Goal: Task Accomplishment & Management: Complete application form

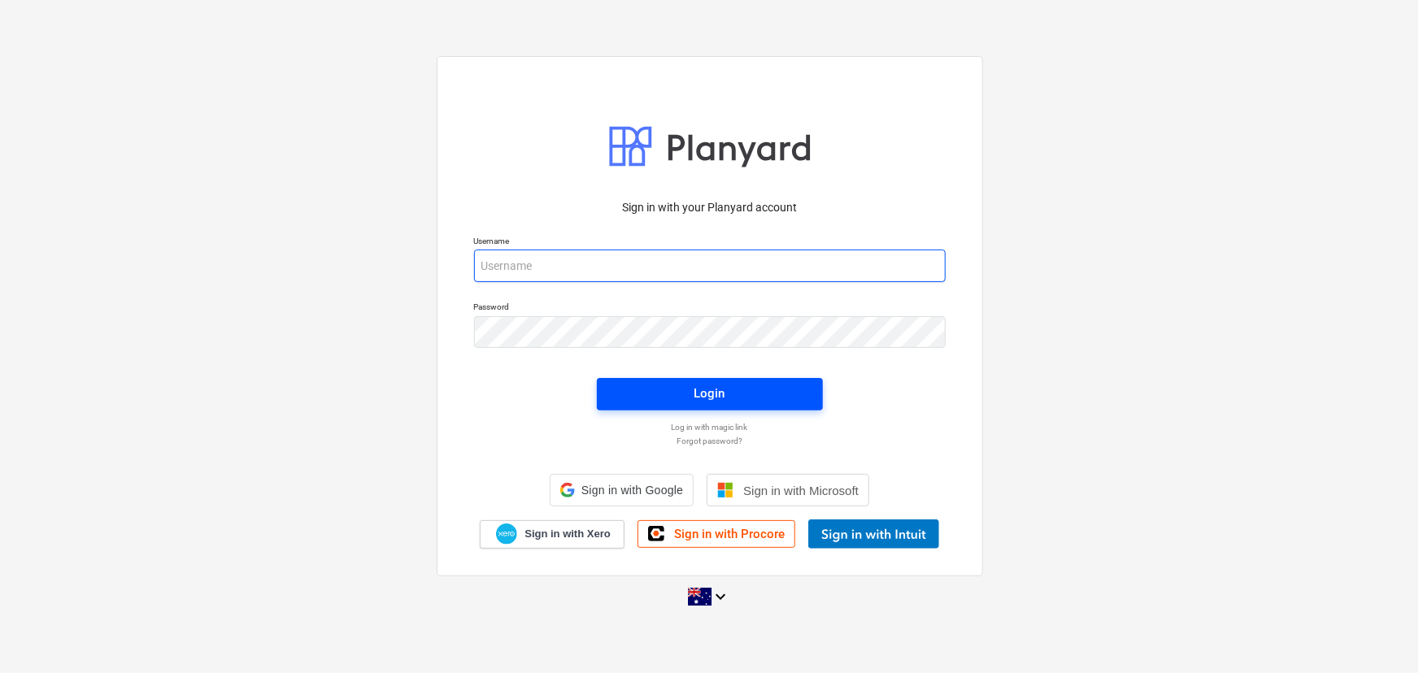
type input "jescobar@keanegroup.com.au"
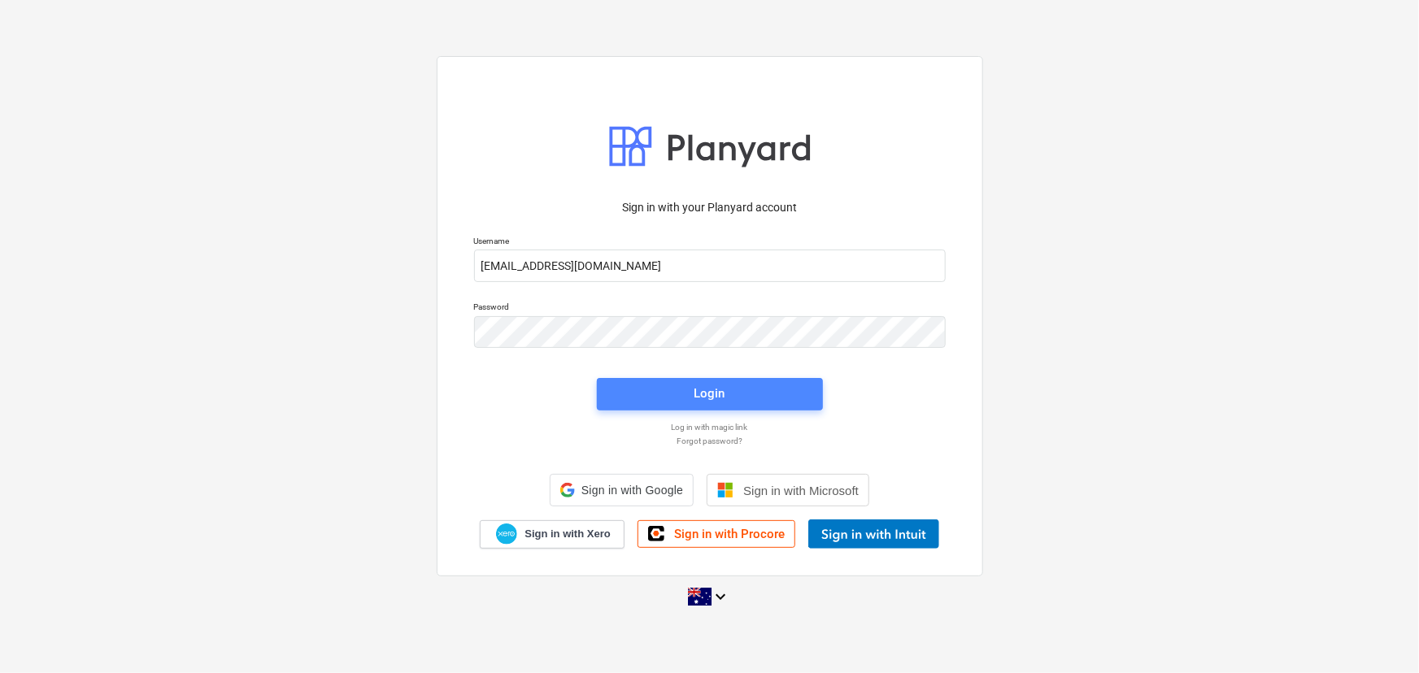
click at [716, 383] on div "Login" at bounding box center [709, 393] width 31 height 21
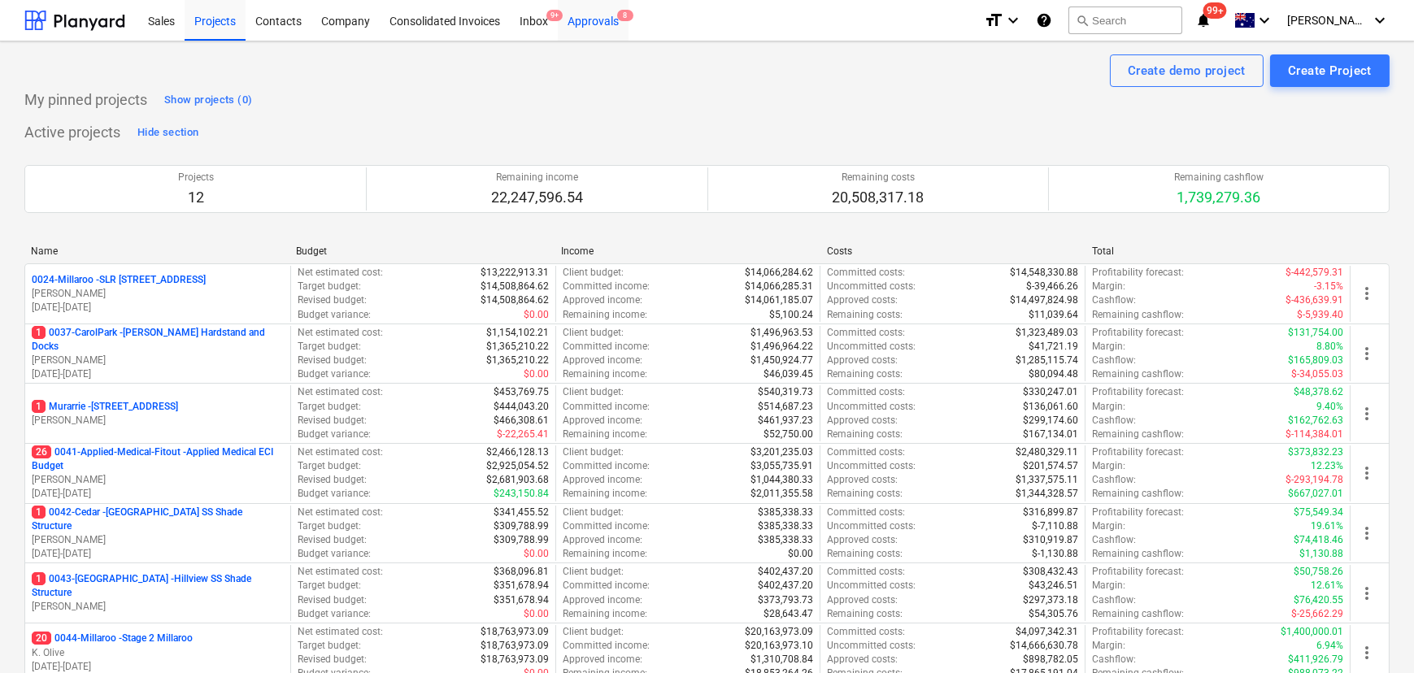
click at [623, 24] on div "Approvals 8" at bounding box center [593, 19] width 71 height 41
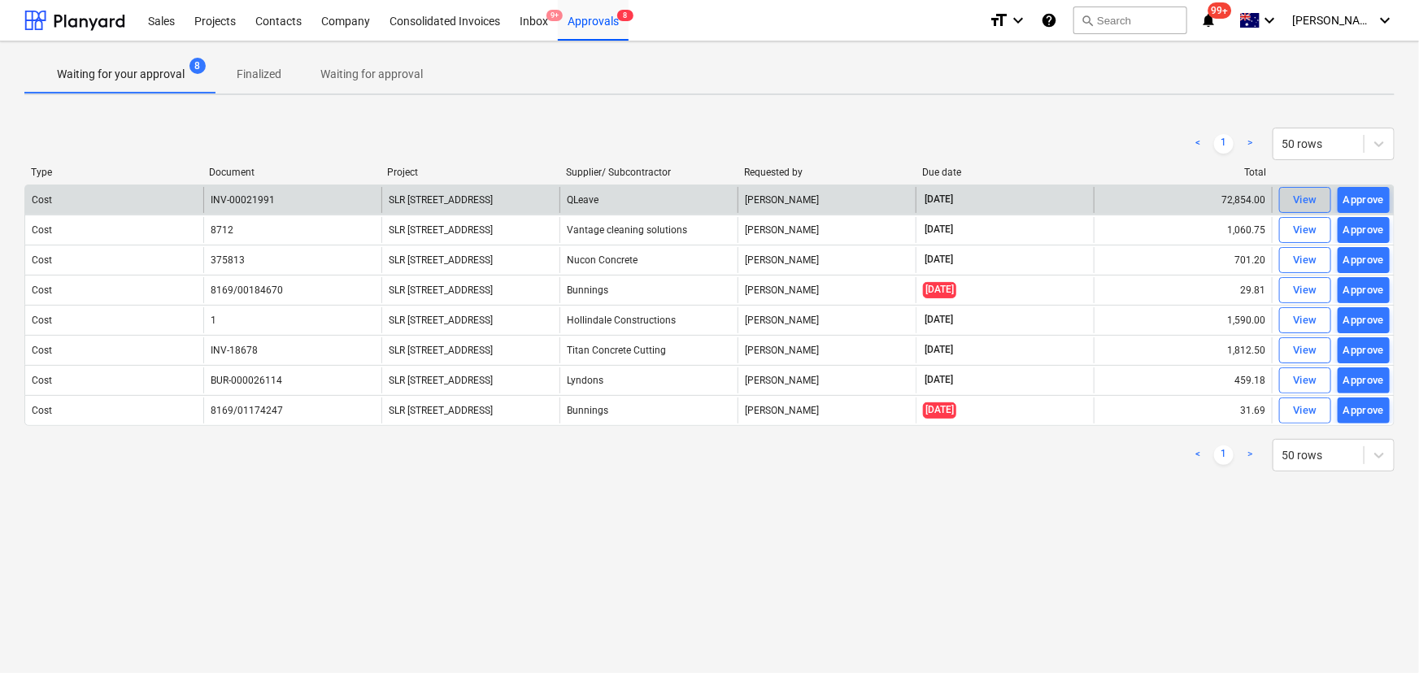
click at [1300, 197] on div "View" at bounding box center [1305, 200] width 24 height 19
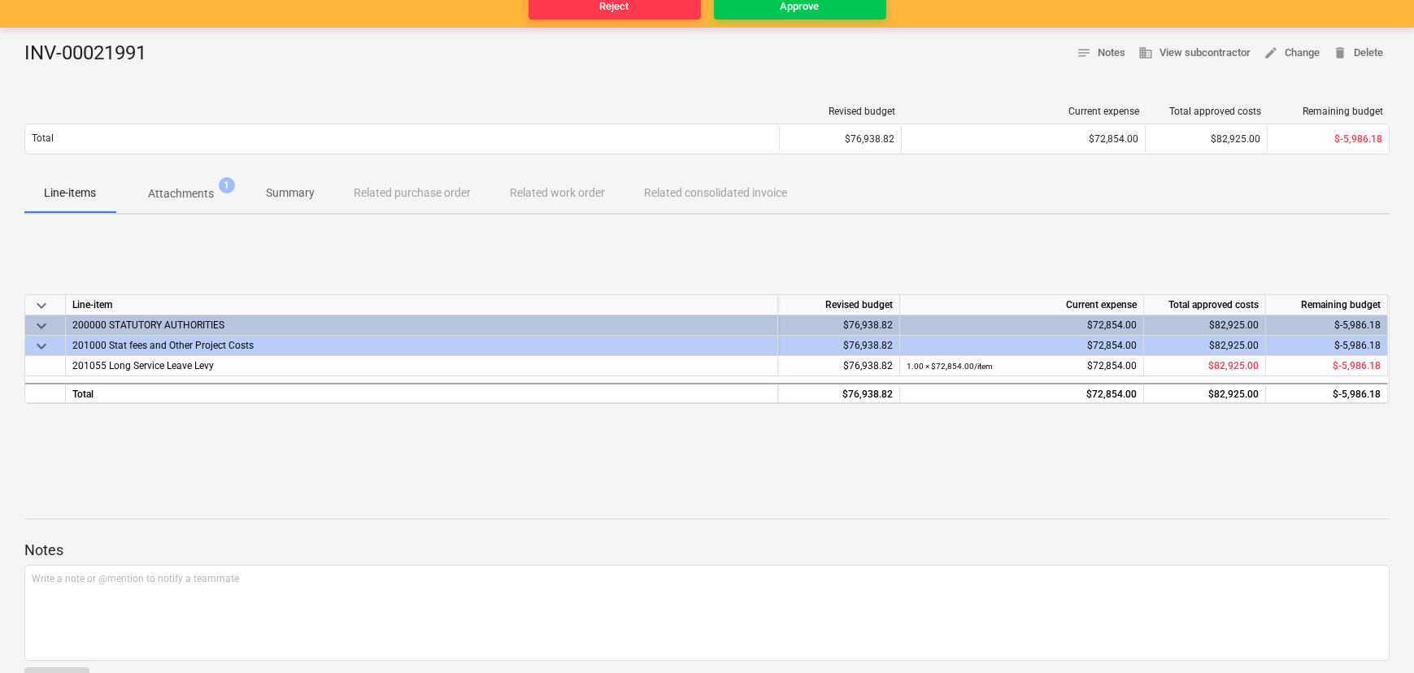
scroll to position [171, 0]
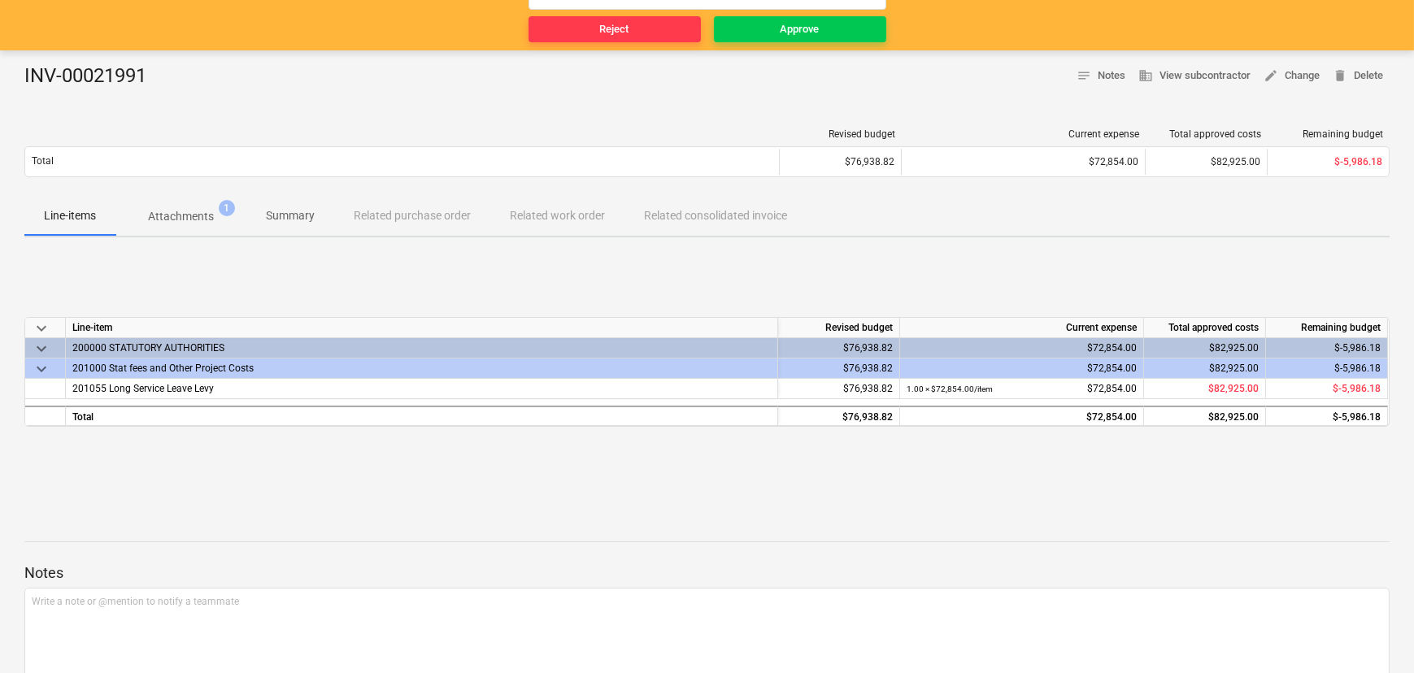
click at [186, 214] on p "Attachments" at bounding box center [181, 216] width 66 height 17
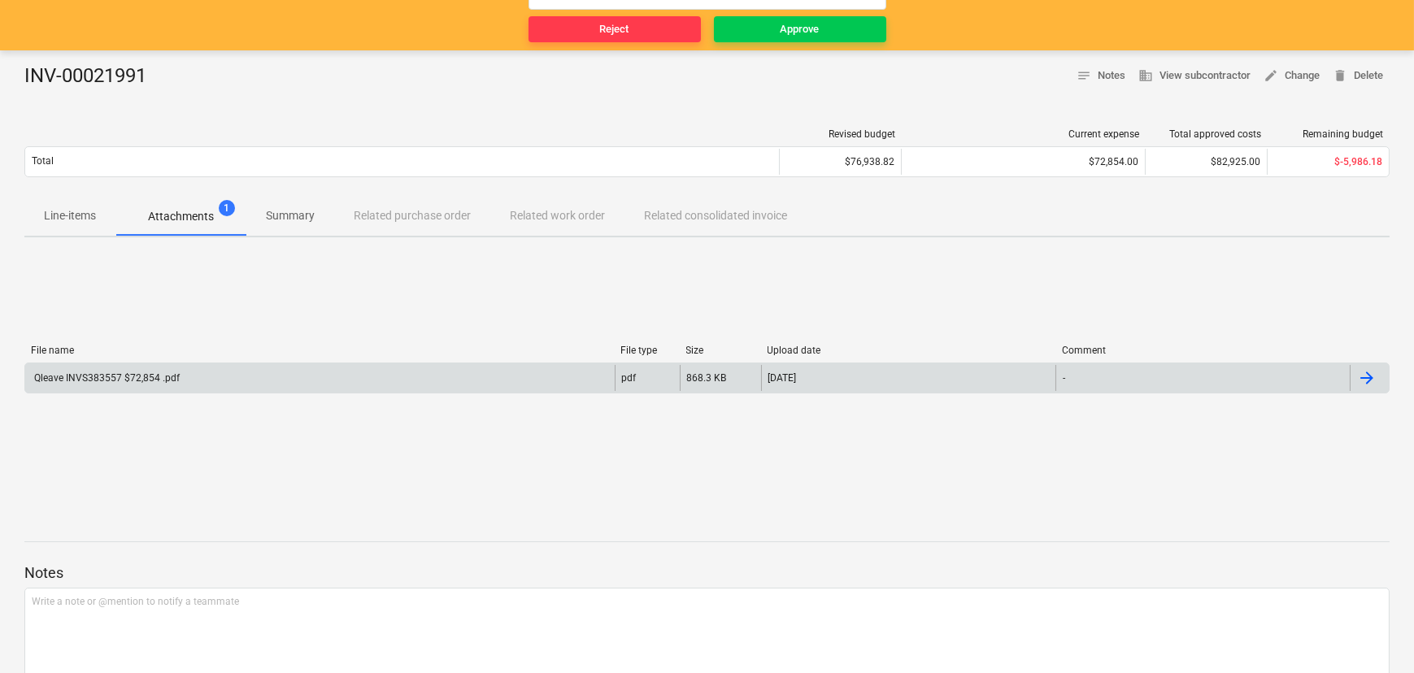
click at [157, 368] on div "Qleave INVS383557 $72,854 .pdf" at bounding box center [319, 378] width 589 height 26
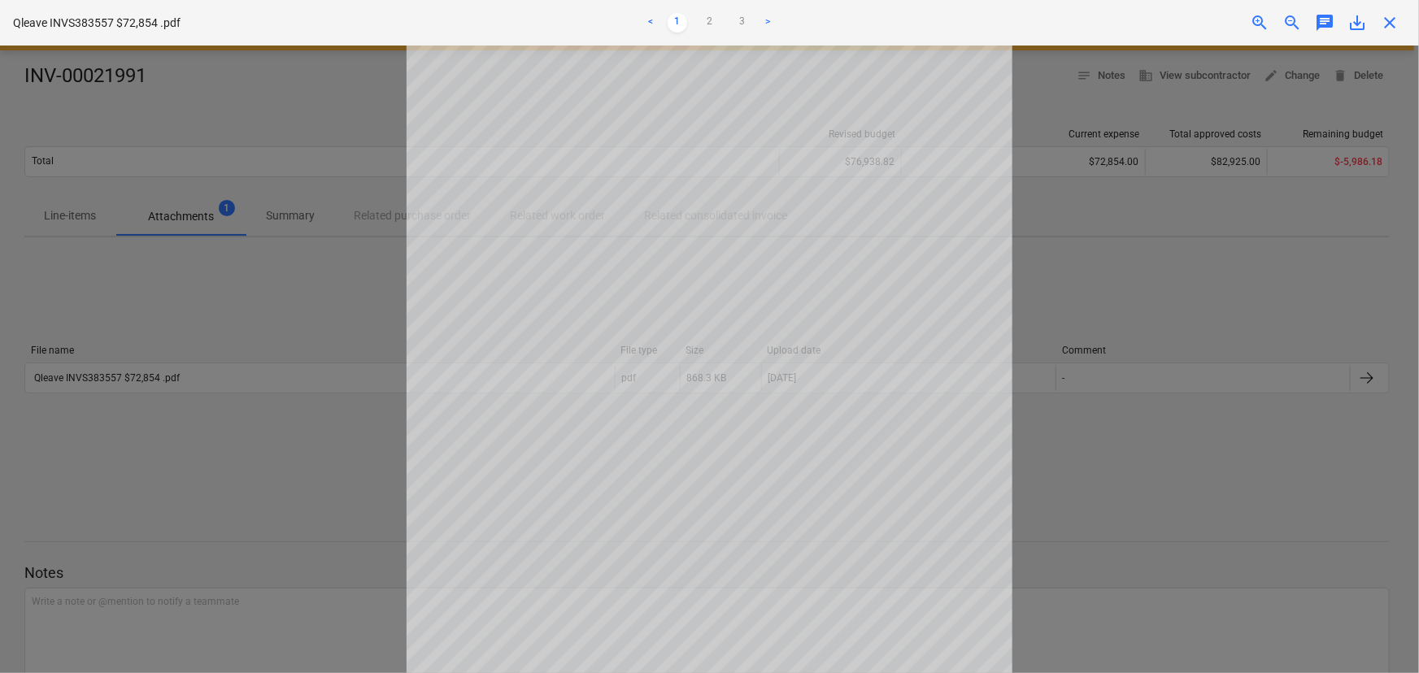
click at [1386, 24] on span "close" at bounding box center [1390, 23] width 20 height 20
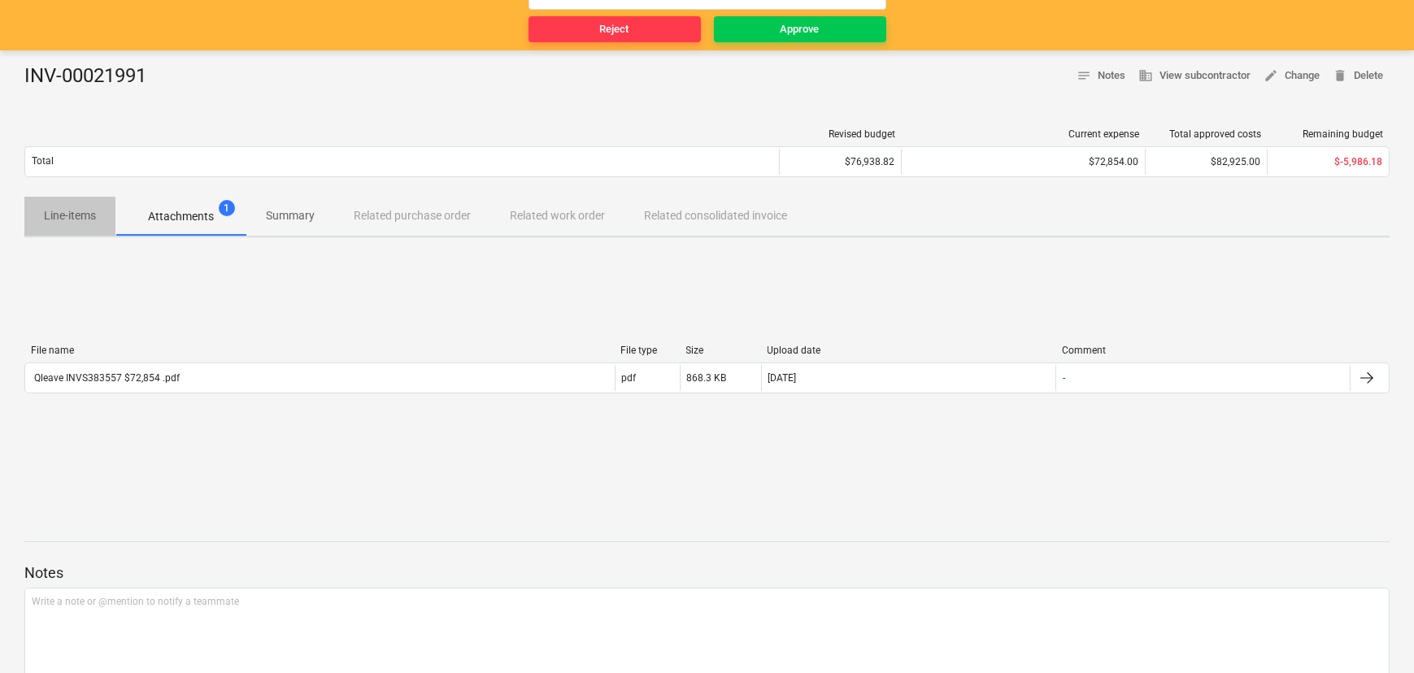
click at [47, 211] on p "Line-items" at bounding box center [70, 215] width 52 height 17
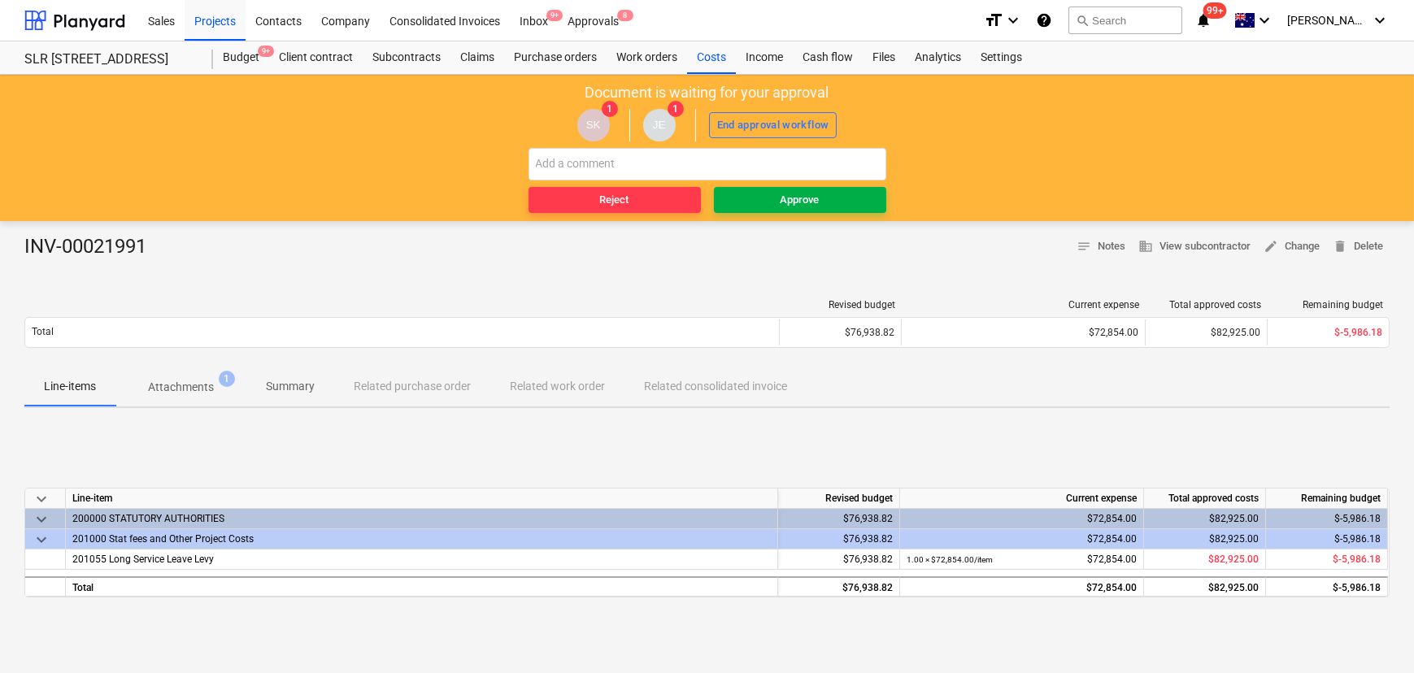
click at [832, 202] on span "Approve" at bounding box center [799, 200] width 159 height 19
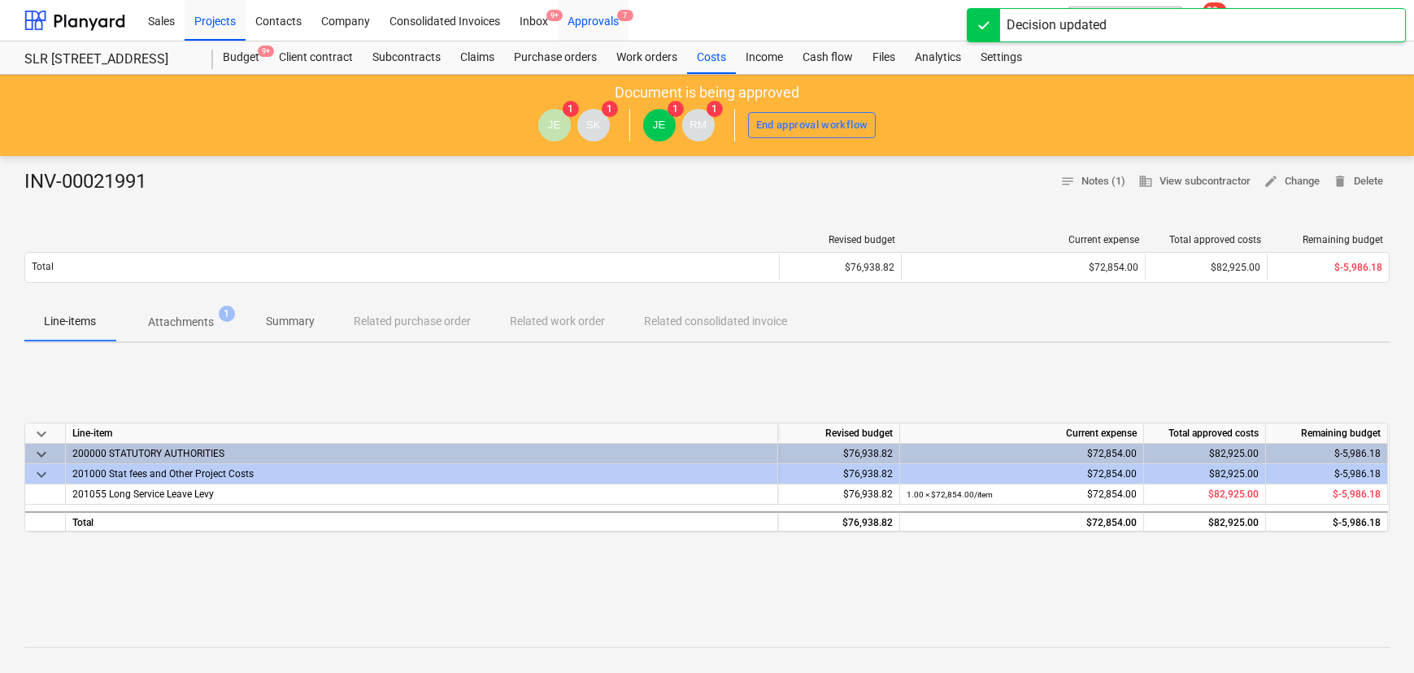
click at [608, 20] on div "Approvals 7" at bounding box center [593, 19] width 71 height 41
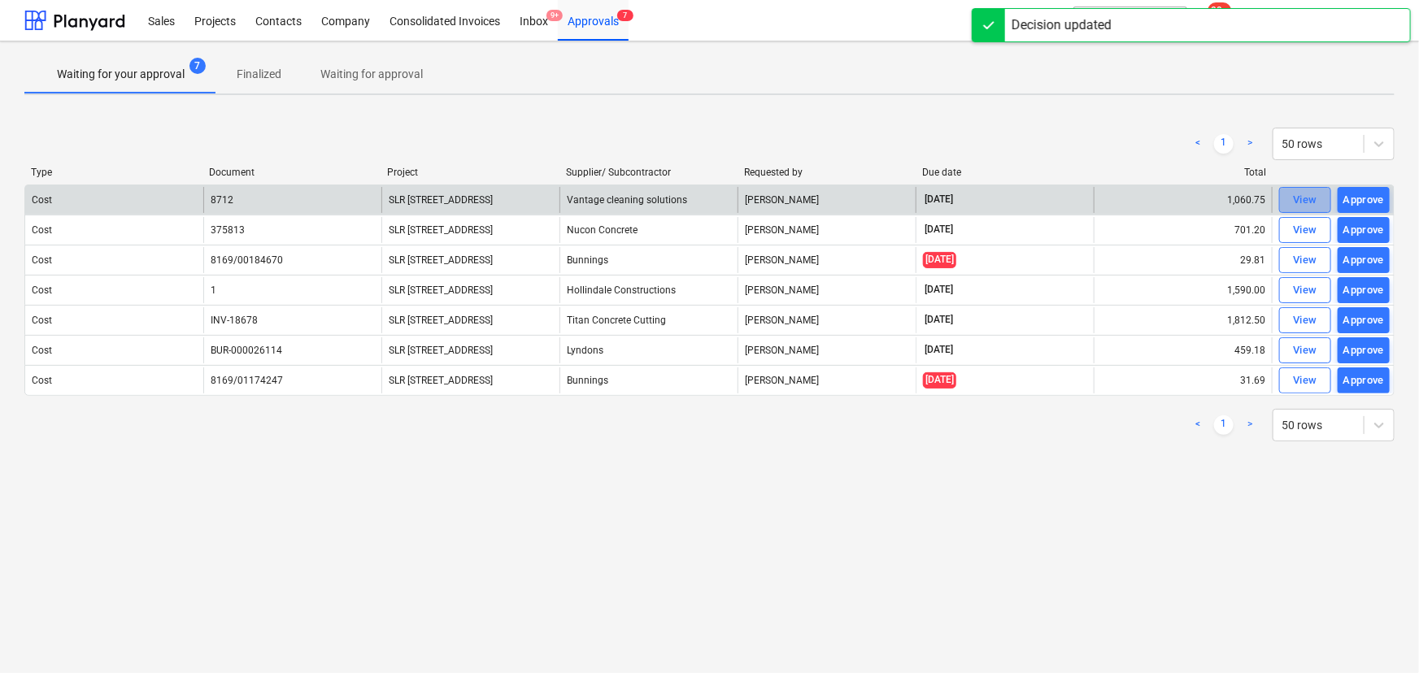
click at [1299, 205] on div "View" at bounding box center [1305, 200] width 24 height 19
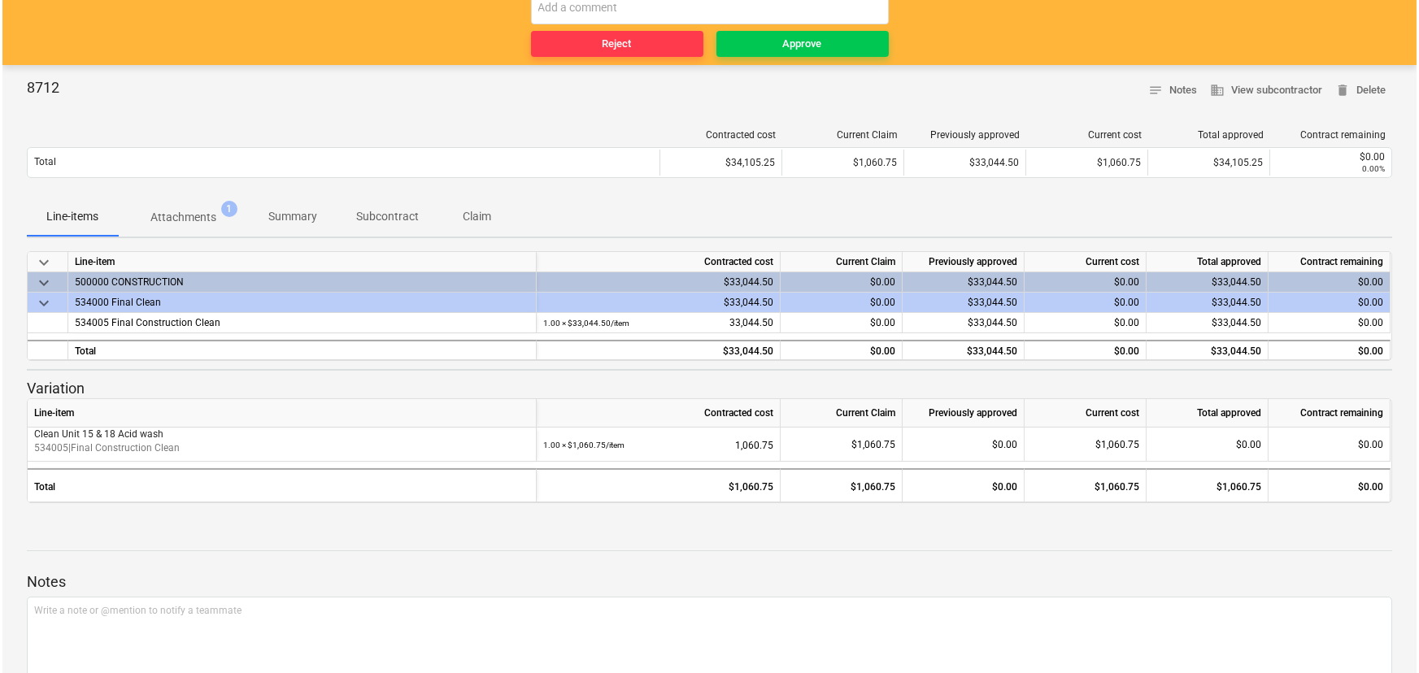
scroll to position [91, 0]
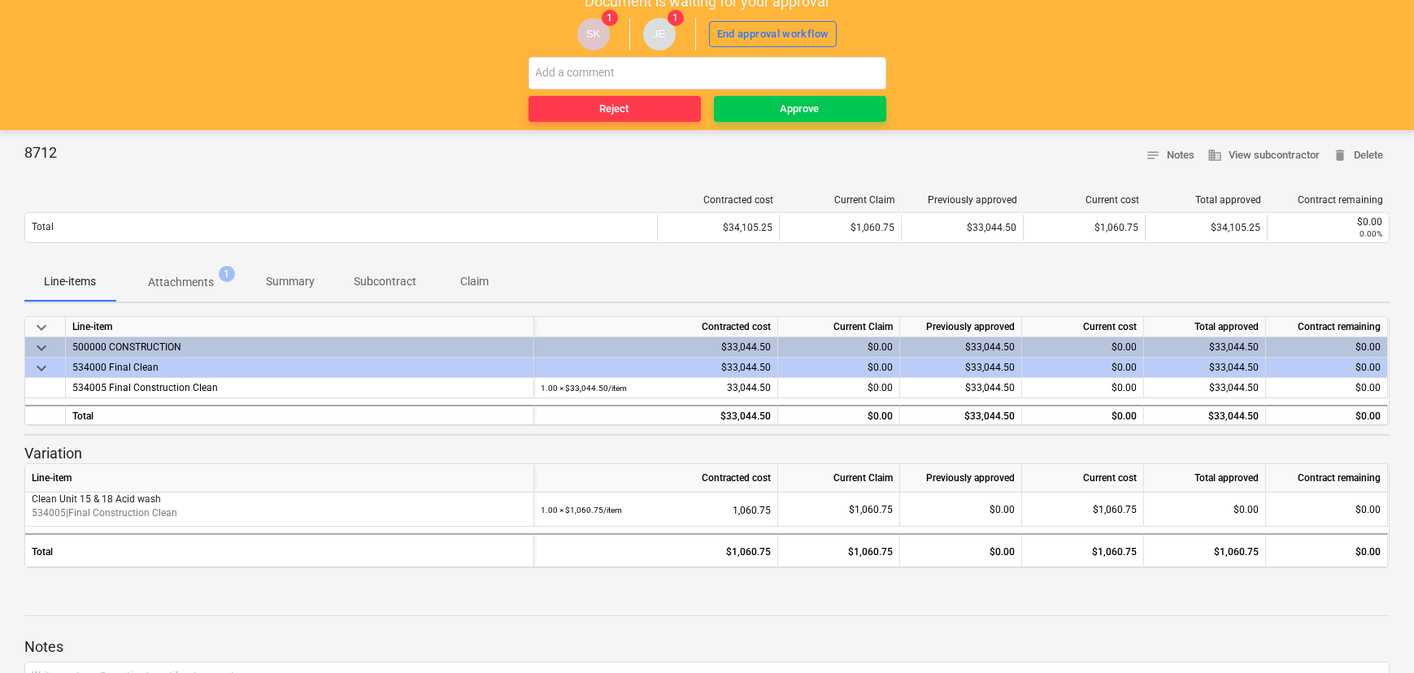
click at [188, 277] on p "Attachments" at bounding box center [181, 282] width 66 height 17
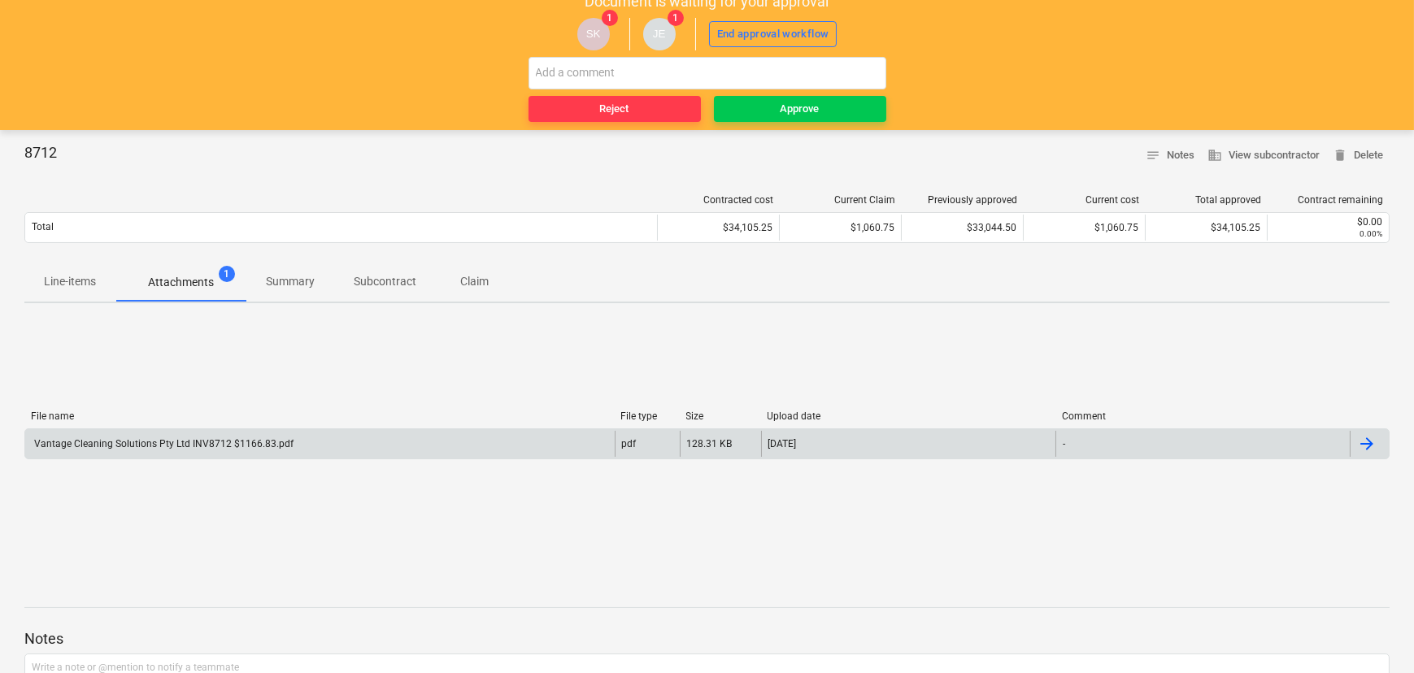
click at [114, 439] on div "Vantage Cleaning Solutions Pty Ltd INV8712 $1166.83.pdf" at bounding box center [319, 444] width 589 height 26
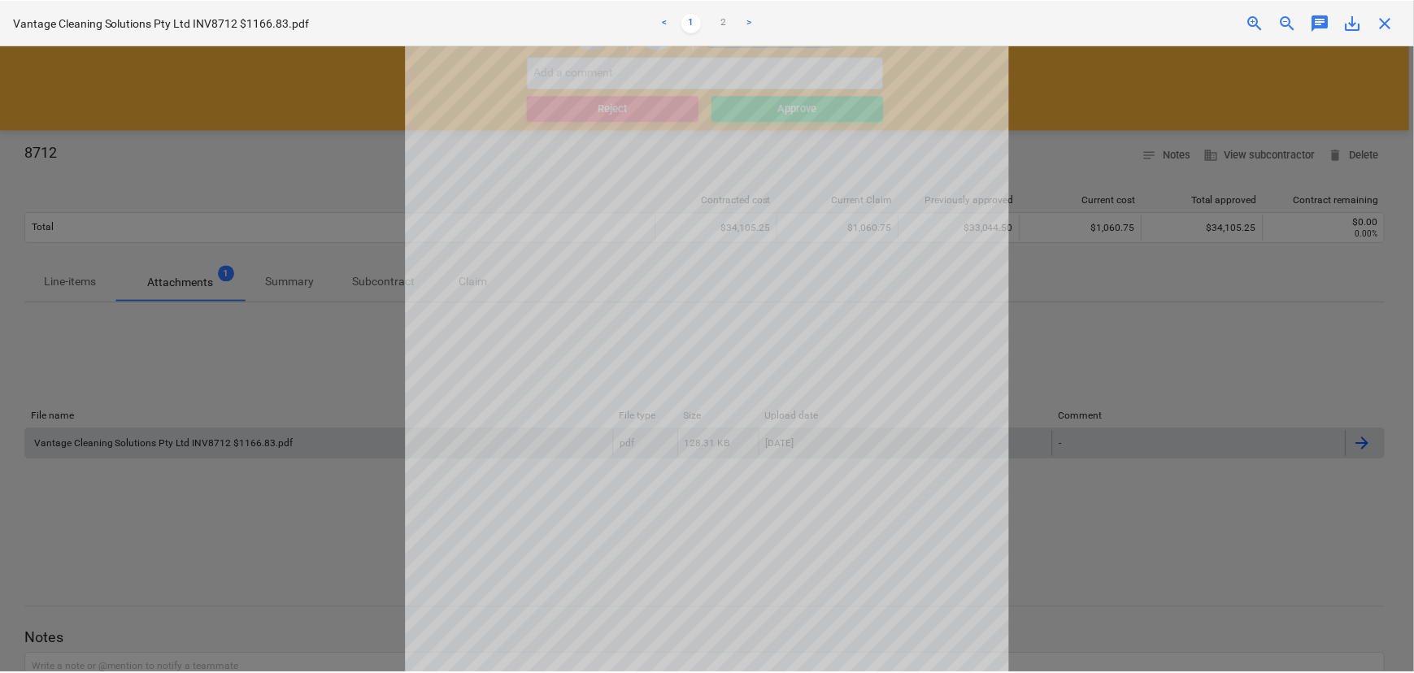
scroll to position [221, 0]
click at [1393, 31] on span "close" at bounding box center [1390, 23] width 20 height 20
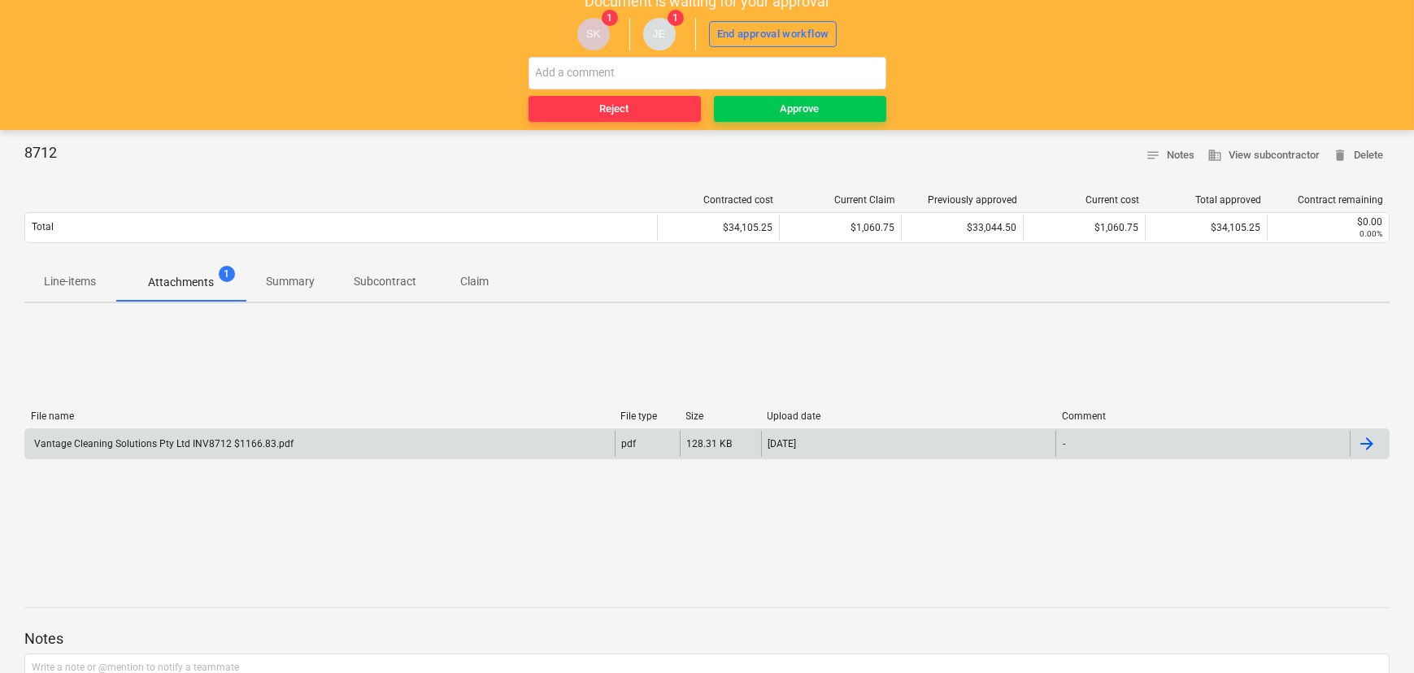
click at [25, 288] on span "Line-items" at bounding box center [69, 281] width 91 height 27
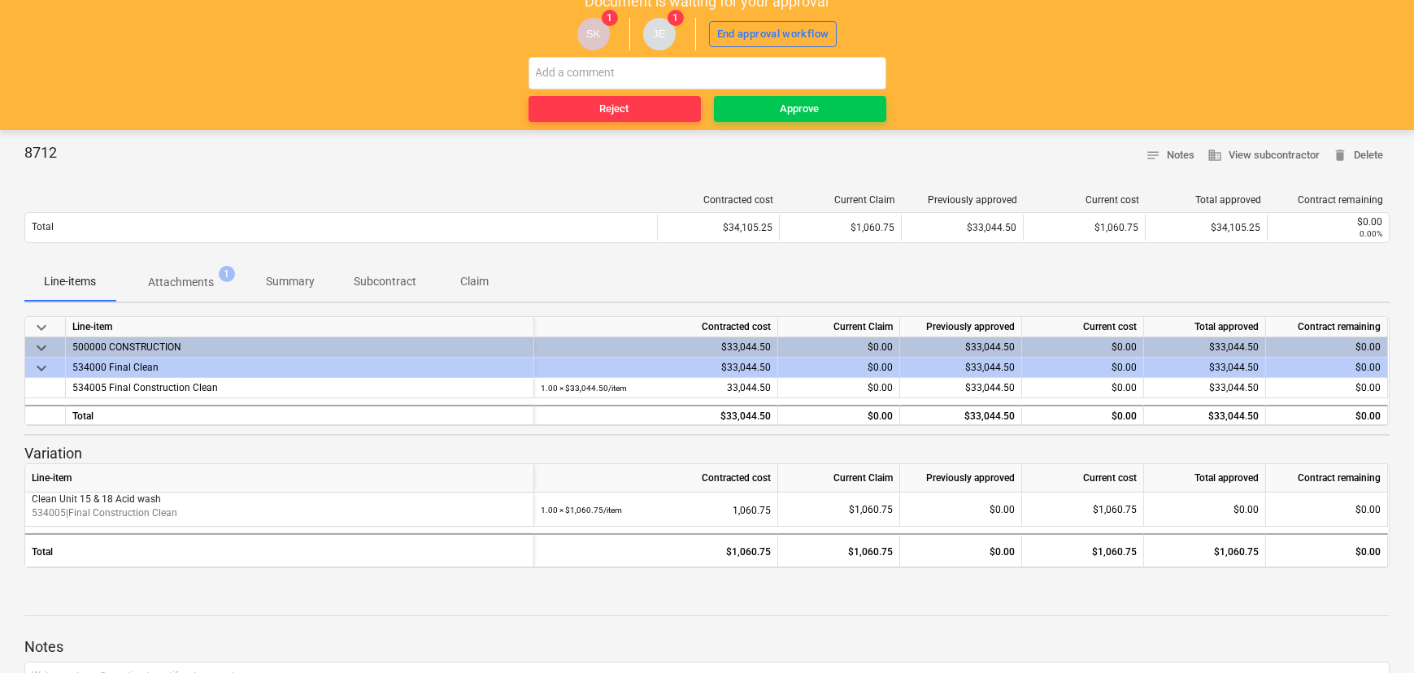
drag, startPoint x: 47, startPoint y: 280, endPoint x: 224, endPoint y: 268, distance: 177.6
click at [47, 279] on p "Line-items" at bounding box center [70, 281] width 52 height 17
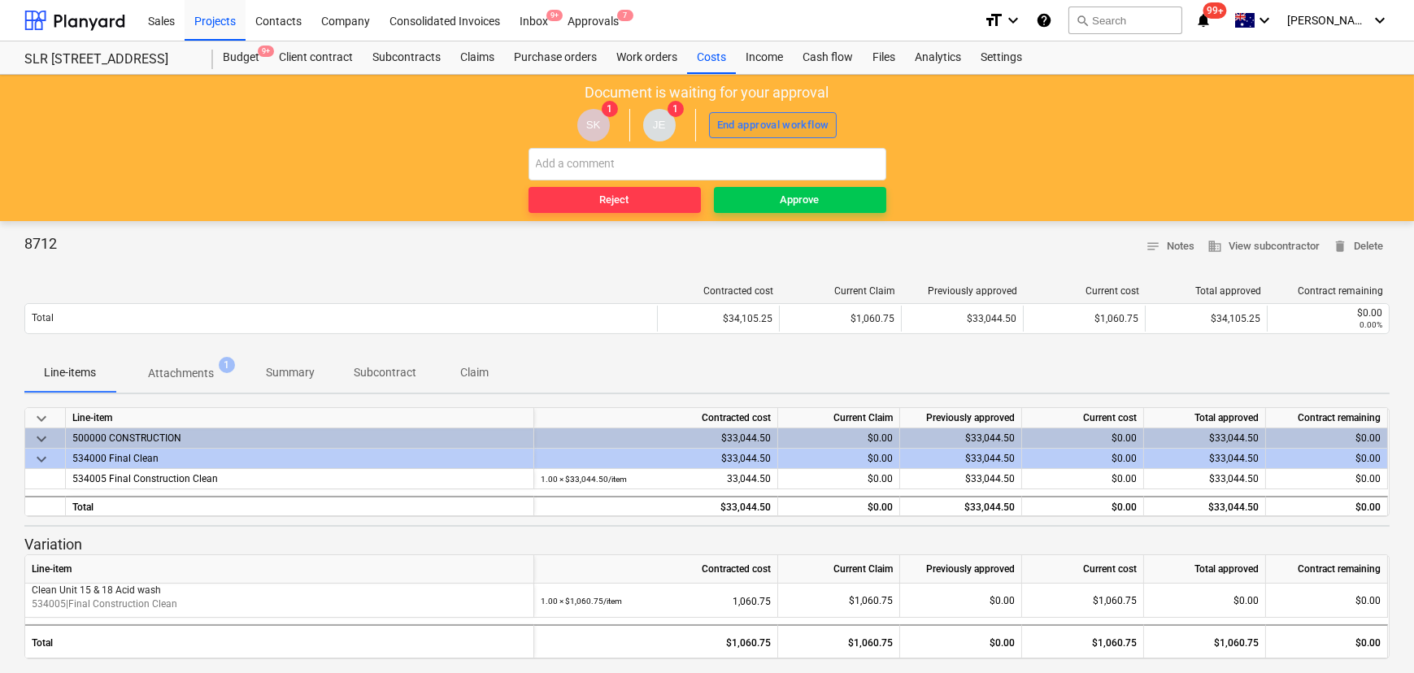
click at [792, 128] on div "End approval workflow" at bounding box center [773, 125] width 112 height 19
drag, startPoint x: 820, startPoint y: 201, endPoint x: 804, endPoint y: 301, distance: 101.3
click at [820, 200] on span "Approve" at bounding box center [799, 200] width 159 height 19
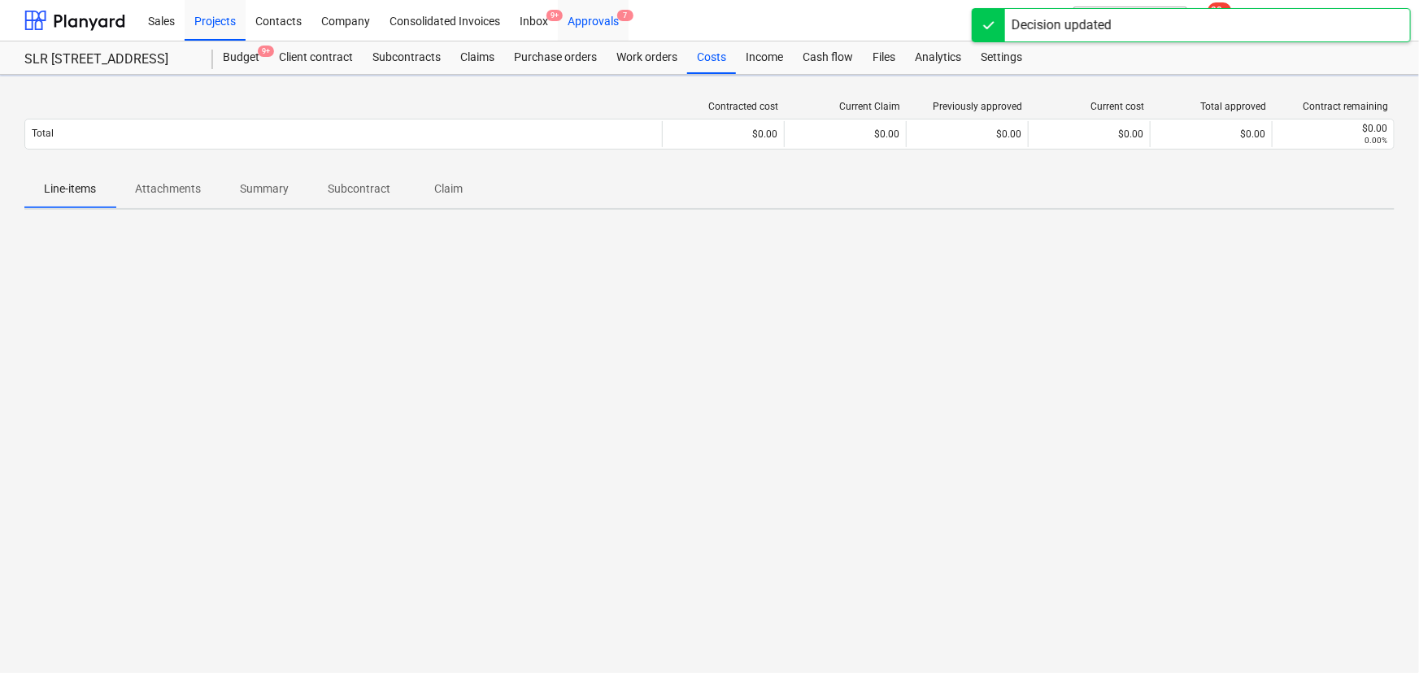
click at [600, 22] on div "Approvals 7" at bounding box center [593, 19] width 71 height 41
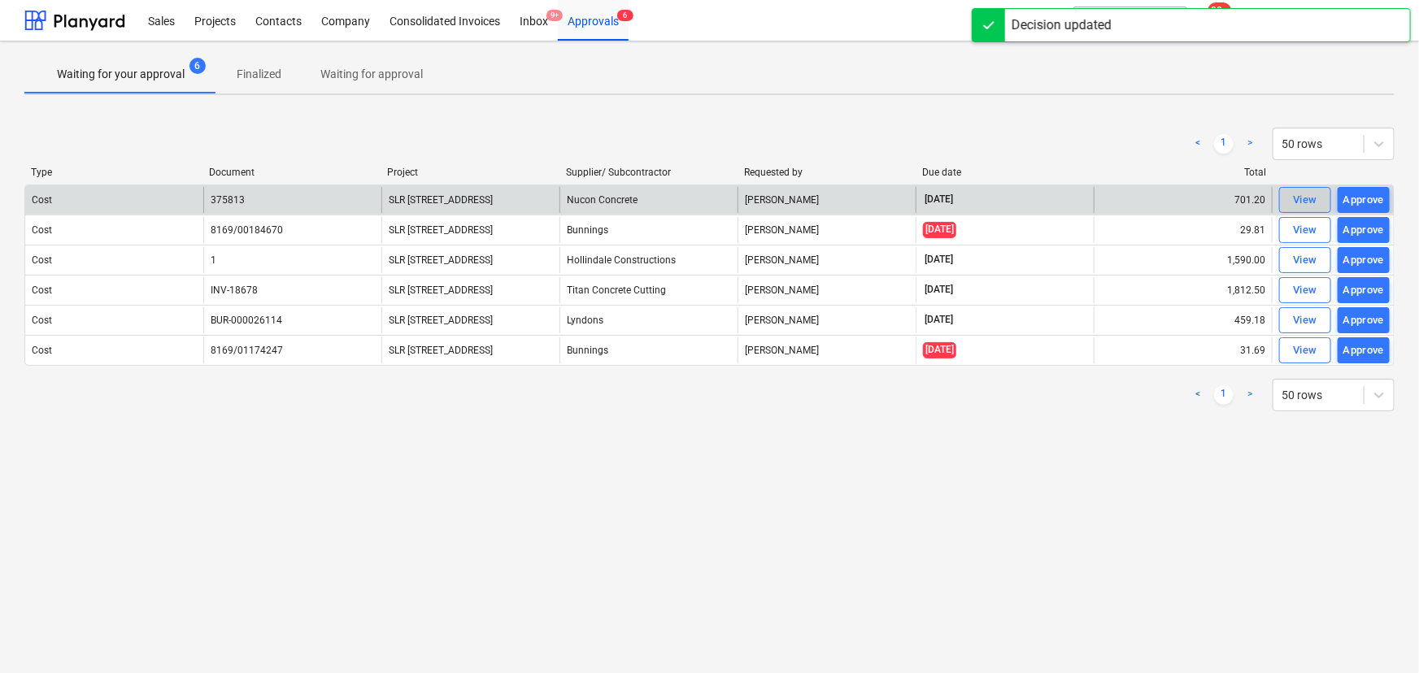
click at [1301, 200] on div "View" at bounding box center [1305, 200] width 24 height 19
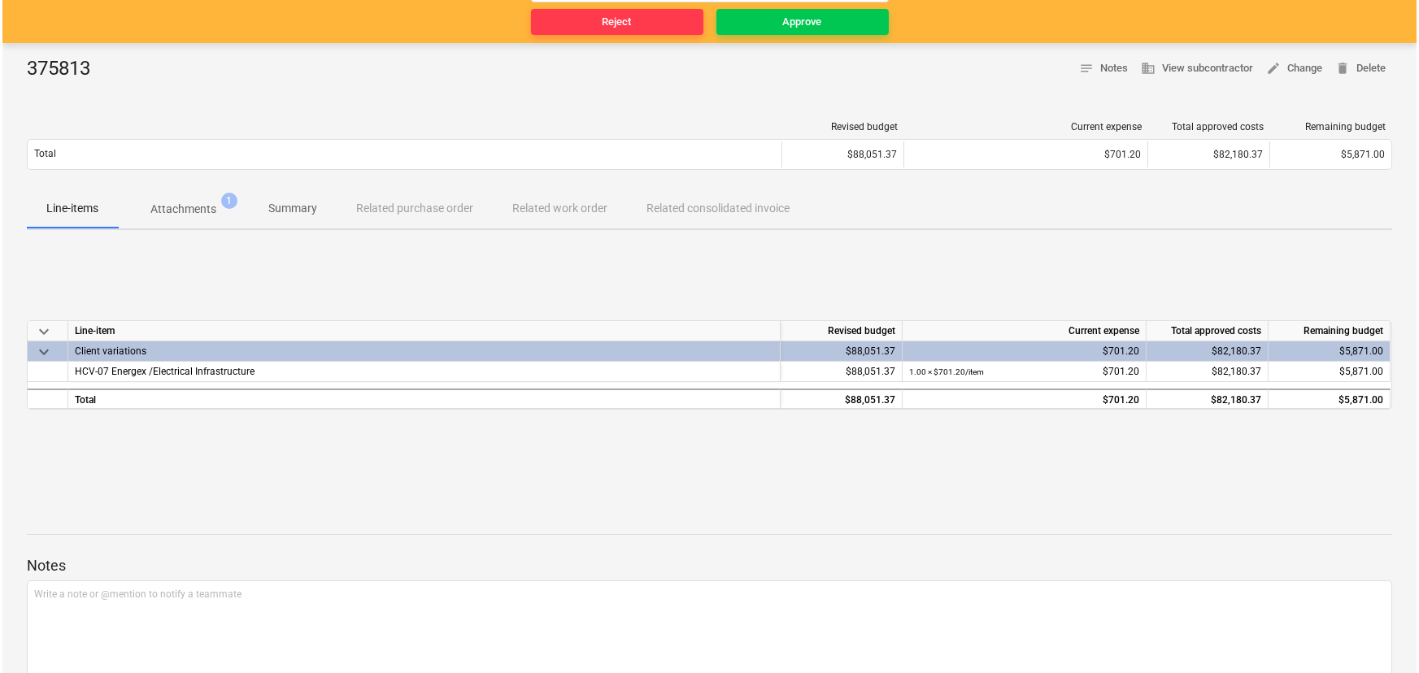
scroll to position [98, 0]
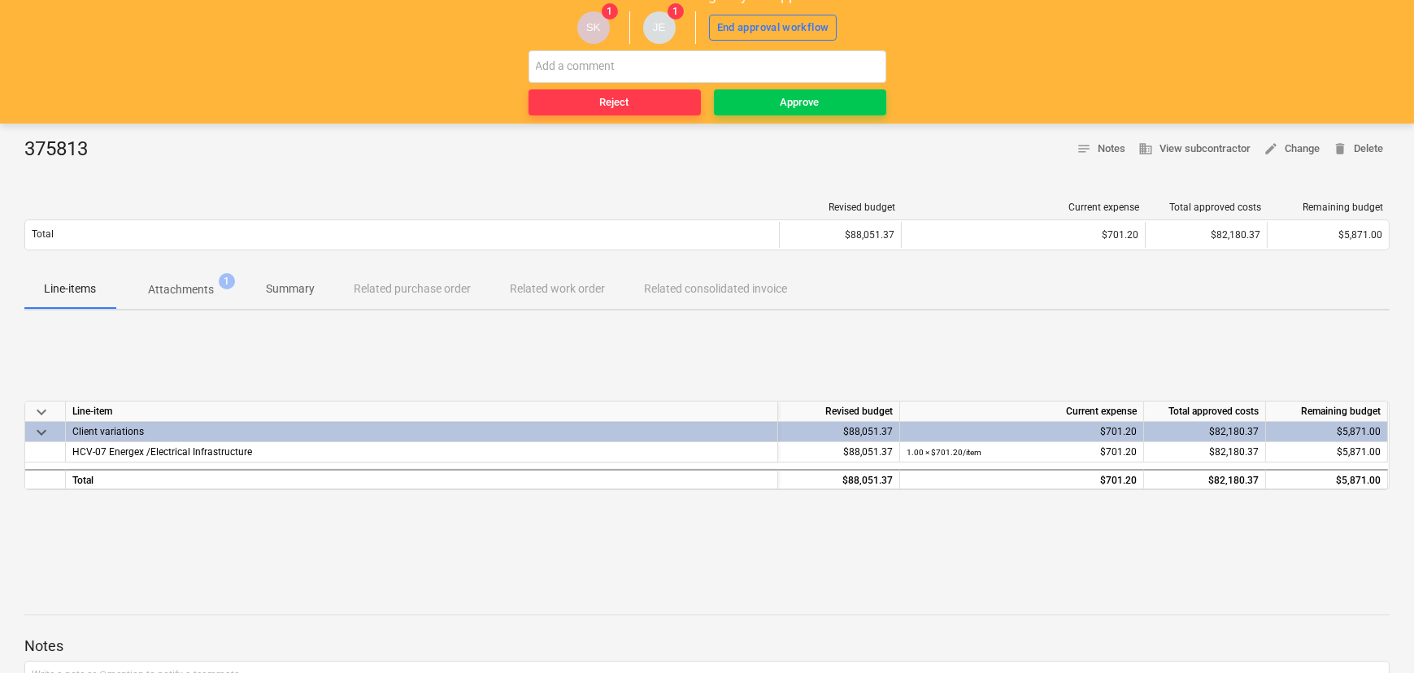
click at [193, 289] on p "Attachments" at bounding box center [181, 289] width 66 height 17
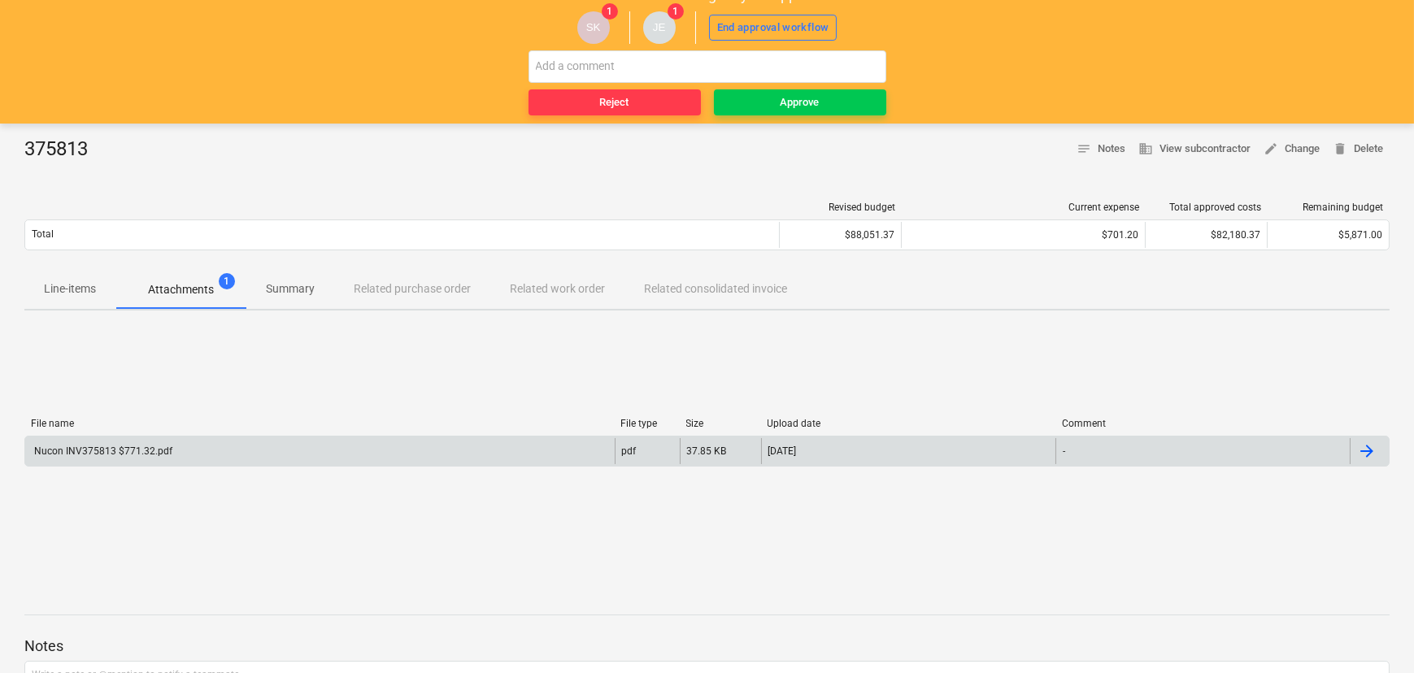
drag, startPoint x: 144, startPoint y: 424, endPoint x: 141, endPoint y: 444, distance: 20.5
click at [144, 424] on div "File name" at bounding box center [319, 423] width 577 height 11
click at [141, 446] on div "Nucon INV375813 $771.32.pdf" at bounding box center [102, 451] width 141 height 11
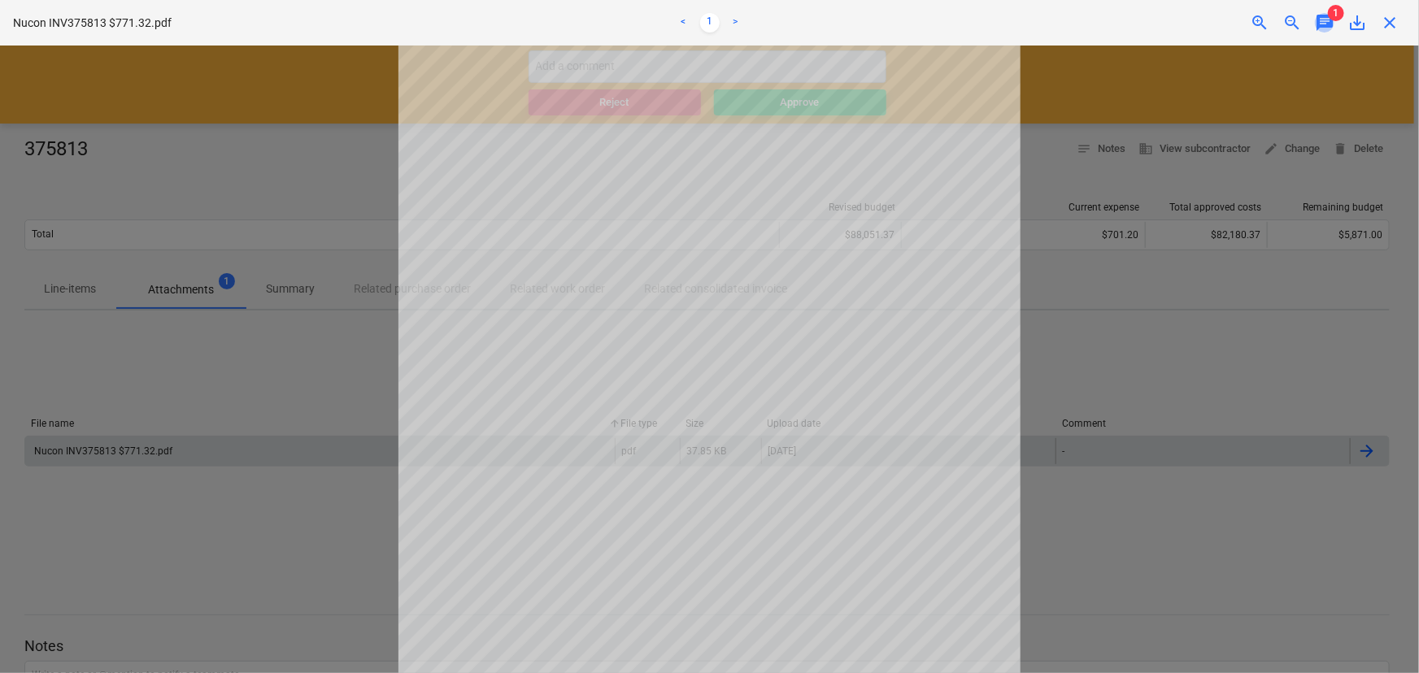
click at [1326, 22] on span "chat" at bounding box center [1325, 23] width 20 height 20
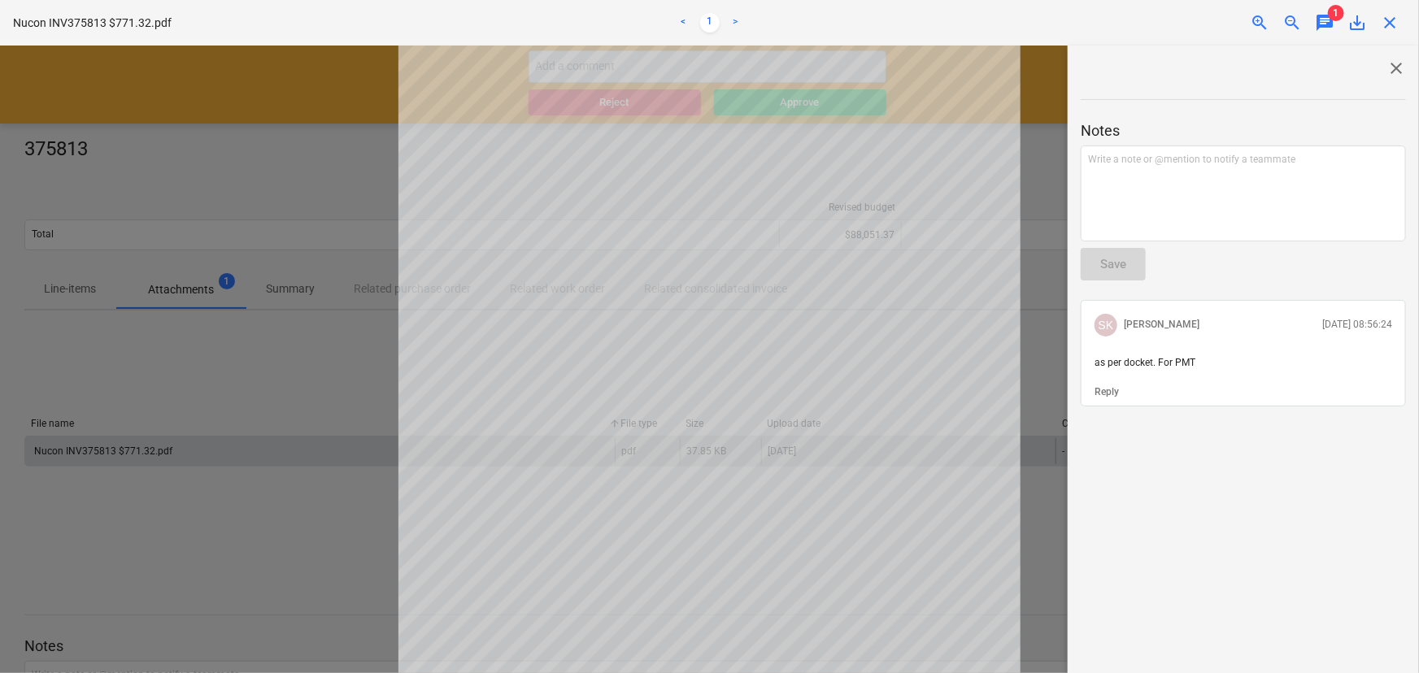
click at [1385, 24] on span "close" at bounding box center [1390, 23] width 20 height 20
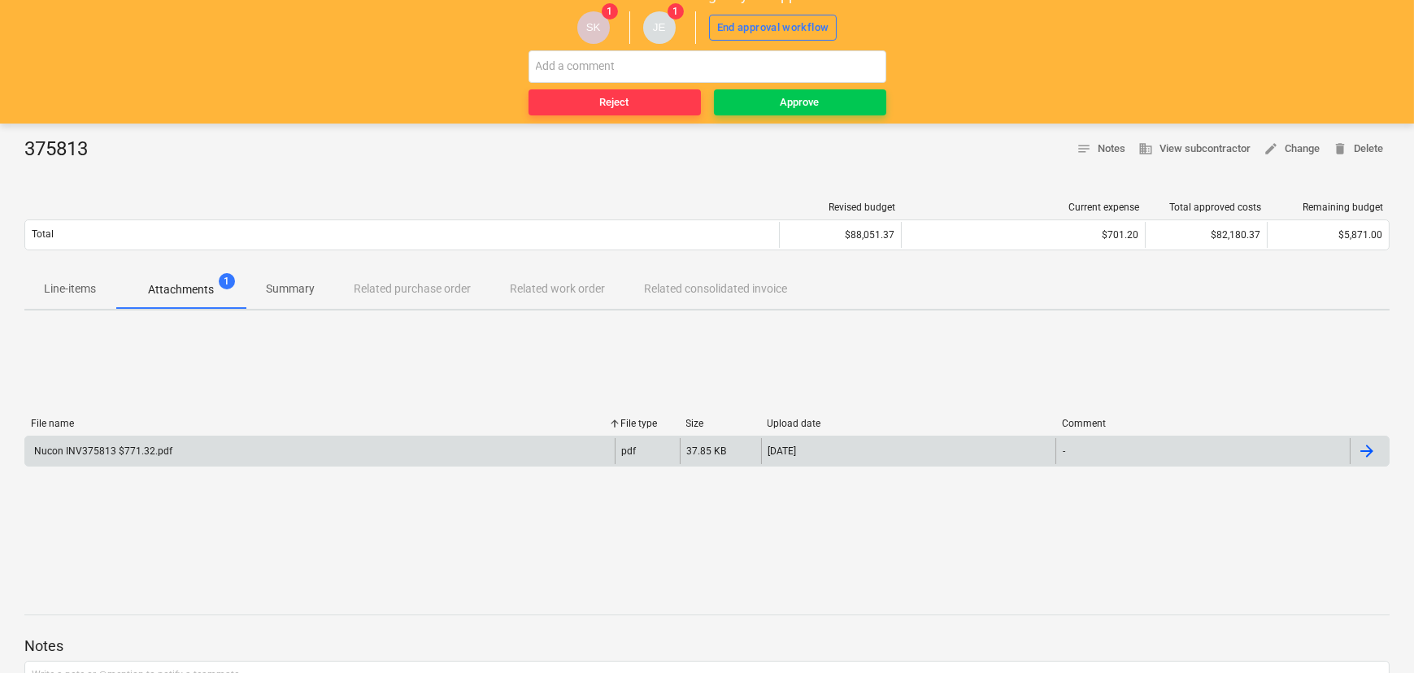
click at [66, 287] on p "Line-items" at bounding box center [70, 288] width 52 height 17
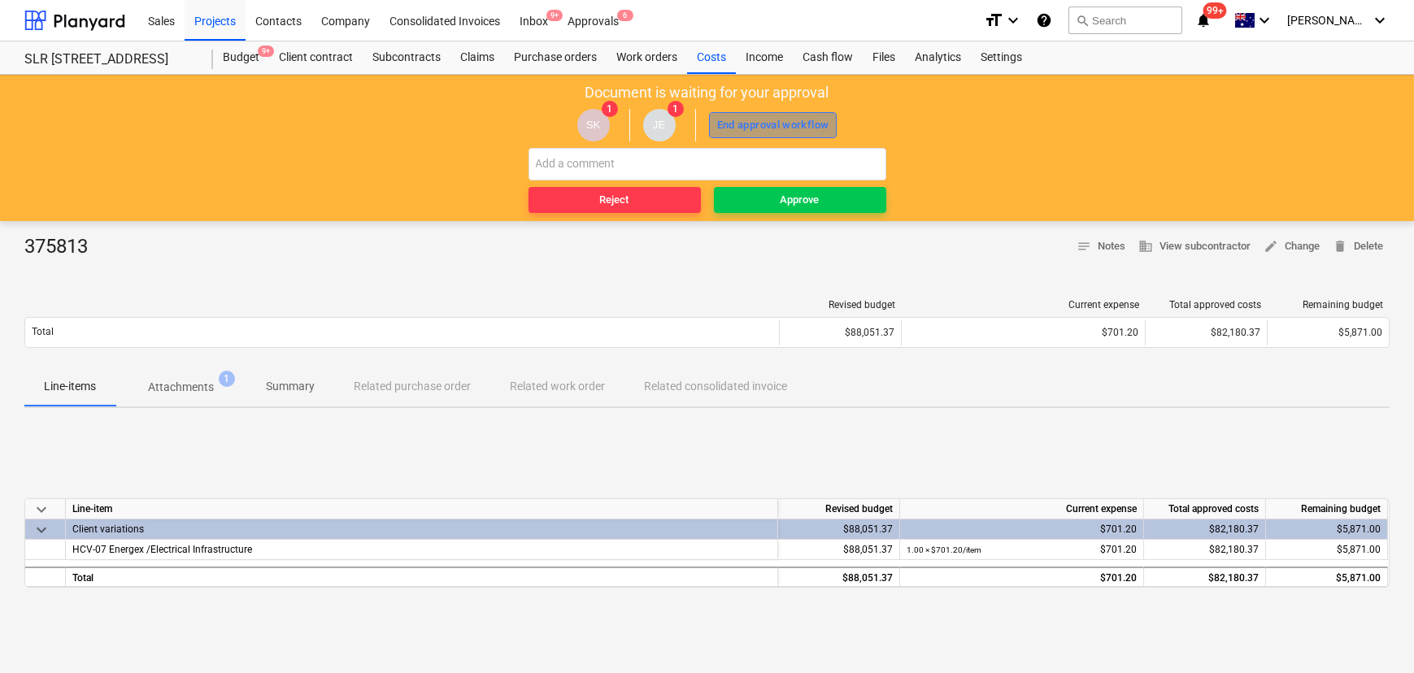
click at [772, 124] on div "End approval workflow" at bounding box center [773, 125] width 112 height 19
click at [819, 203] on div "Approve" at bounding box center [799, 200] width 39 height 19
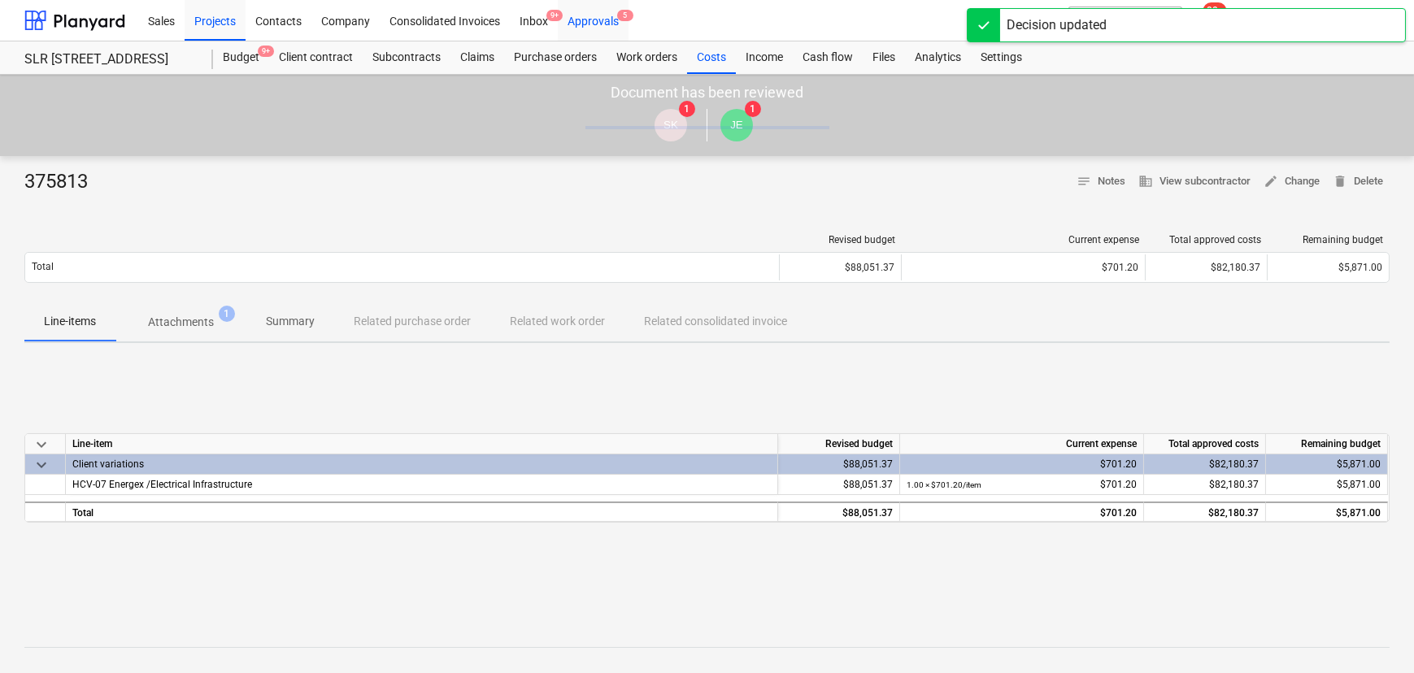
click at [603, 22] on div "Approvals 5" at bounding box center [593, 19] width 71 height 41
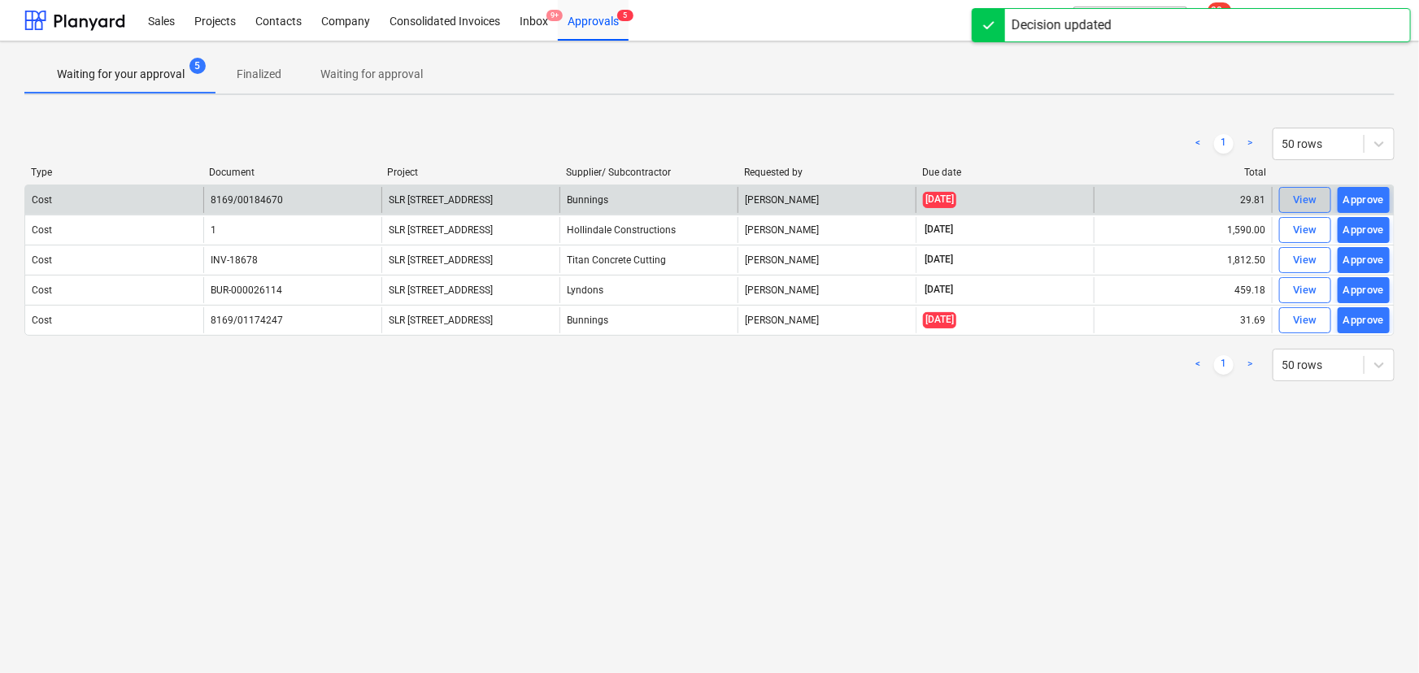
click at [1315, 197] on div "View" at bounding box center [1305, 200] width 24 height 19
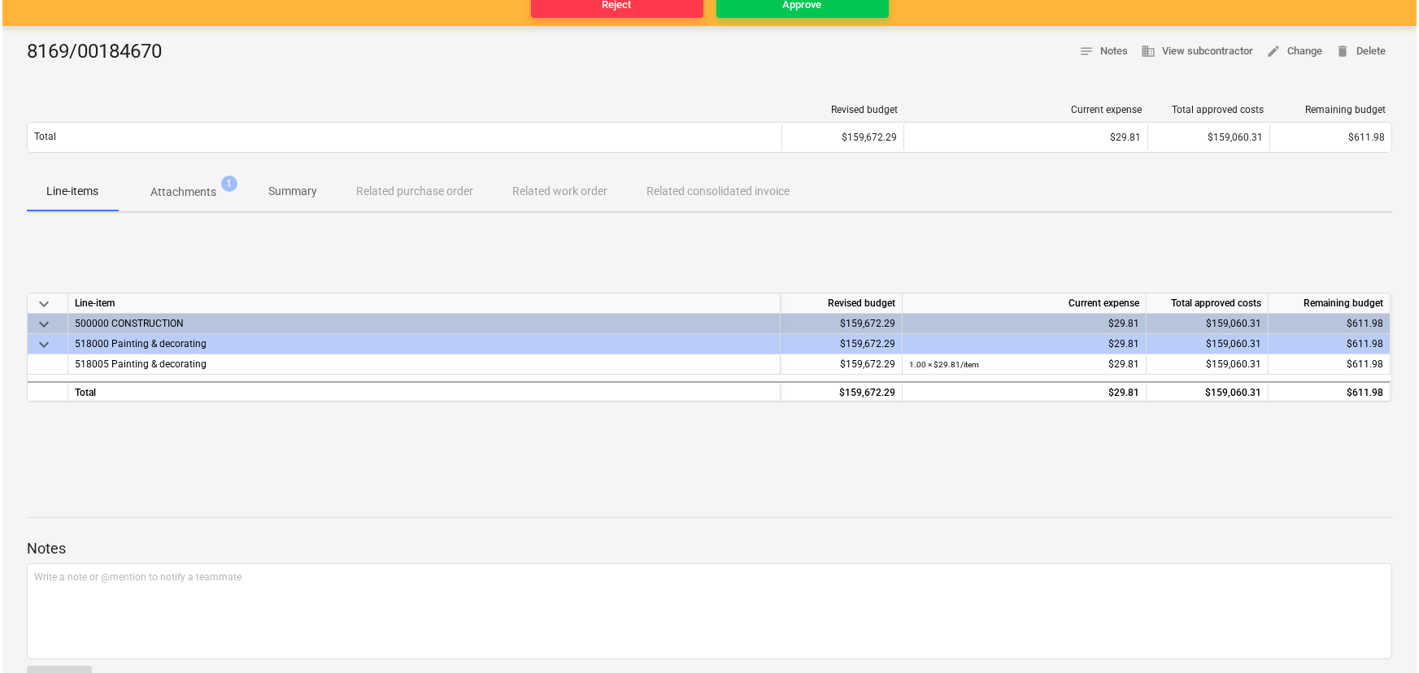
scroll to position [98, 0]
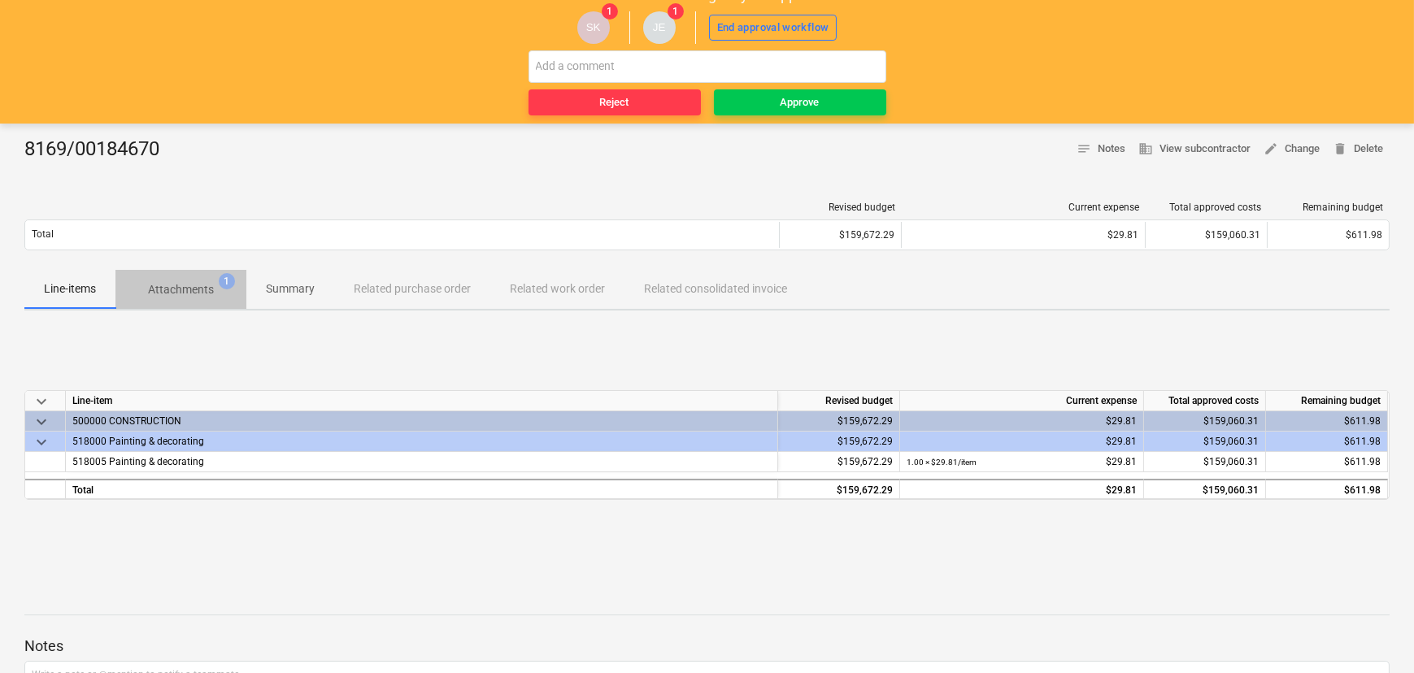
click at [189, 288] on p "Attachments" at bounding box center [181, 289] width 66 height 17
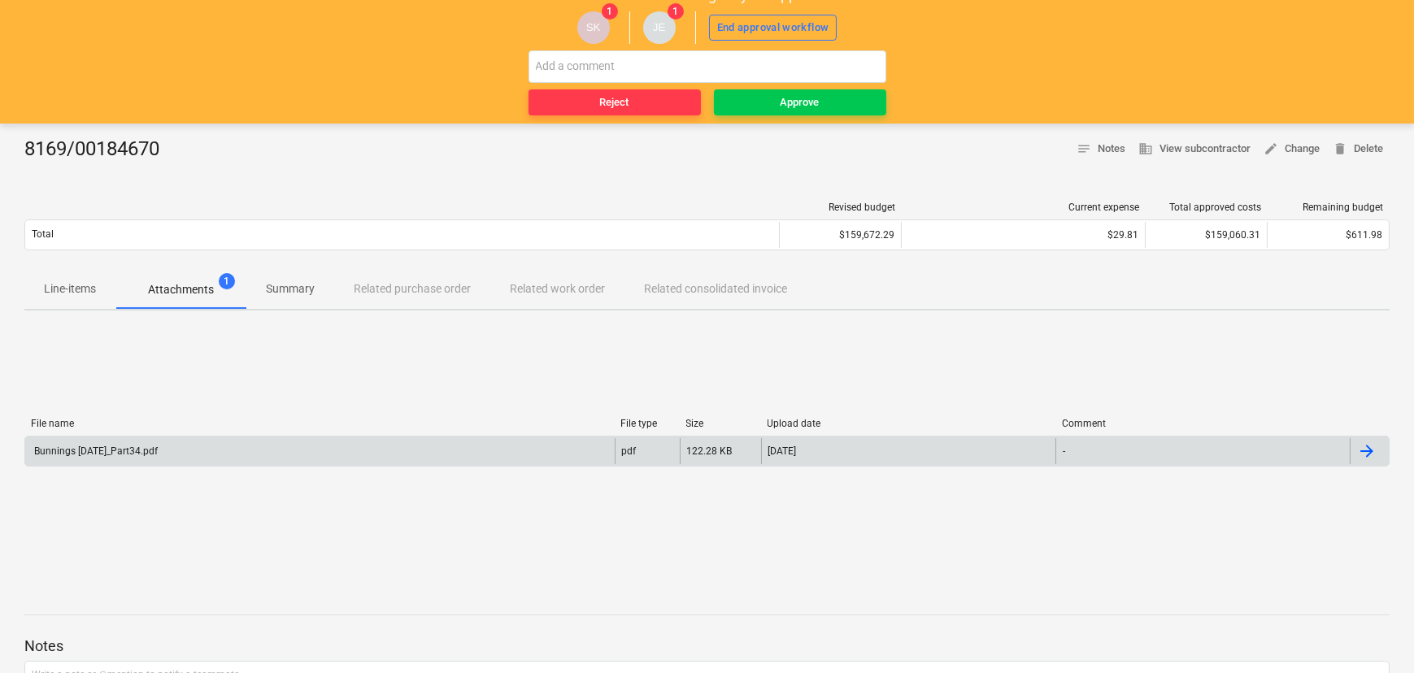
click at [126, 449] on div "Bunnings July 25_Part34.pdf" at bounding box center [95, 451] width 126 height 11
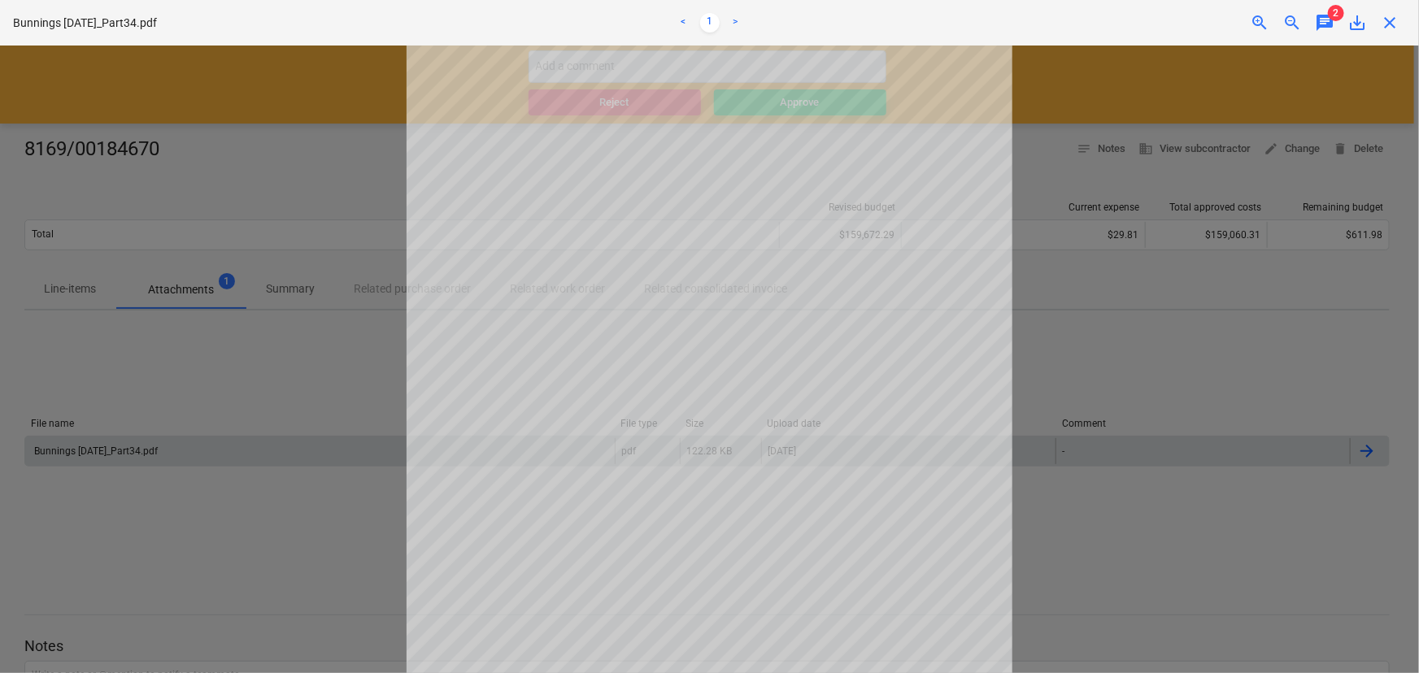
click at [1303, 24] on div "zoom_out" at bounding box center [1292, 23] width 33 height 20
click at [1318, 29] on span "chat" at bounding box center [1325, 23] width 20 height 20
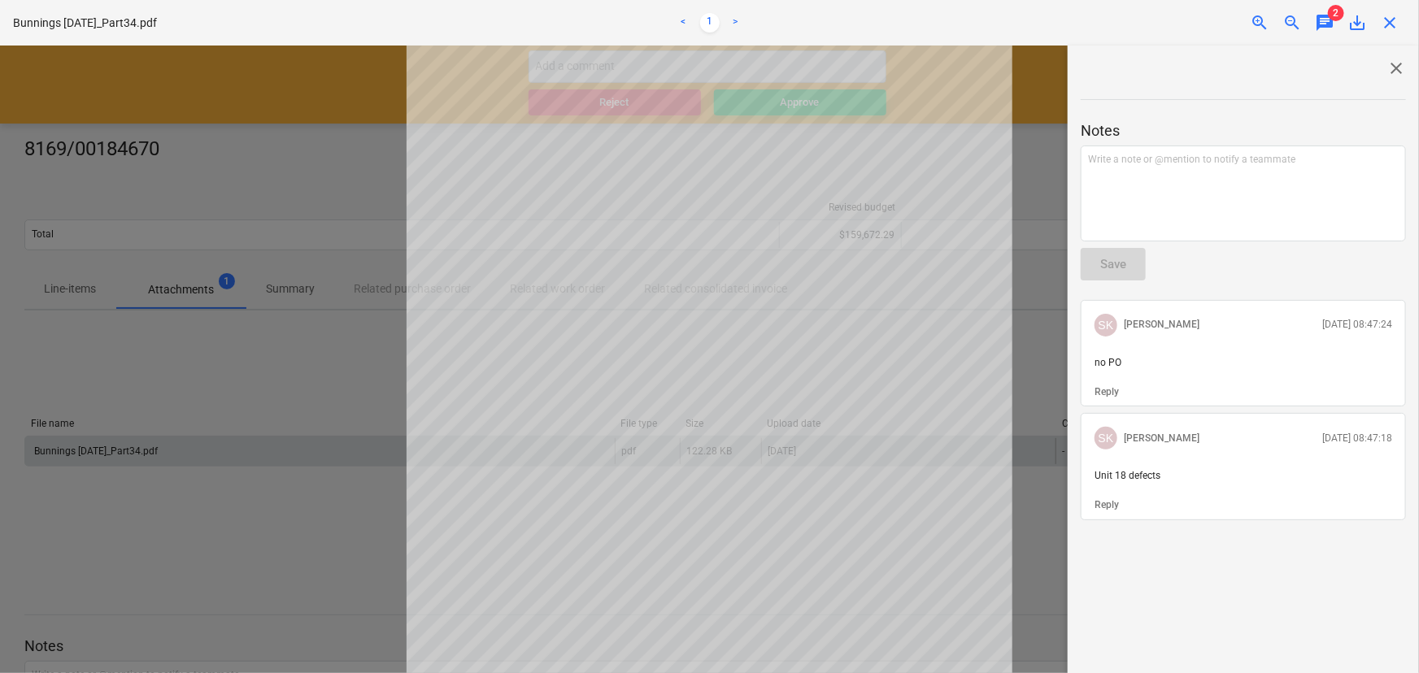
click at [1391, 25] on span "close" at bounding box center [1390, 23] width 20 height 20
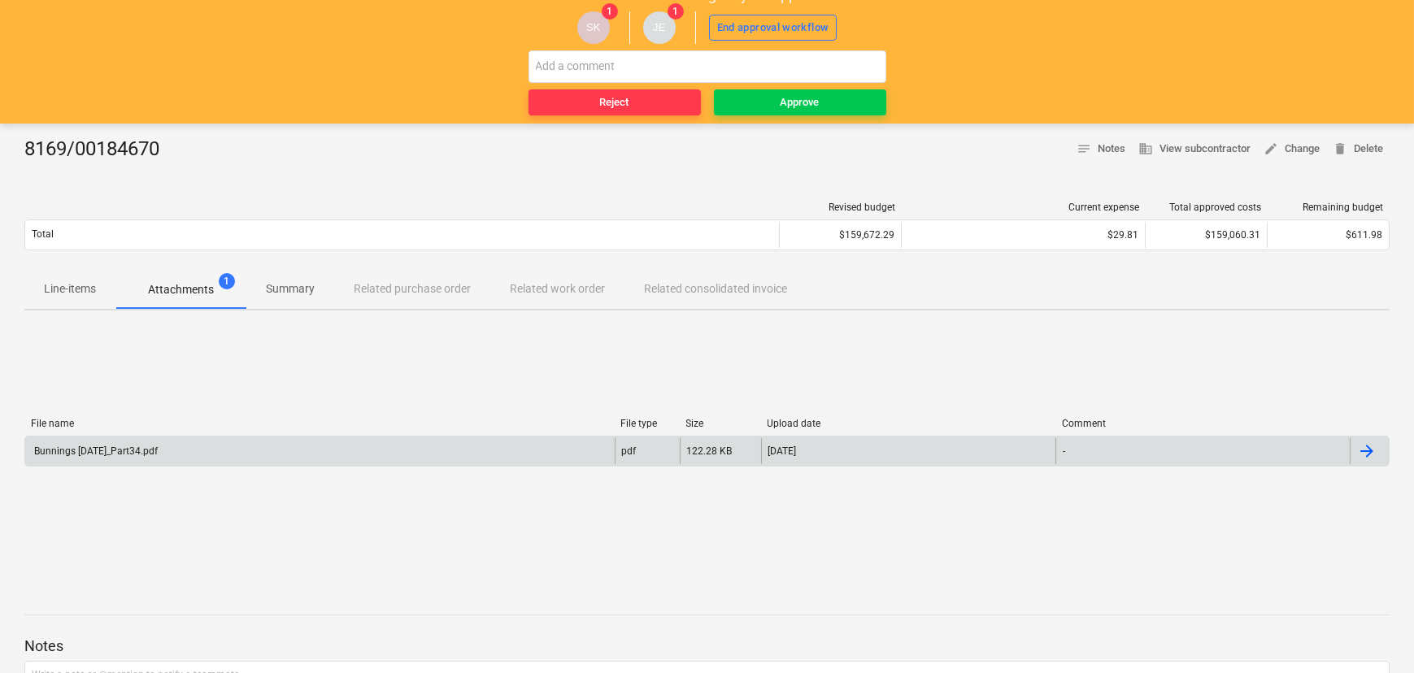
click at [73, 290] on p "Line-items" at bounding box center [70, 288] width 52 height 17
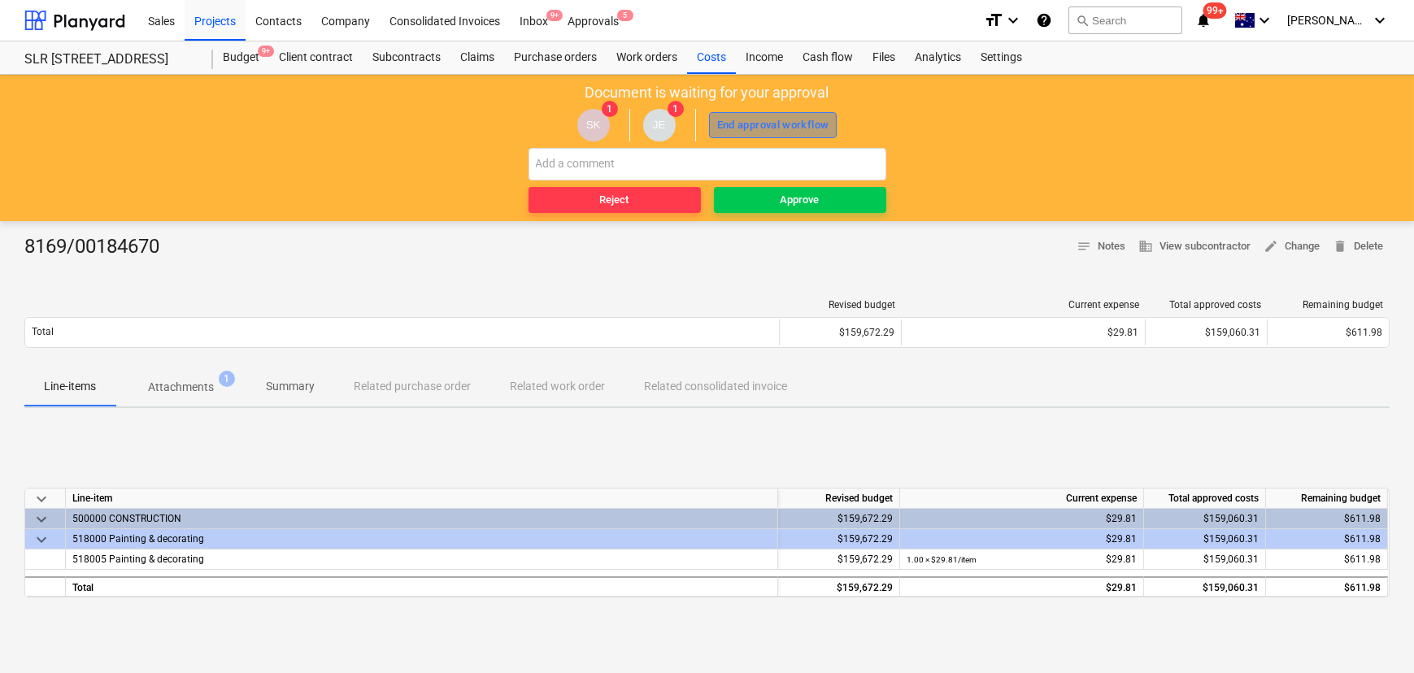
click at [775, 120] on div "End approval workflow" at bounding box center [773, 125] width 112 height 19
click at [800, 196] on div "Approve" at bounding box center [799, 200] width 39 height 19
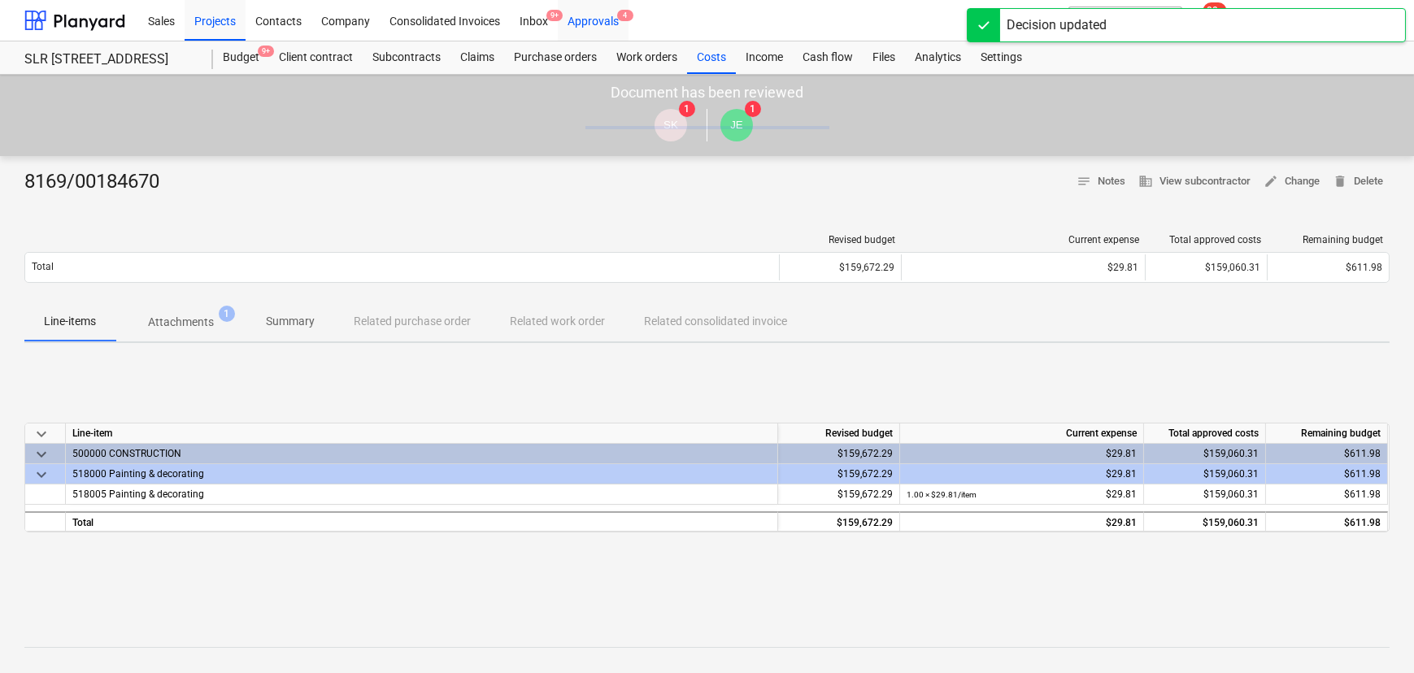
click at [610, 24] on div "Approvals 4" at bounding box center [593, 19] width 71 height 41
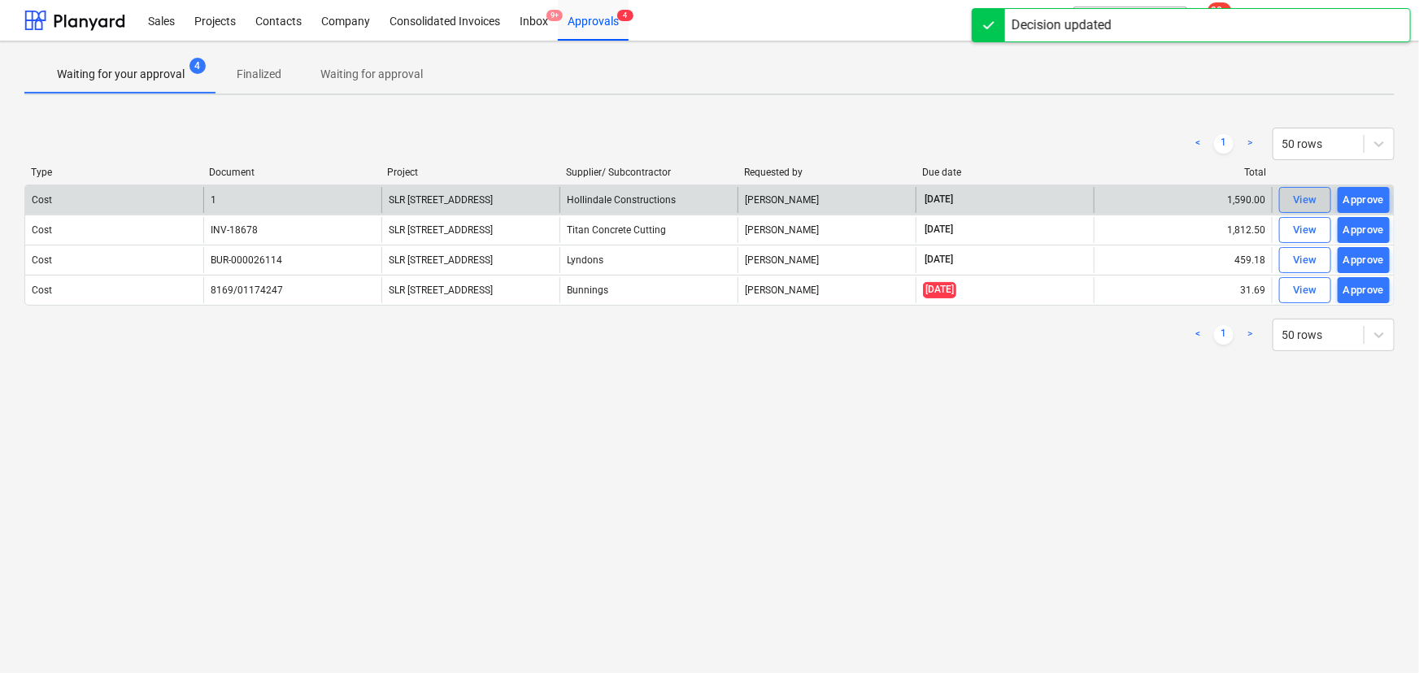
click at [1302, 195] on div "View" at bounding box center [1305, 200] width 24 height 19
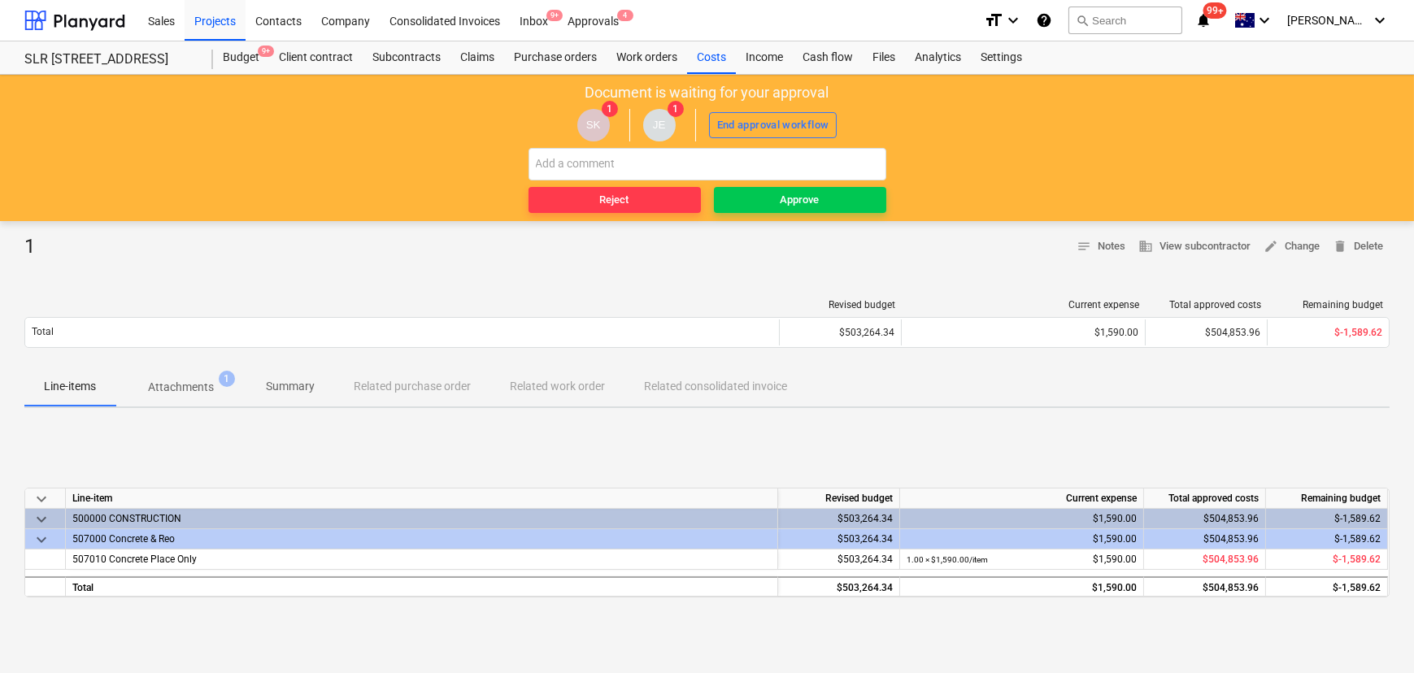
click at [160, 394] on p "Attachments" at bounding box center [181, 387] width 66 height 17
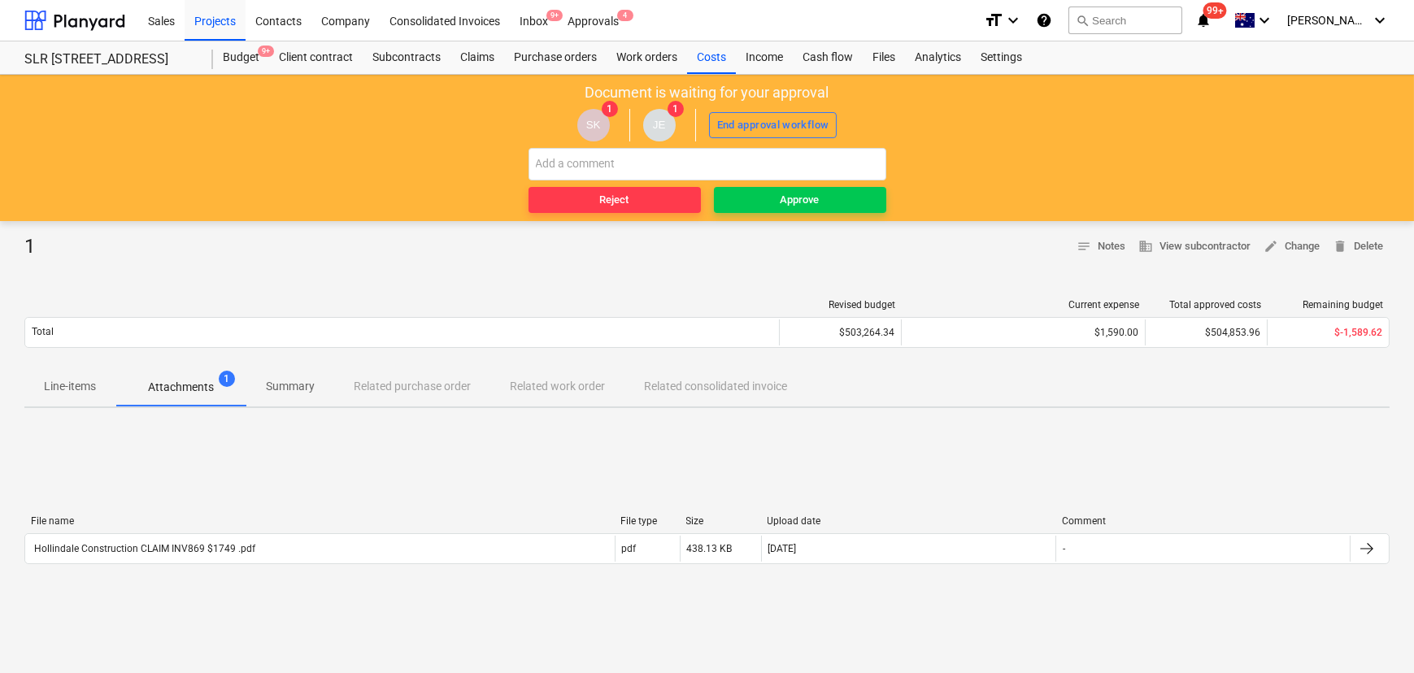
click at [134, 528] on div "File name File type Size Upload date Comment" at bounding box center [706, 524] width 1365 height 18
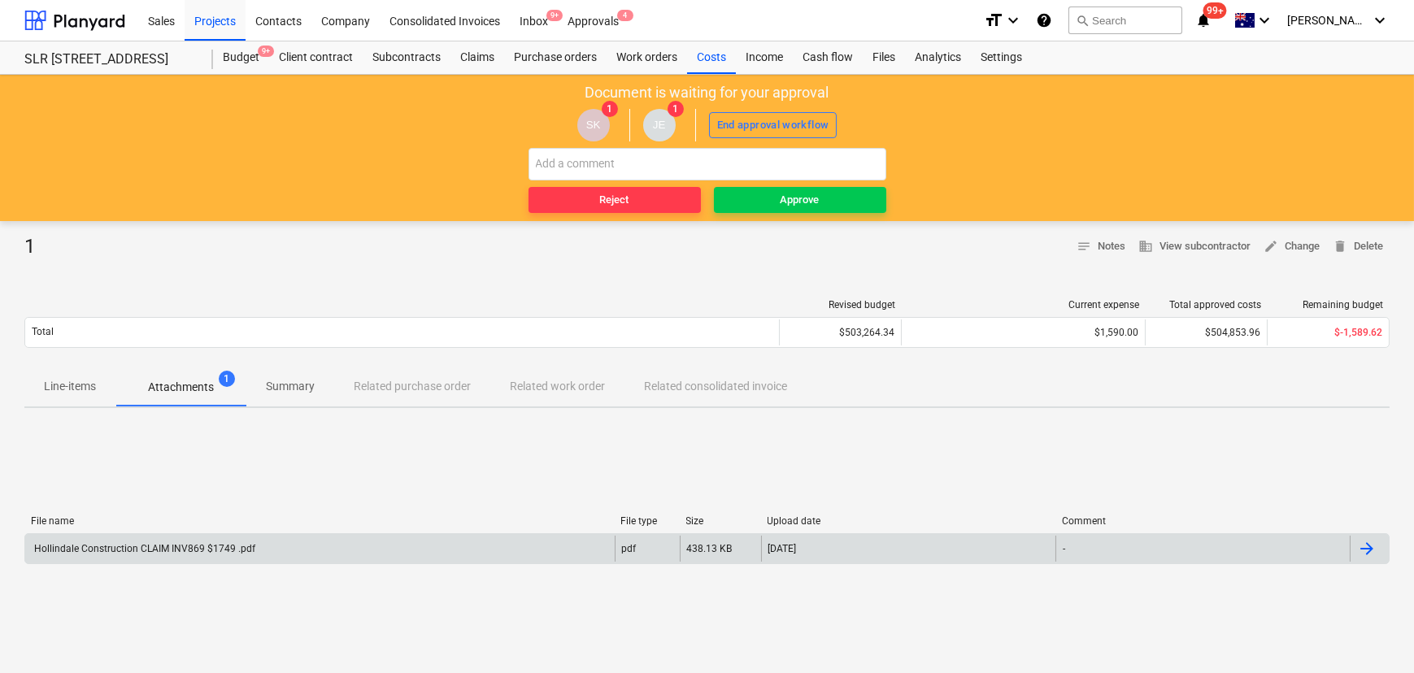
click at [143, 537] on div "Hollindale Construction CLAIM INV869 $1749 .pdf" at bounding box center [319, 549] width 589 height 26
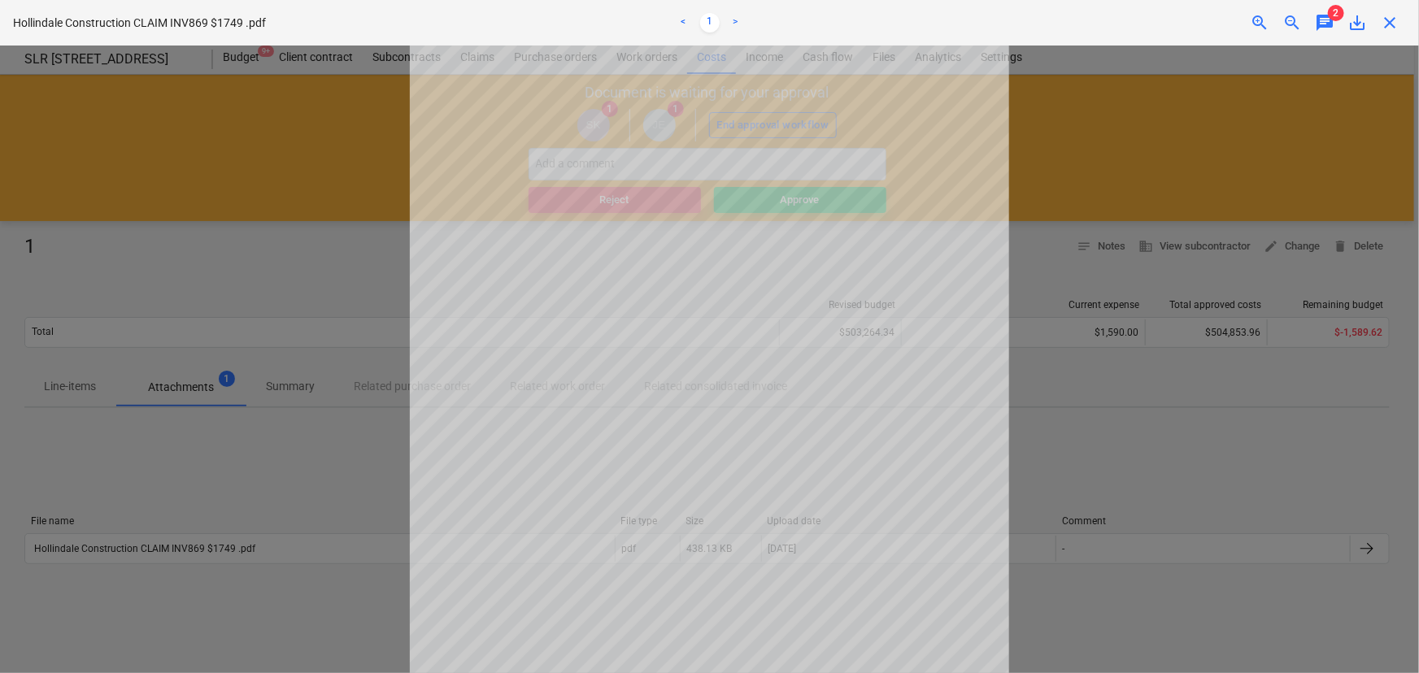
click at [1324, 24] on span "chat" at bounding box center [1325, 23] width 20 height 20
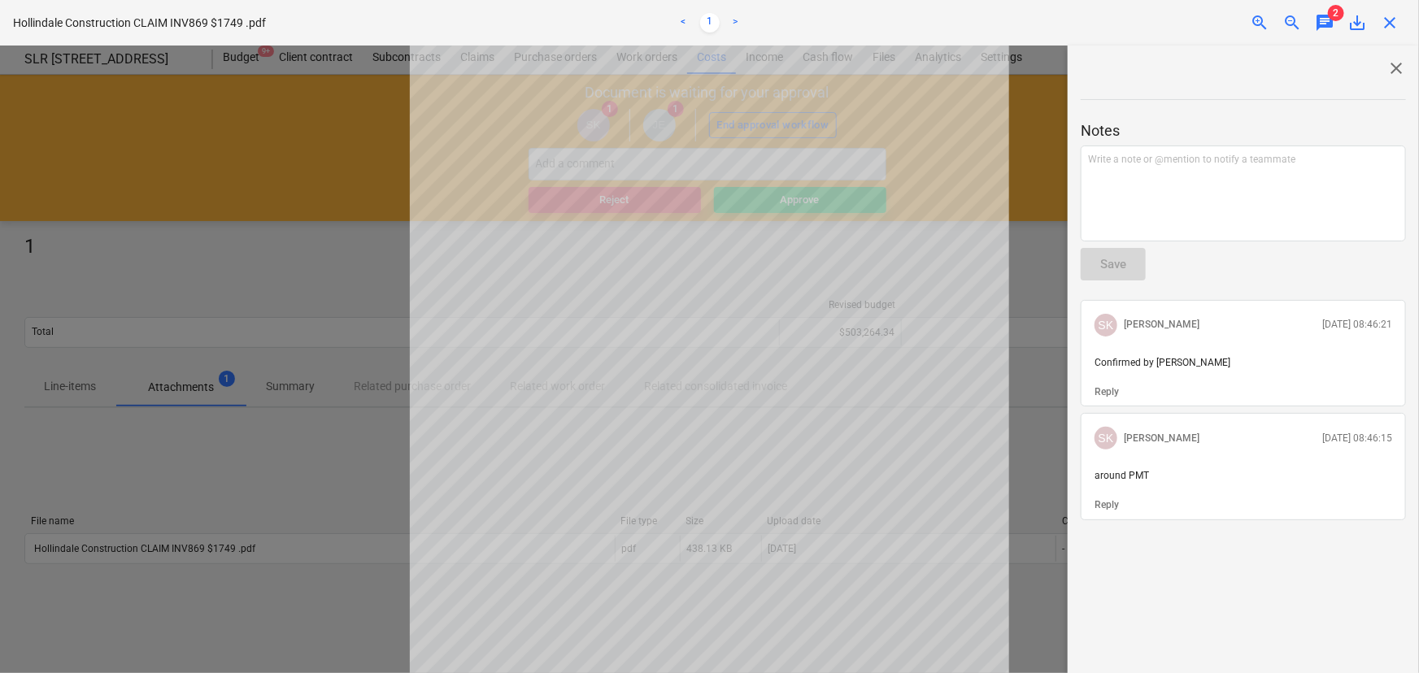
drag, startPoint x: 1324, startPoint y: 24, endPoint x: 1242, endPoint y: 67, distance: 92.7
click at [1324, 24] on span "chat" at bounding box center [1325, 23] width 20 height 20
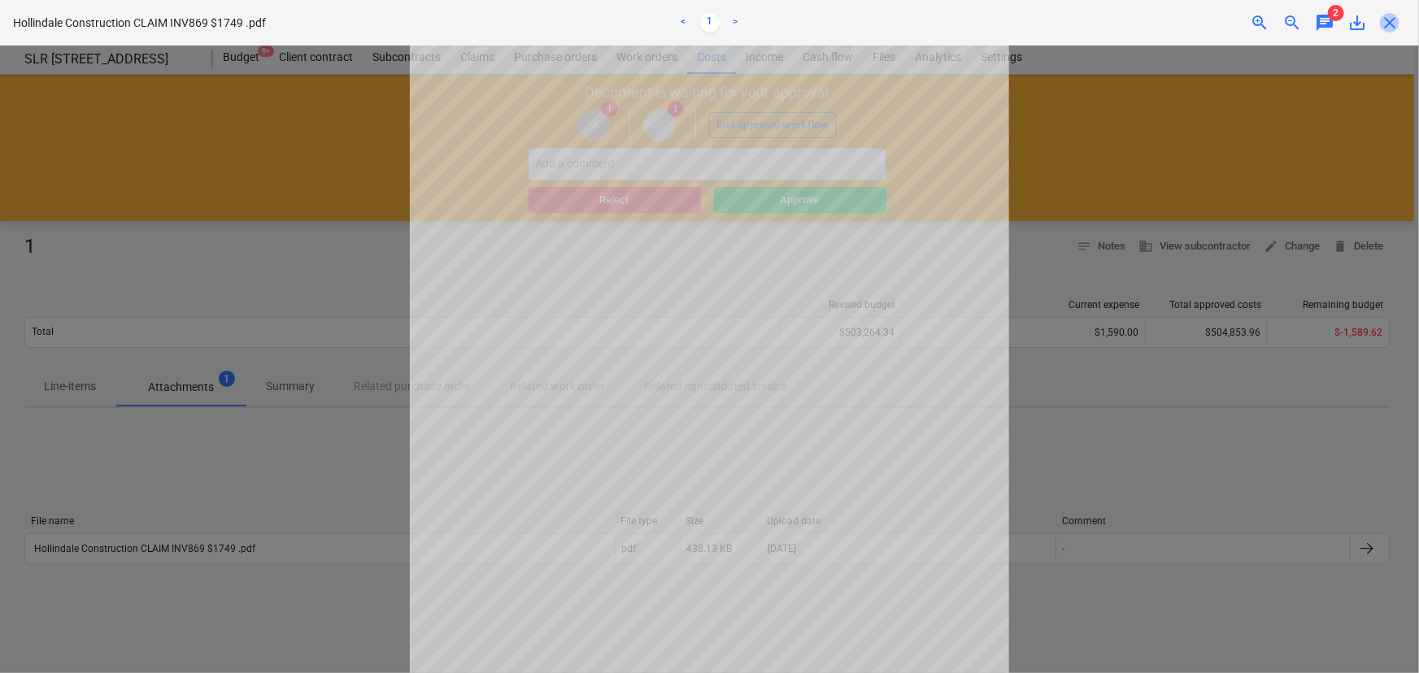
click at [1381, 25] on span "close" at bounding box center [1390, 23] width 20 height 20
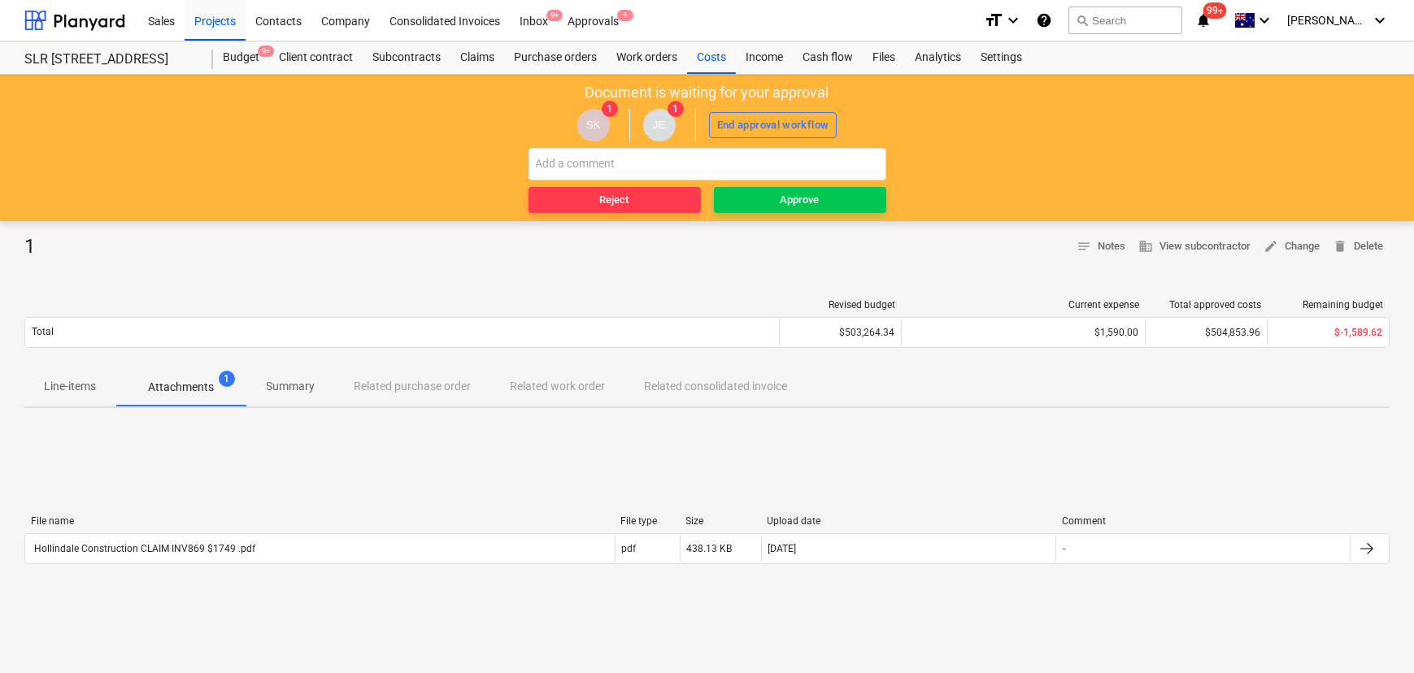
click at [84, 397] on span "Line-items" at bounding box center [69, 386] width 91 height 27
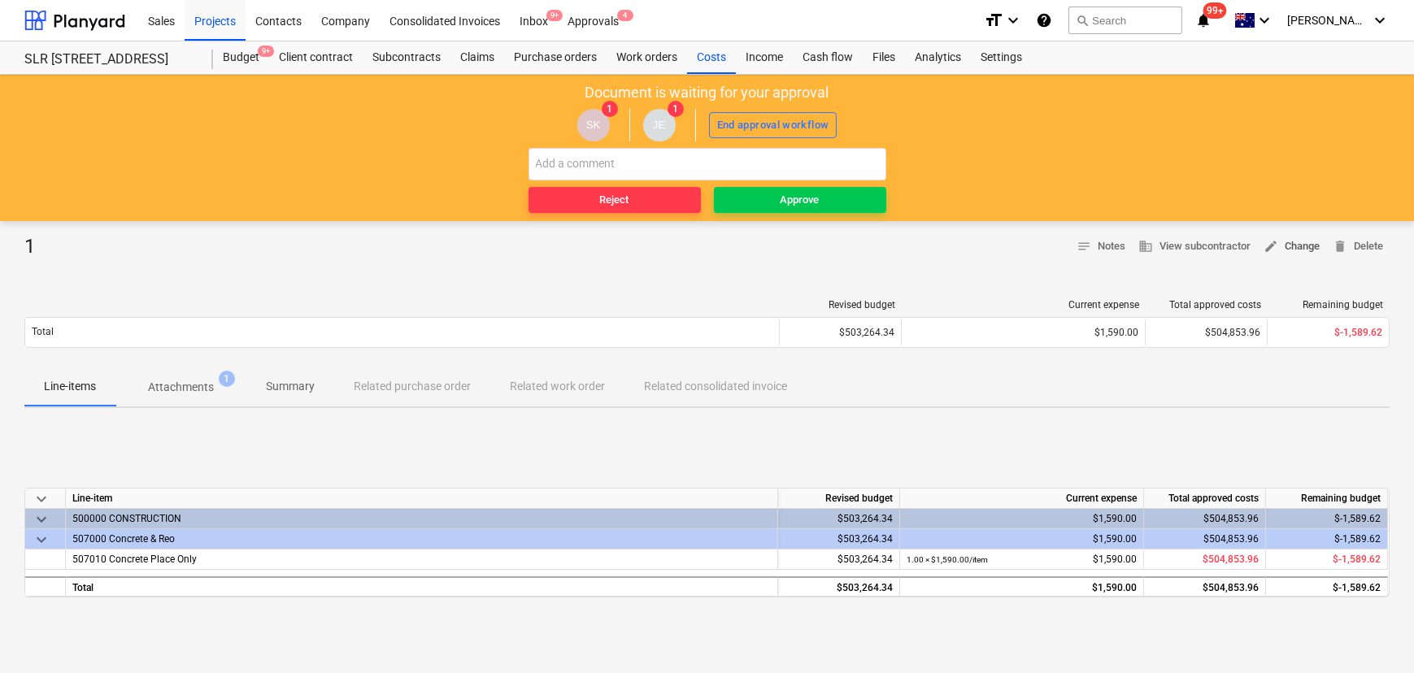
click at [1302, 247] on span "edit Change" at bounding box center [1291, 246] width 56 height 19
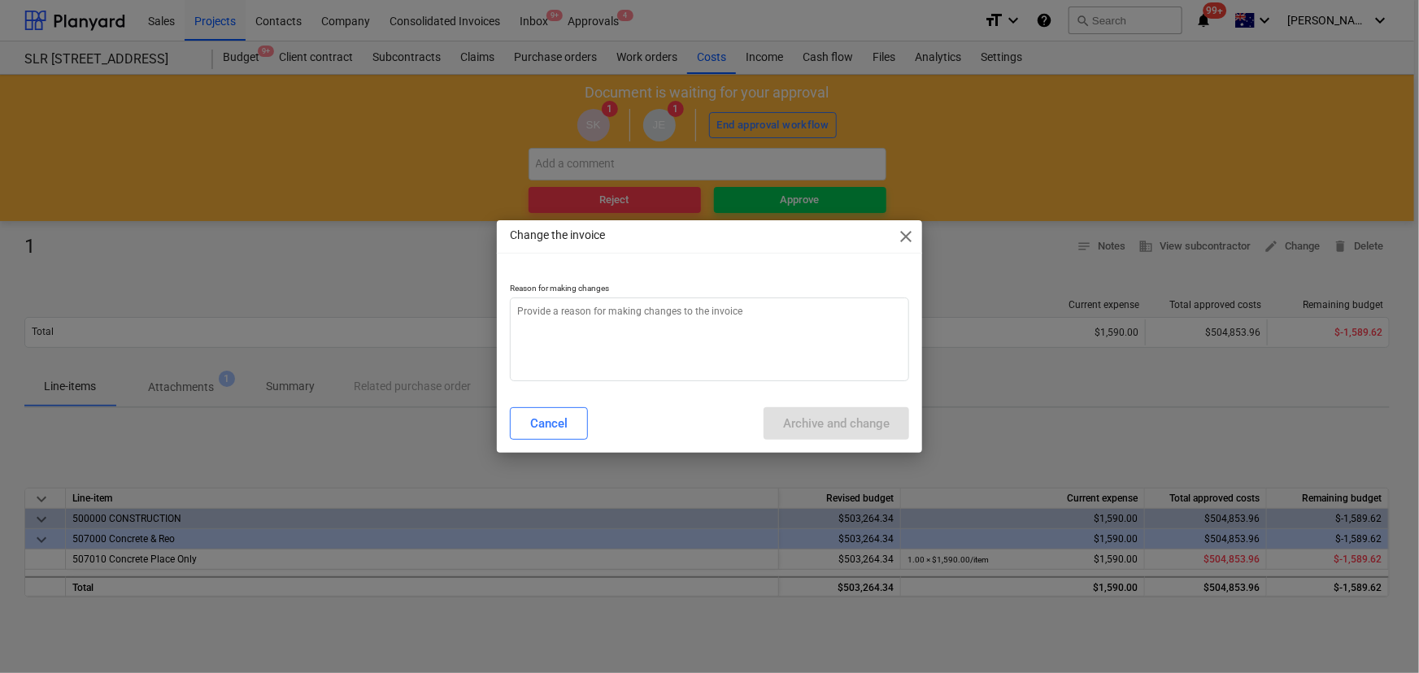
type textarea "x"
click at [649, 343] on textarea at bounding box center [710, 340] width 400 height 84
type textarea "C"
type textarea "x"
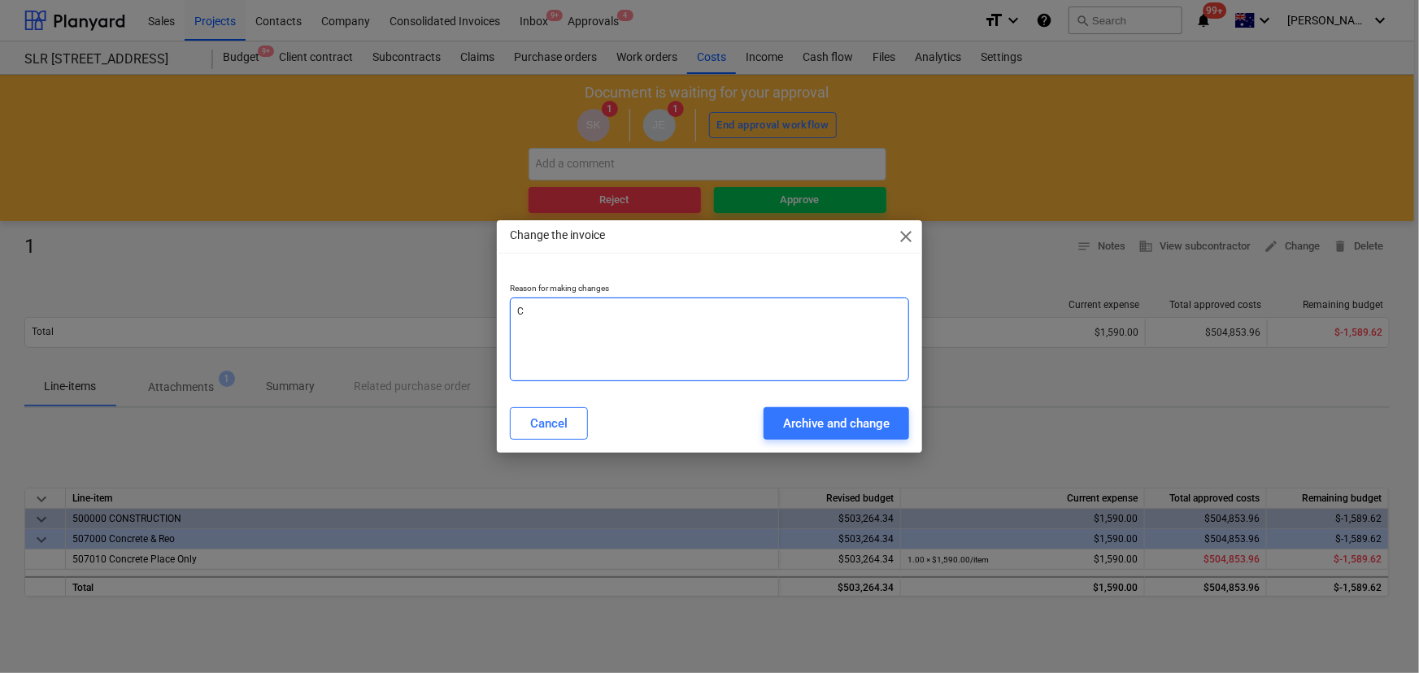
type textarea "CS"
type textarea "x"
type textarea "C"
type textarea "x"
type textarea "CO"
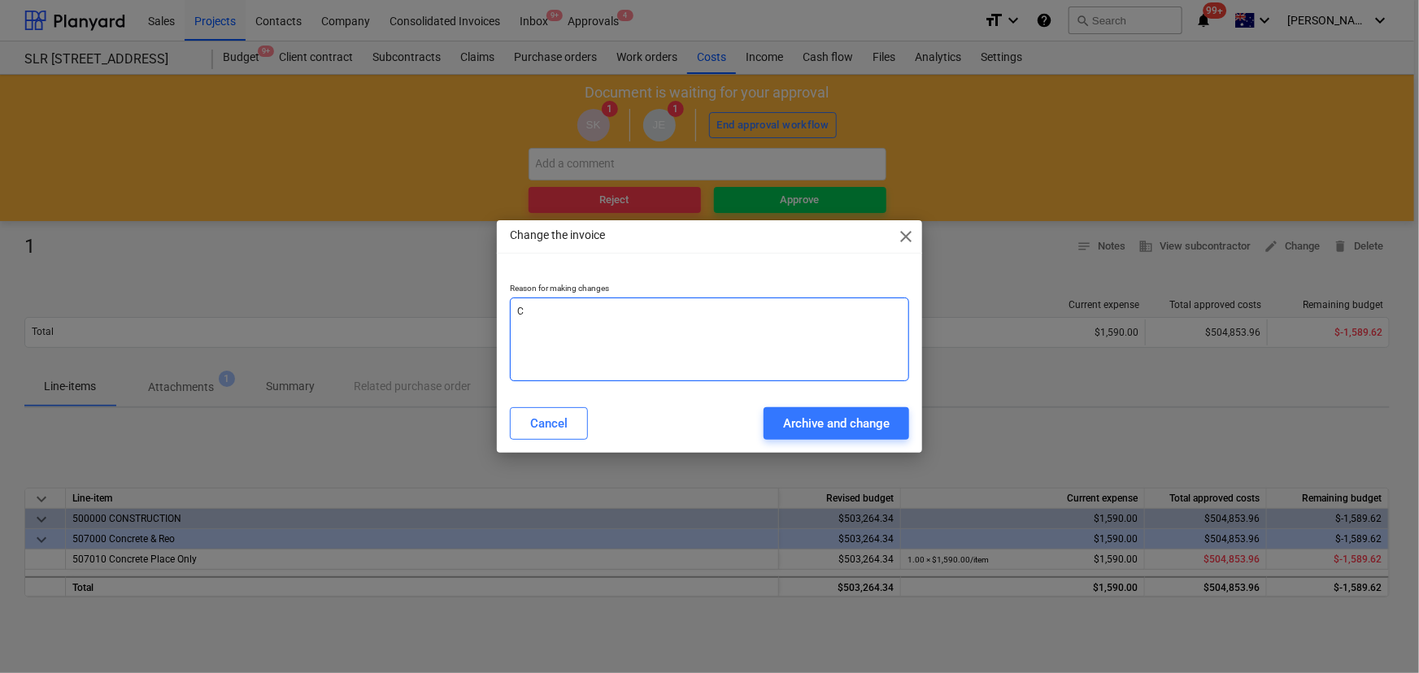
type textarea "x"
type textarea "COS"
type textarea "x"
type textarea "COST"
type textarea "x"
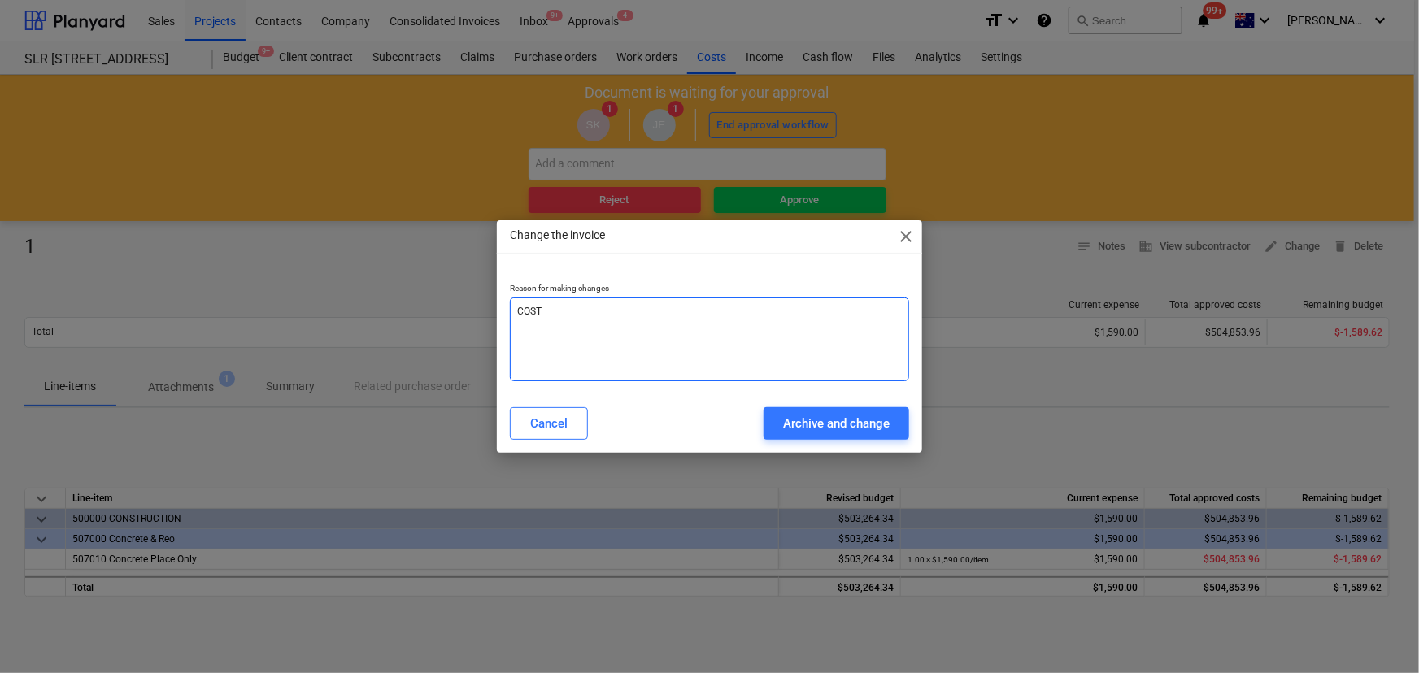
type textarea "COST"
type textarea "x"
type textarea "COST C"
type textarea "x"
type textarea "COST CO"
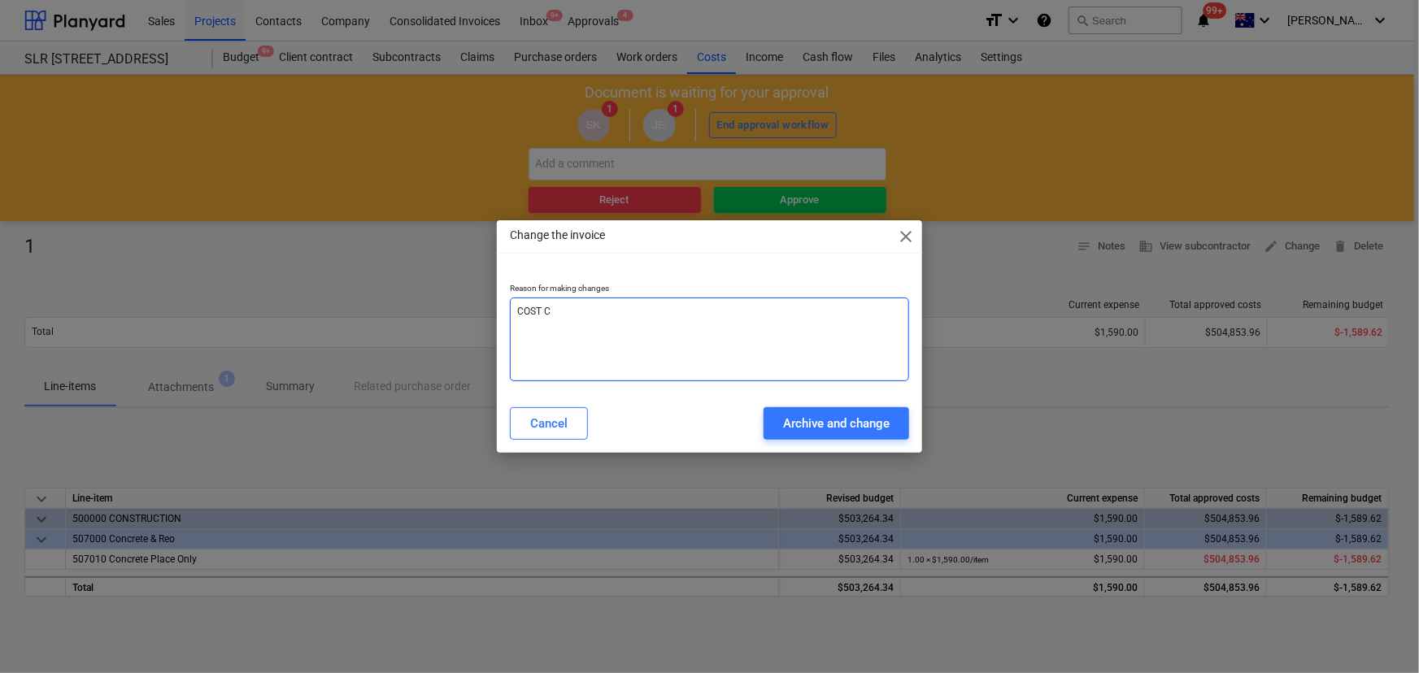
type textarea "x"
type textarea "COST COD"
type textarea "x"
type textarea "COST CODE"
type textarea "x"
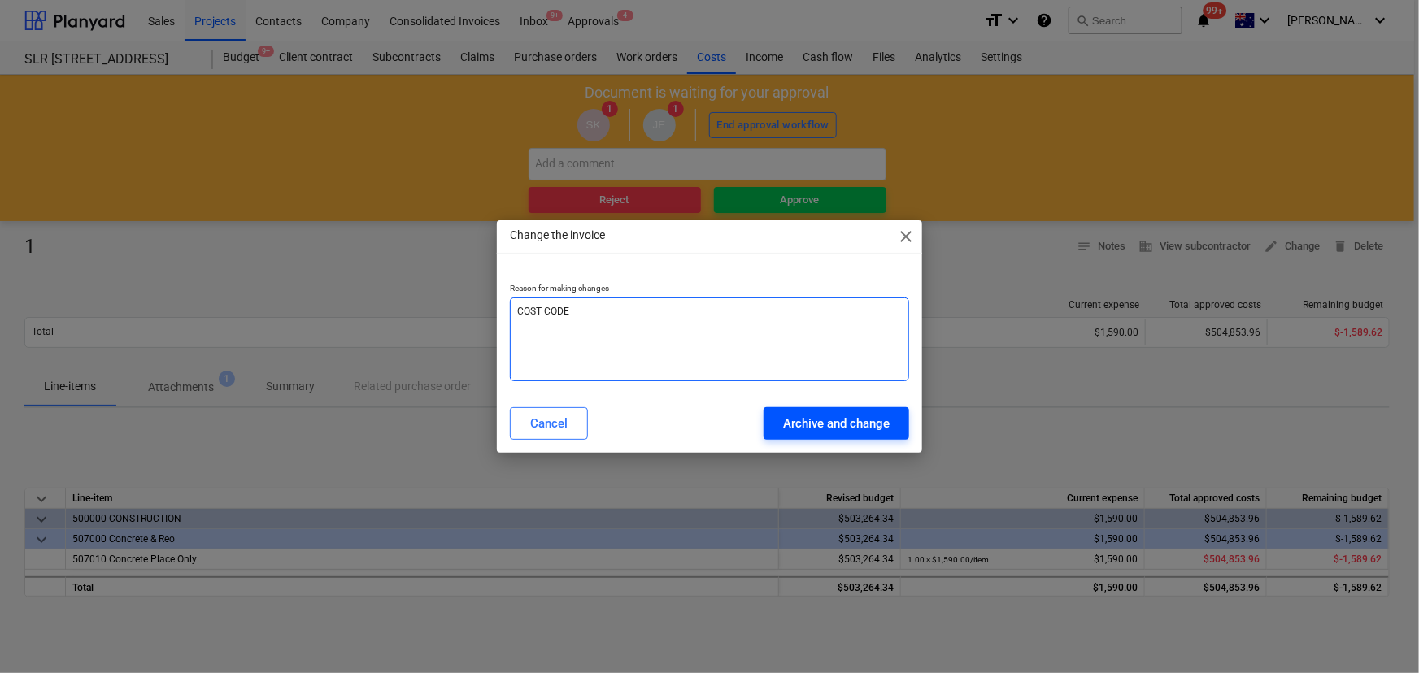
type textarea "COST CODE"
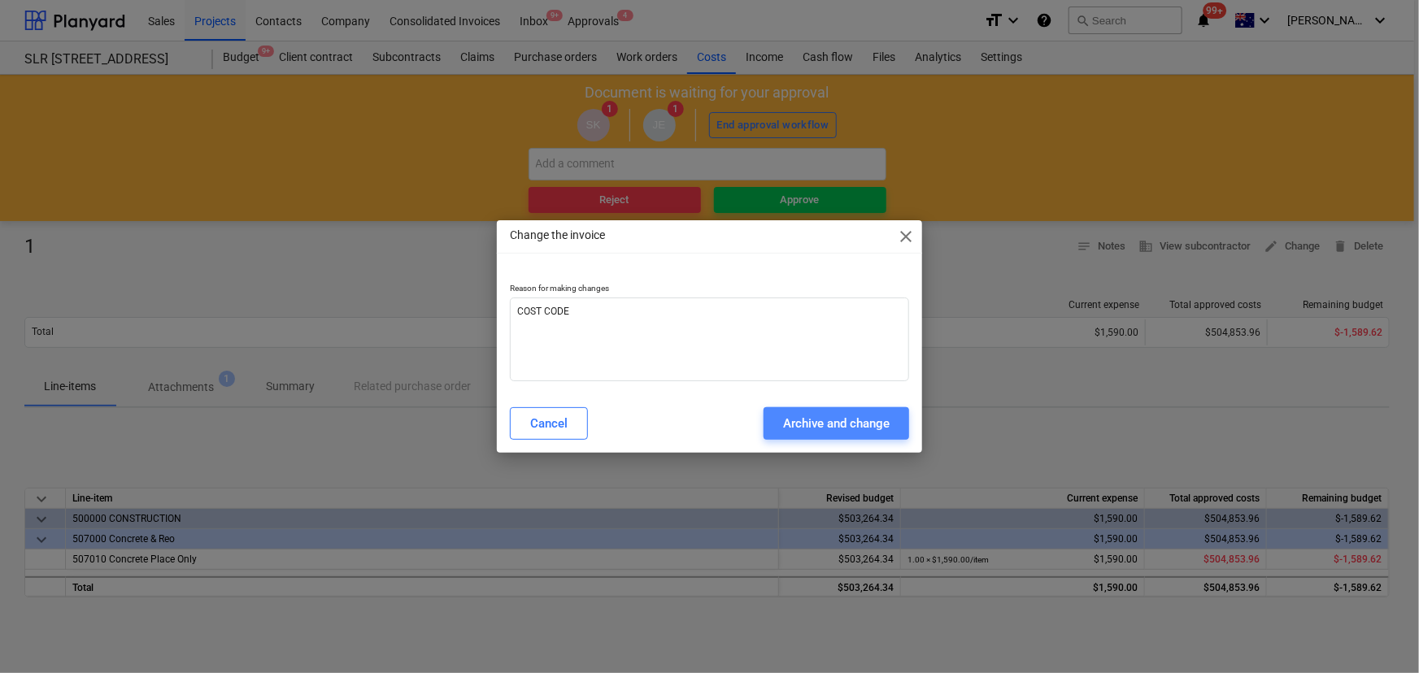
click at [820, 425] on div "Archive and change" at bounding box center [836, 423] width 107 height 21
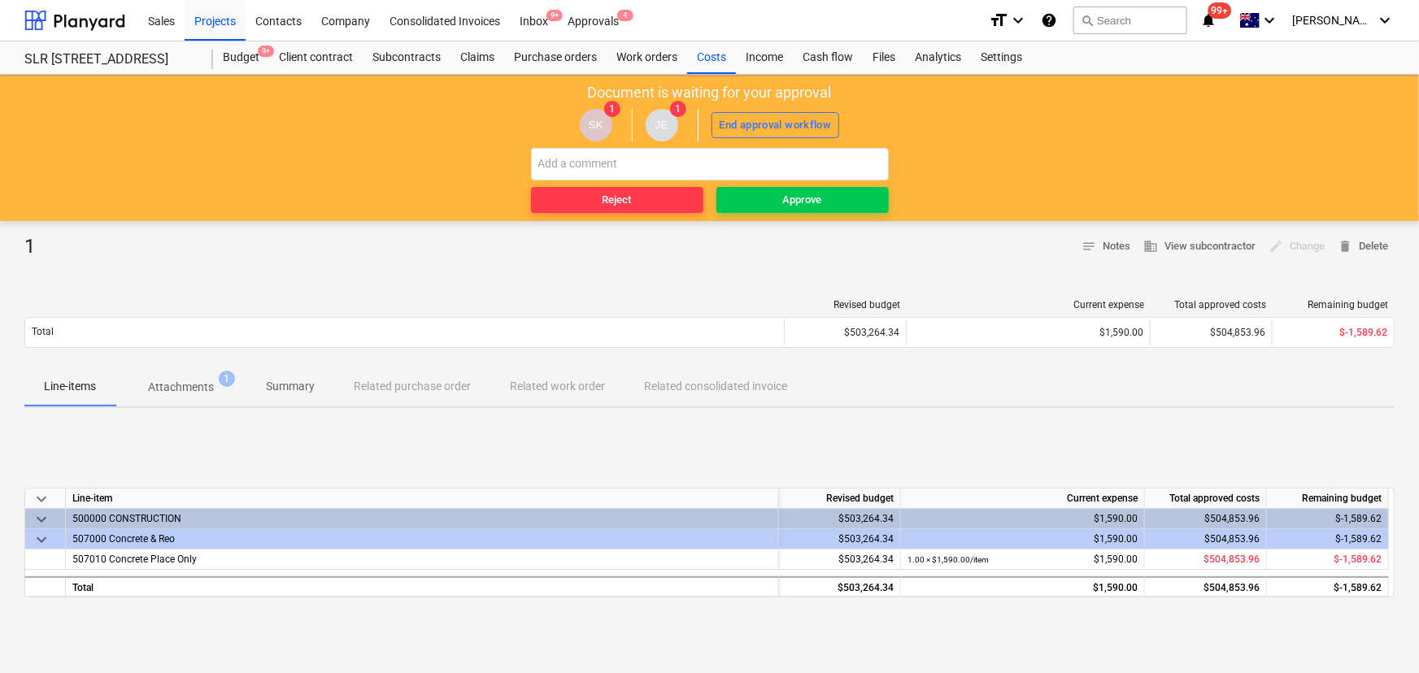
type textarea "x"
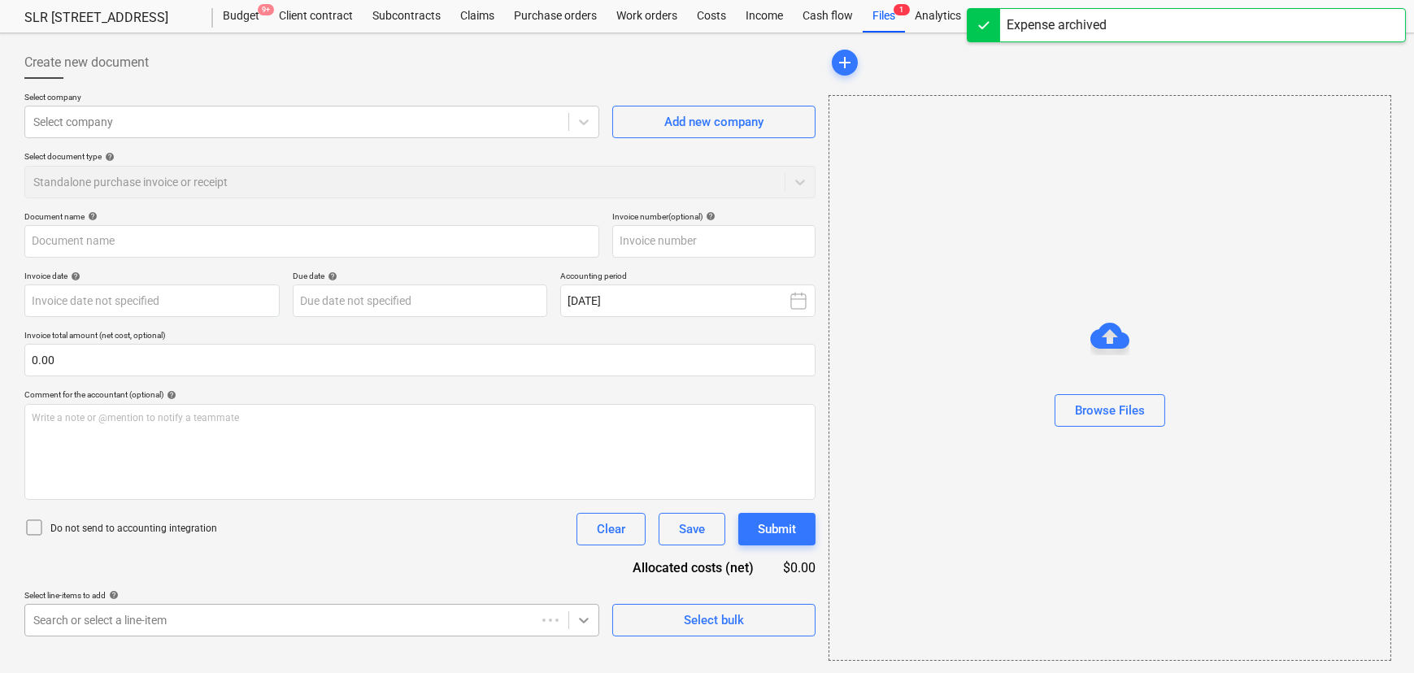
click at [585, 620] on body "Sales Projects Contacts Company Consolidated Invoices Inbox 9+ Approvals 3 form…" at bounding box center [707, 295] width 1414 height 673
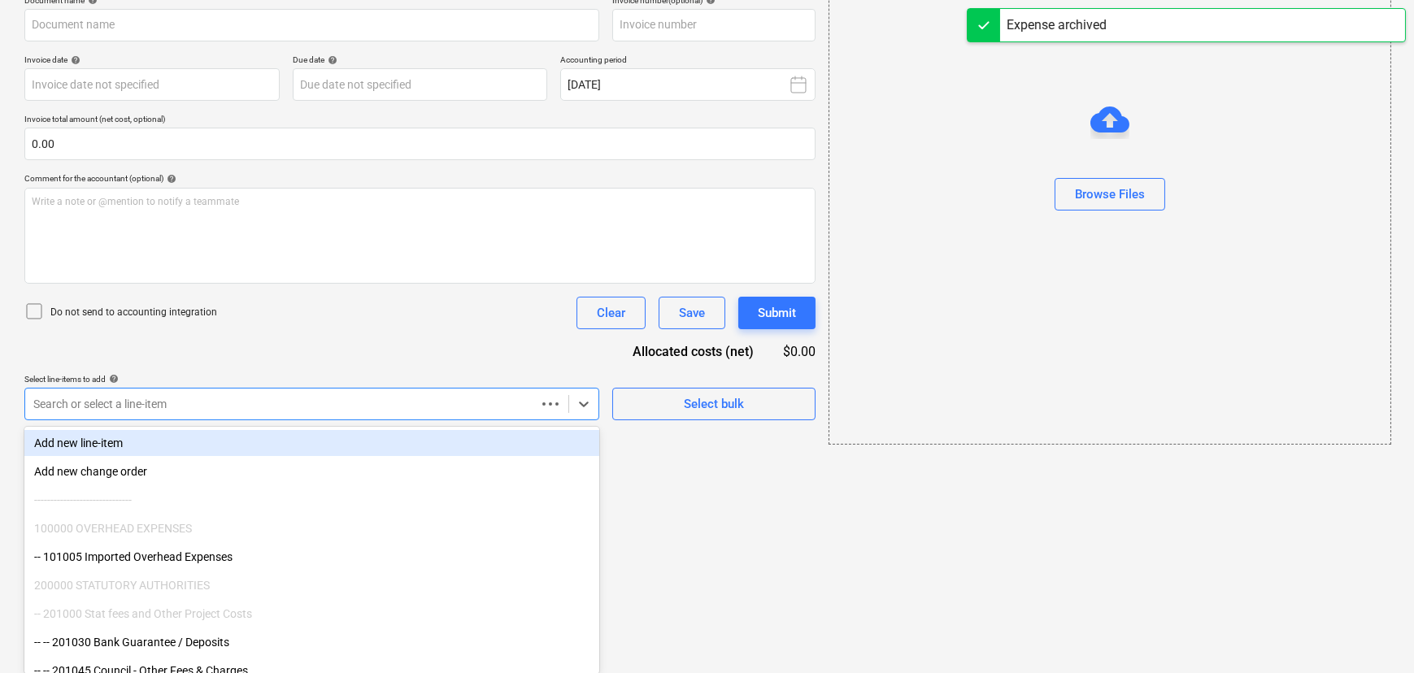
type input "1"
type input "28 Aug 2025"
type input "11 Sep 2025"
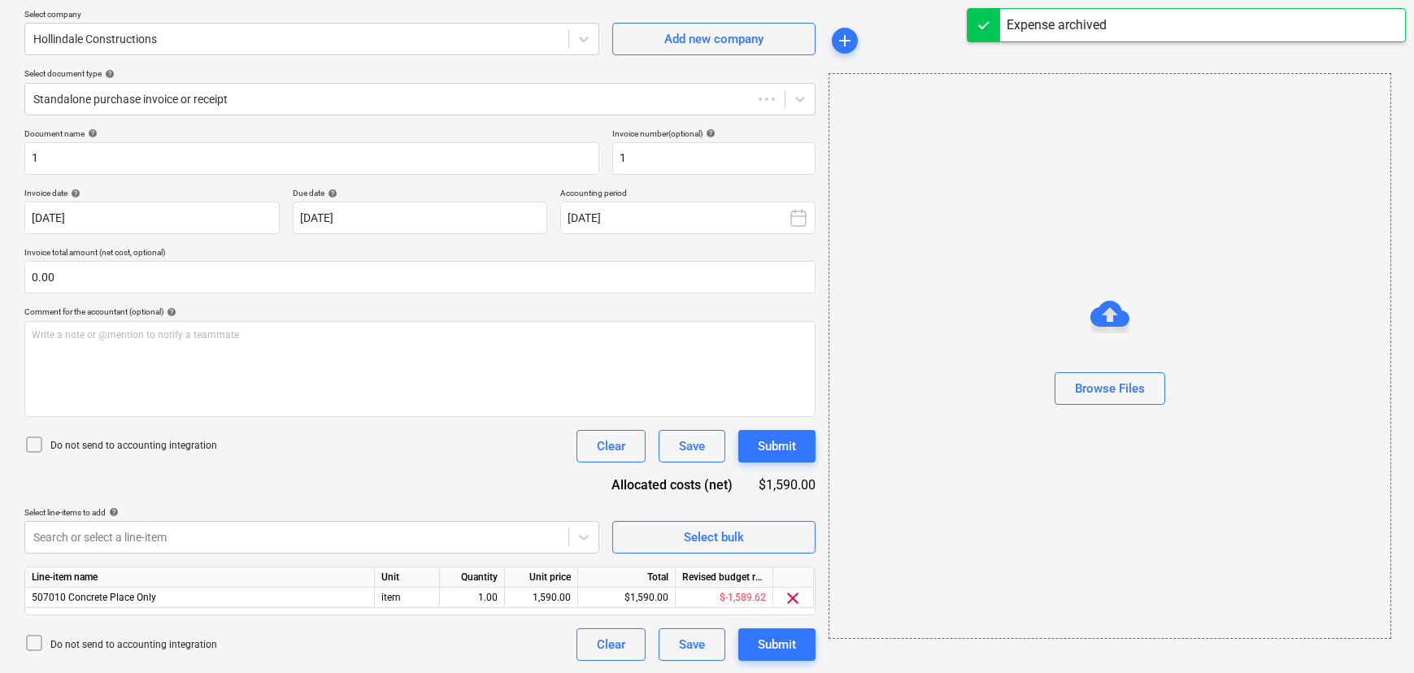
click at [517, 353] on div "Document name help 1 Invoice number (optional) help 1 Invoice date help 28 Aug …" at bounding box center [419, 394] width 791 height 533
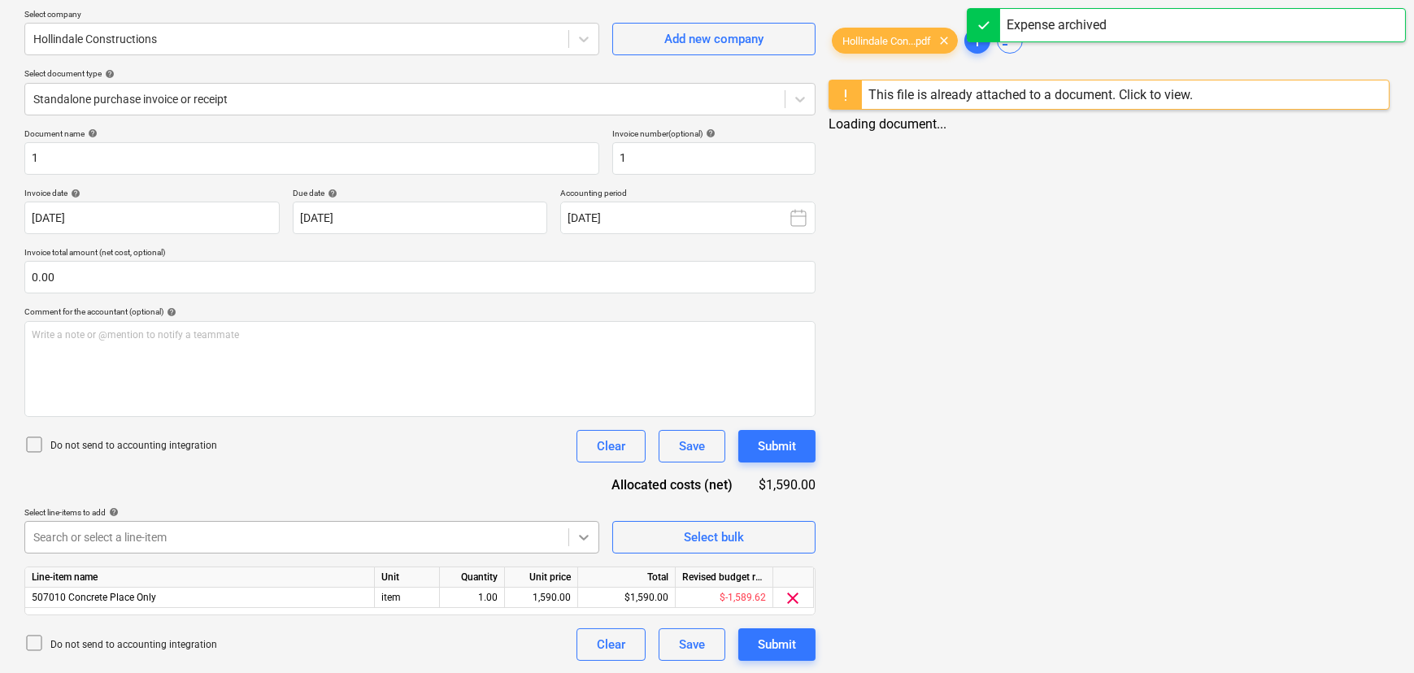
click at [592, 545] on body "Sales Projects Contacts Company Consolidated Invoices Inbox 9+ Approvals 3 form…" at bounding box center [707, 212] width 1414 height 673
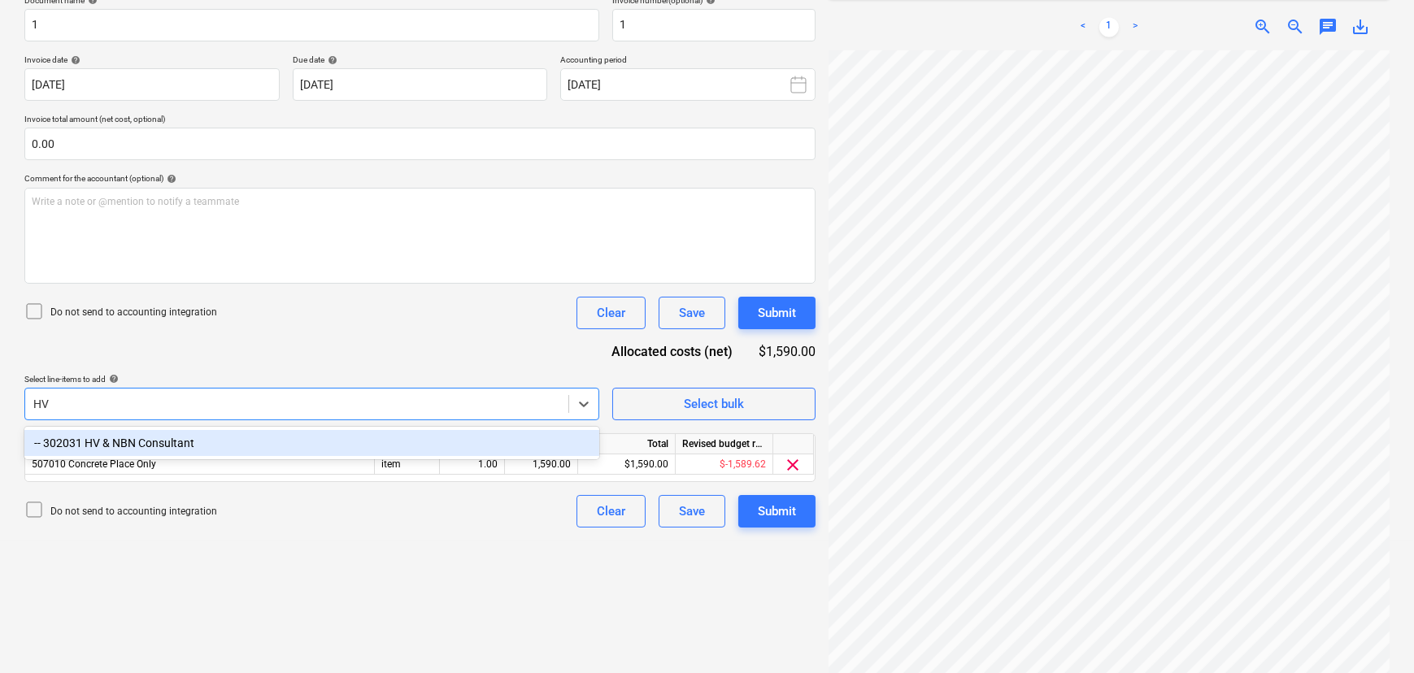
type input "H"
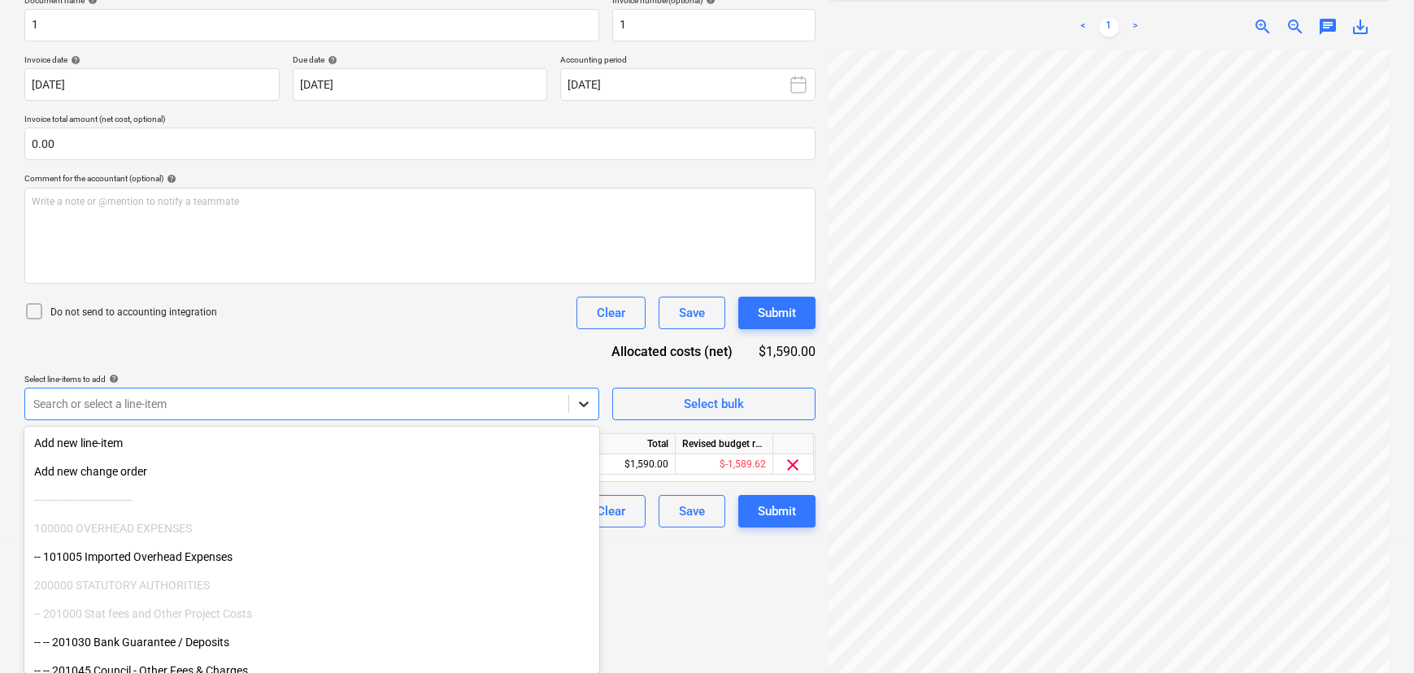
click at [579, 407] on icon at bounding box center [584, 404] width 16 height 16
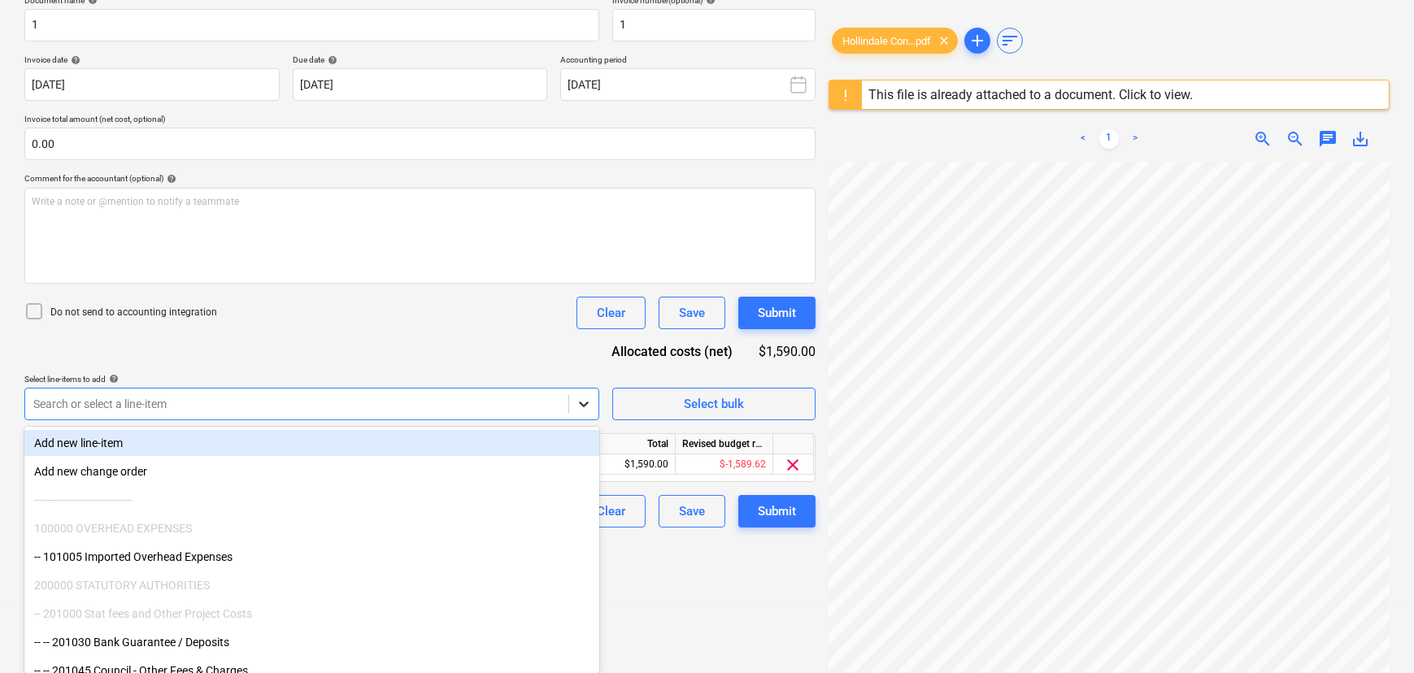
click at [578, 413] on div at bounding box center [583, 403] width 29 height 29
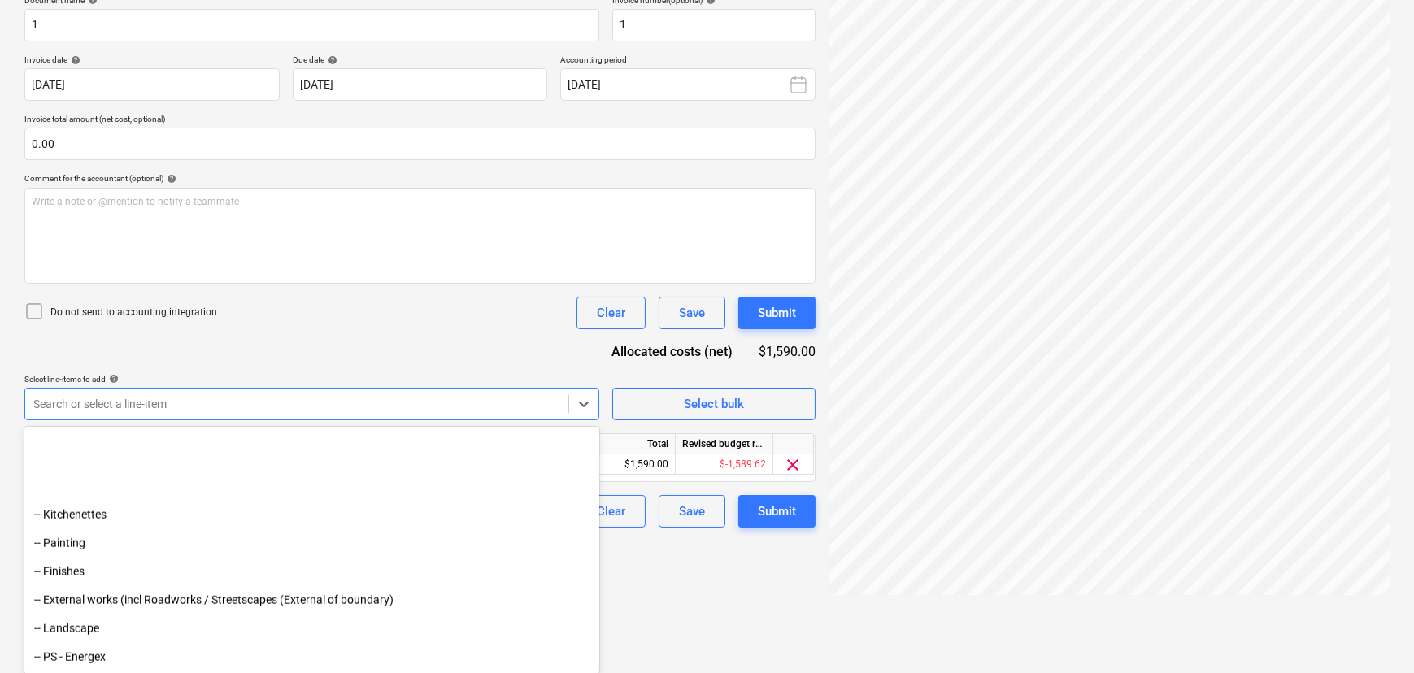
scroll to position [5789, 0]
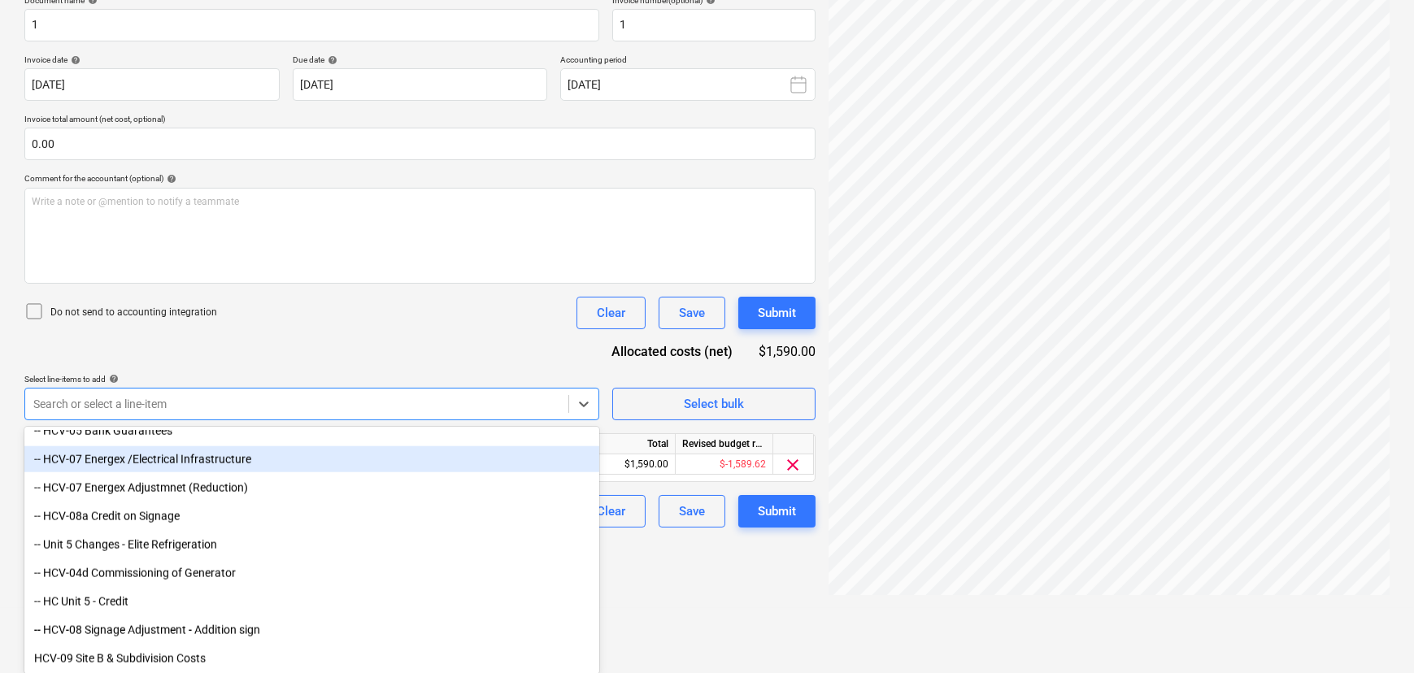
click at [246, 462] on div "-- HCV-07 Energex /Electrical Infrastructure" at bounding box center [311, 459] width 575 height 26
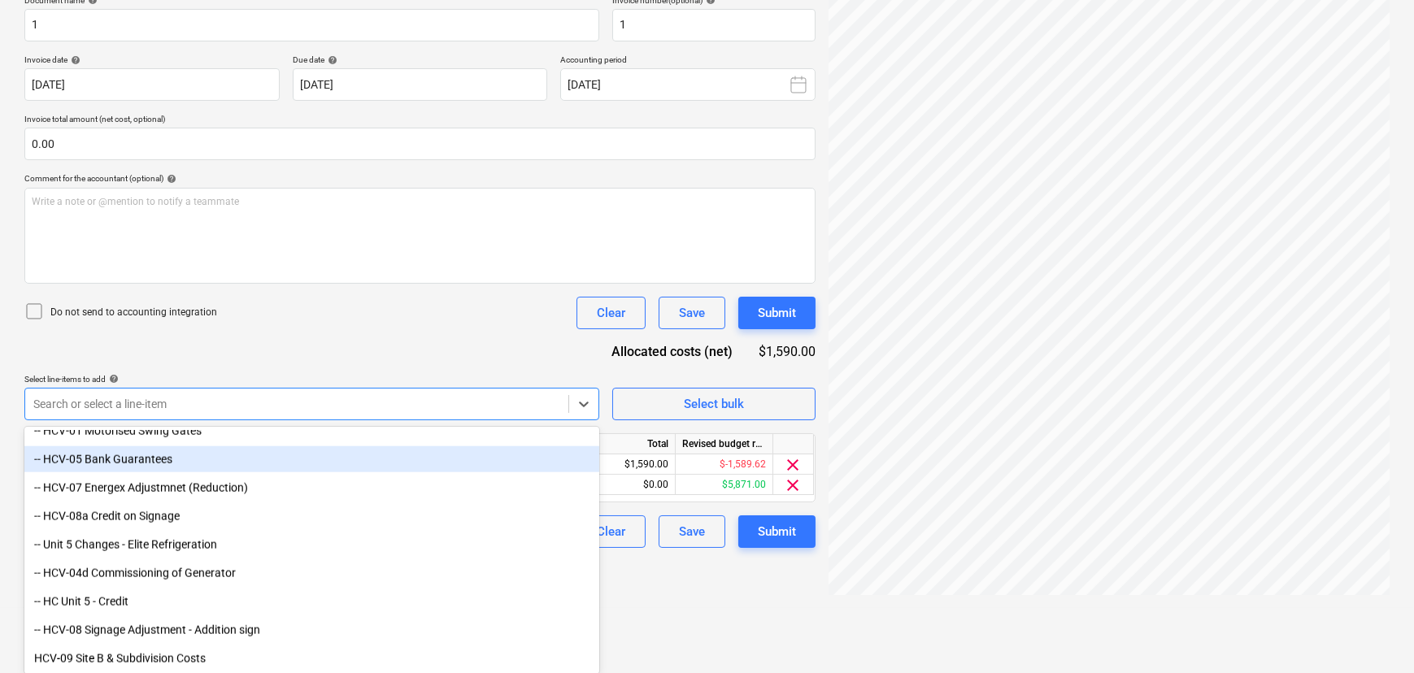
scroll to position [5760, 0]
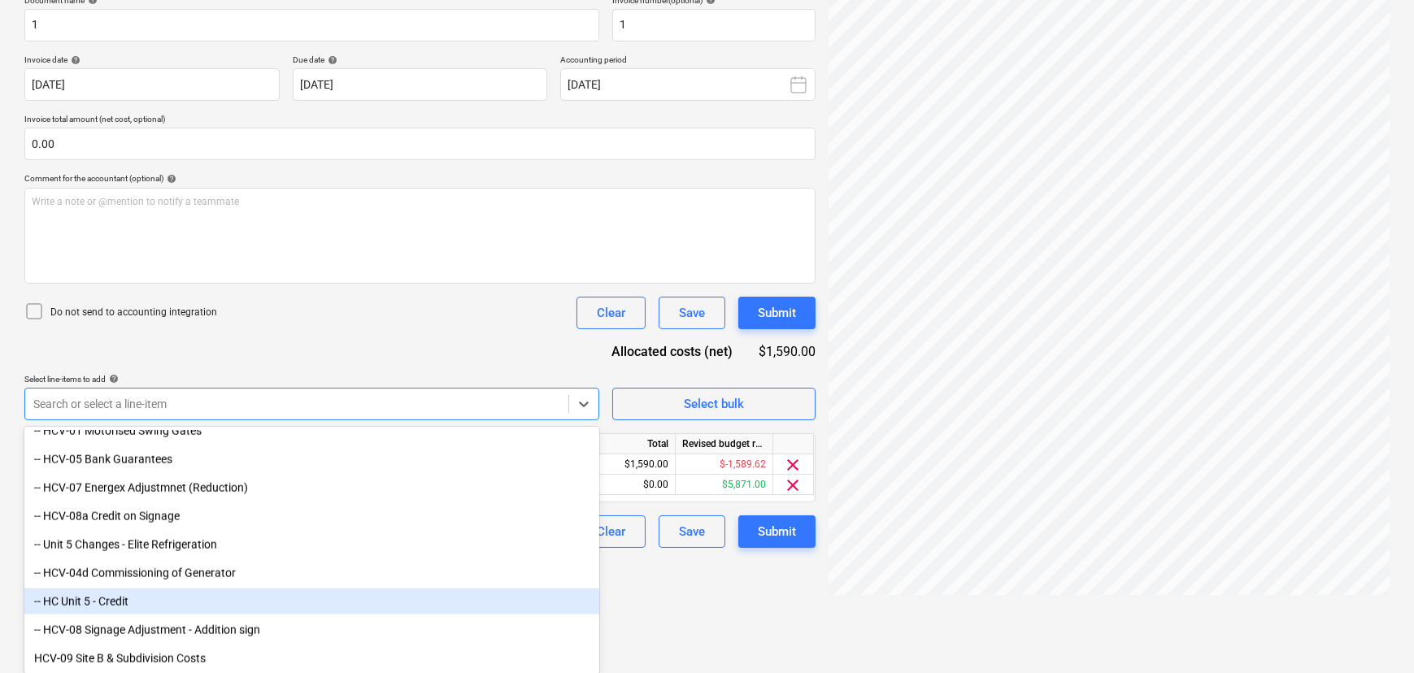
click at [659, 415] on html "Sales Projects Contacts Company Consolidated Invoices Inbox 9+ Approvals 3 form…" at bounding box center [707, 78] width 1414 height 673
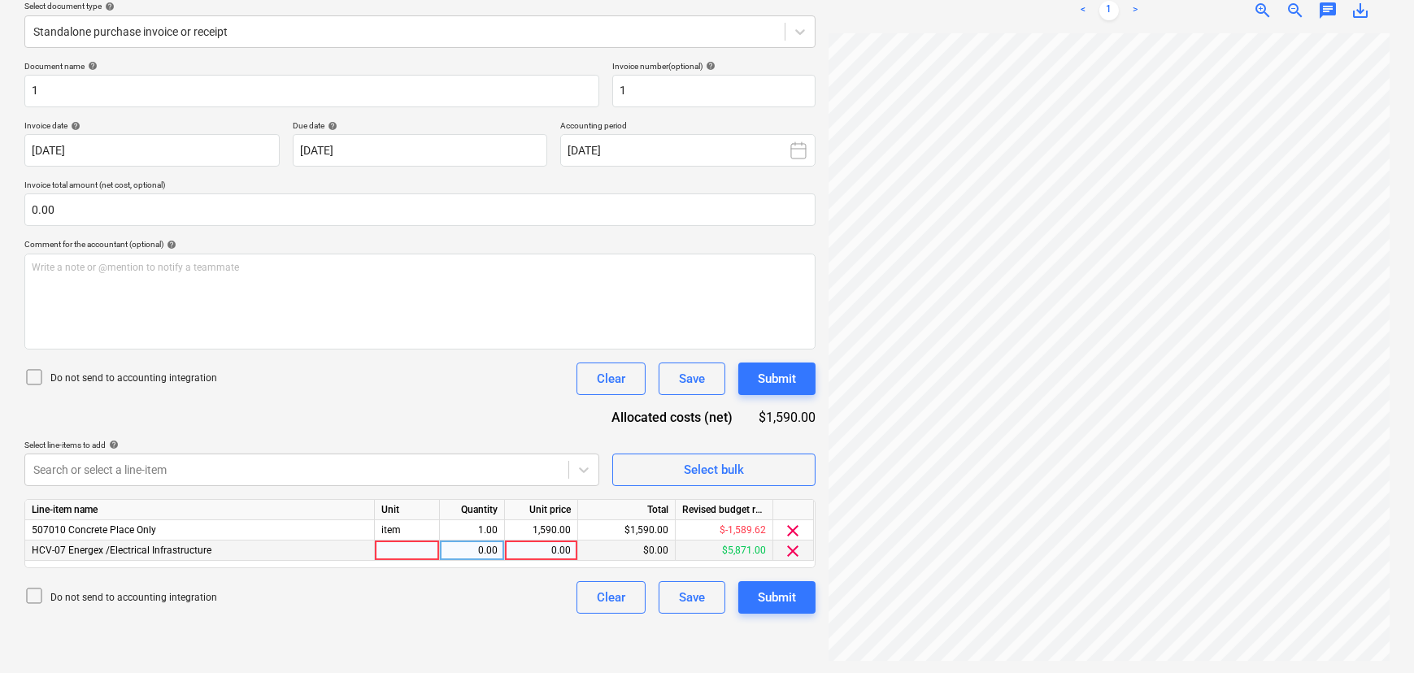
click at [432, 543] on div at bounding box center [407, 551] width 65 height 20
type input "ITEM"
type input "1590"
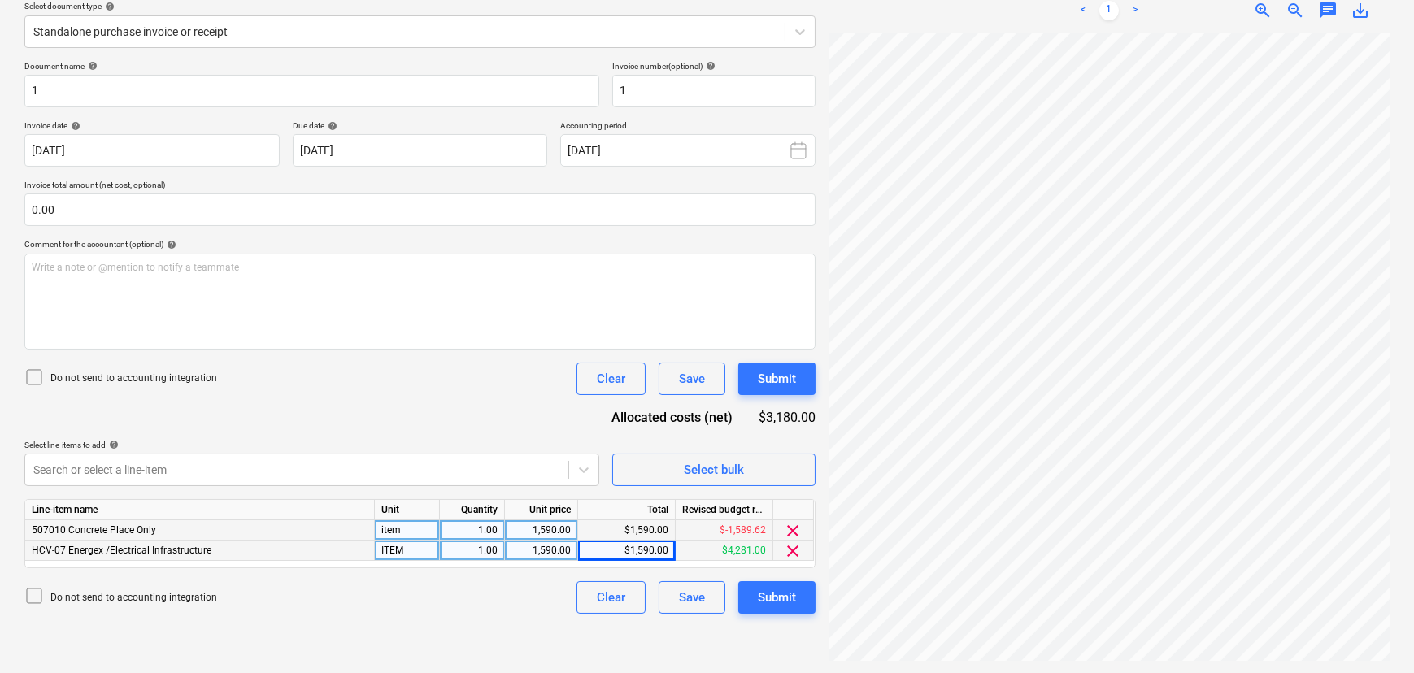
click at [800, 534] on span "clear" at bounding box center [794, 531] width 20 height 20
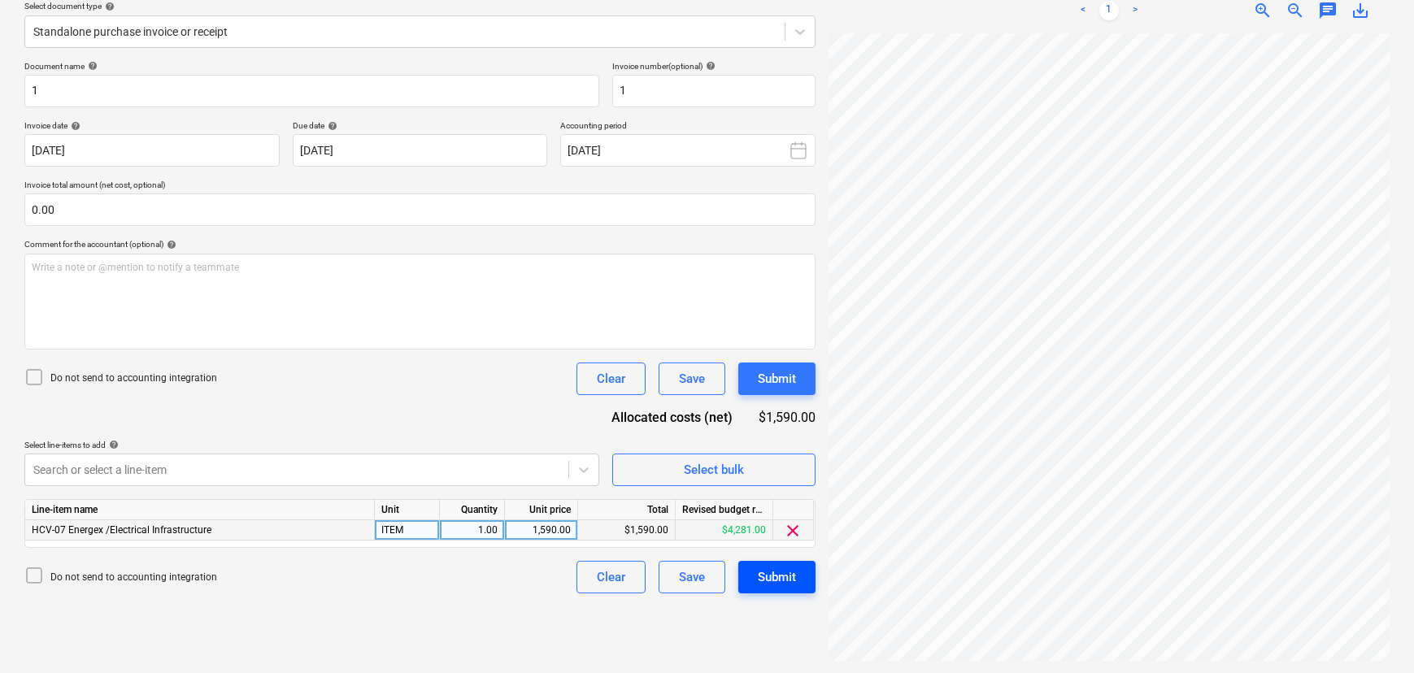
click at [776, 573] on div "Submit" at bounding box center [777, 577] width 38 height 21
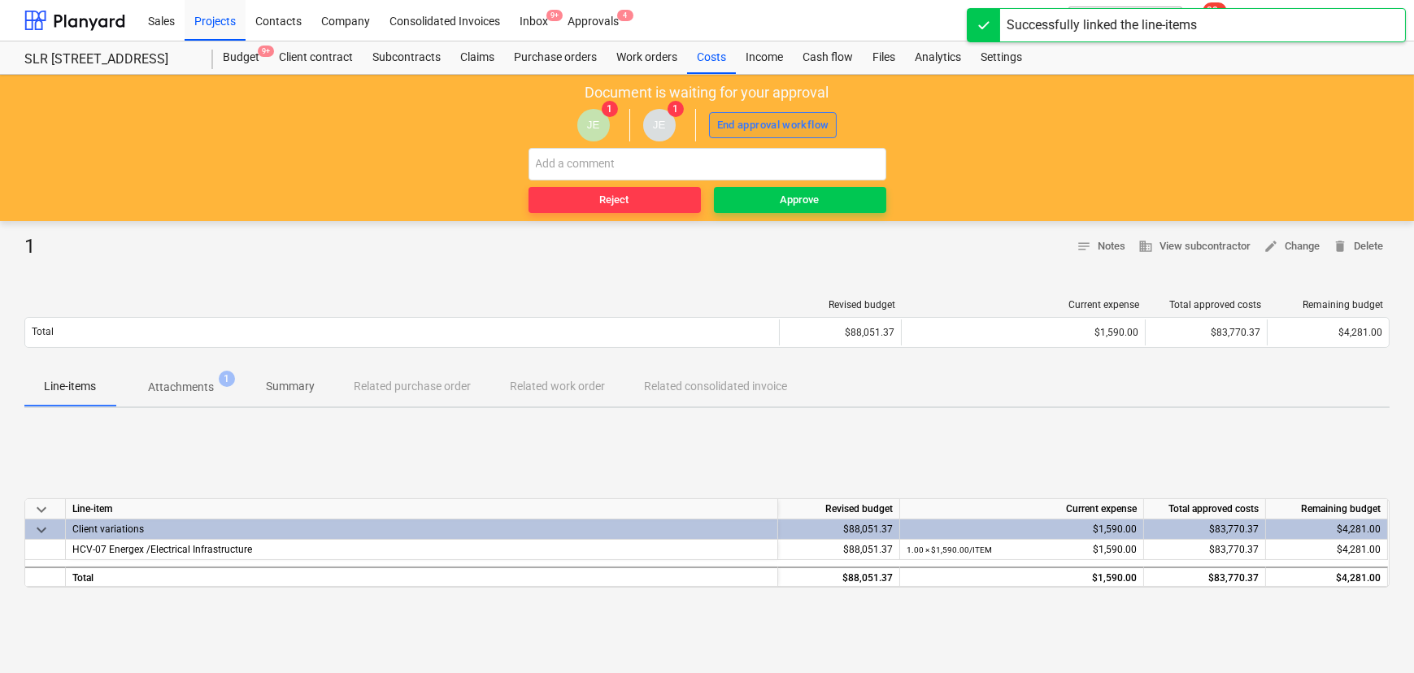
click at [792, 133] on div "End approval workflow" at bounding box center [773, 125] width 112 height 19
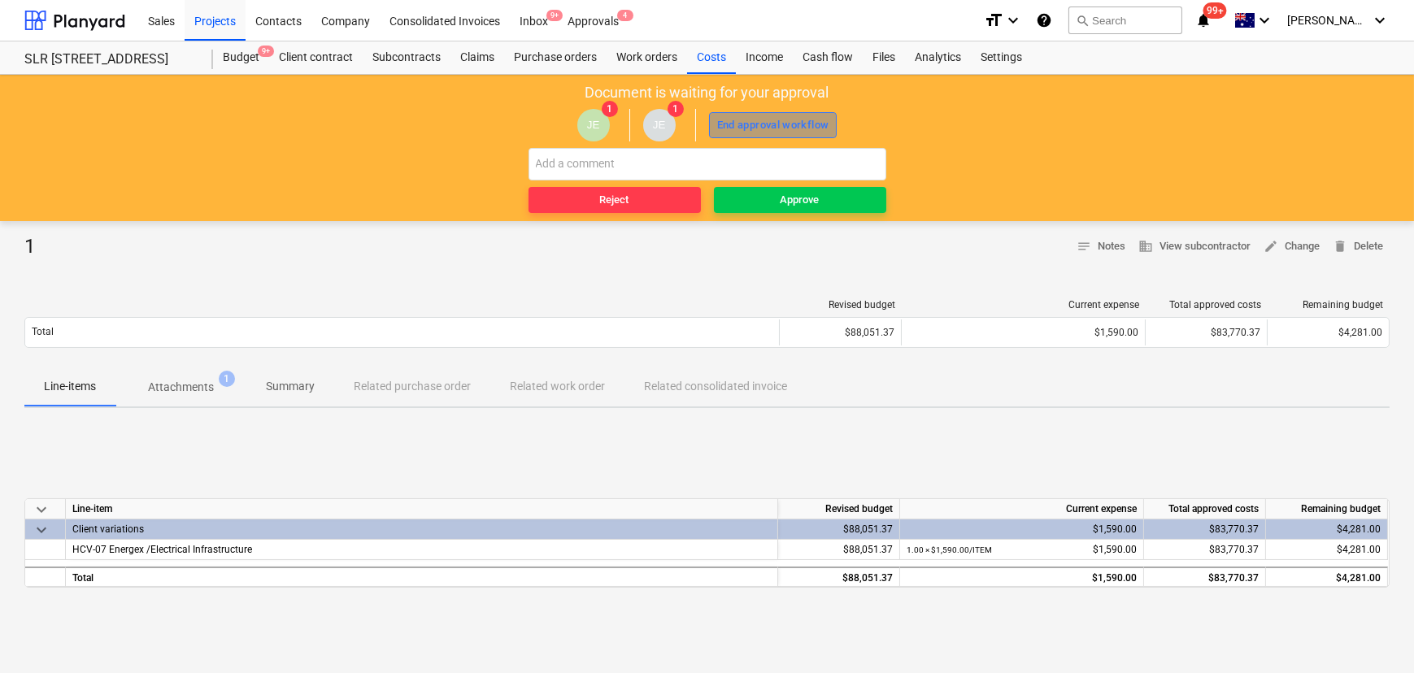
click at [799, 114] on button "End approval workflow" at bounding box center [773, 125] width 128 height 26
click at [819, 199] on div "Approve" at bounding box center [799, 200] width 39 height 19
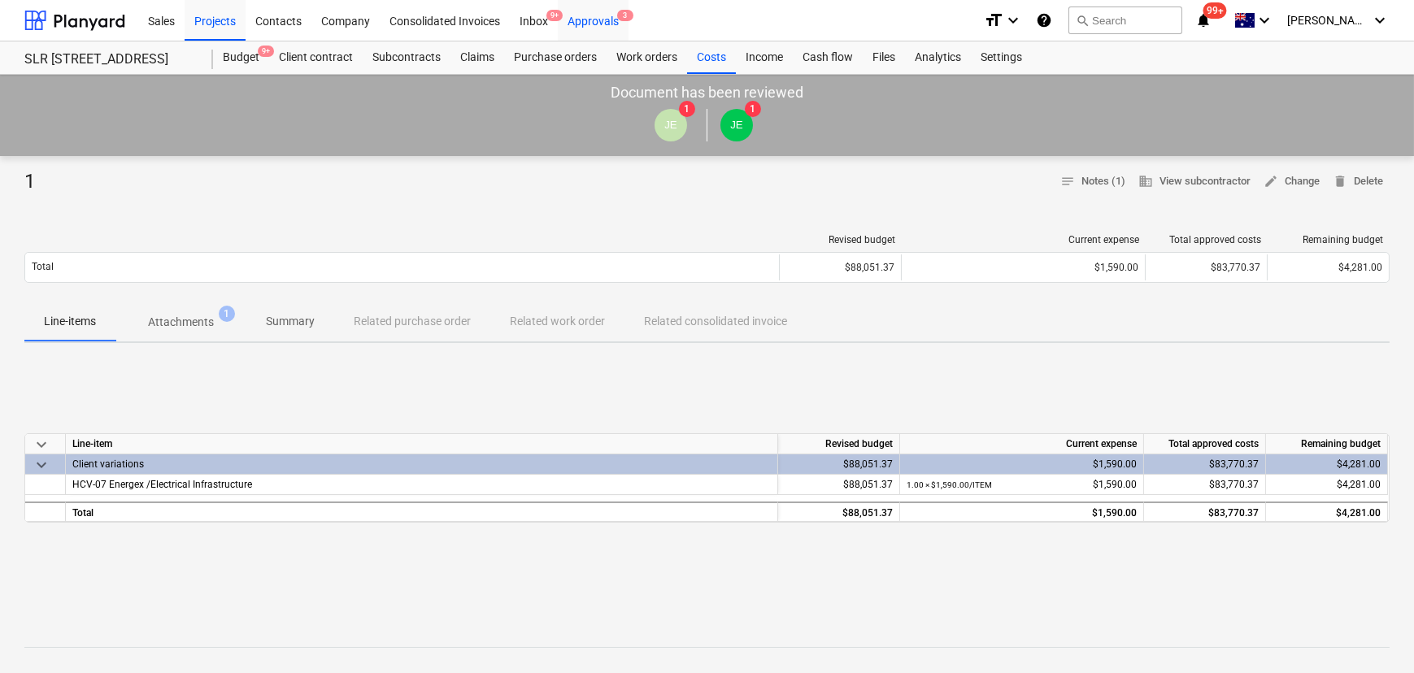
click at [599, 22] on div "Approvals 3" at bounding box center [593, 19] width 71 height 41
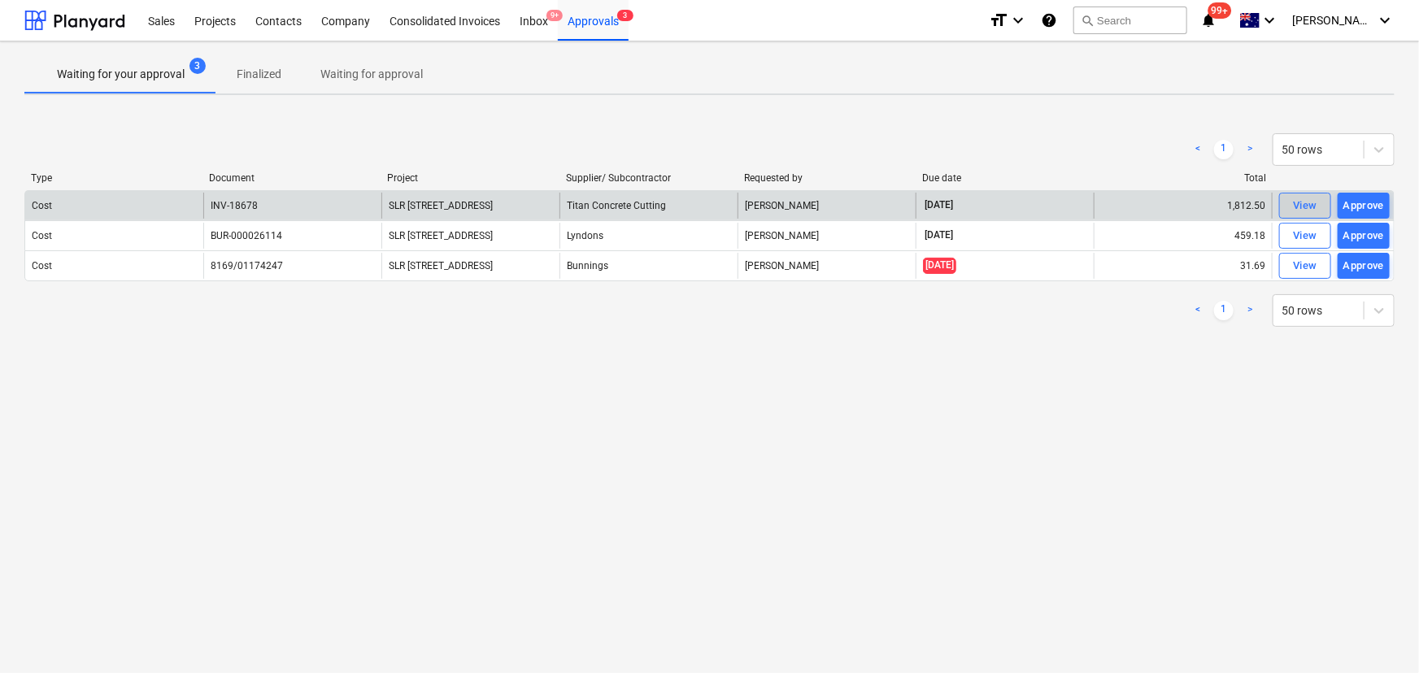
click at [1306, 207] on div "View" at bounding box center [1305, 206] width 24 height 19
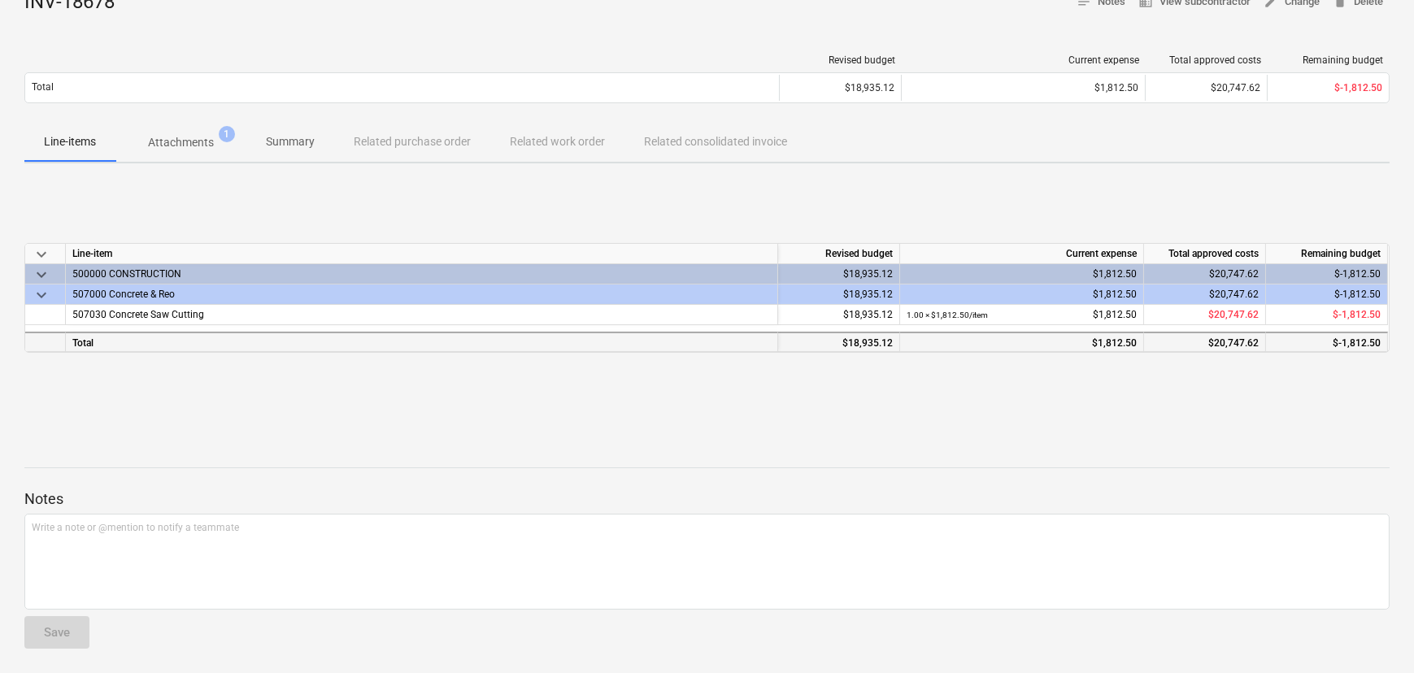
scroll to position [171, 0]
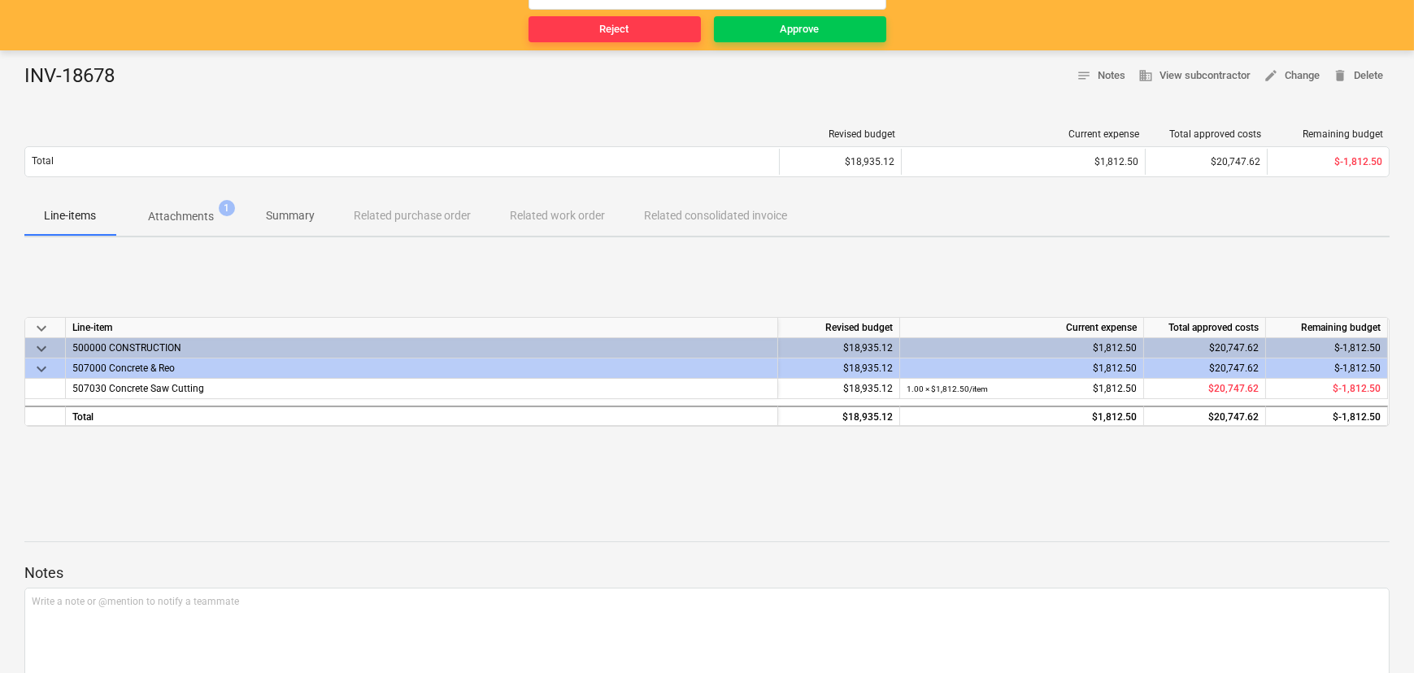
click at [192, 216] on p "Attachments" at bounding box center [181, 216] width 66 height 17
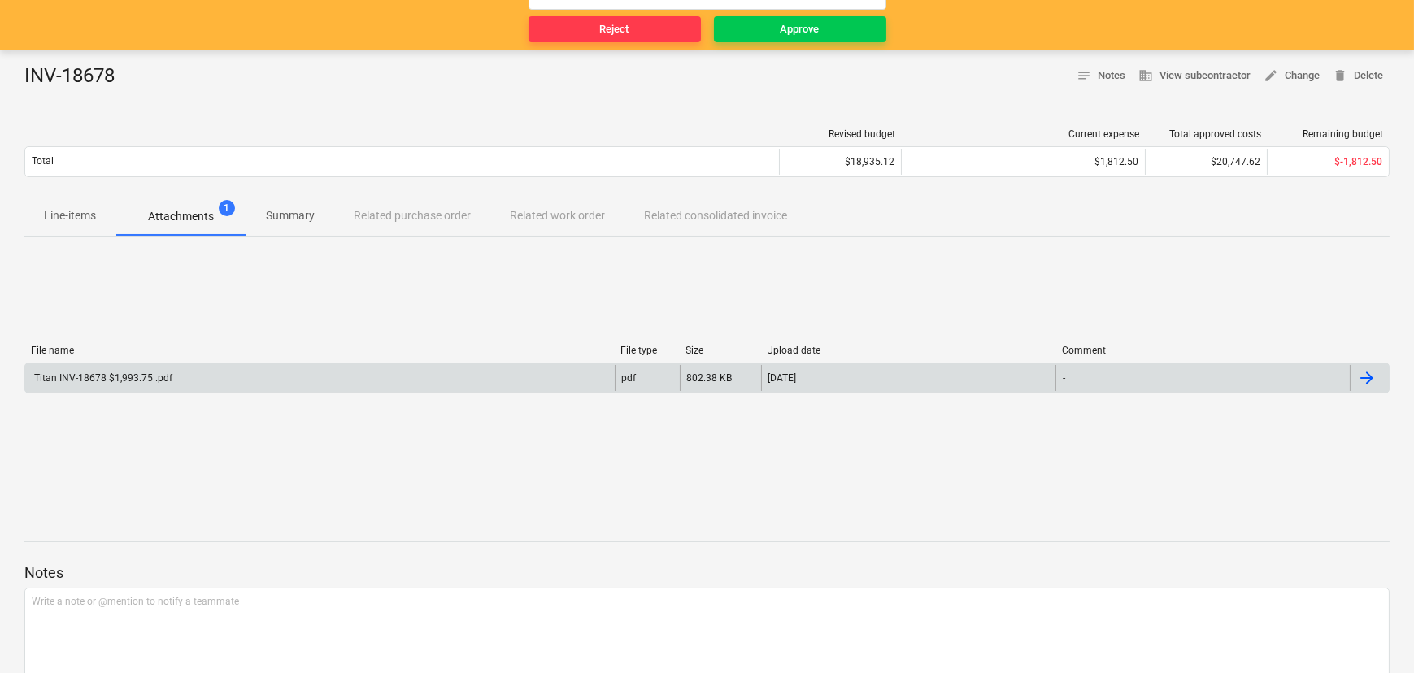
click at [157, 372] on div "Titan INV-18678 $1,993.75 .pdf" at bounding box center [102, 377] width 141 height 11
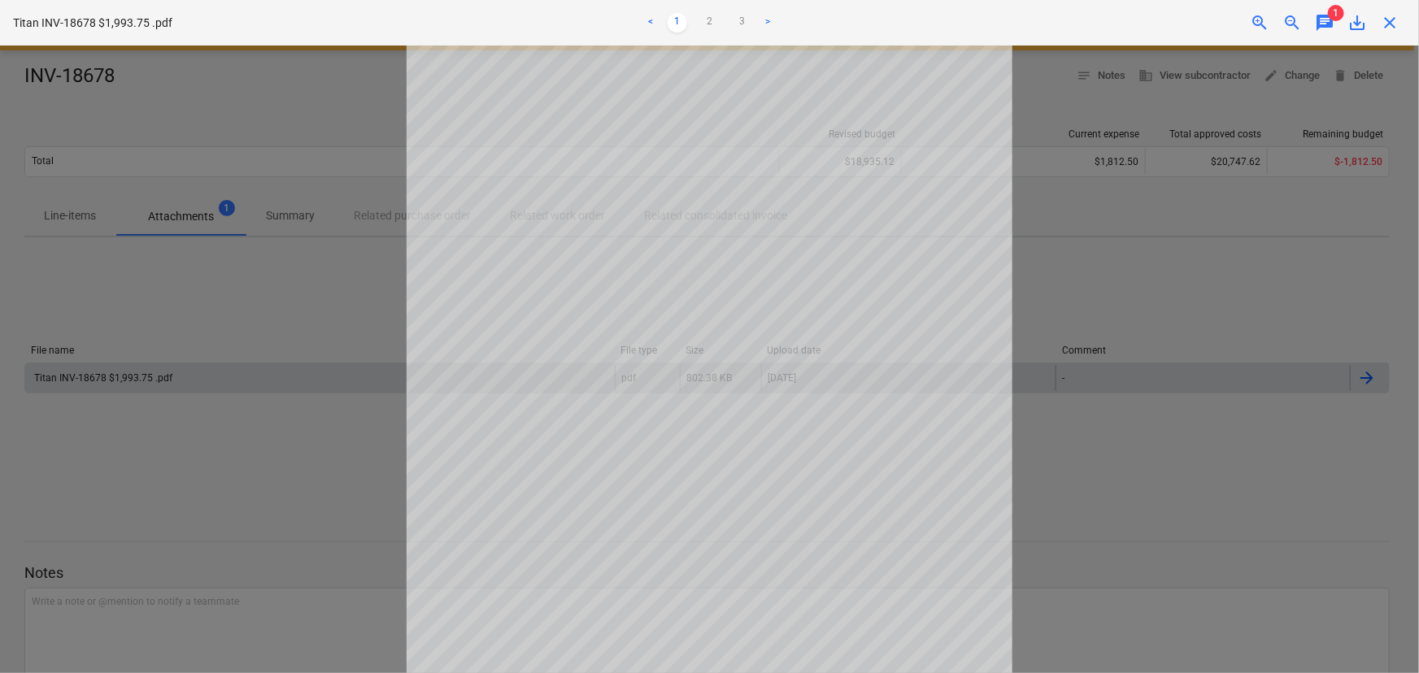
click at [1324, 18] on span "chat" at bounding box center [1325, 23] width 20 height 20
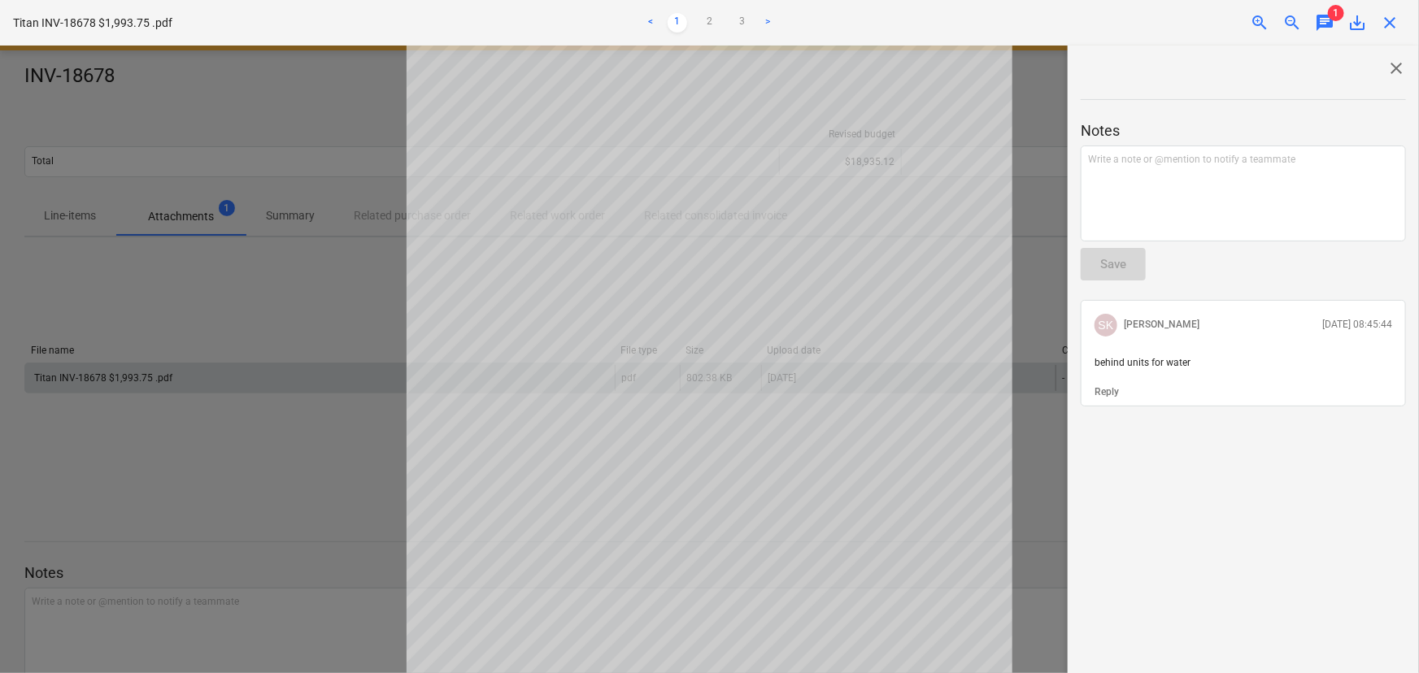
click at [1391, 24] on span "close" at bounding box center [1390, 23] width 20 height 20
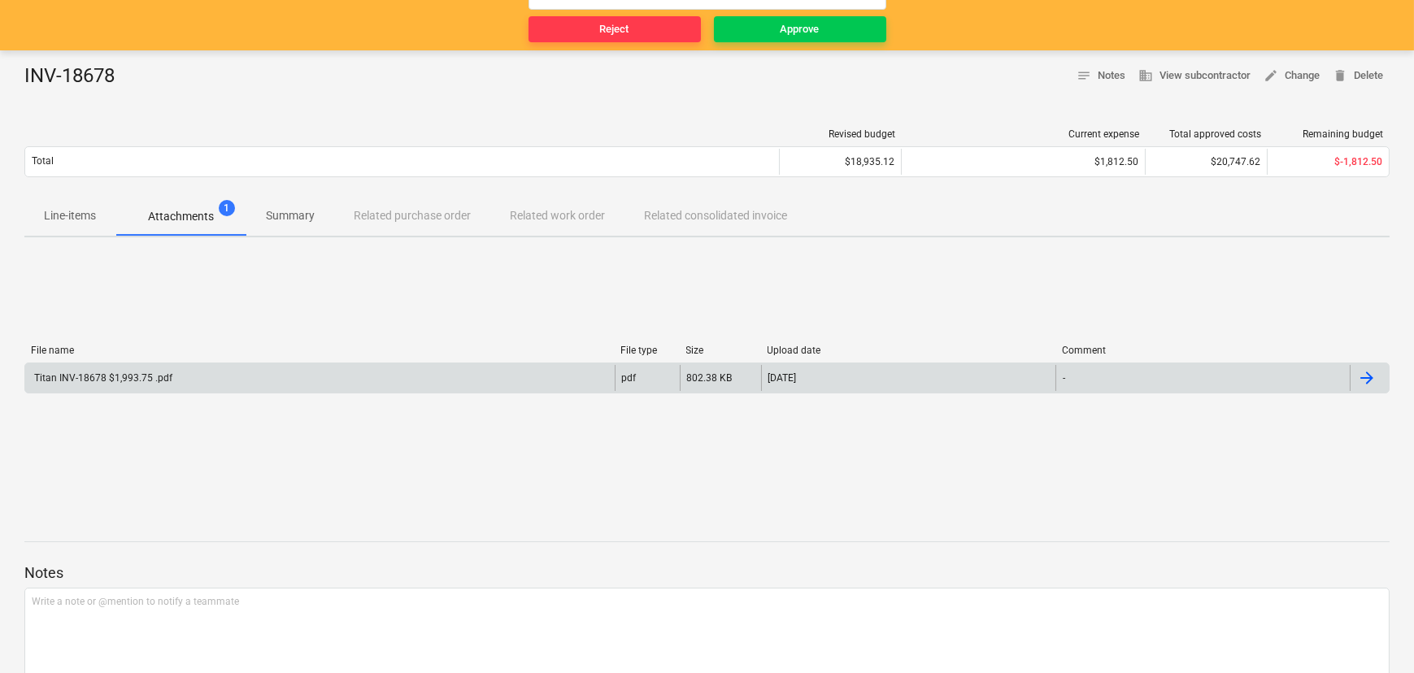
click at [67, 220] on p "Line-items" at bounding box center [70, 215] width 52 height 17
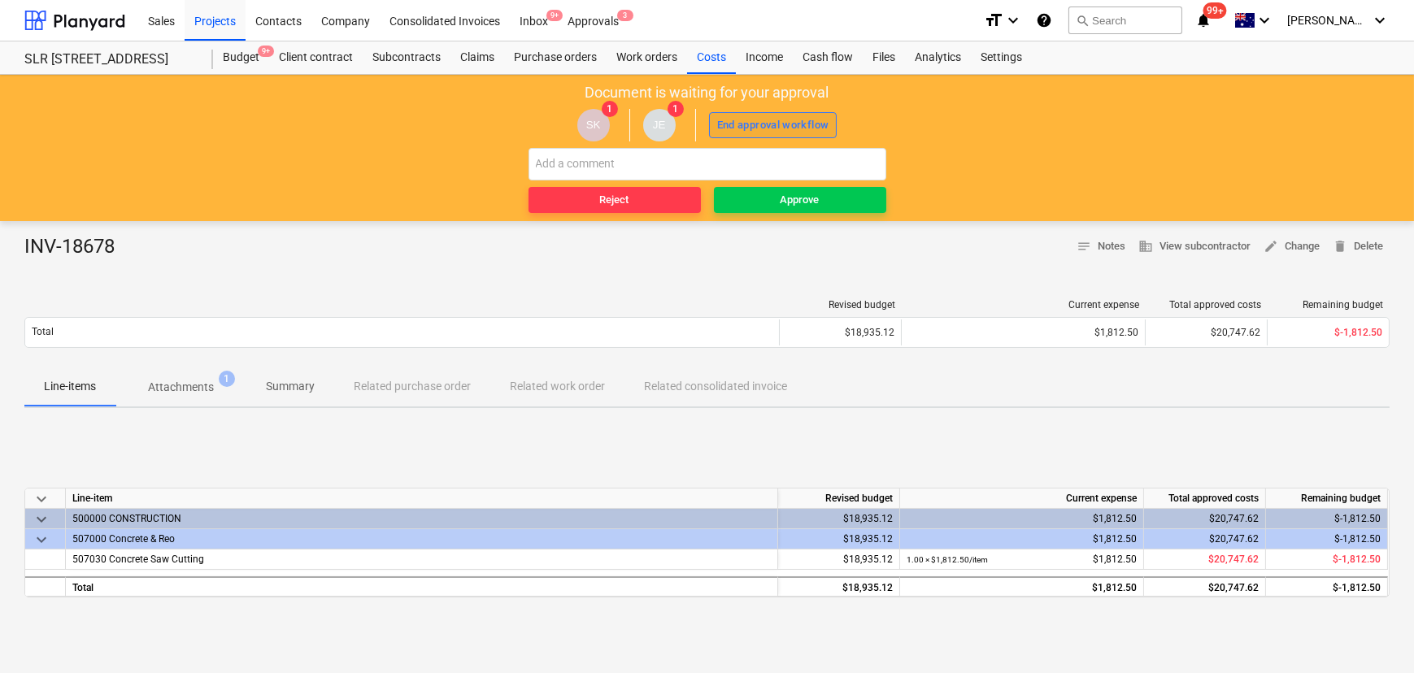
click at [757, 122] on div "End approval workflow" at bounding box center [773, 125] width 112 height 19
click at [819, 202] on div "Approve" at bounding box center [799, 200] width 39 height 19
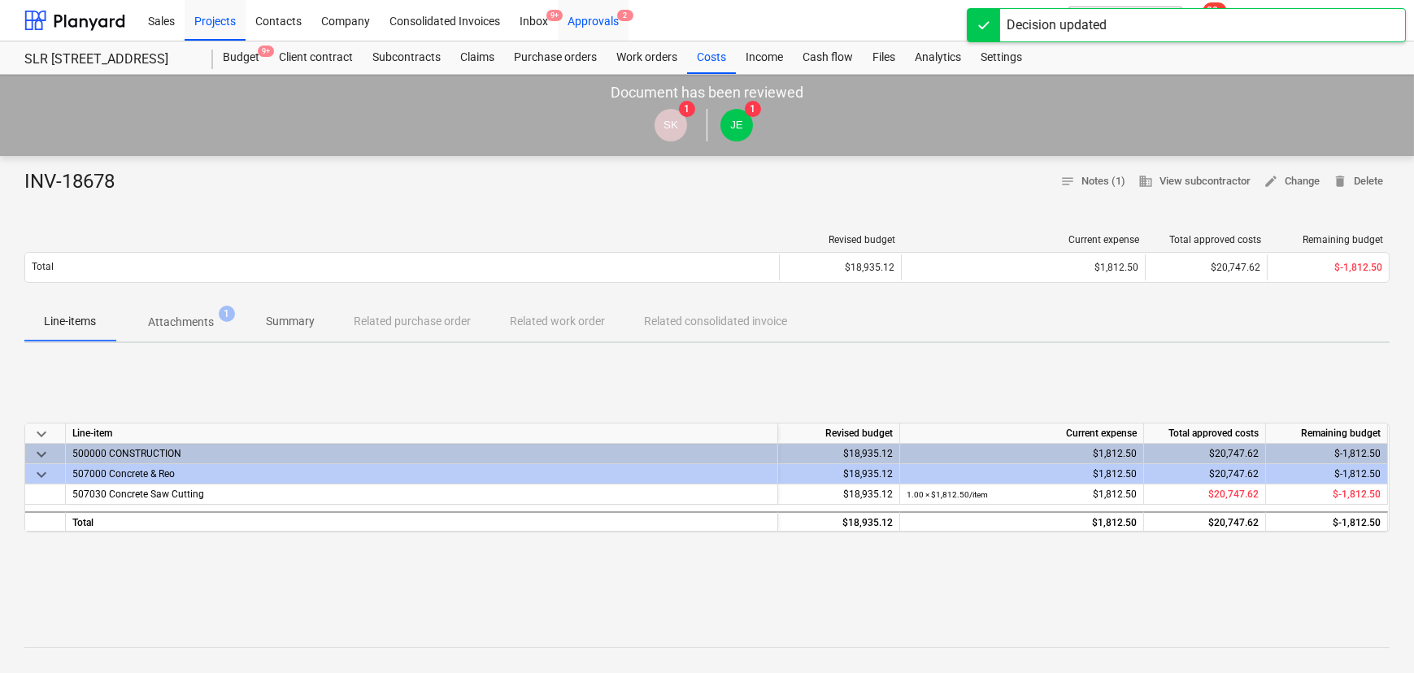
click at [607, 19] on div "Approvals 2" at bounding box center [593, 19] width 71 height 41
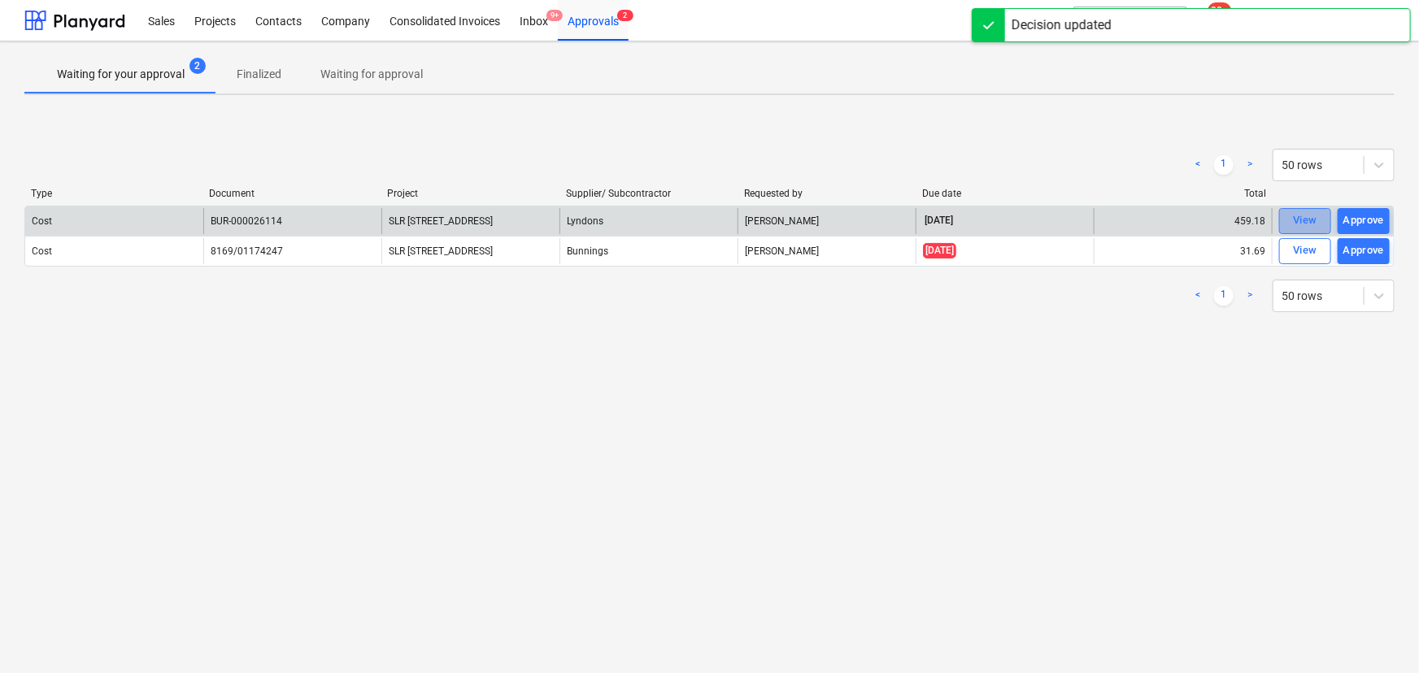
click at [1312, 220] on div "View" at bounding box center [1305, 220] width 24 height 19
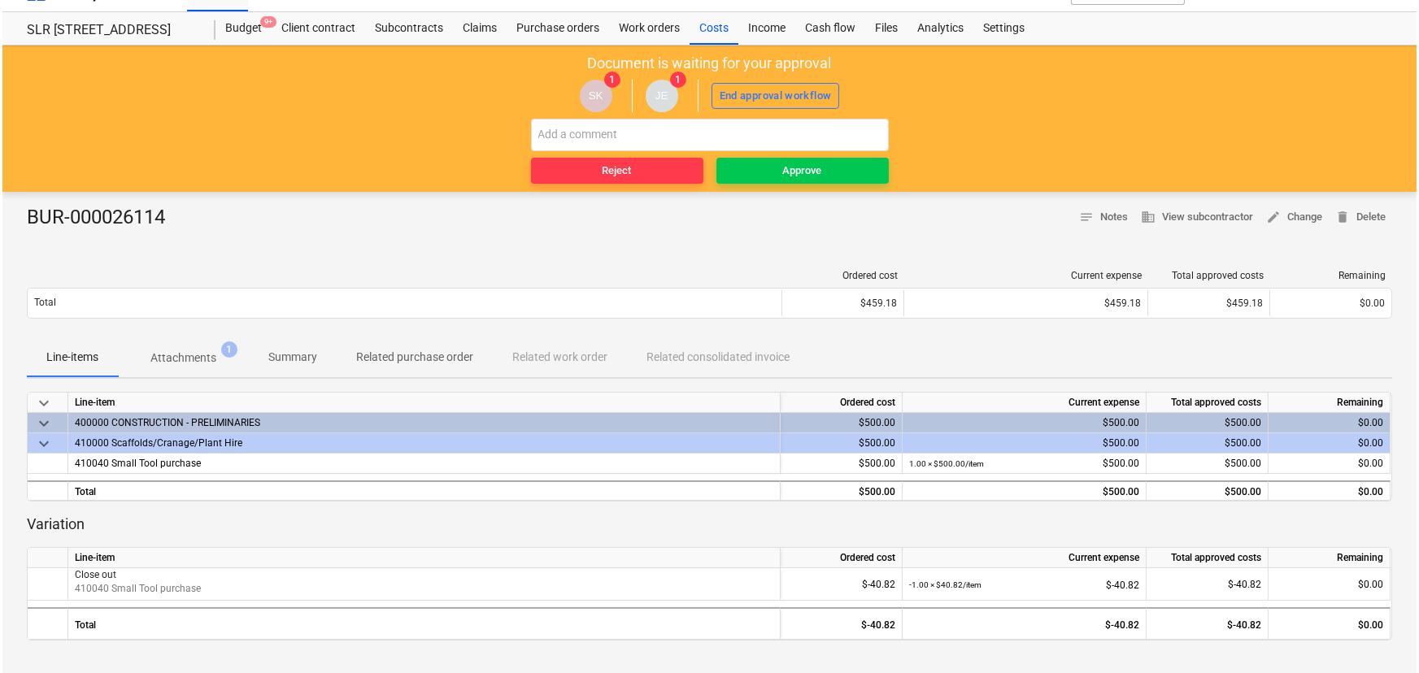
scroll to position [28, 0]
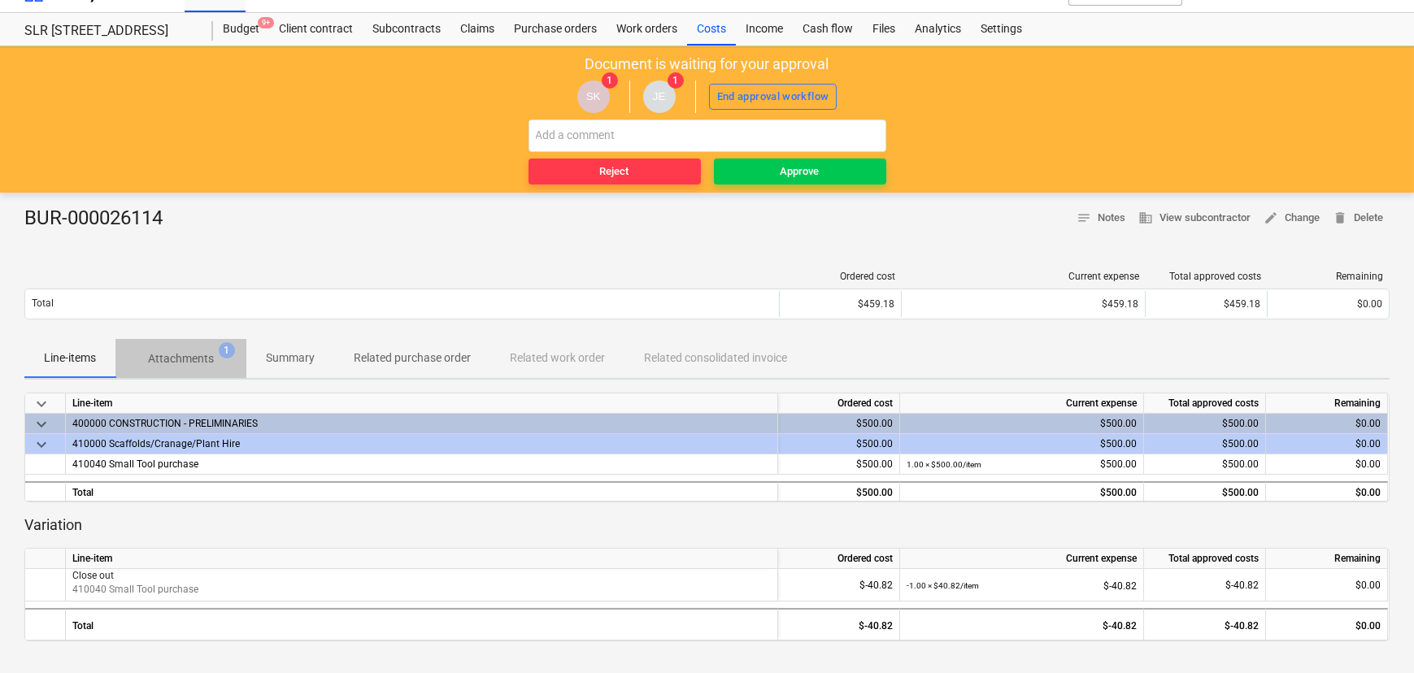
click at [194, 367] on p "Attachments" at bounding box center [181, 358] width 66 height 17
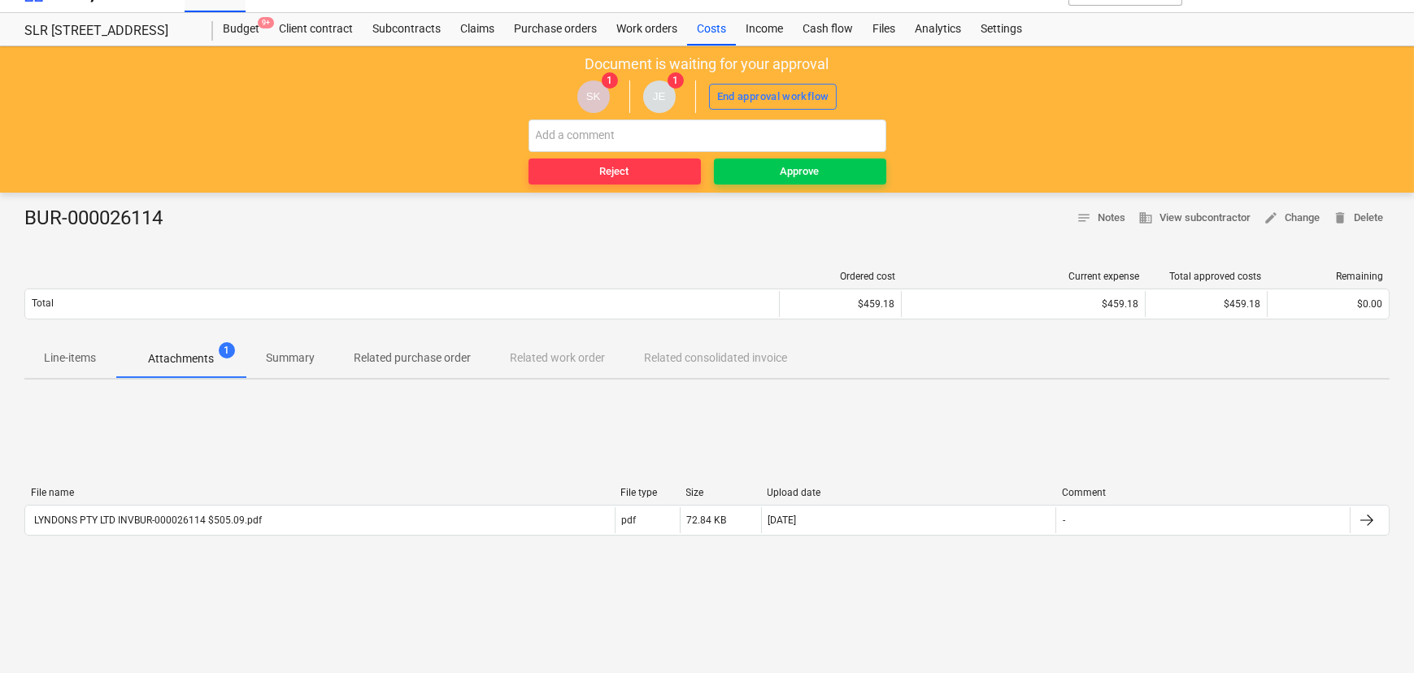
click at [98, 491] on div "File name" at bounding box center [319, 492] width 577 height 11
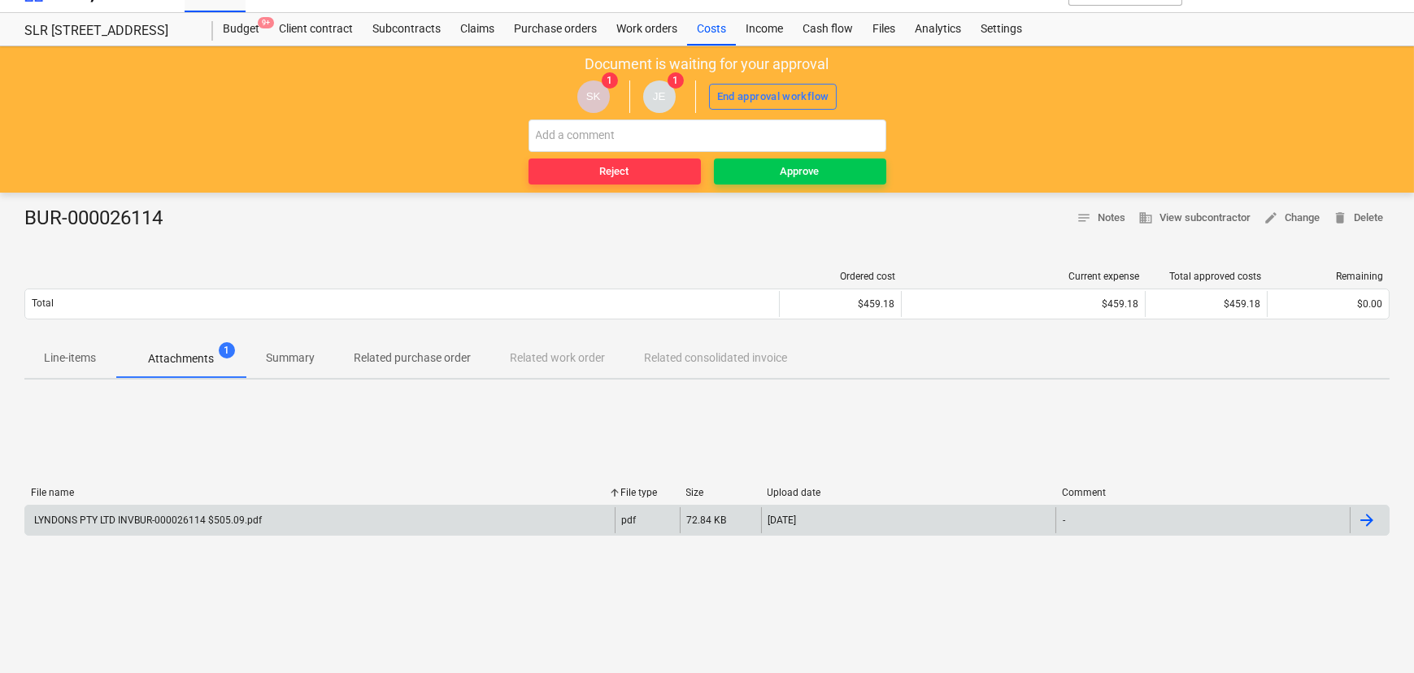
click at [107, 526] on div "LYNDONS PTY LTD INVBUR-000026114 $505.09.pdf" at bounding box center [319, 520] width 589 height 26
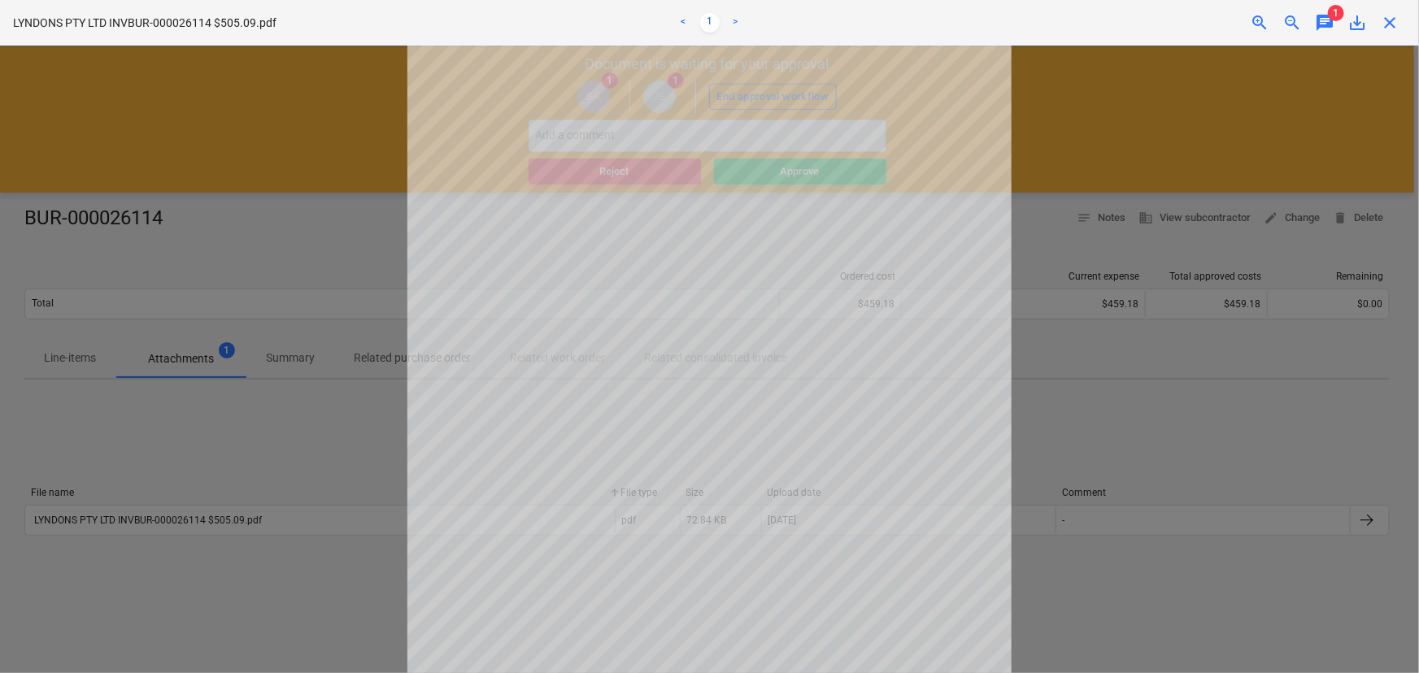
click at [1333, 28] on span "chat" at bounding box center [1325, 23] width 20 height 20
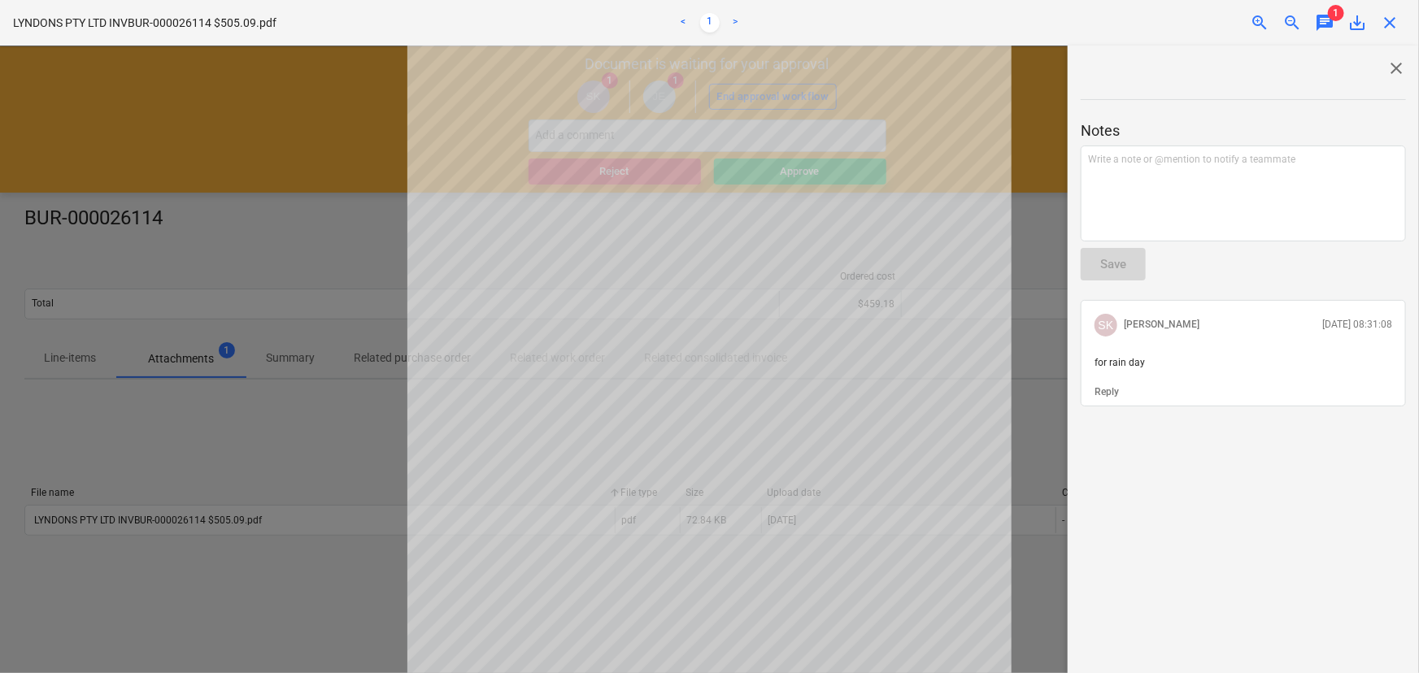
click at [1330, 24] on span "chat" at bounding box center [1325, 23] width 20 height 20
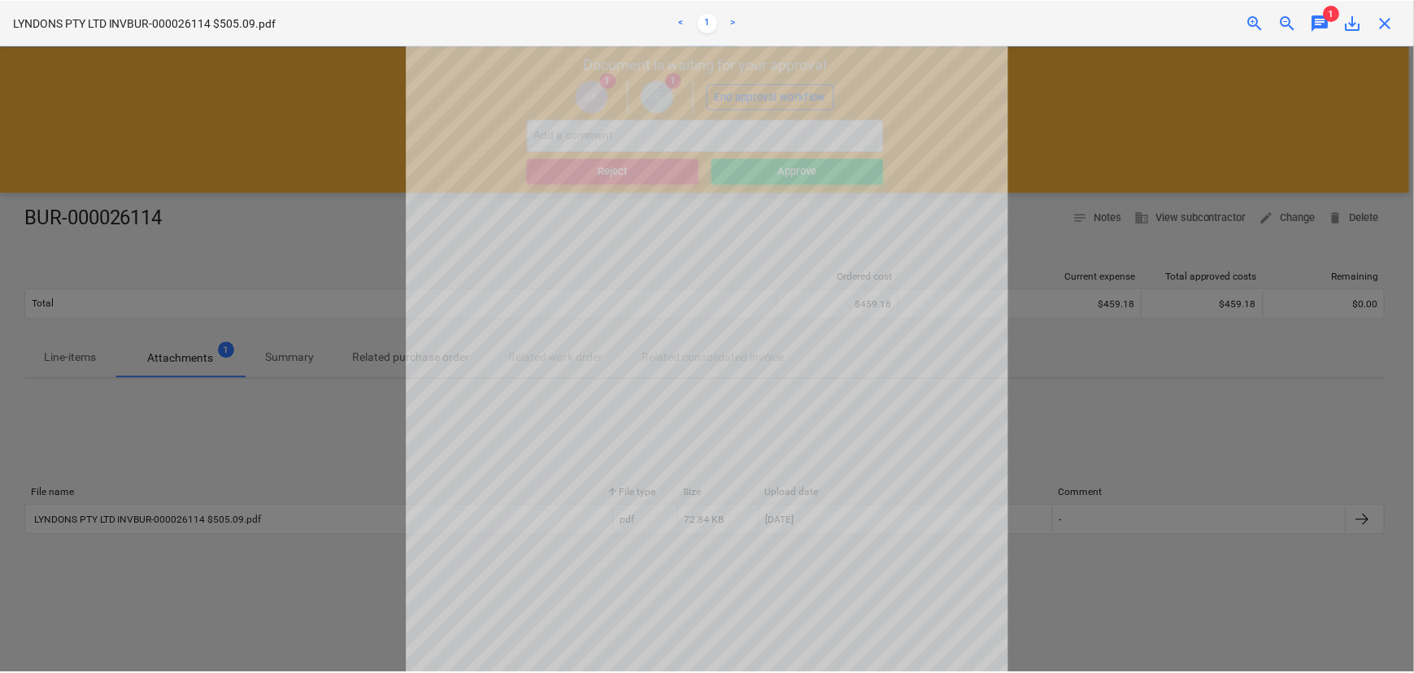
scroll to position [229, 0]
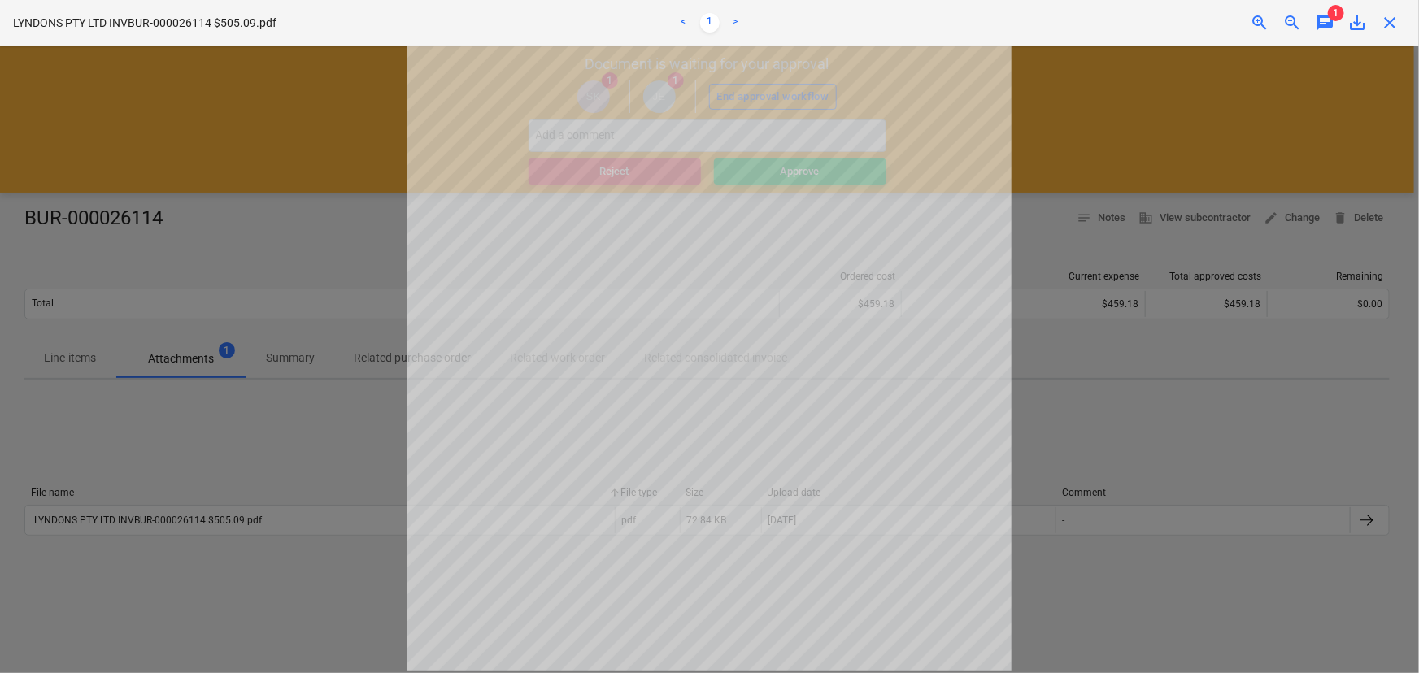
click at [1396, 24] on span "close" at bounding box center [1390, 23] width 20 height 20
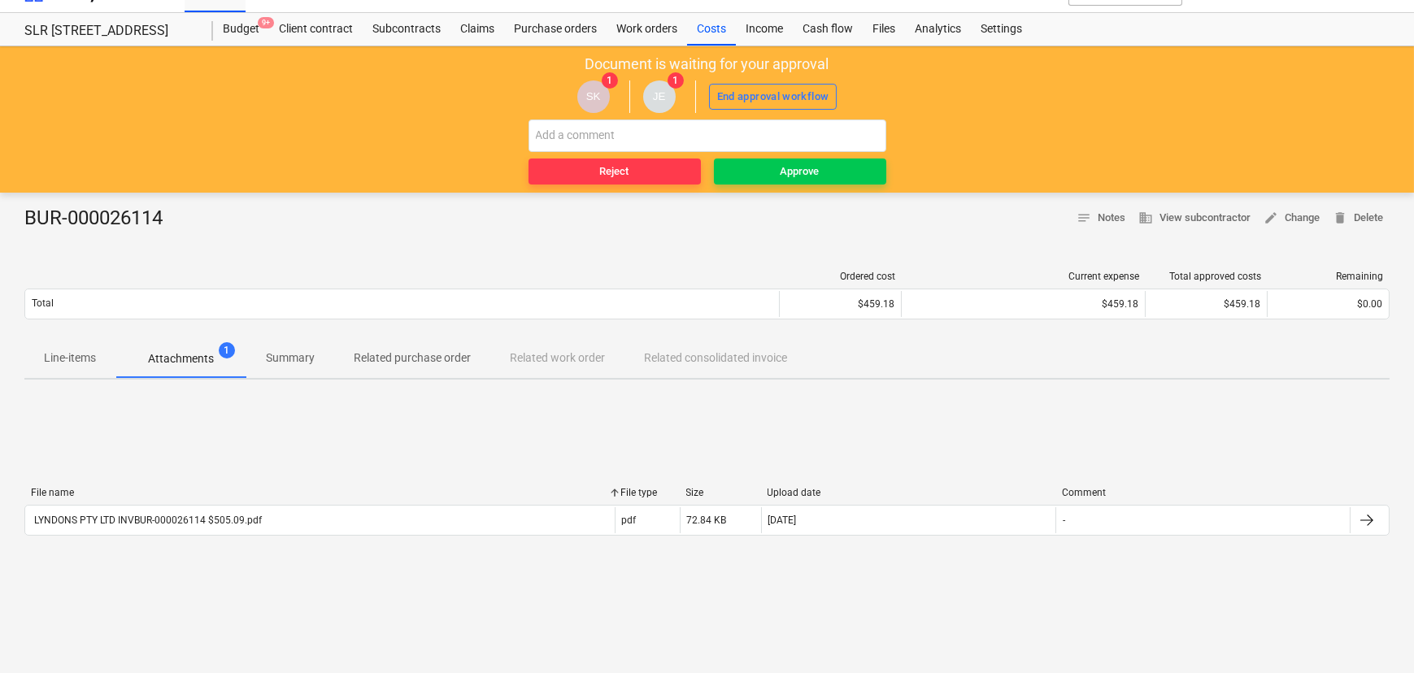
click at [85, 370] on span "Line-items" at bounding box center [69, 358] width 91 height 27
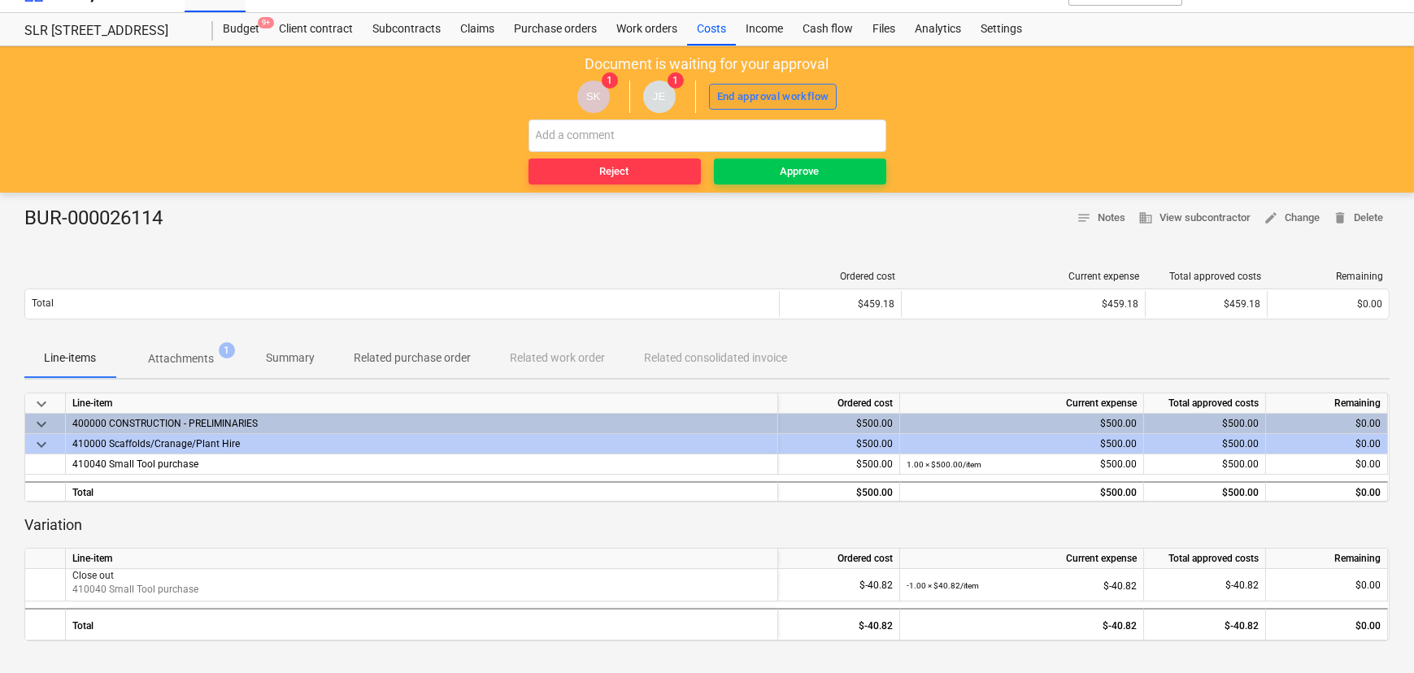
click at [759, 93] on div "End approval workflow" at bounding box center [773, 97] width 112 height 19
click at [800, 170] on div "Approve" at bounding box center [799, 172] width 39 height 19
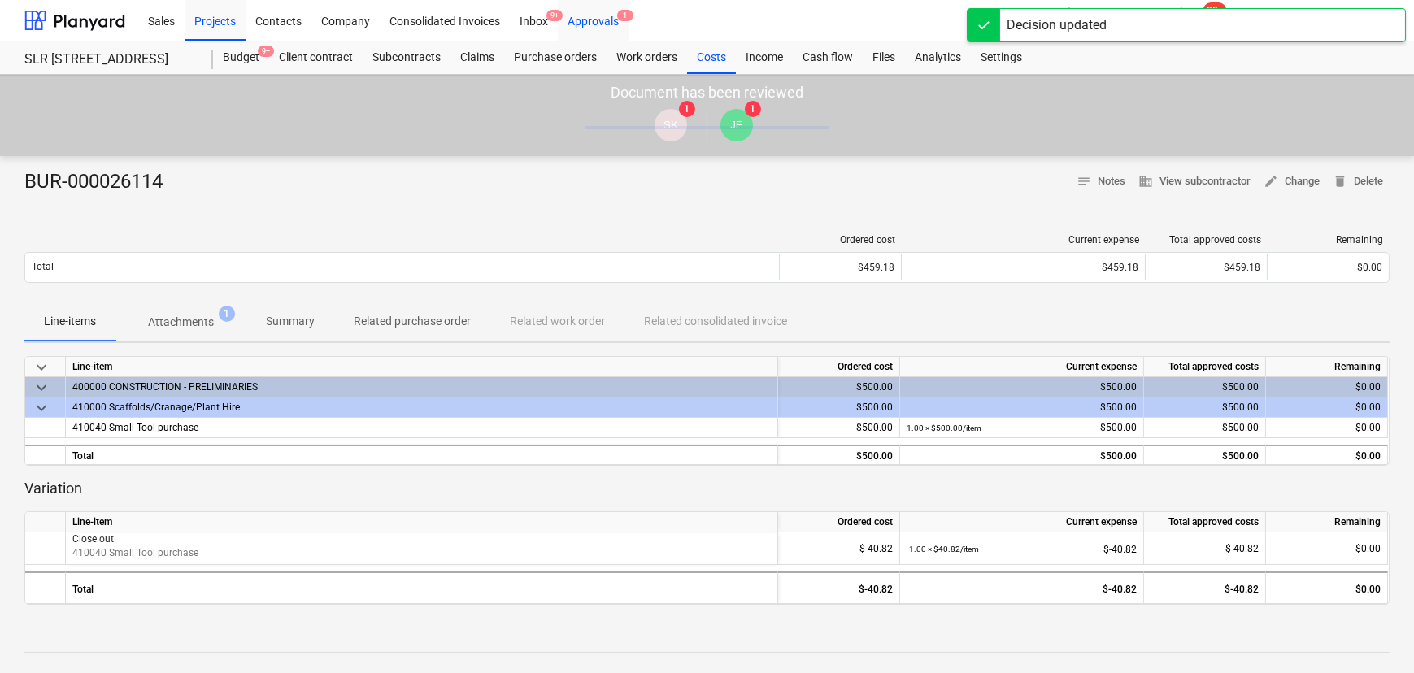
click at [603, 27] on div "Approvals 1" at bounding box center [593, 19] width 71 height 41
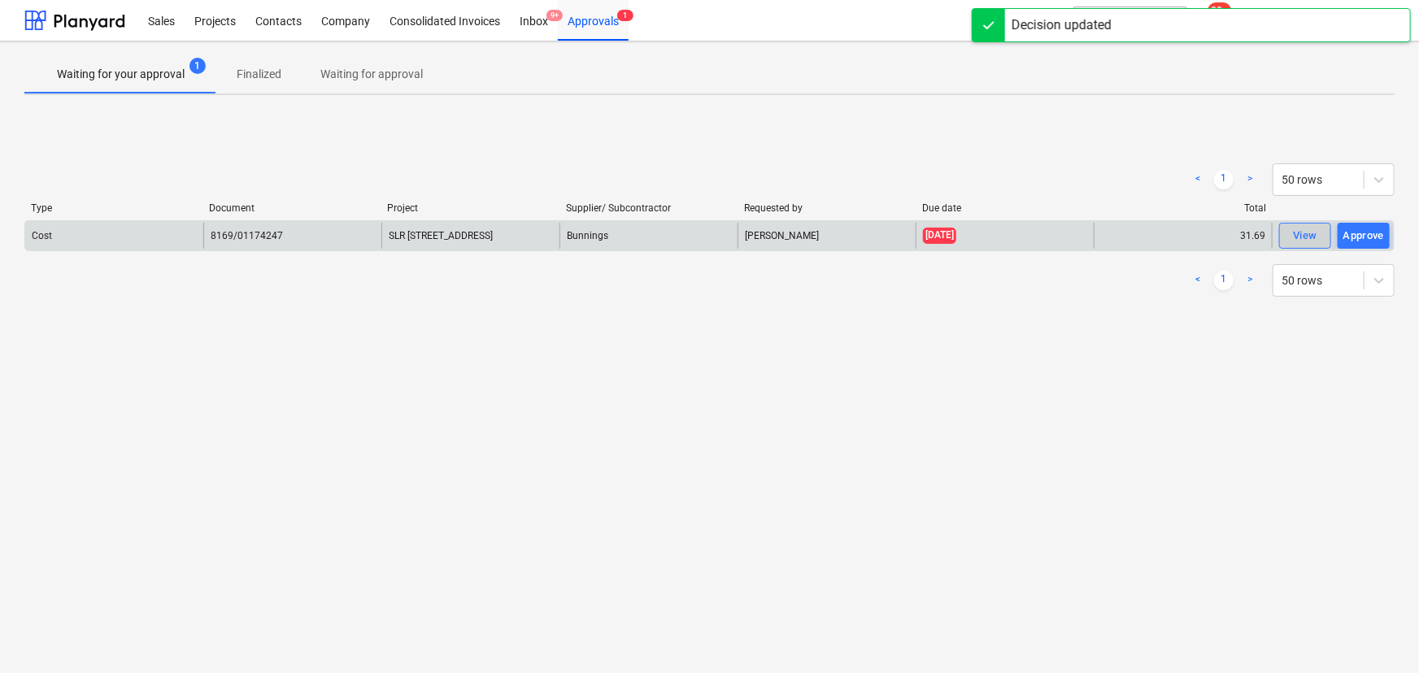
click at [1316, 237] on div "View" at bounding box center [1305, 236] width 24 height 19
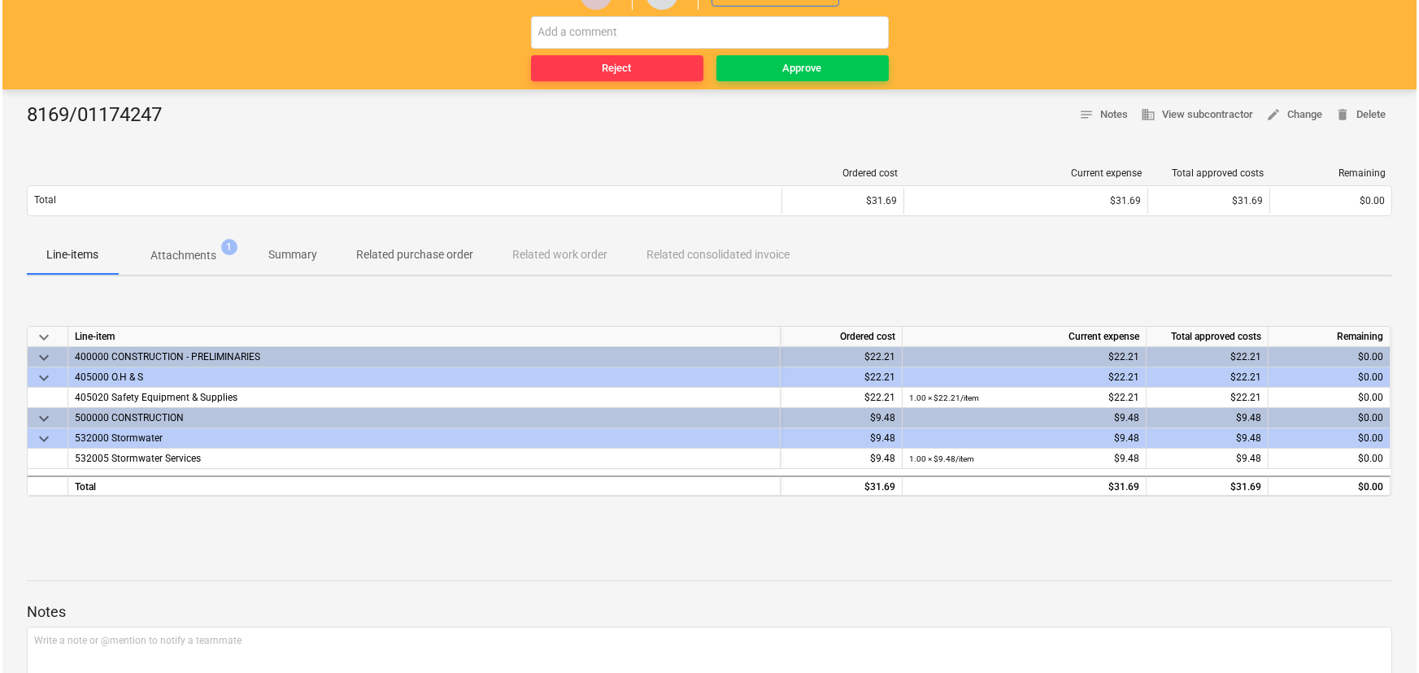
scroll to position [24, 0]
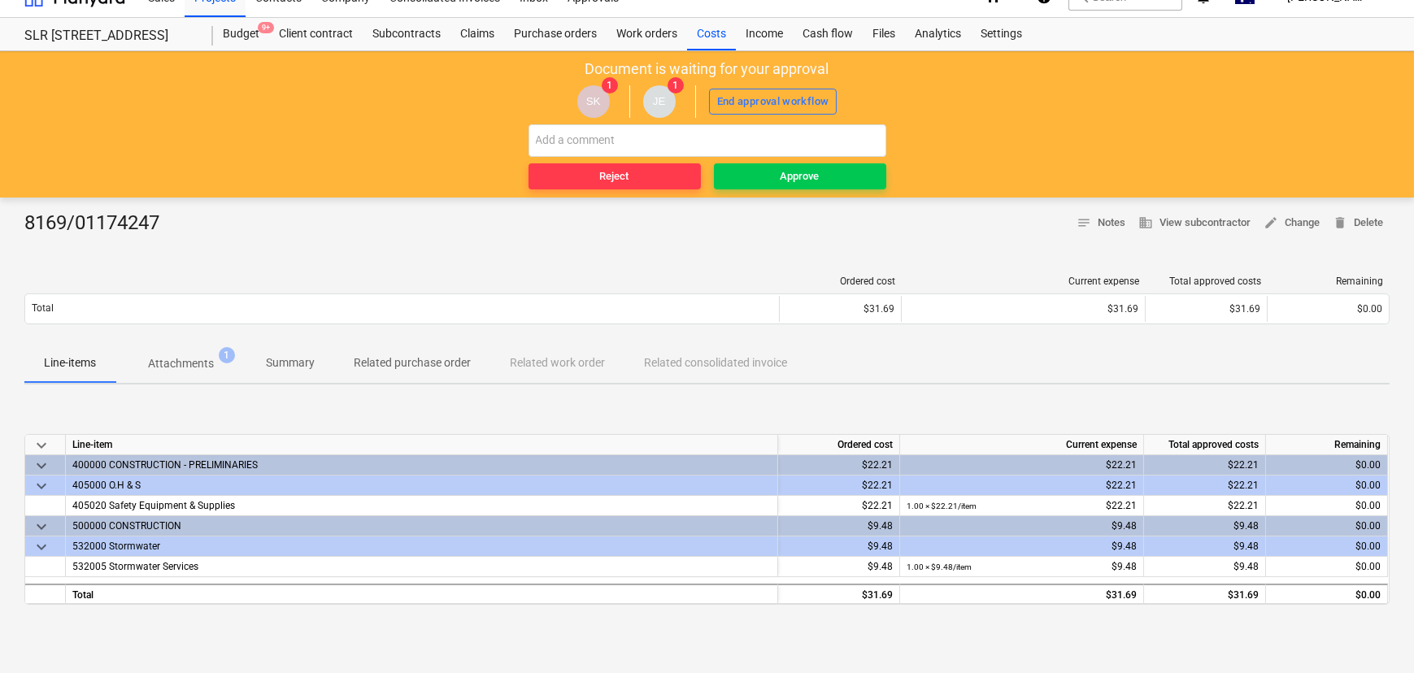
click at [217, 354] on span "Attachments 1" at bounding box center [180, 363] width 131 height 29
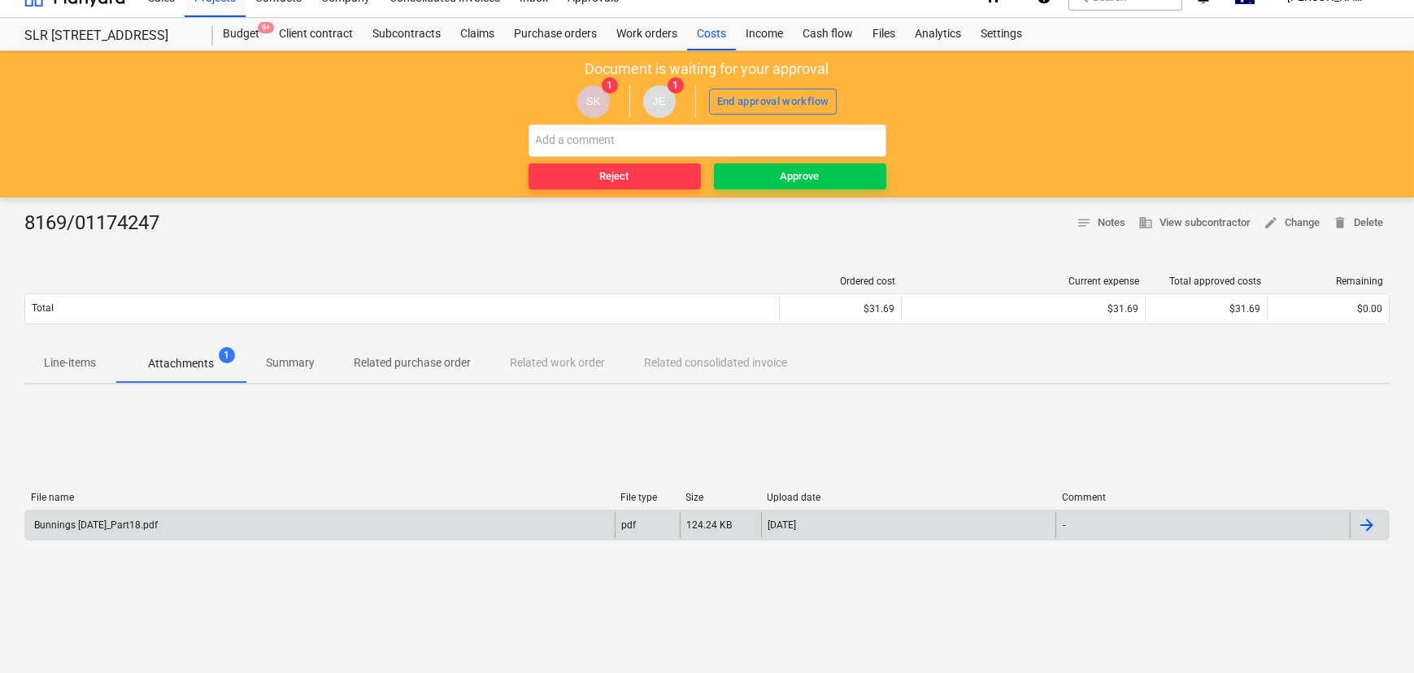
click at [136, 529] on div "Bunnings July 25_Part18.pdf" at bounding box center [95, 525] width 126 height 11
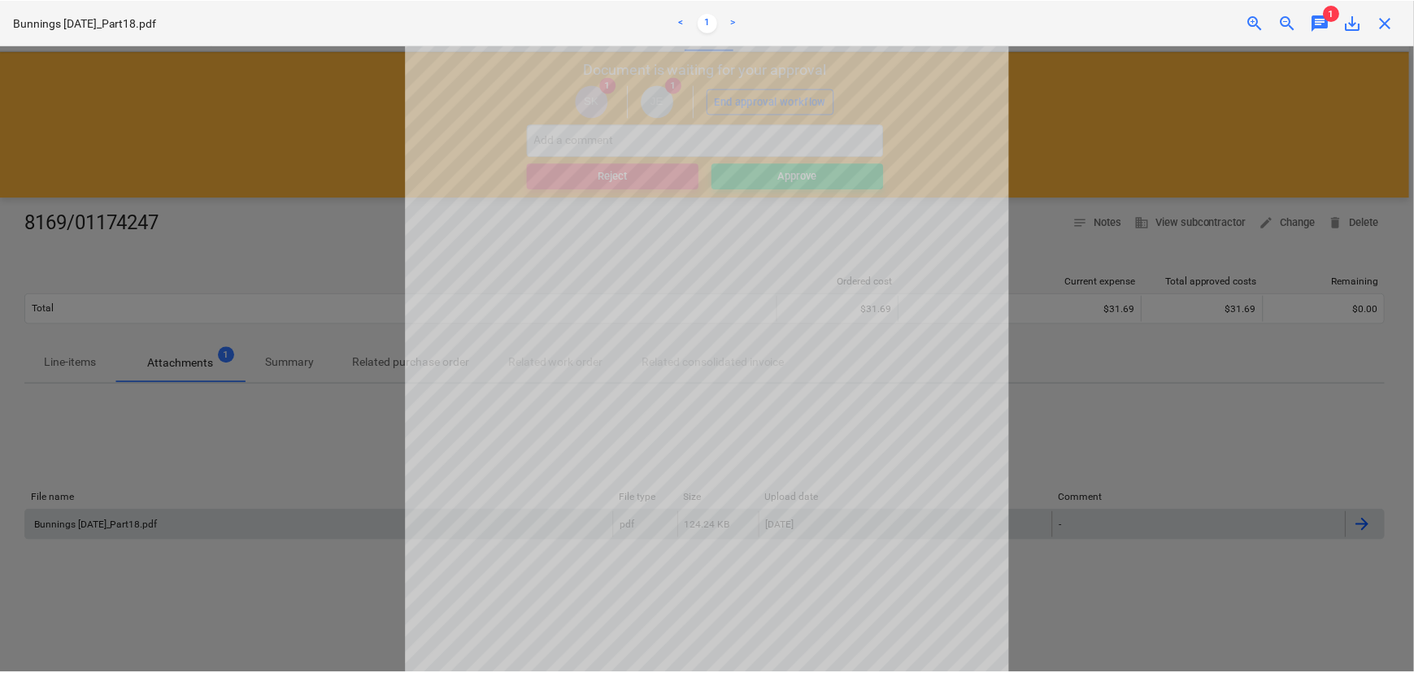
scroll to position [8, 0]
click at [1317, 19] on span "chat" at bounding box center [1325, 23] width 20 height 20
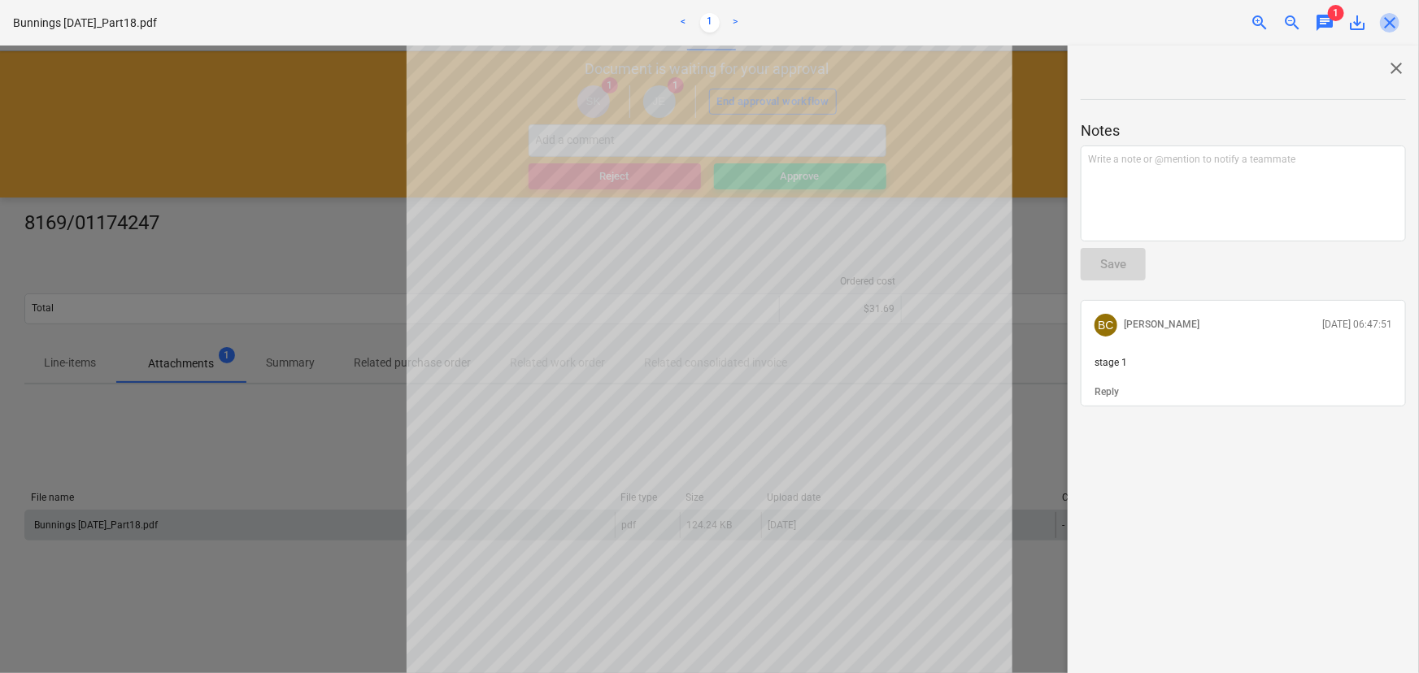
click at [1393, 27] on span "close" at bounding box center [1390, 23] width 20 height 20
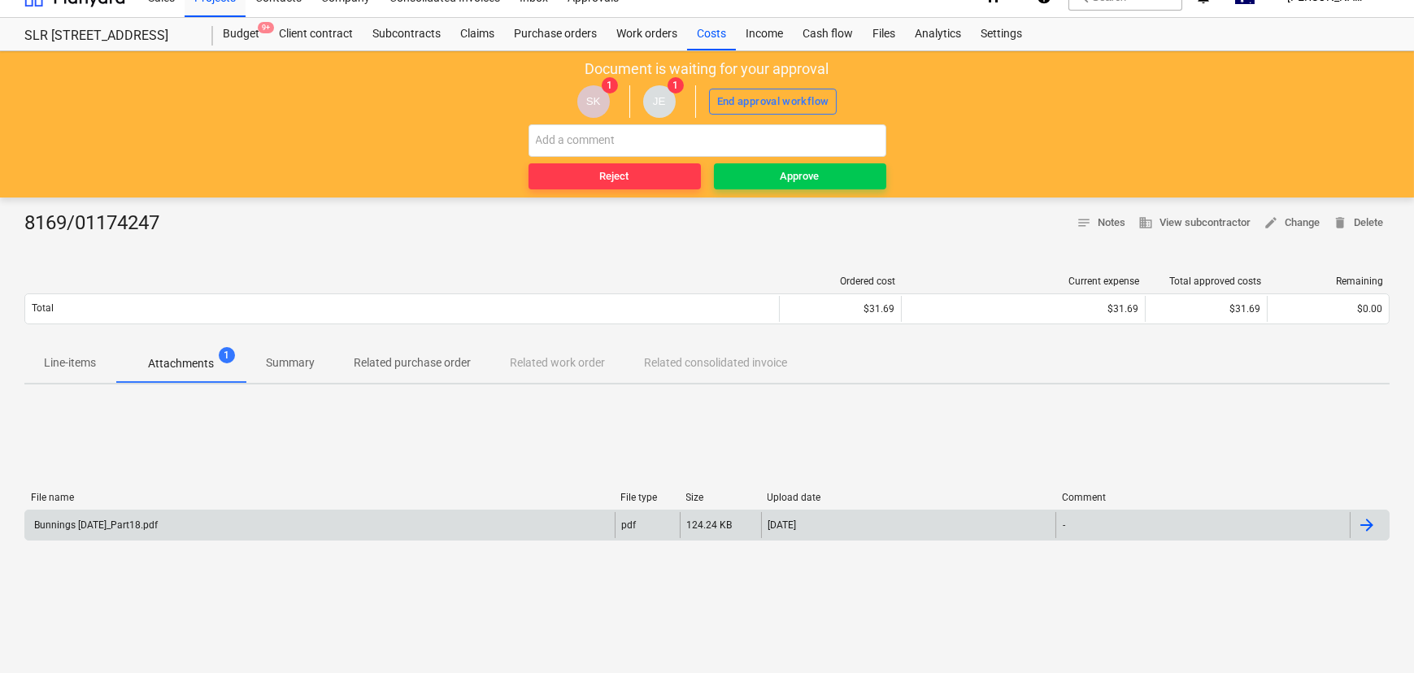
click at [98, 360] on span "Line-items" at bounding box center [69, 363] width 91 height 27
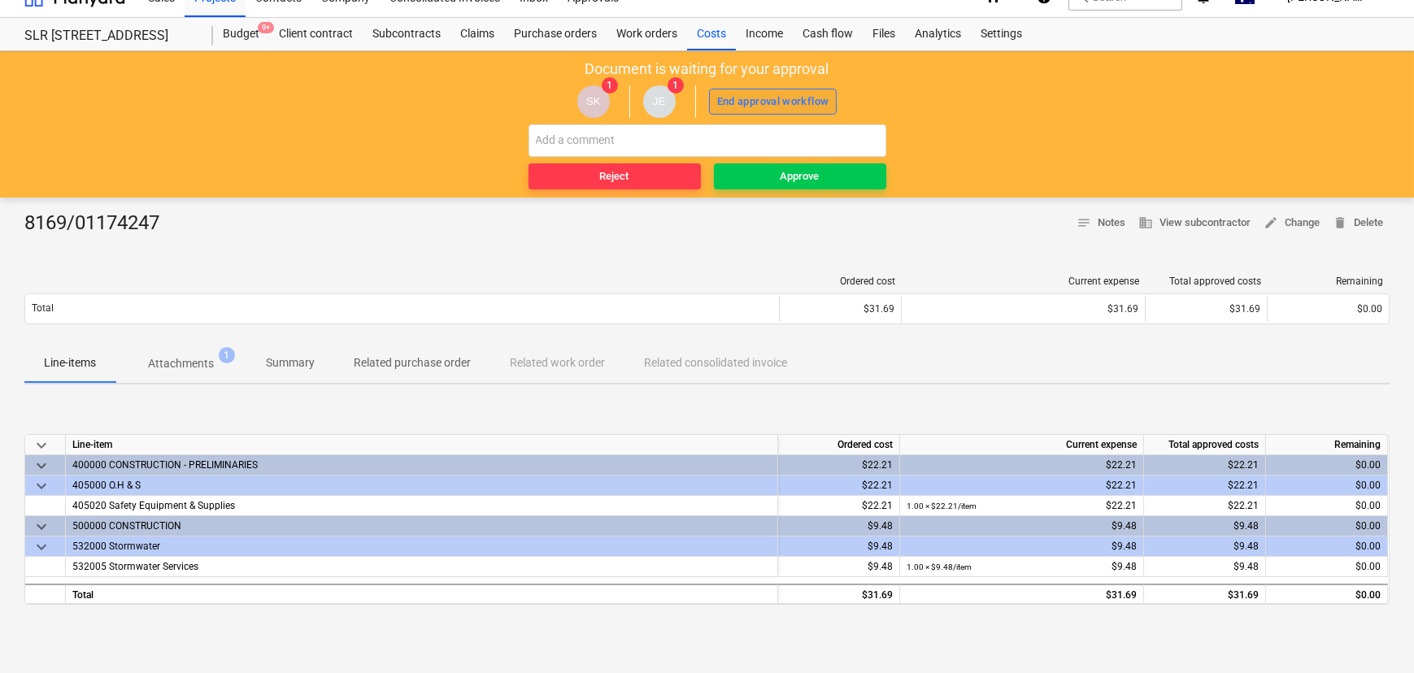
click at [754, 96] on div "End approval workflow" at bounding box center [773, 102] width 112 height 19
click at [824, 173] on span "Approve" at bounding box center [799, 176] width 159 height 19
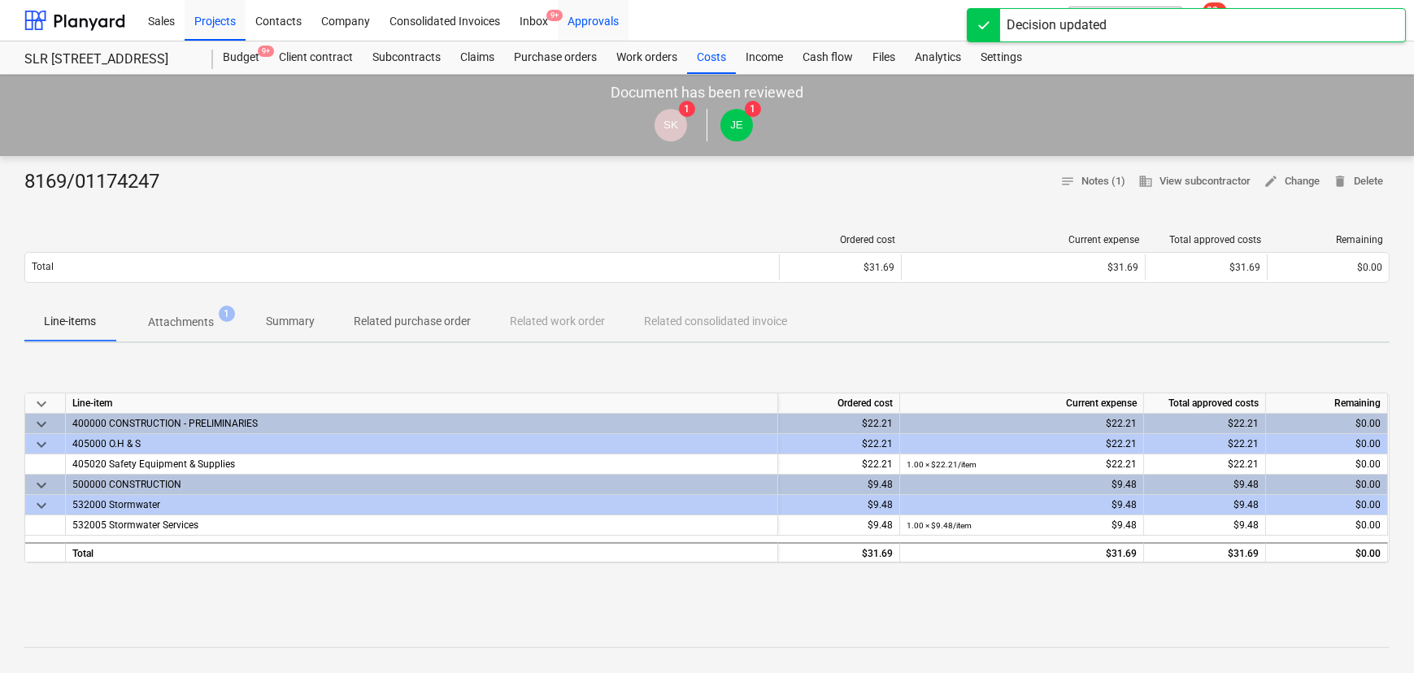
click at [593, 20] on div "Approvals" at bounding box center [593, 19] width 71 height 41
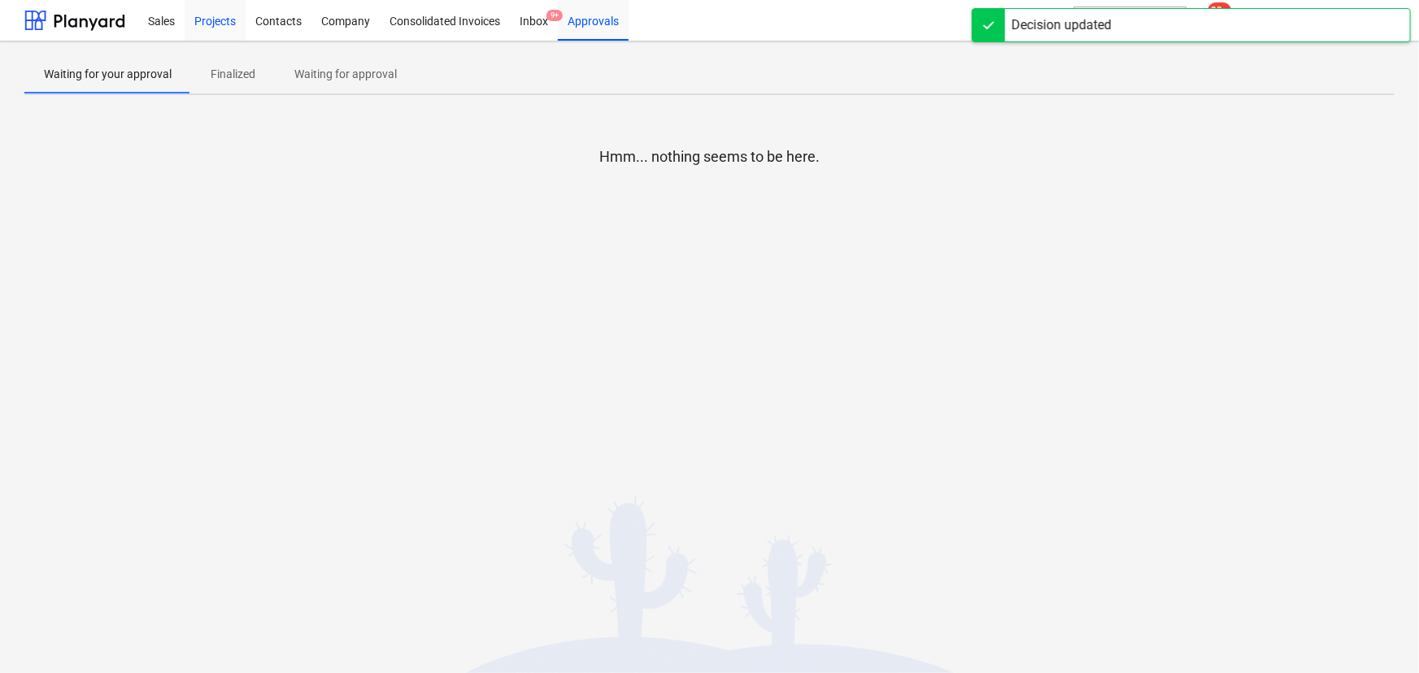
click at [199, 15] on div "Projects" at bounding box center [215, 19] width 61 height 41
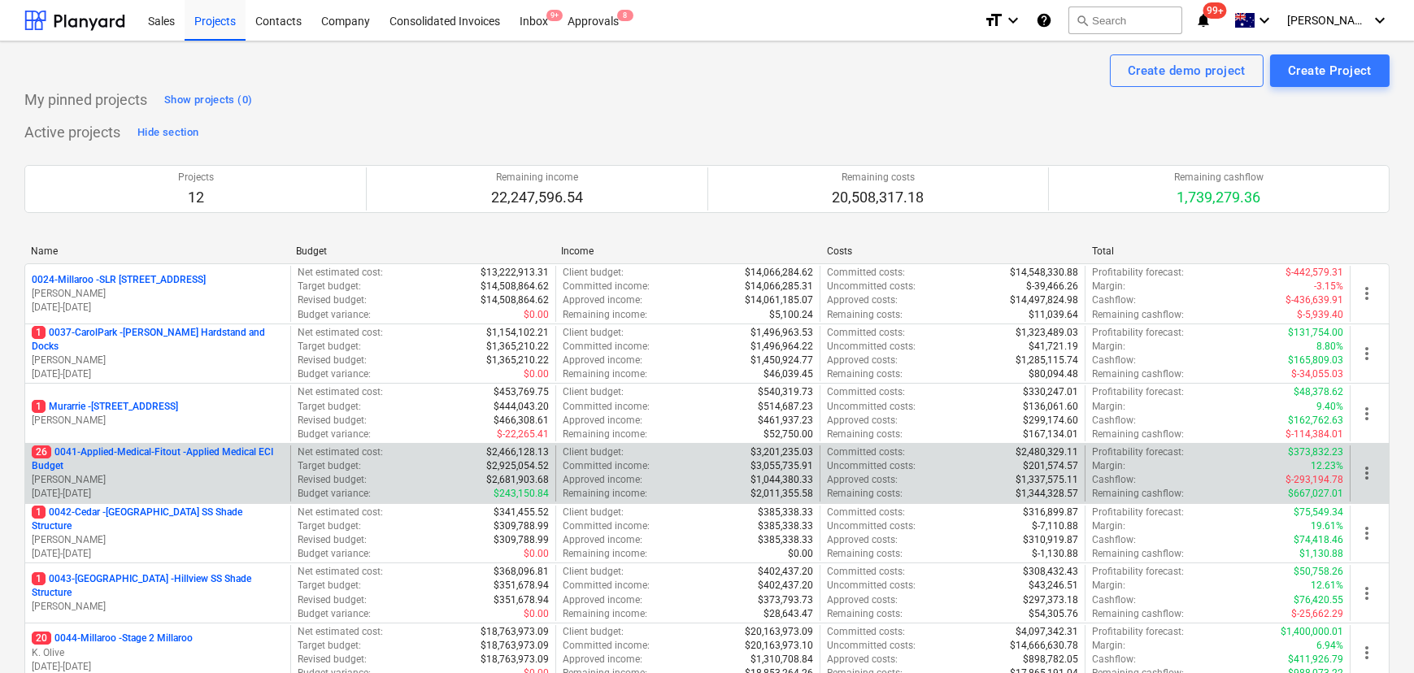
click at [209, 454] on p "26 0041-Applied-Medical-Fitout - Applied Medical ECI Budget" at bounding box center [158, 460] width 252 height 28
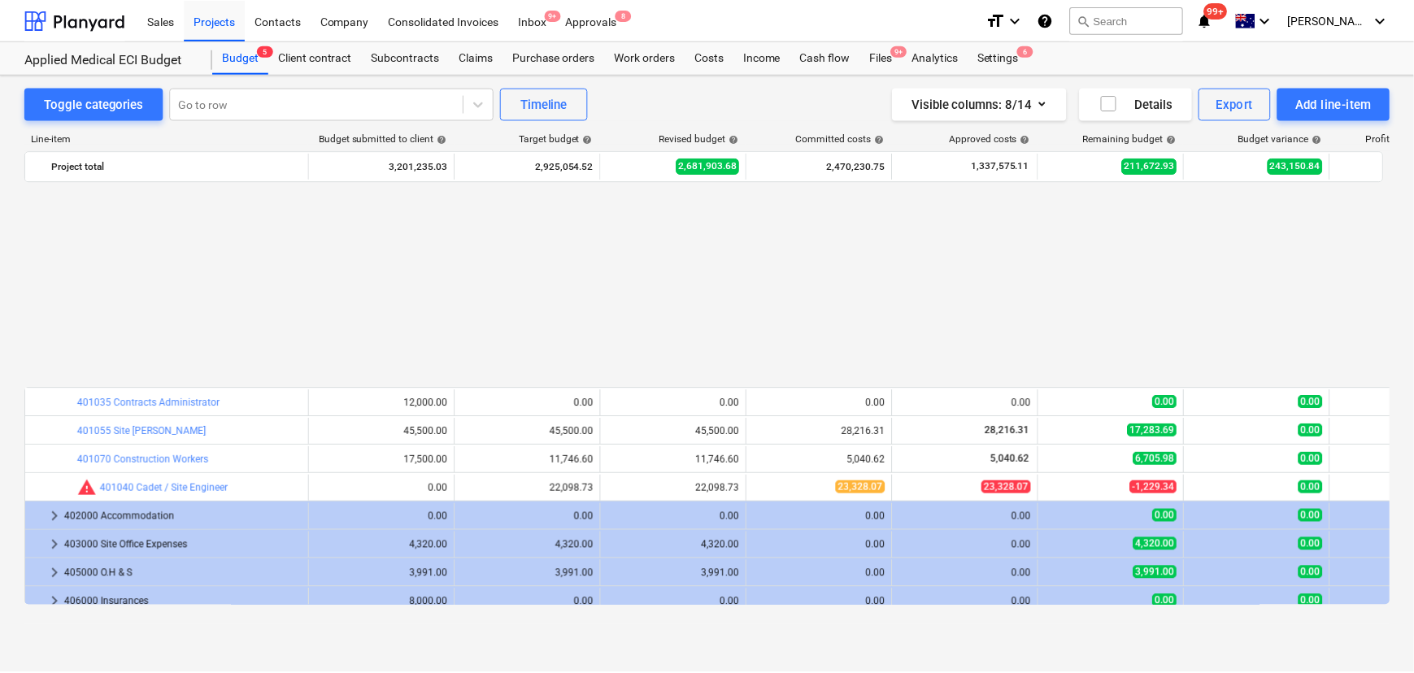
scroll to position [796, 0]
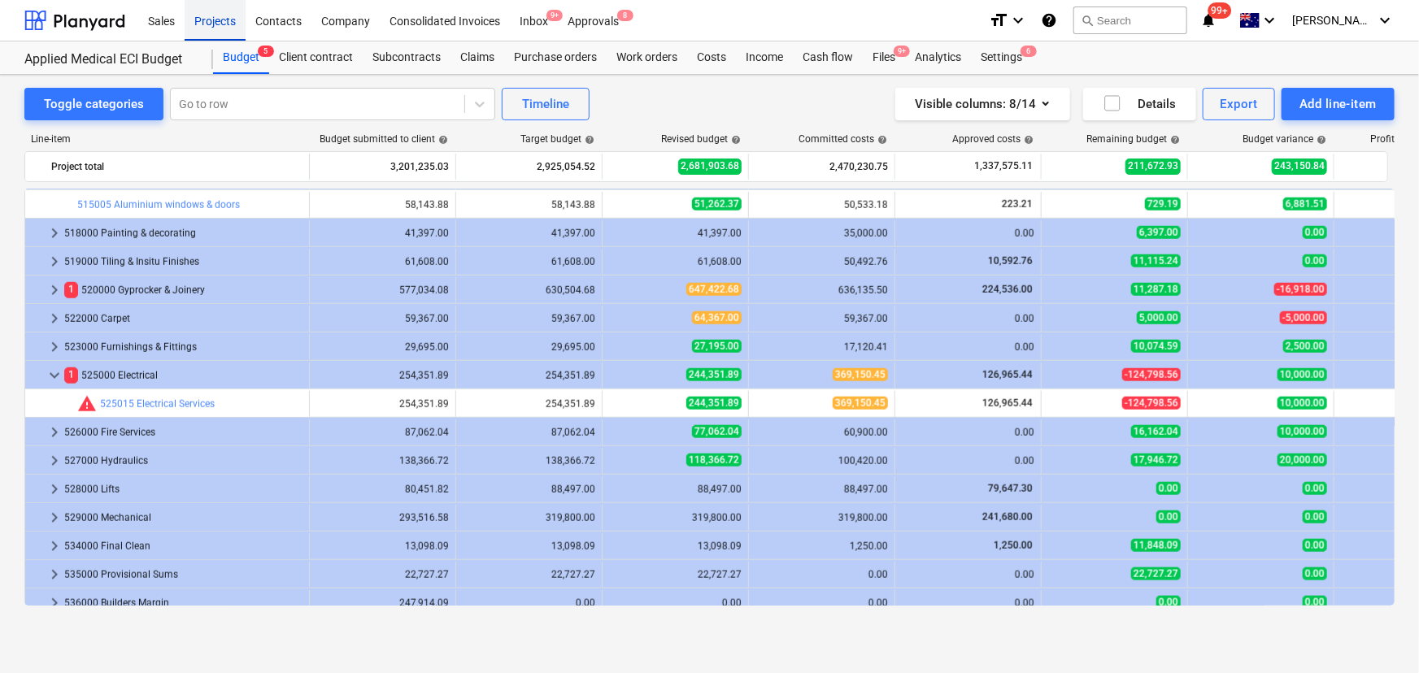
click at [223, 23] on div "Projects" at bounding box center [215, 19] width 61 height 41
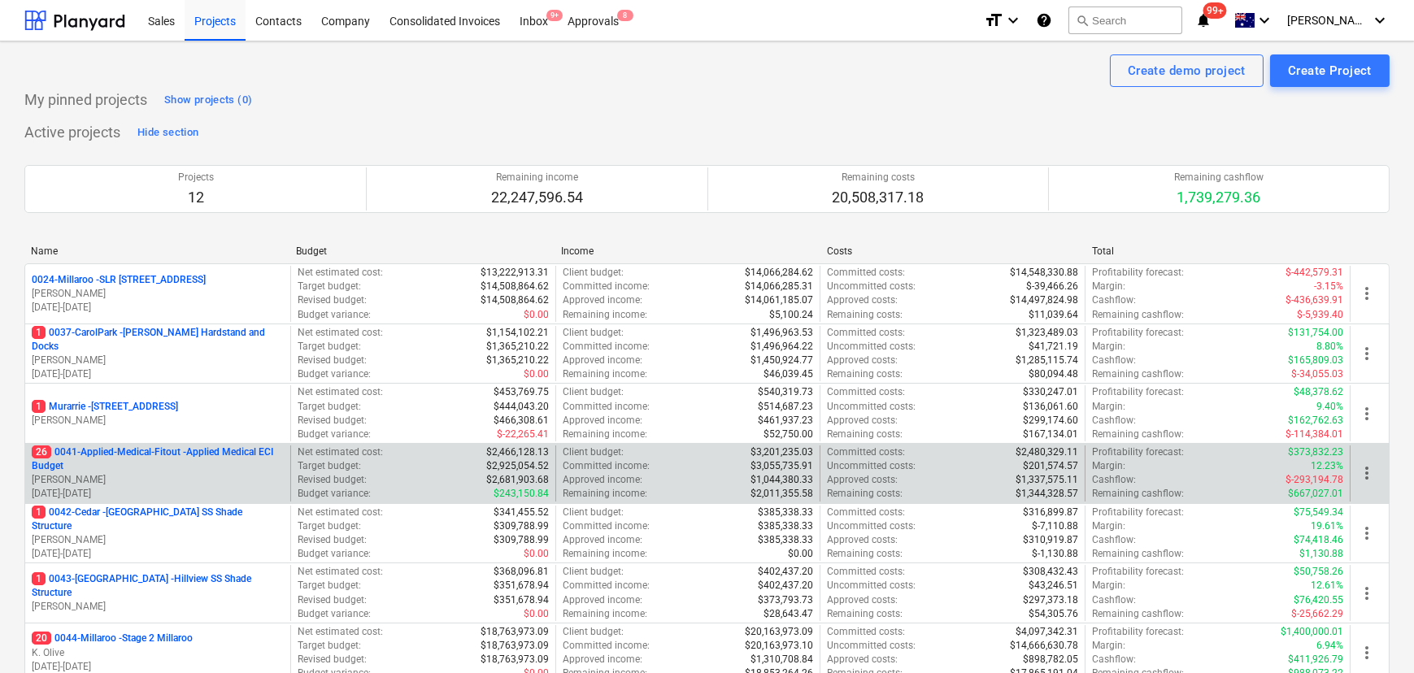
click at [151, 453] on p "26 0041-Applied-Medical-Fitout - Applied Medical ECI Budget" at bounding box center [158, 460] width 252 height 28
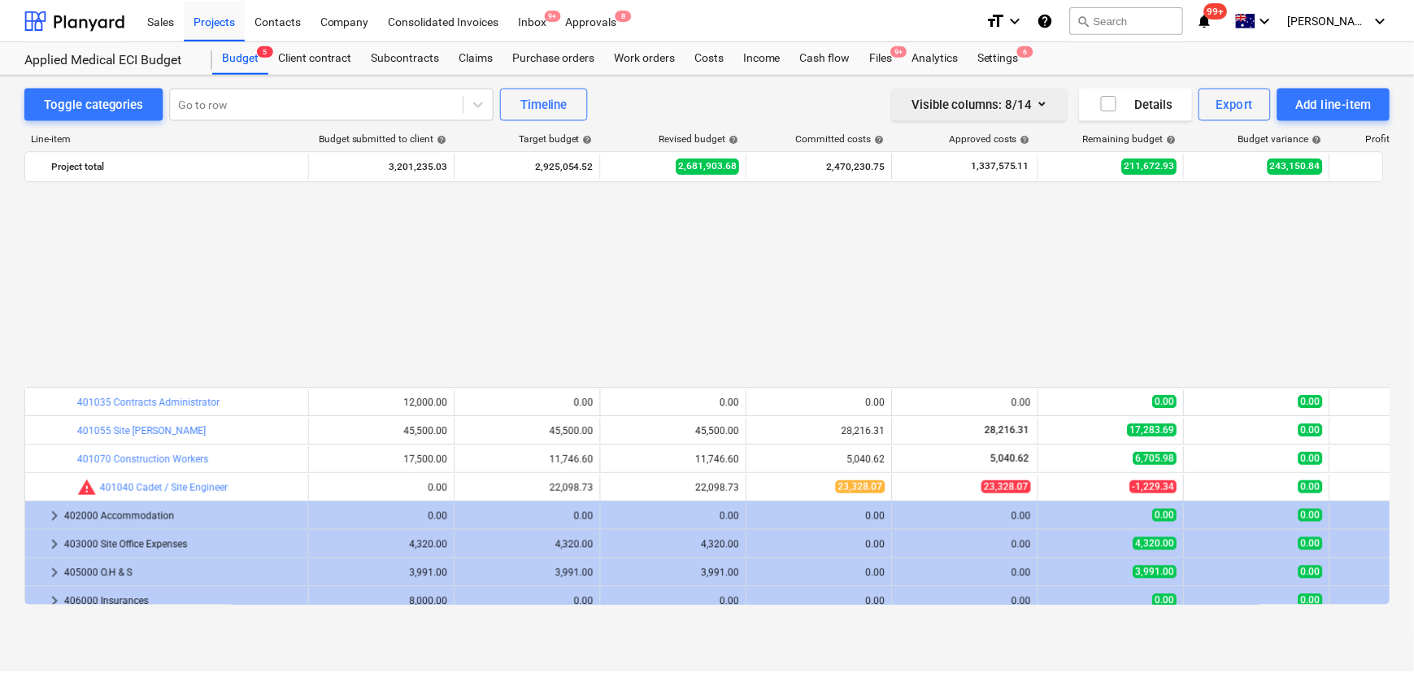
scroll to position [796, 0]
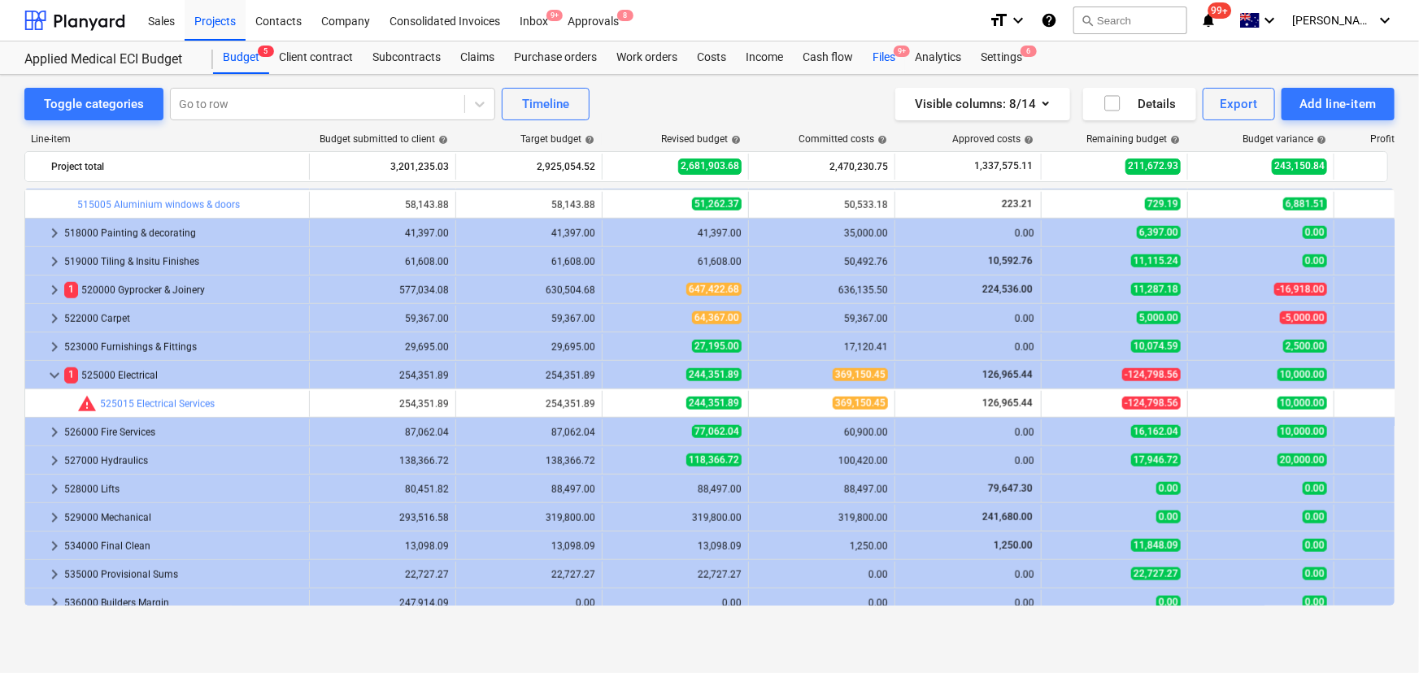
click at [880, 51] on div "Files 9+" at bounding box center [884, 57] width 42 height 33
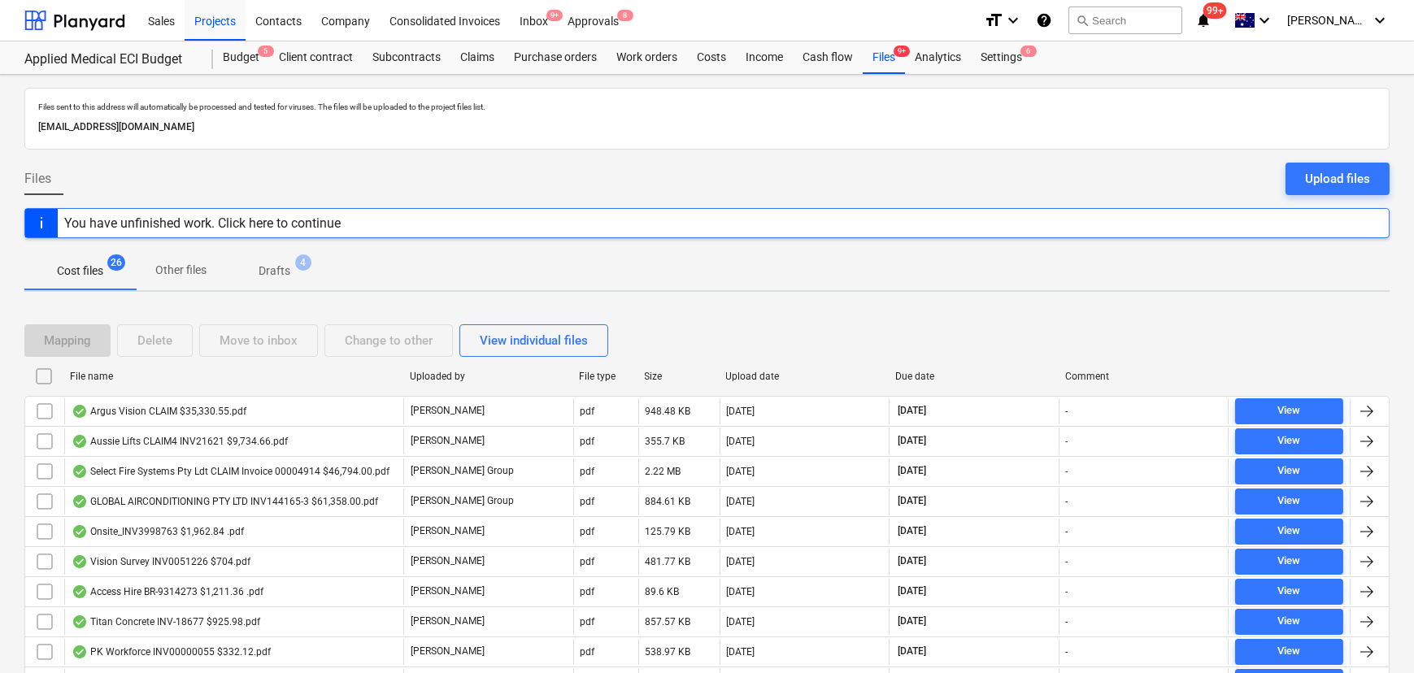
click at [92, 375] on div "File name" at bounding box center [233, 376] width 327 height 11
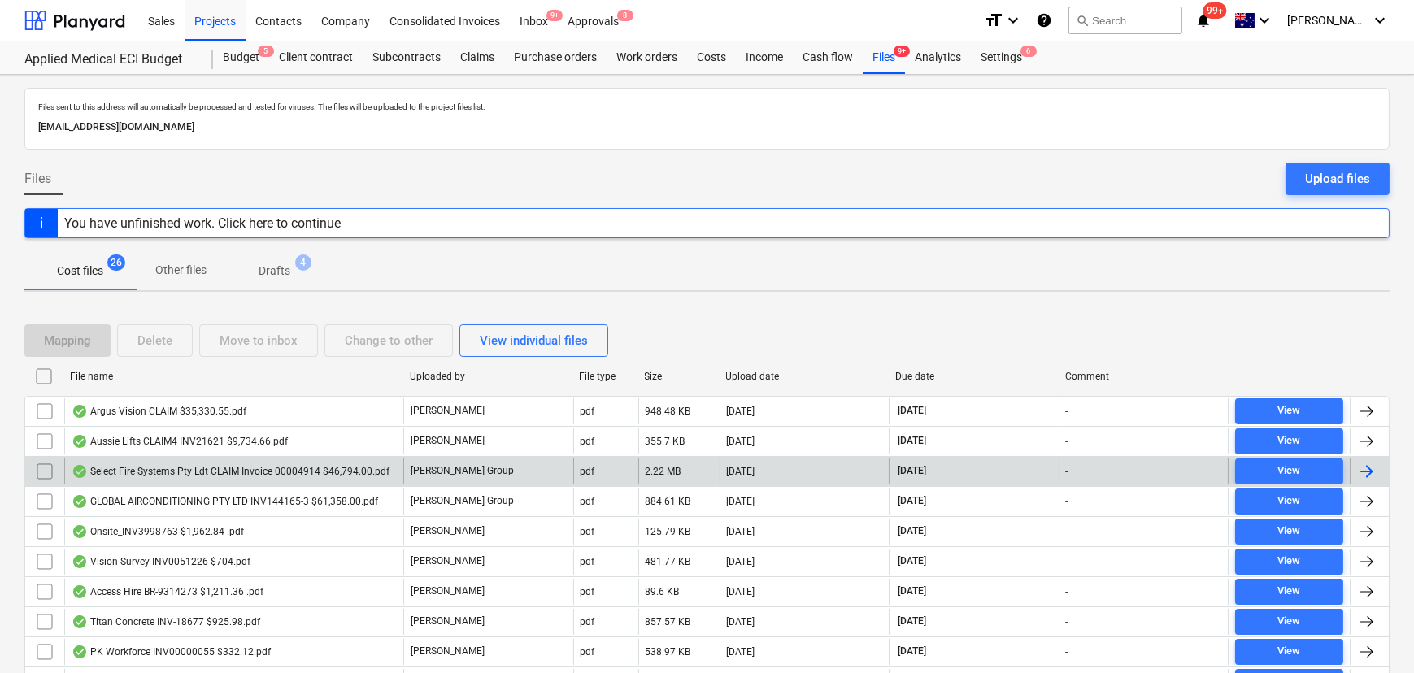
checkbox input "false"
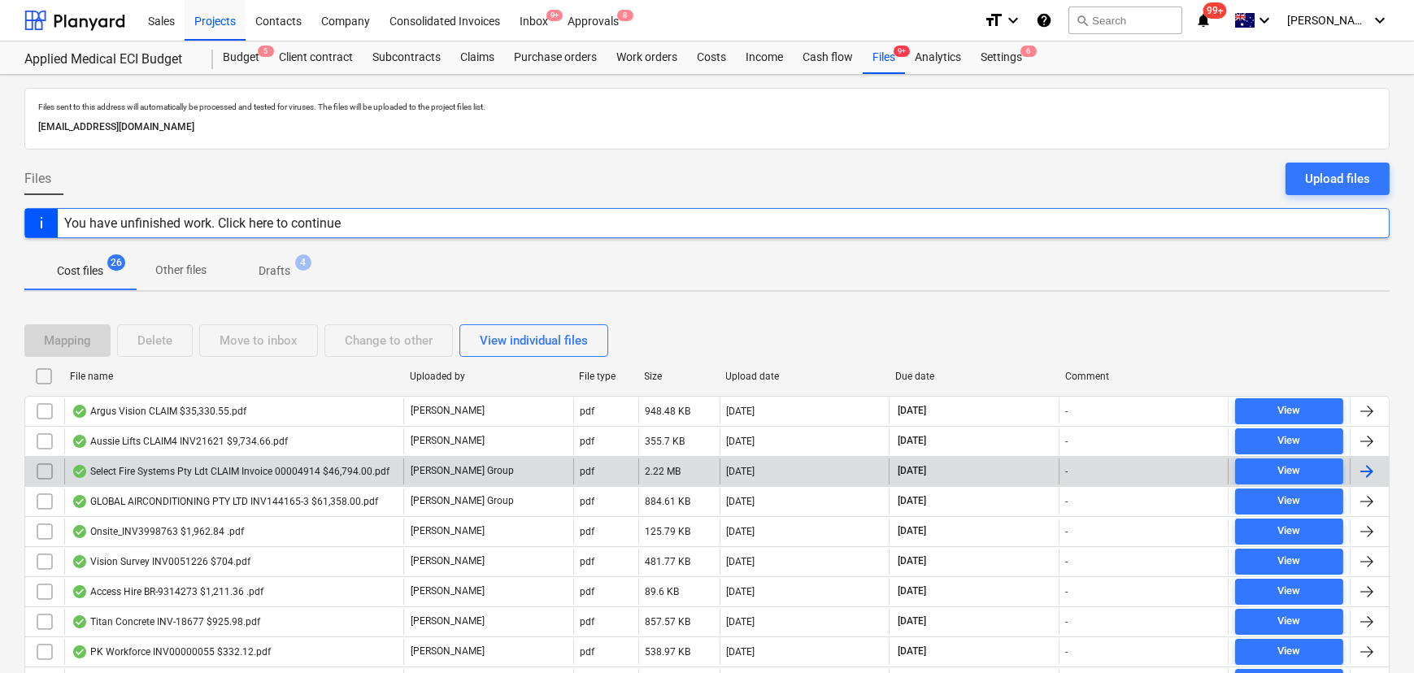
checkbox input "false"
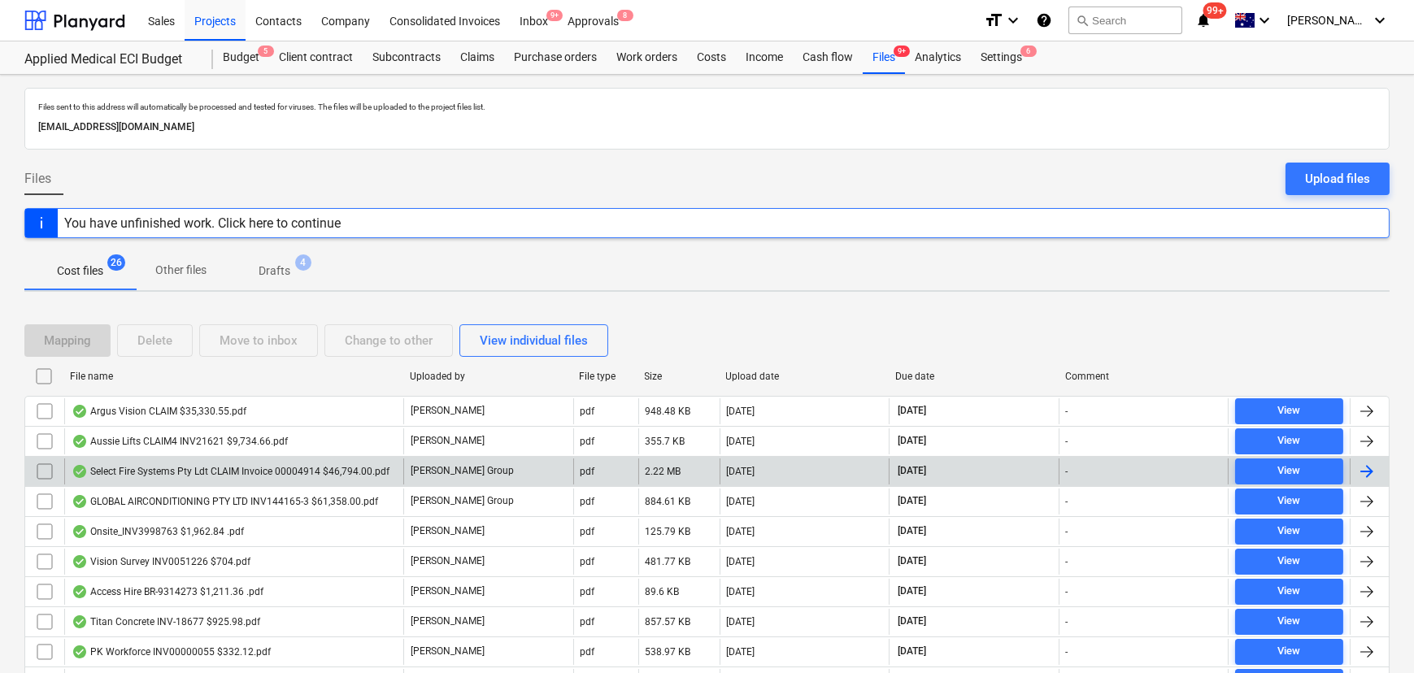
checkbox input "false"
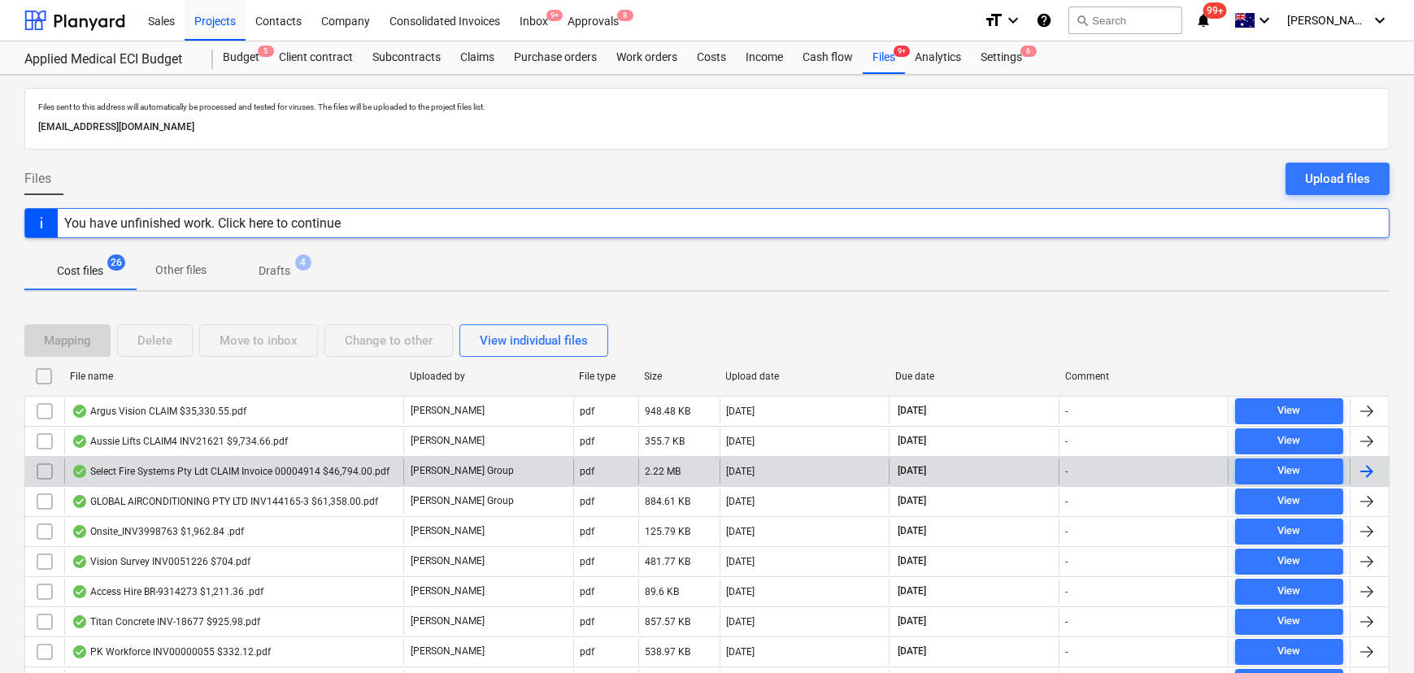
checkbox input "false"
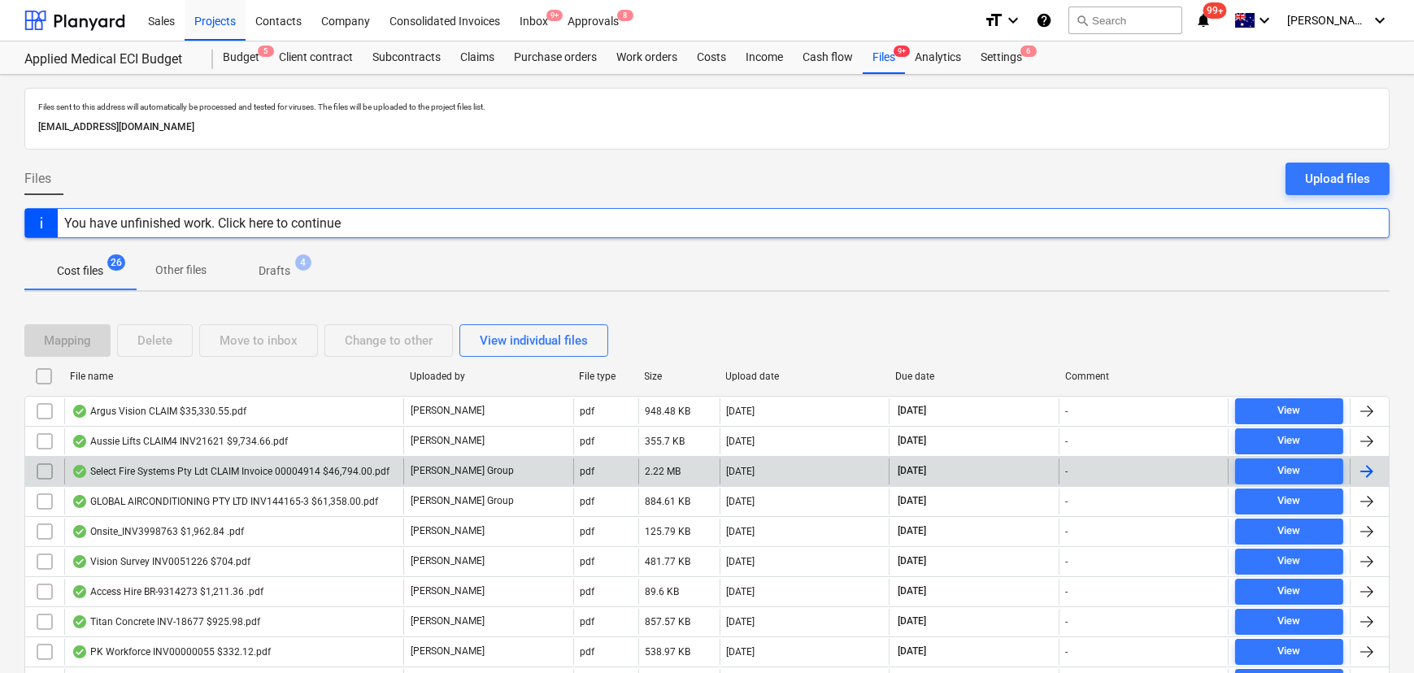
checkbox input "false"
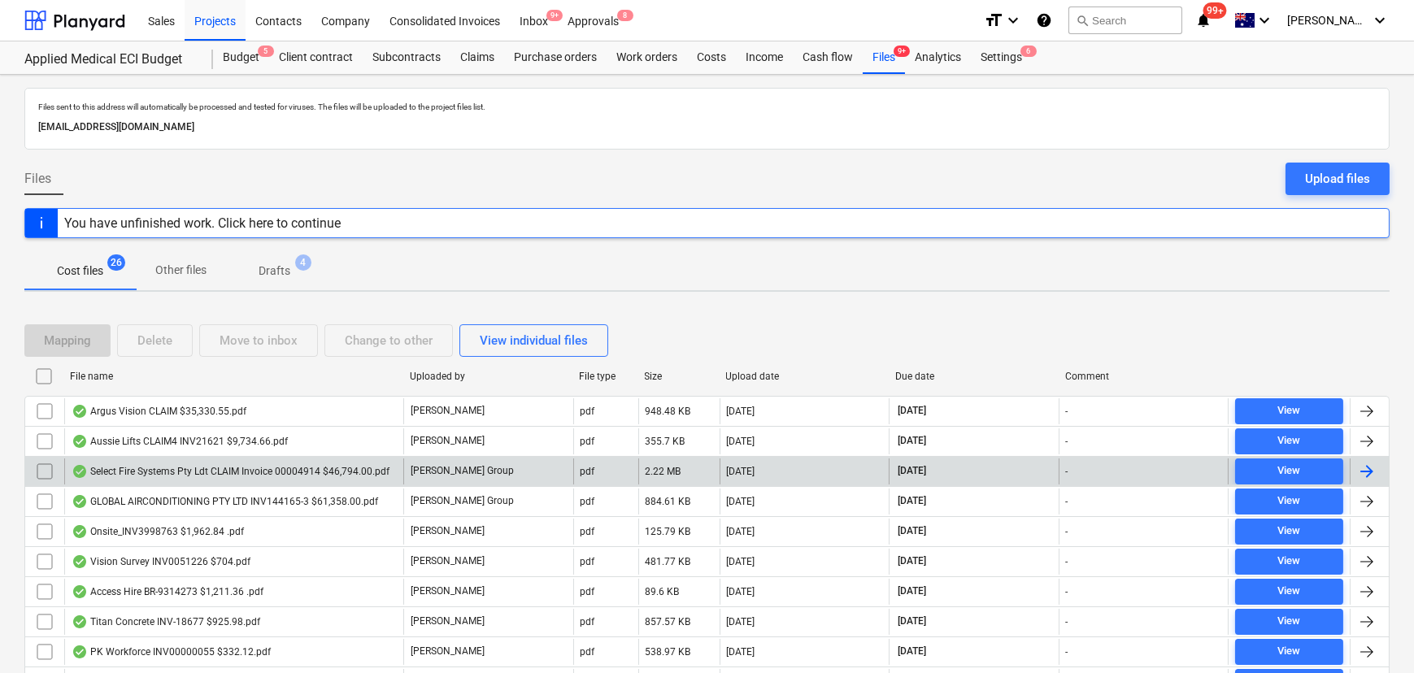
checkbox input "false"
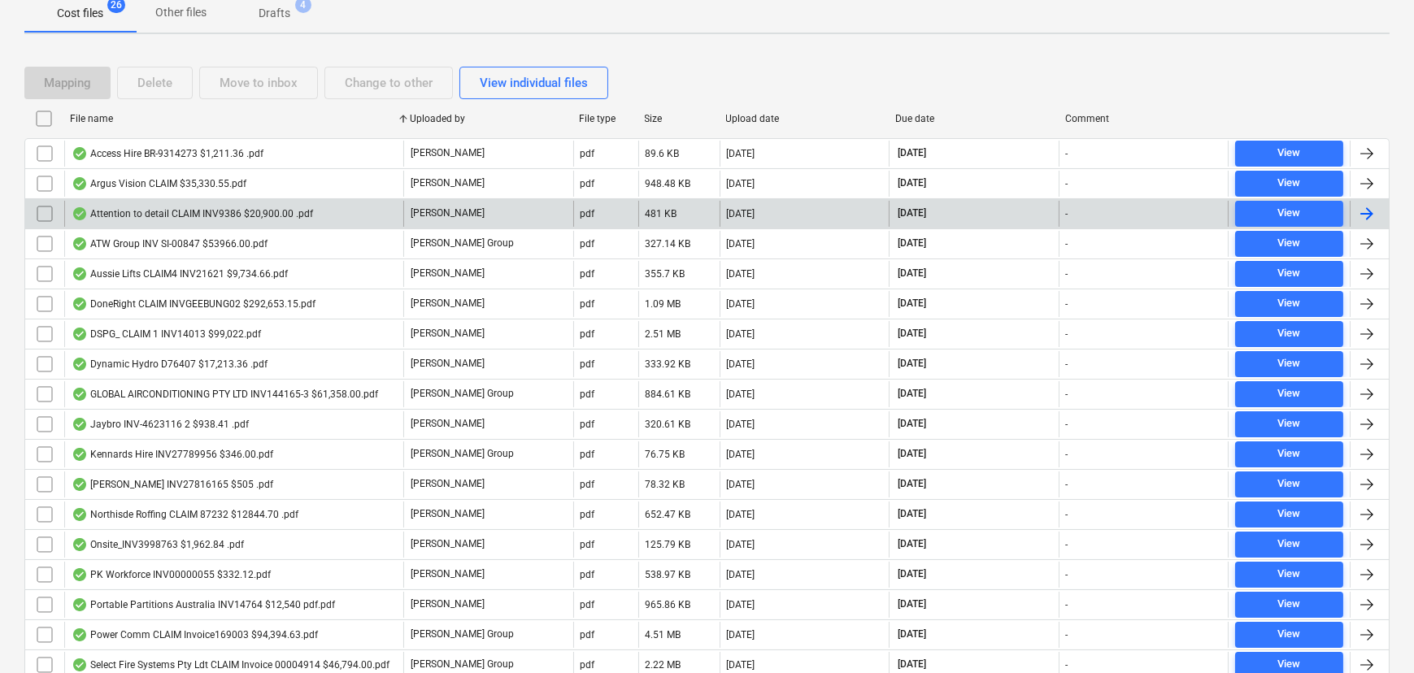
scroll to position [147, 0]
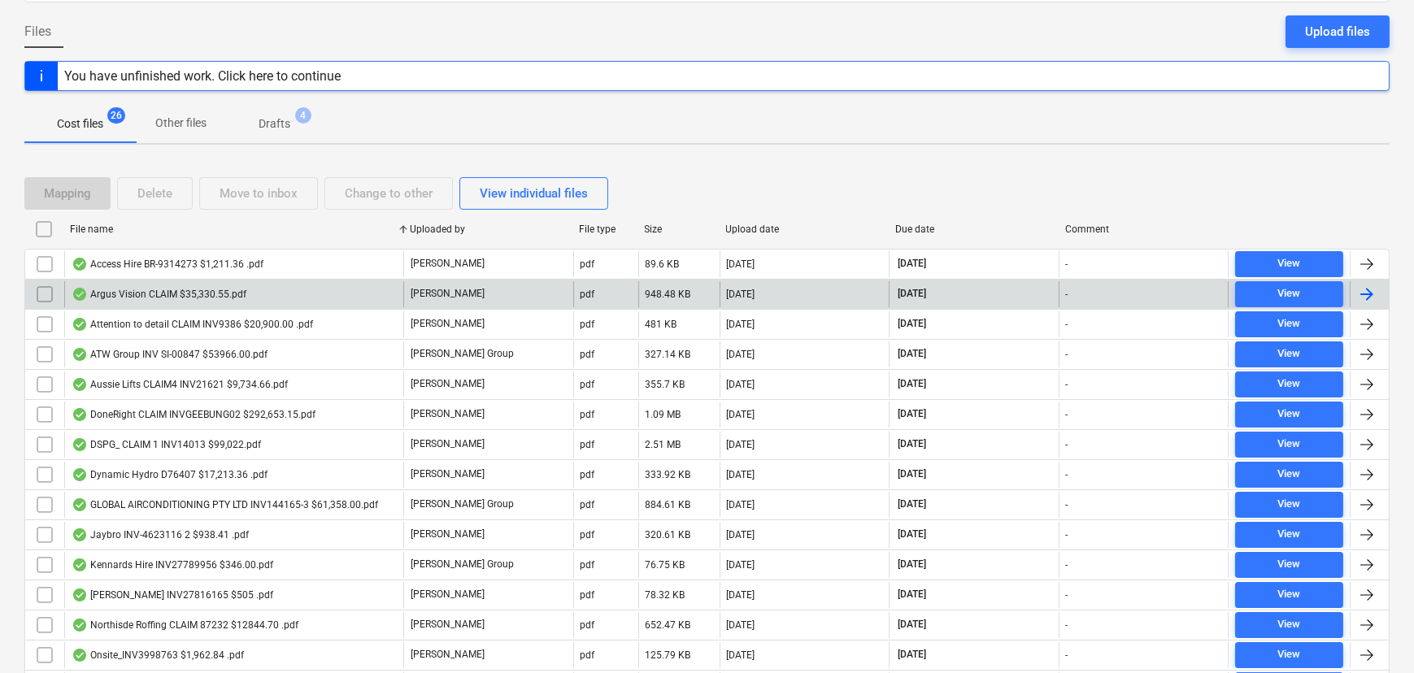
click at [149, 294] on div "Argus Vision CLAIM $35,330.55.pdf" at bounding box center [159, 294] width 175 height 13
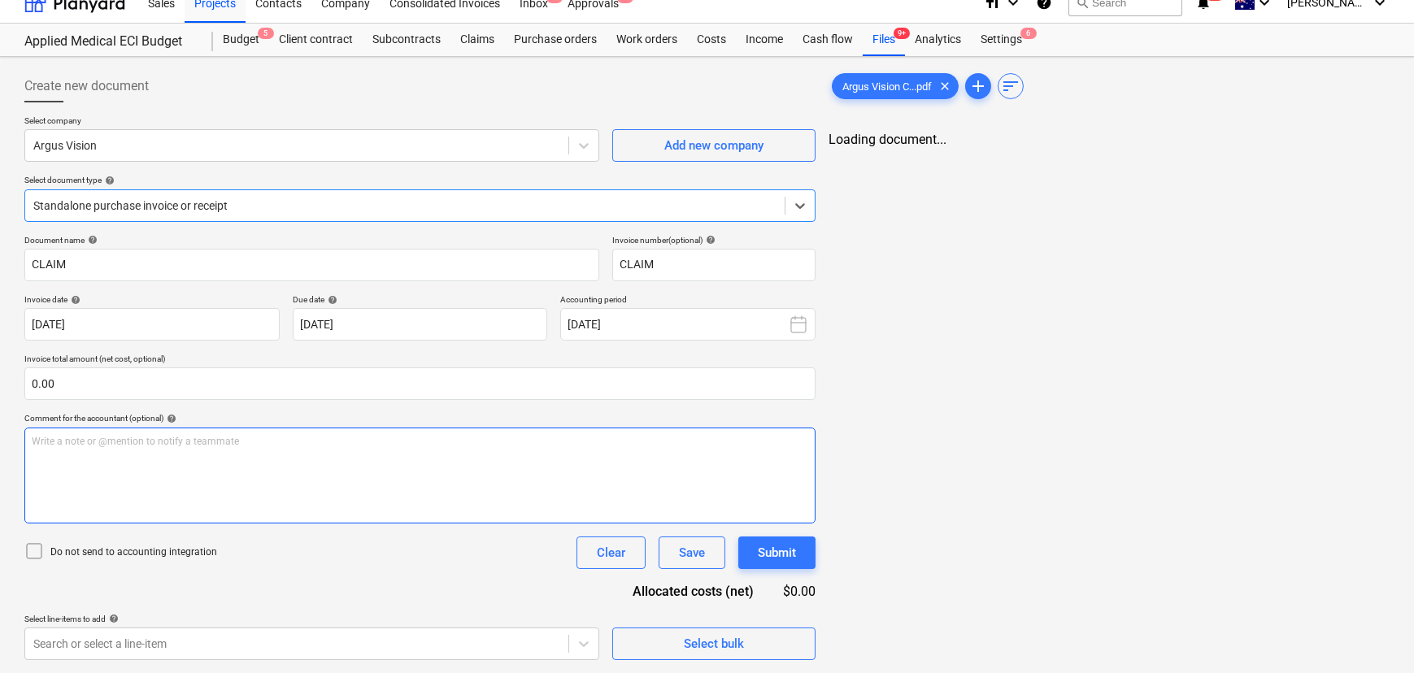
type input "CLAIM"
type input "[DATE]"
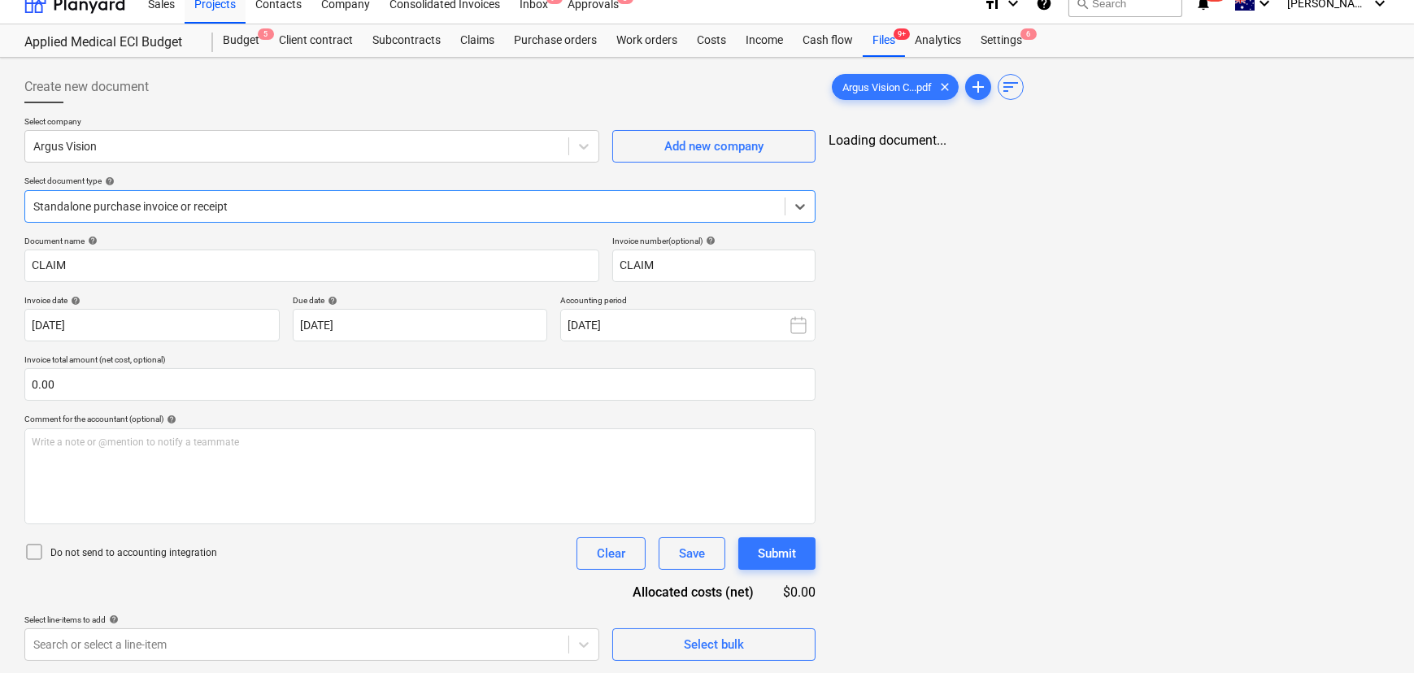
scroll to position [41, 0]
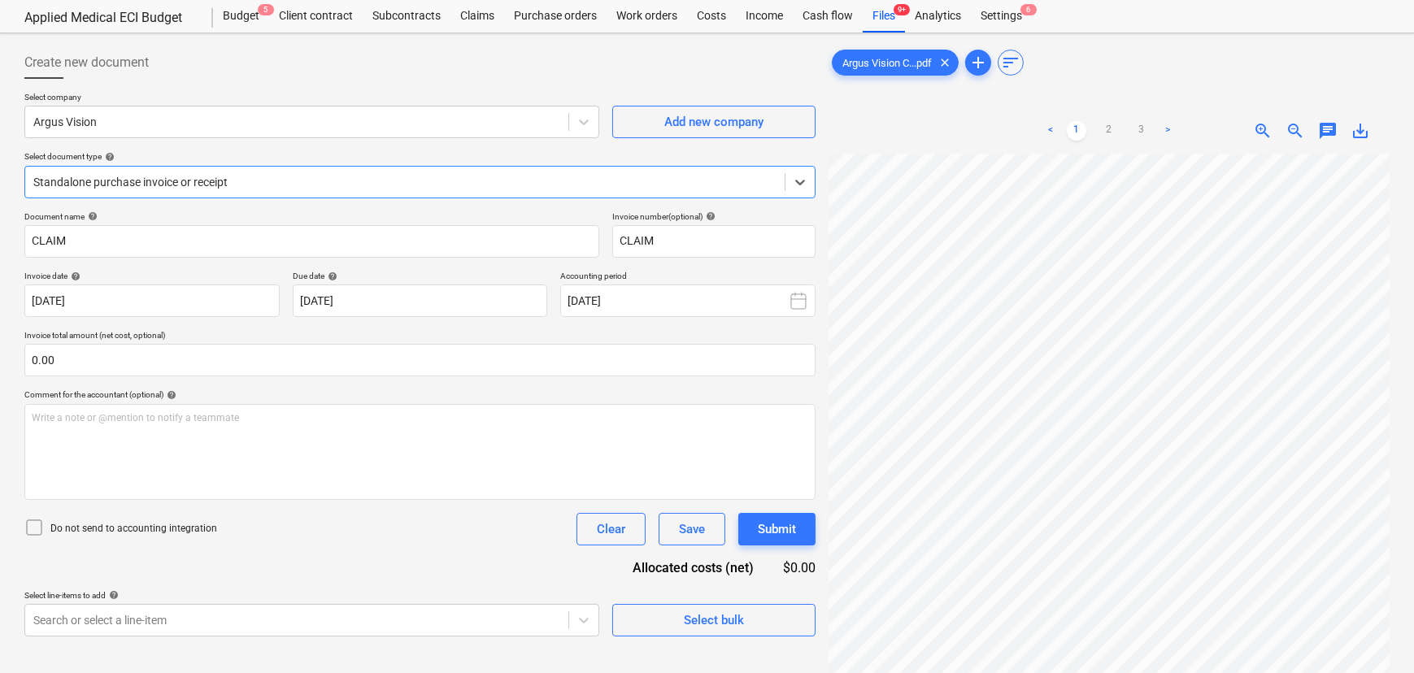
click at [1294, 130] on span "zoom_out" at bounding box center [1295, 131] width 20 height 20
click at [1110, 133] on link "2" at bounding box center [1109, 131] width 20 height 20
click at [1138, 130] on link "3" at bounding box center [1142, 131] width 20 height 20
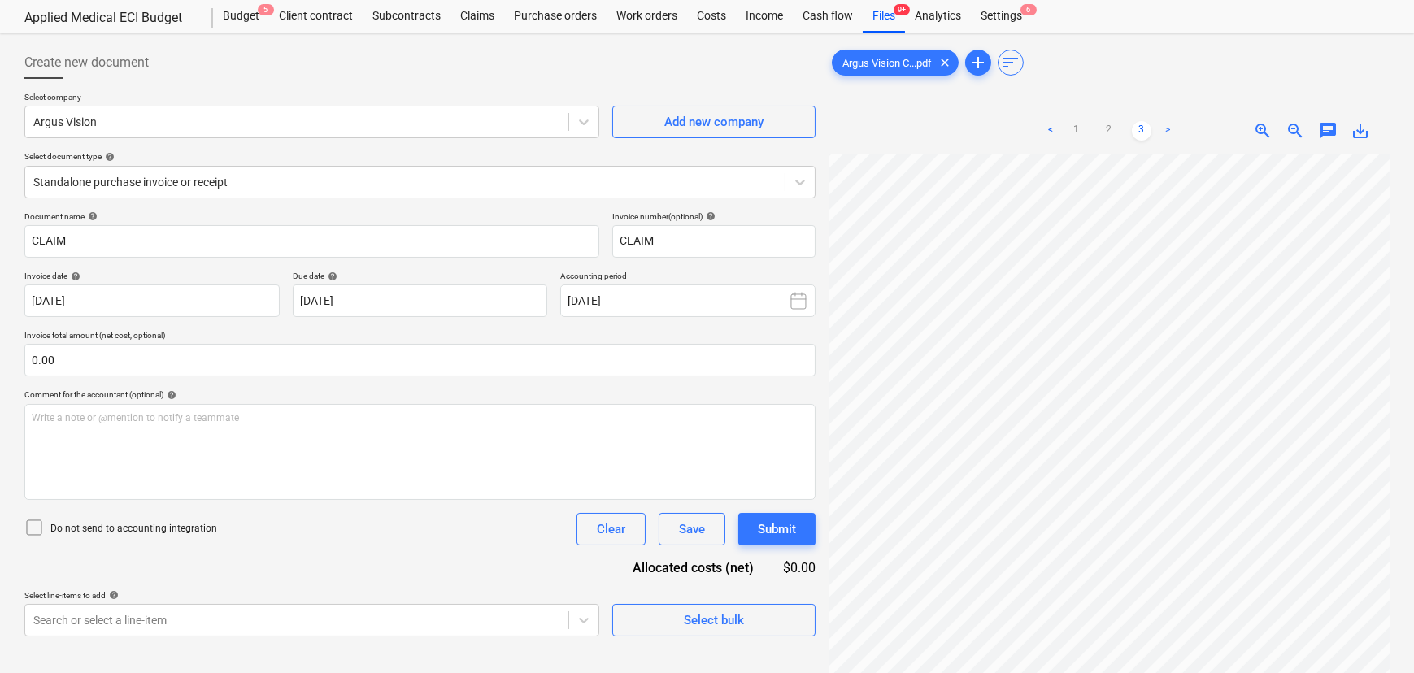
scroll to position [0, 7]
click at [1162, 123] on link ">" at bounding box center [1168, 131] width 20 height 20
click at [1163, 122] on link ">" at bounding box center [1168, 131] width 20 height 20
click at [1116, 130] on link "2" at bounding box center [1109, 131] width 20 height 20
click at [1080, 134] on link "1" at bounding box center [1077, 131] width 20 height 20
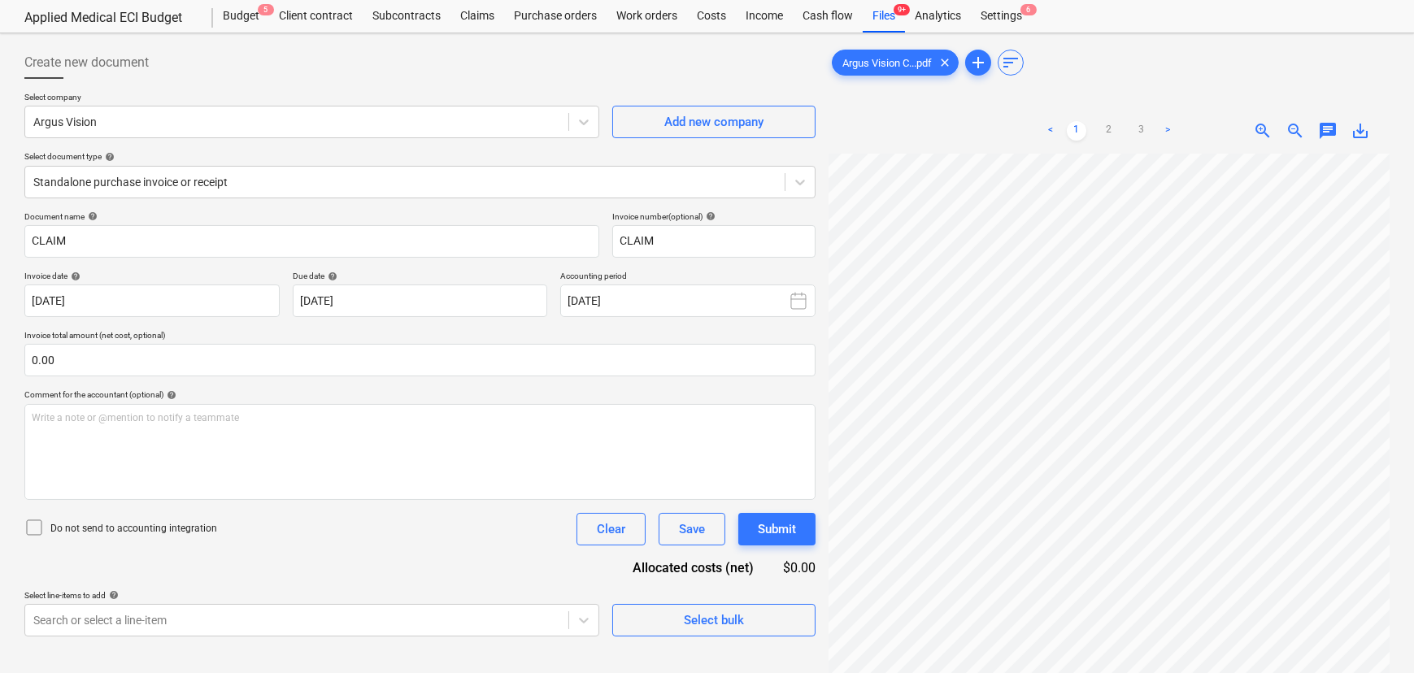
scroll to position [49, 70]
click at [1366, 122] on span "save_alt" at bounding box center [1360, 131] width 20 height 20
click at [405, 11] on div "Subcontracts" at bounding box center [407, 16] width 88 height 33
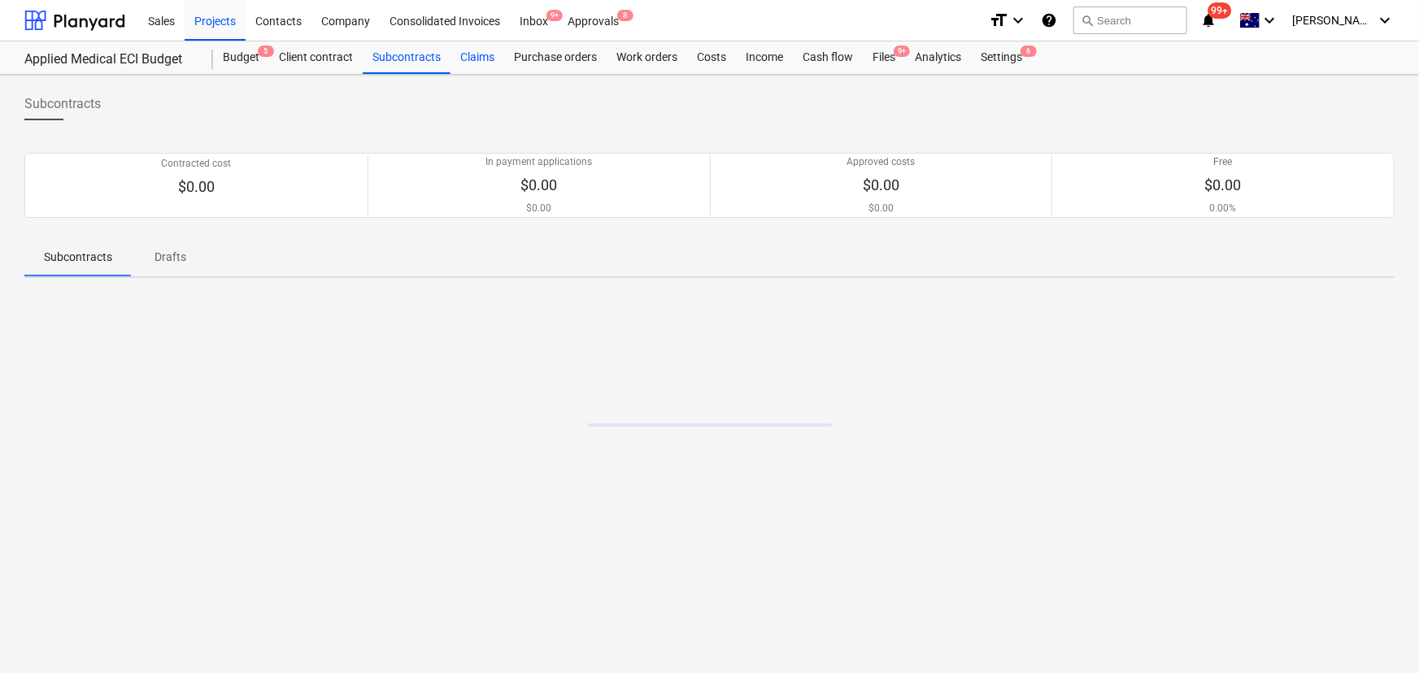
click at [477, 63] on div "Claims" at bounding box center [477, 57] width 54 height 33
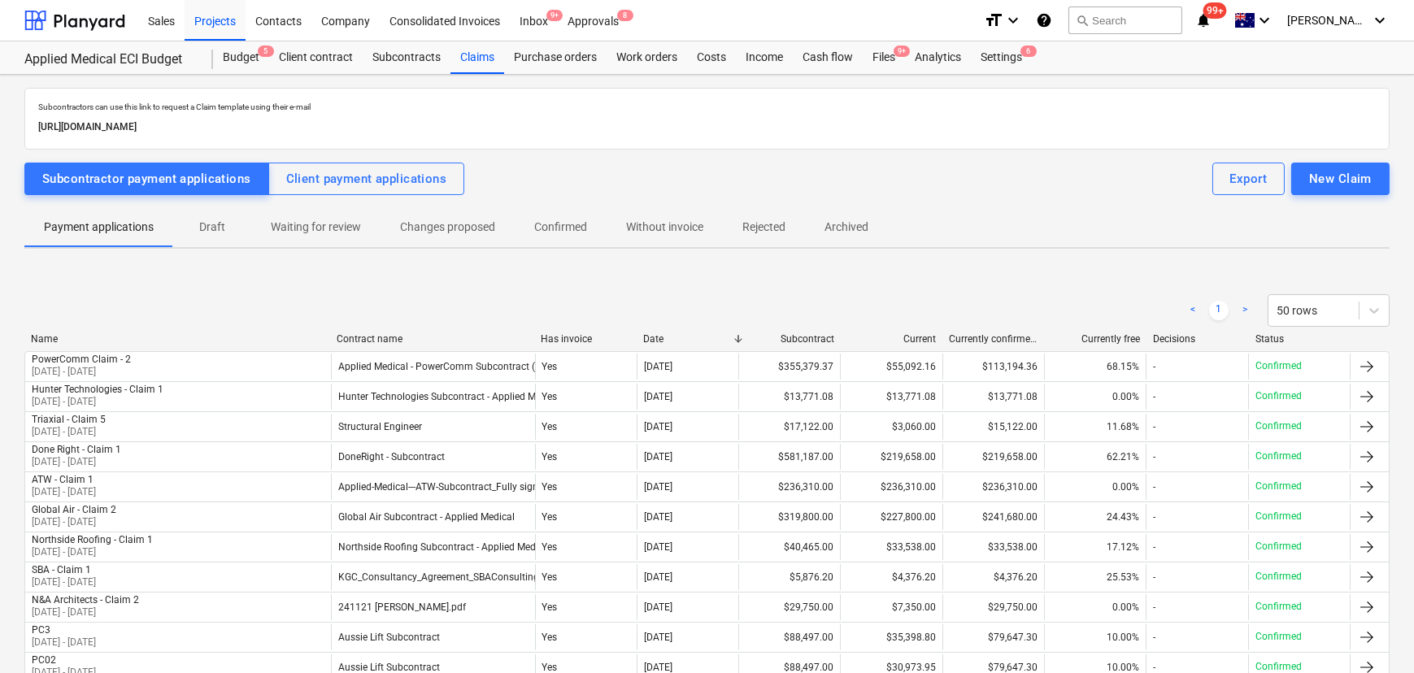
click at [389, 328] on div "< 1 > 50 rows" at bounding box center [706, 311] width 1365 height 46
click at [391, 339] on div "Contract name" at bounding box center [432, 338] width 191 height 11
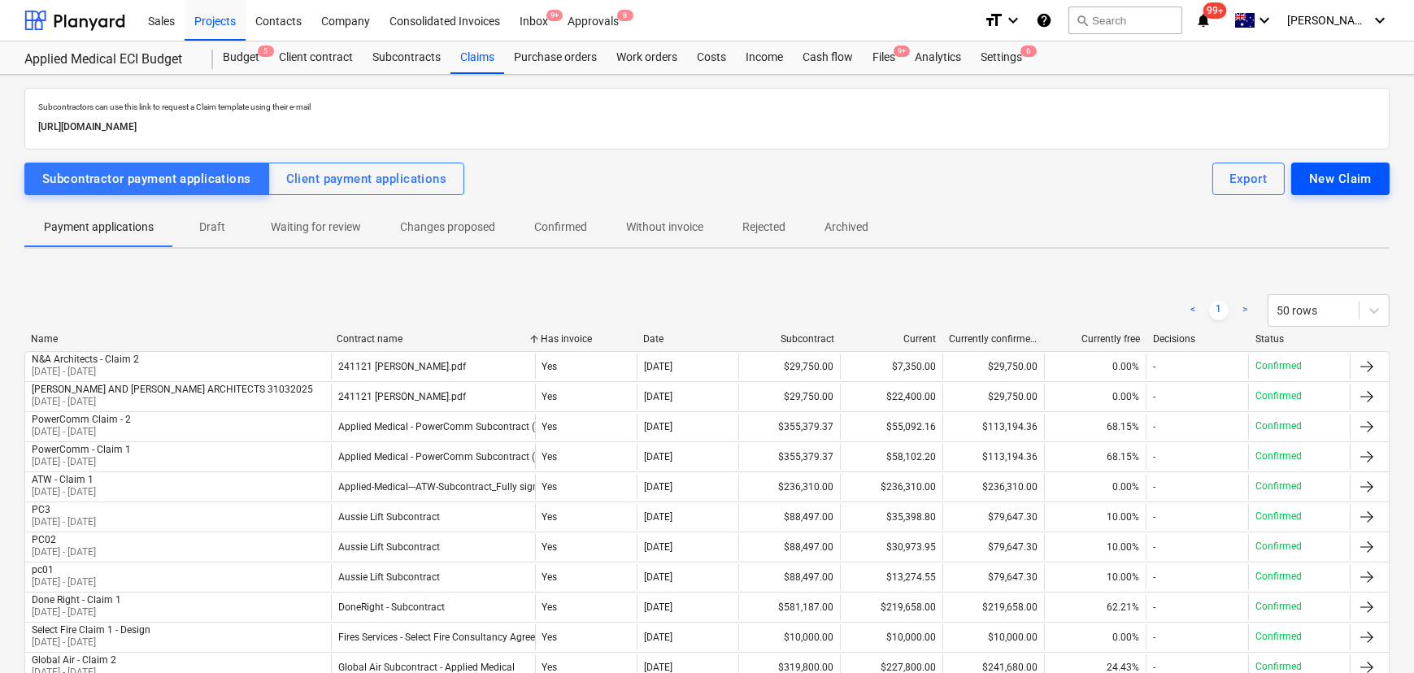
click at [1363, 172] on div "New Claim" at bounding box center [1340, 178] width 63 height 21
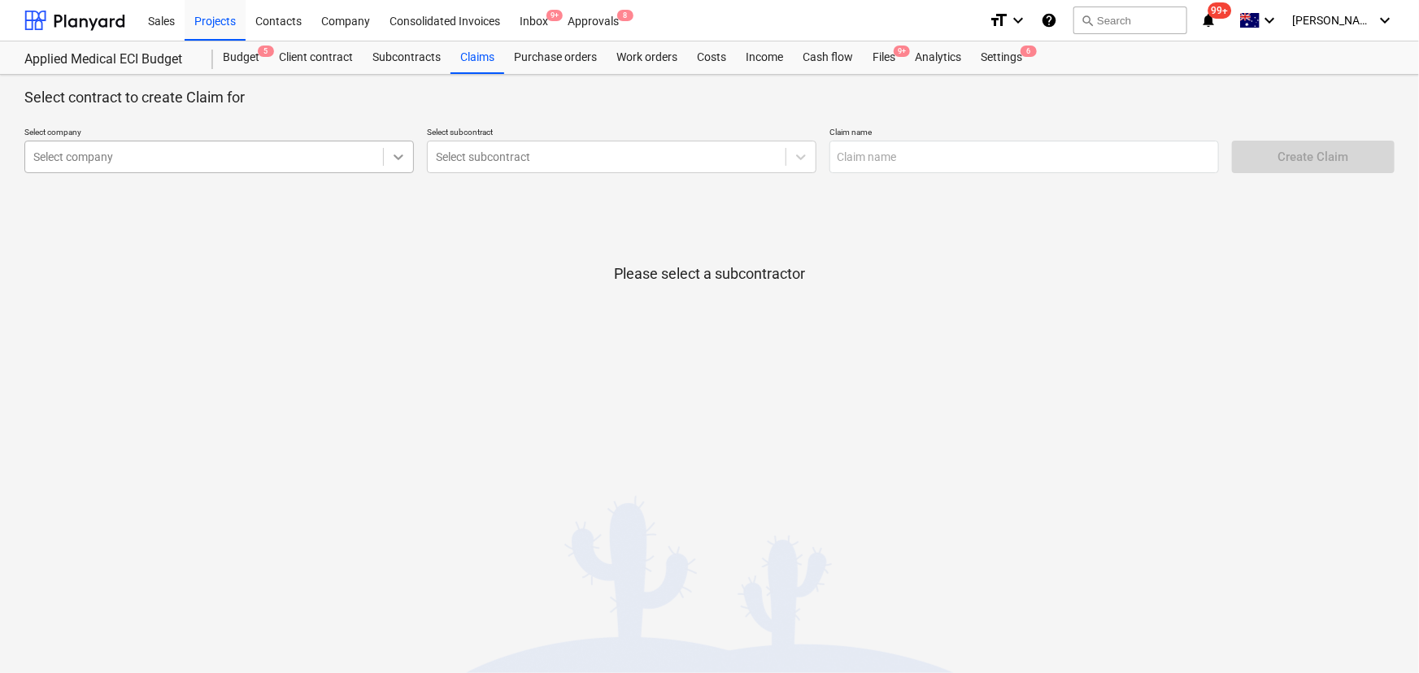
click at [389, 167] on div at bounding box center [398, 156] width 29 height 29
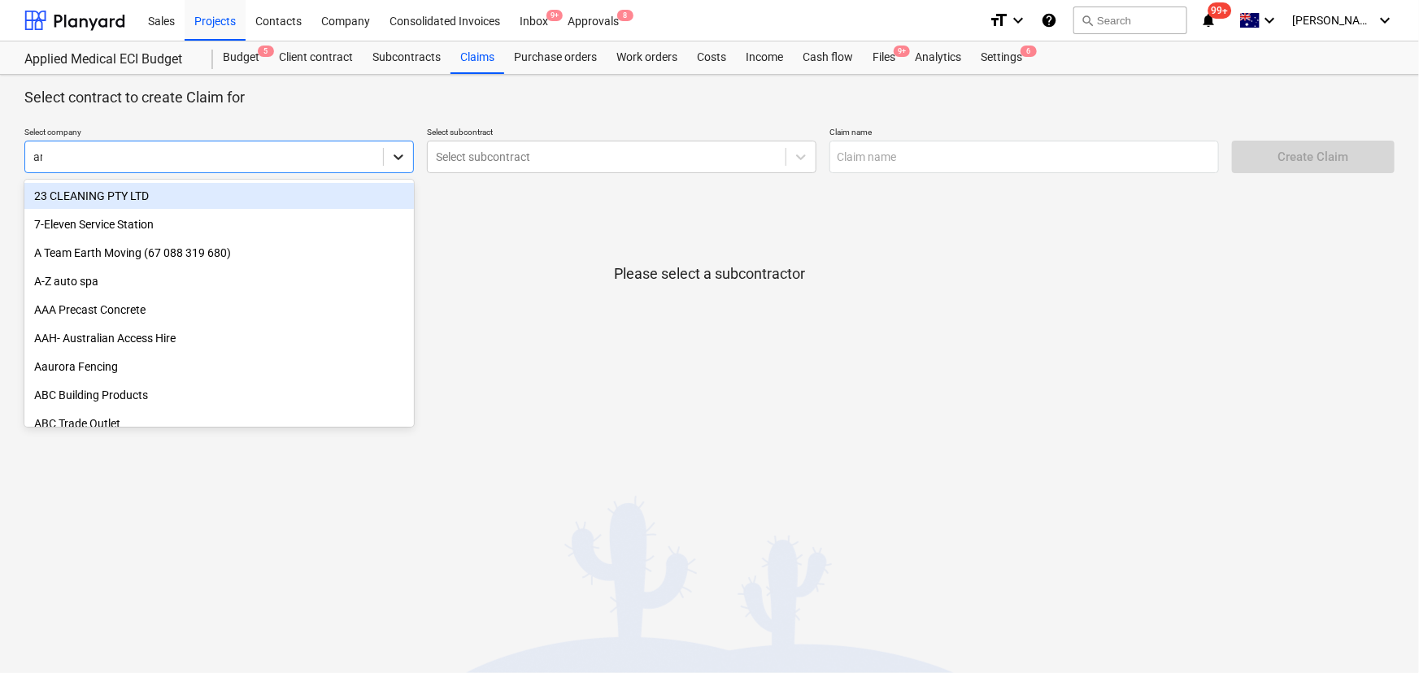
type input "arg"
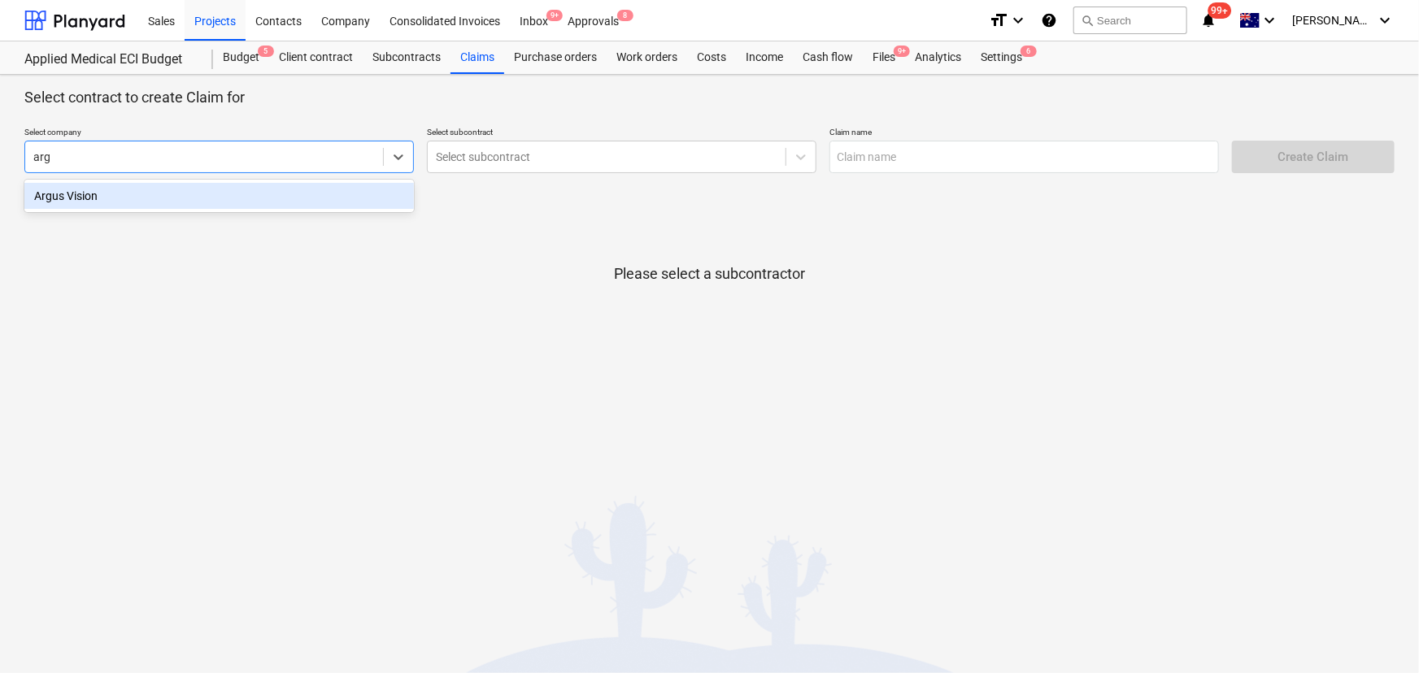
click at [153, 194] on div "Argus Vision" at bounding box center [218, 196] width 389 height 26
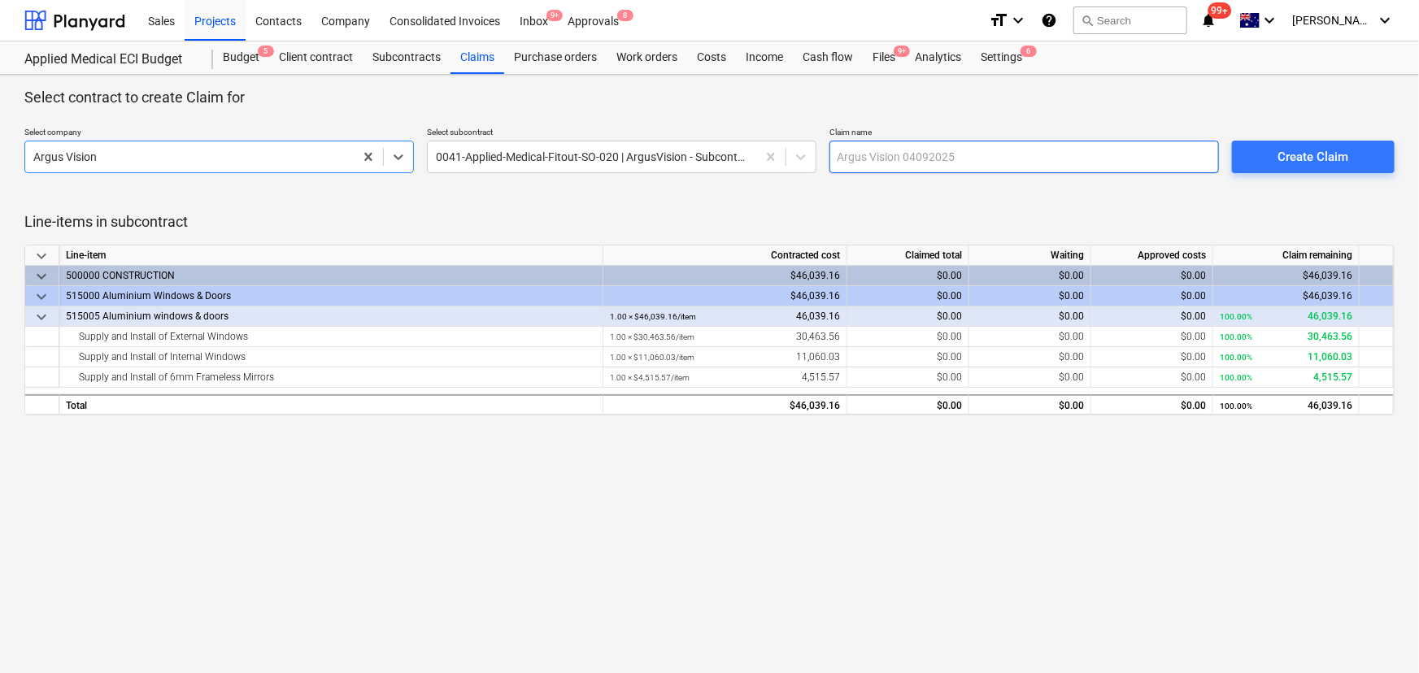
click at [959, 154] on input "text" at bounding box center [1023, 157] width 389 height 33
type input "PC01"
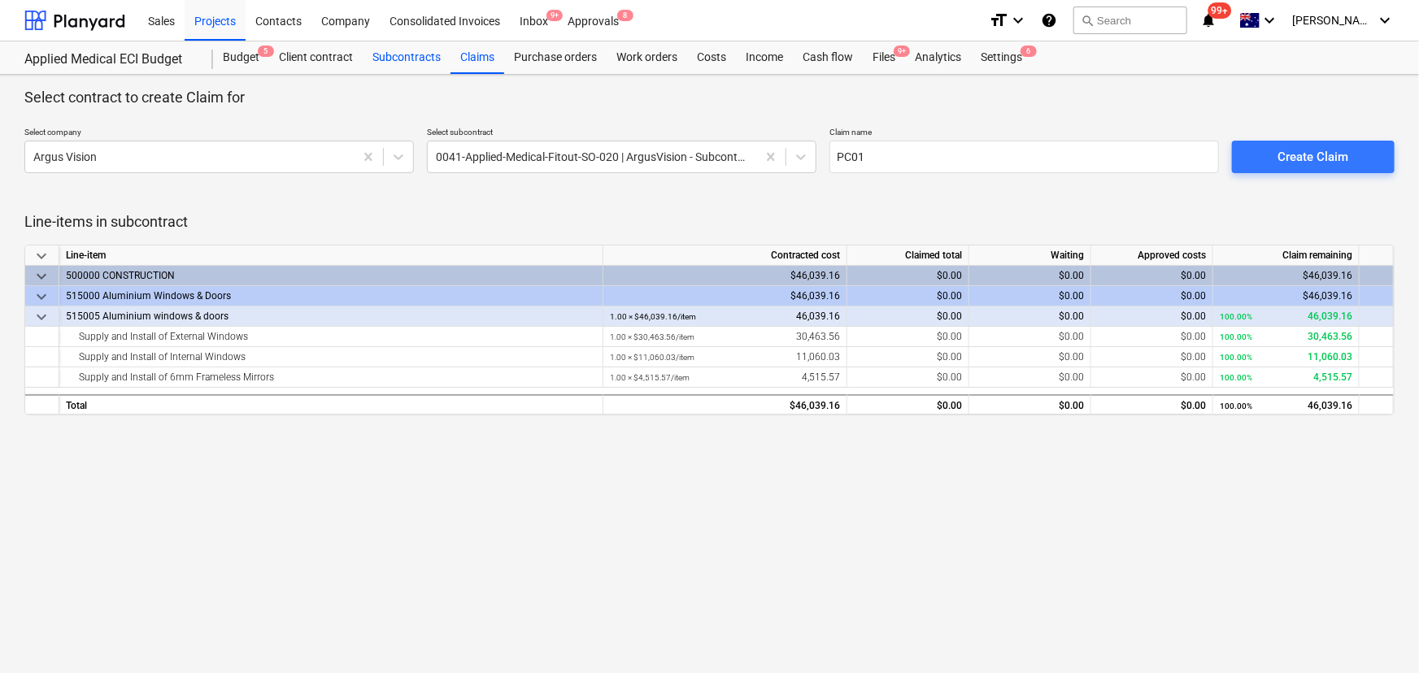
click at [424, 64] on div "Subcontracts" at bounding box center [407, 57] width 88 height 33
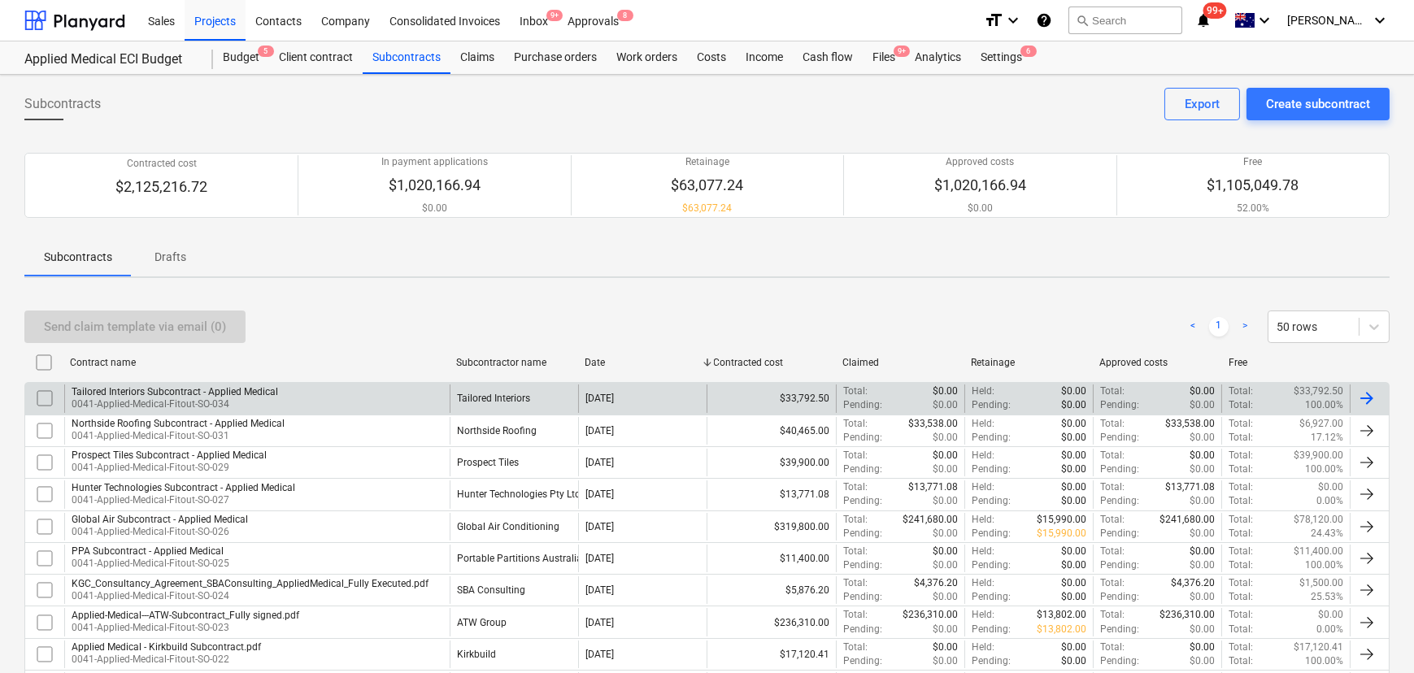
click at [123, 382] on div "Tailored Interiors Subcontract - Applied Medical 0041-Applied-Medical-Fitout-SO…" at bounding box center [706, 398] width 1365 height 32
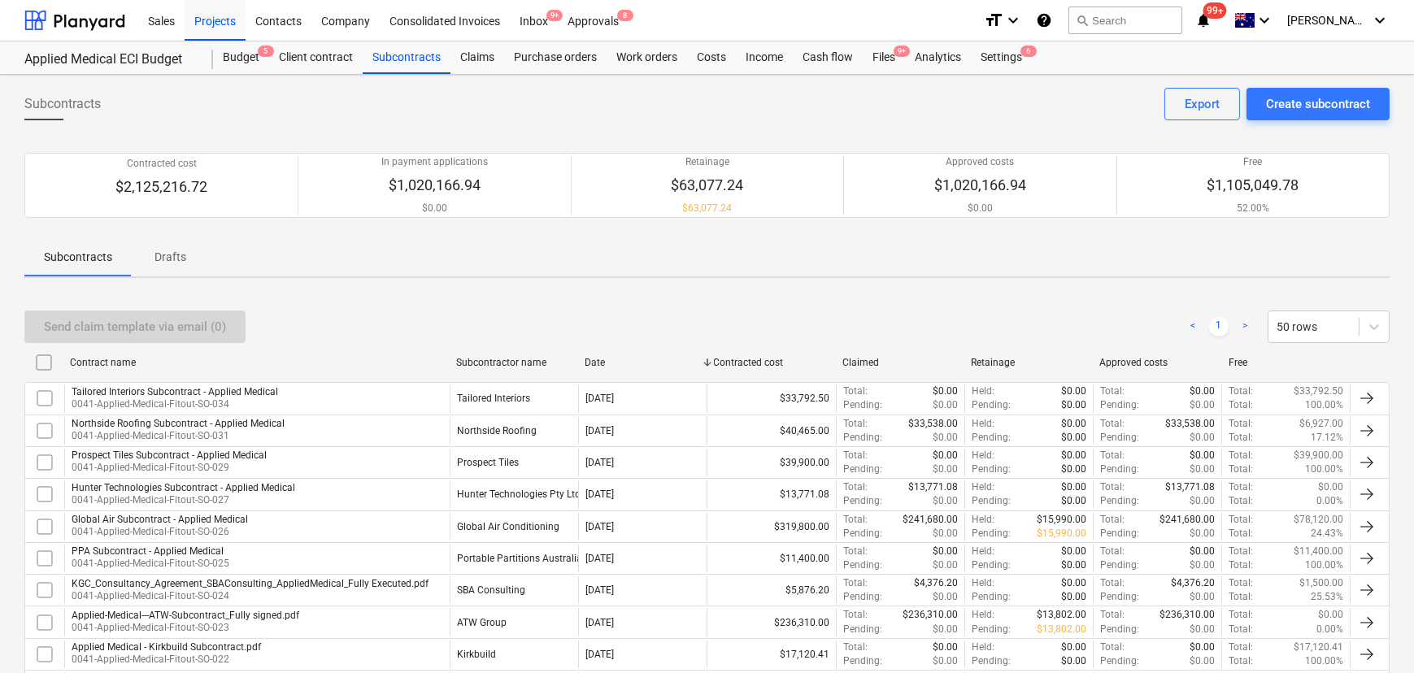
click at [116, 372] on div "Contract name" at bounding box center [256, 363] width 386 height 26
checkbox input "false"
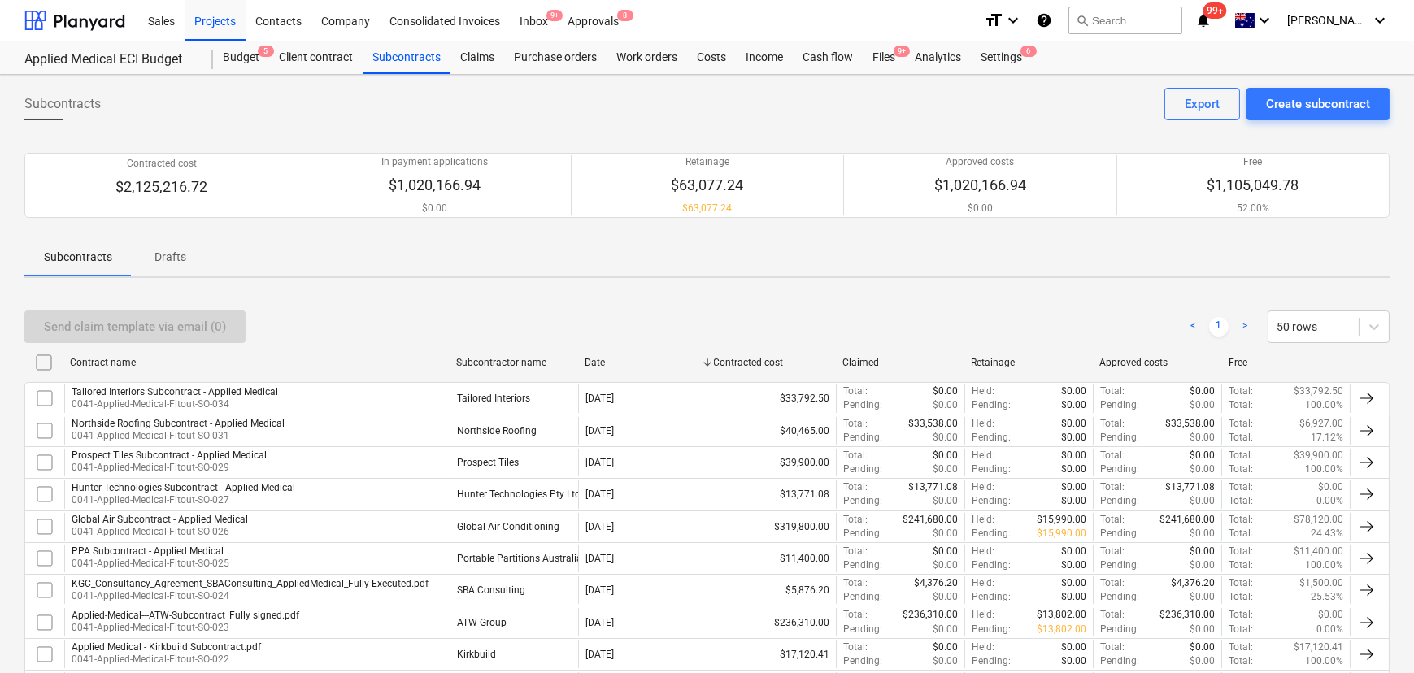
checkbox input "false"
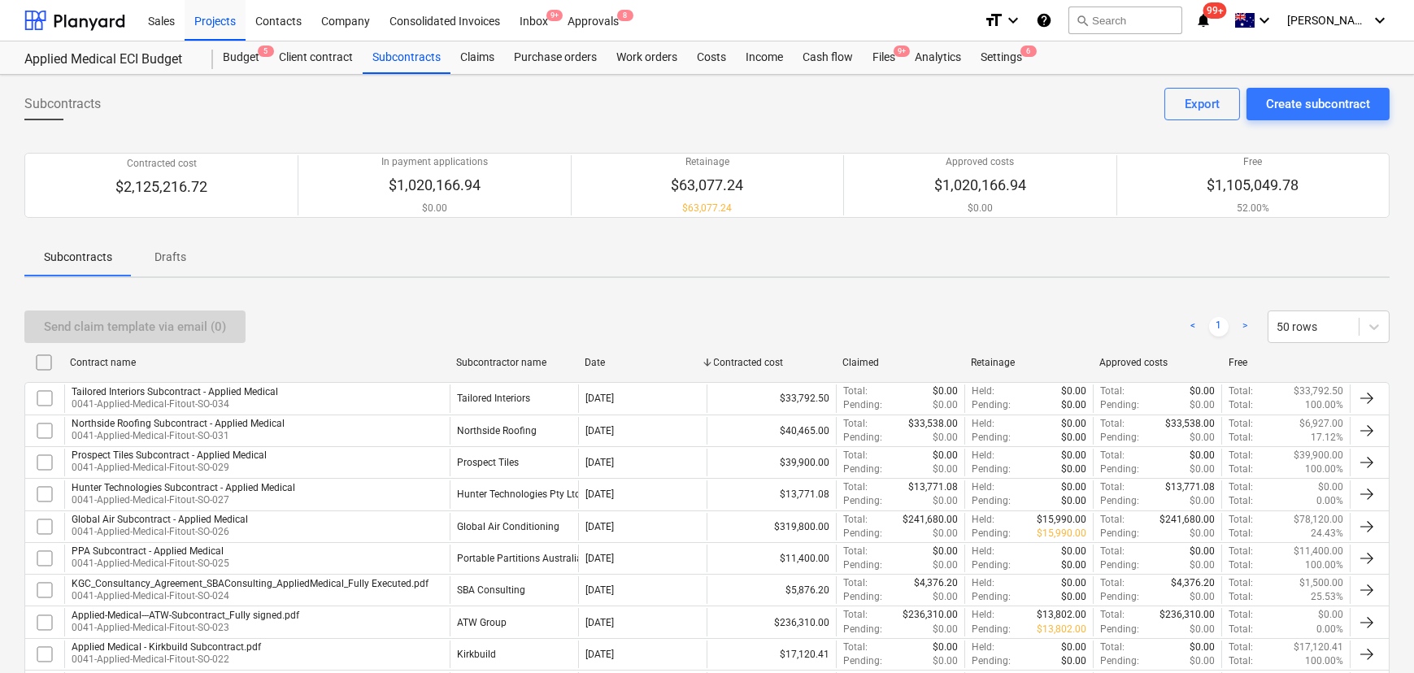
checkbox input "false"
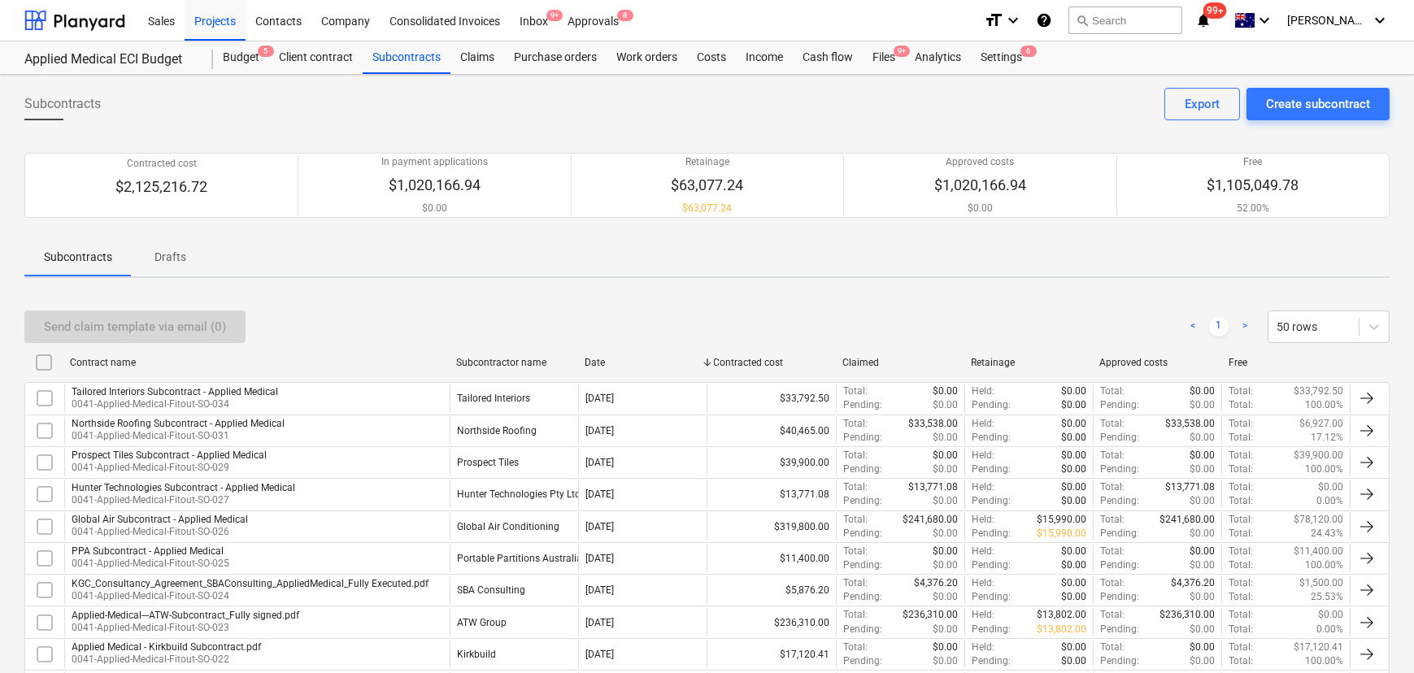
checkbox input "false"
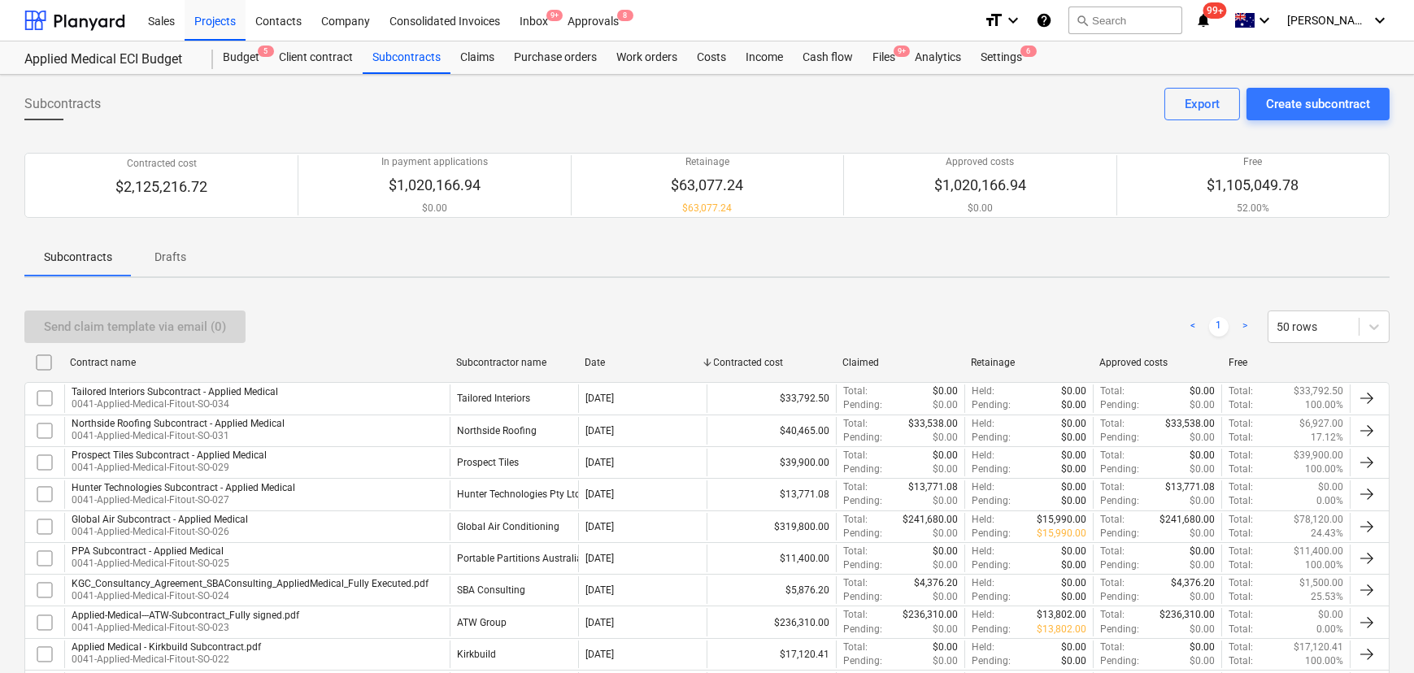
checkbox input "false"
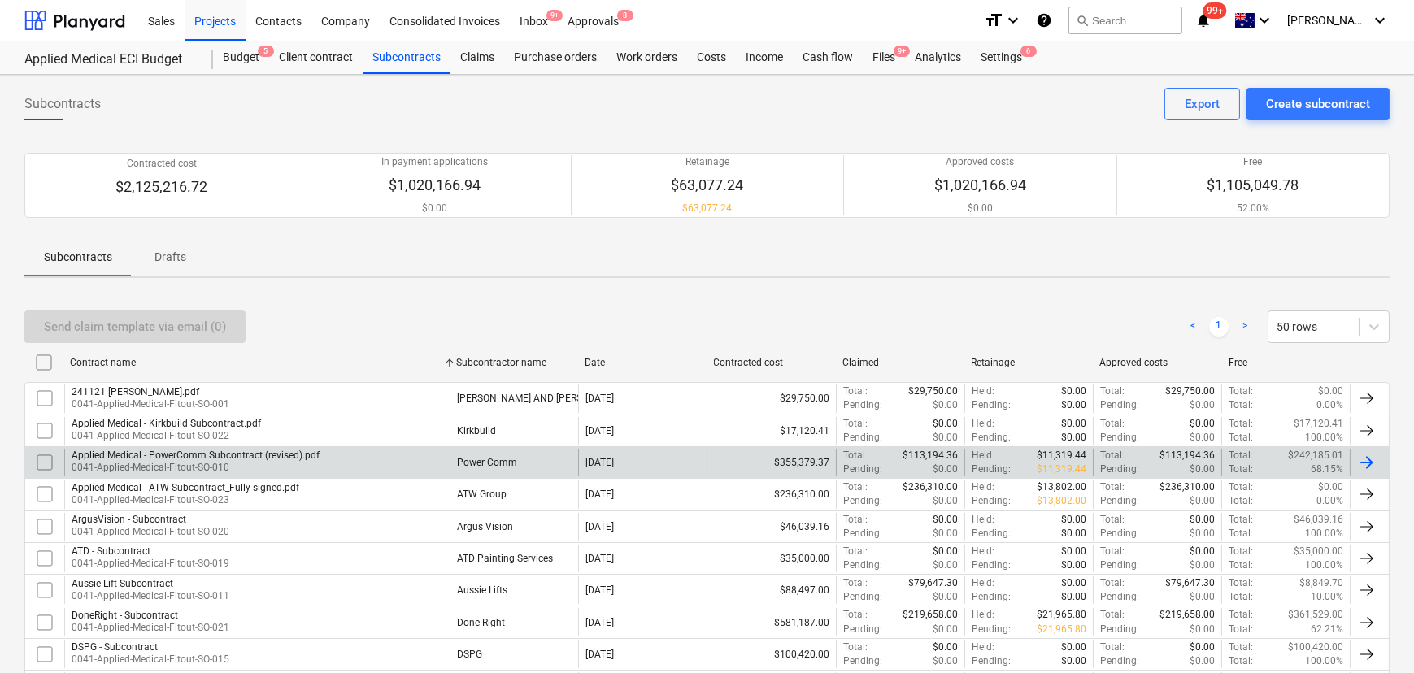
click at [121, 365] on div "Contract name" at bounding box center [256, 362] width 373 height 11
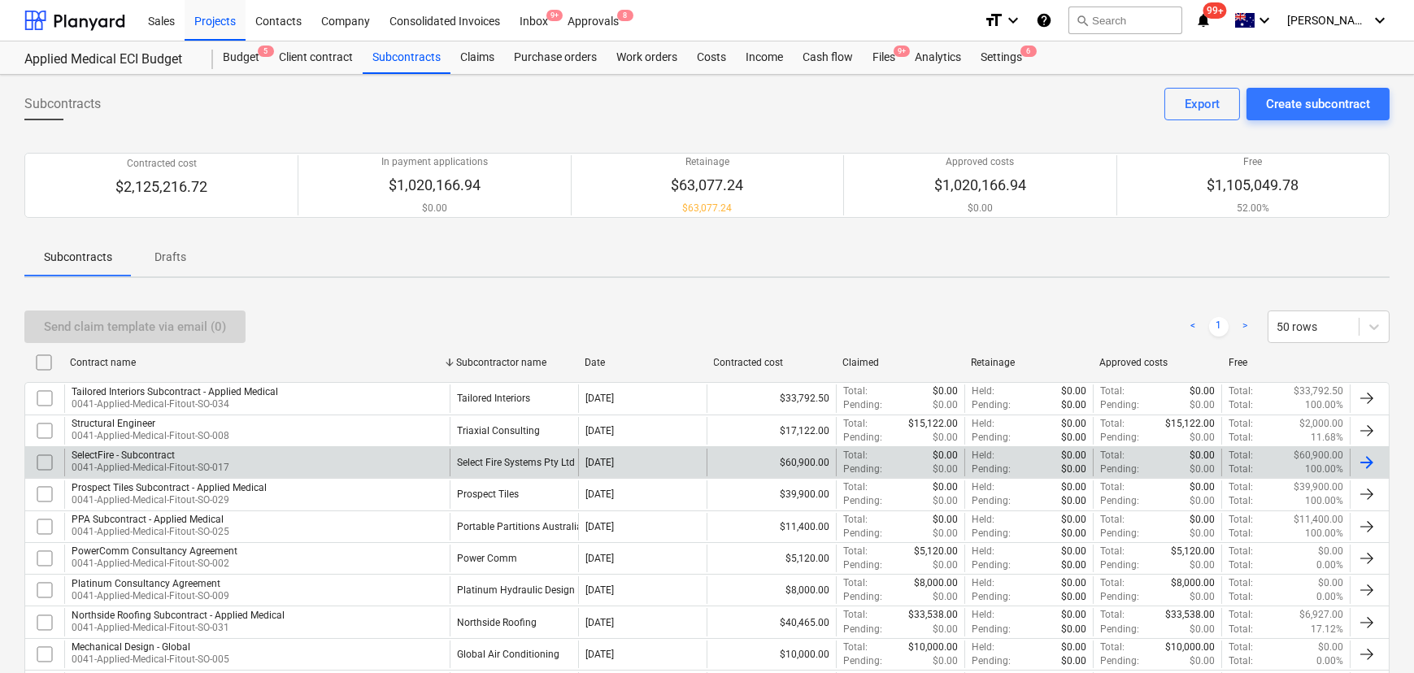
checkbox input "false"
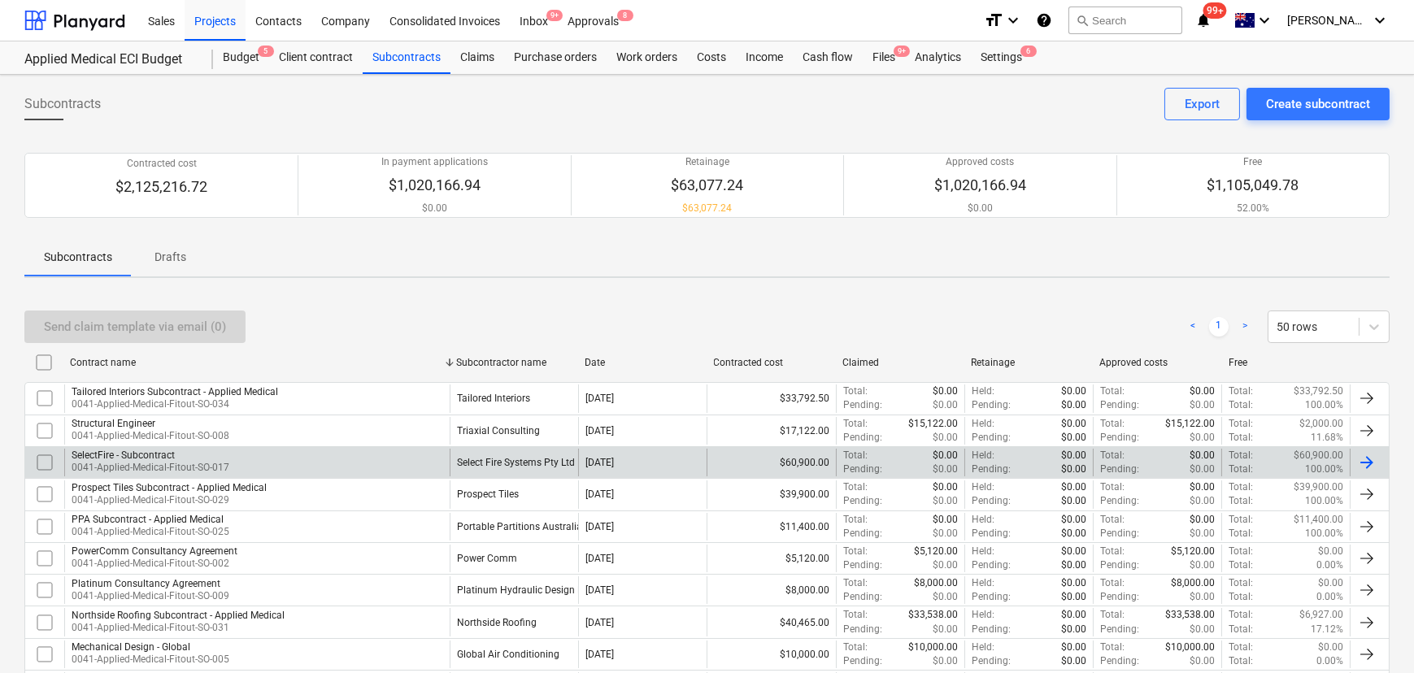
checkbox input "false"
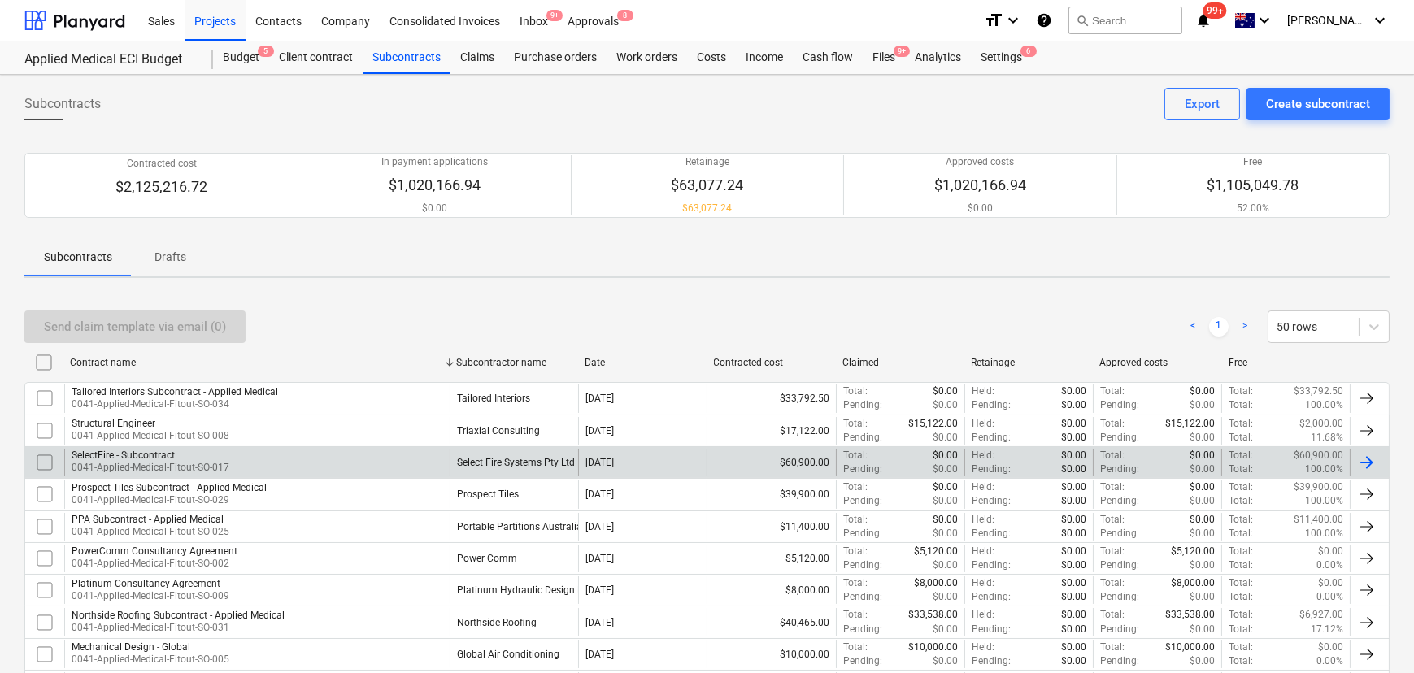
checkbox input "false"
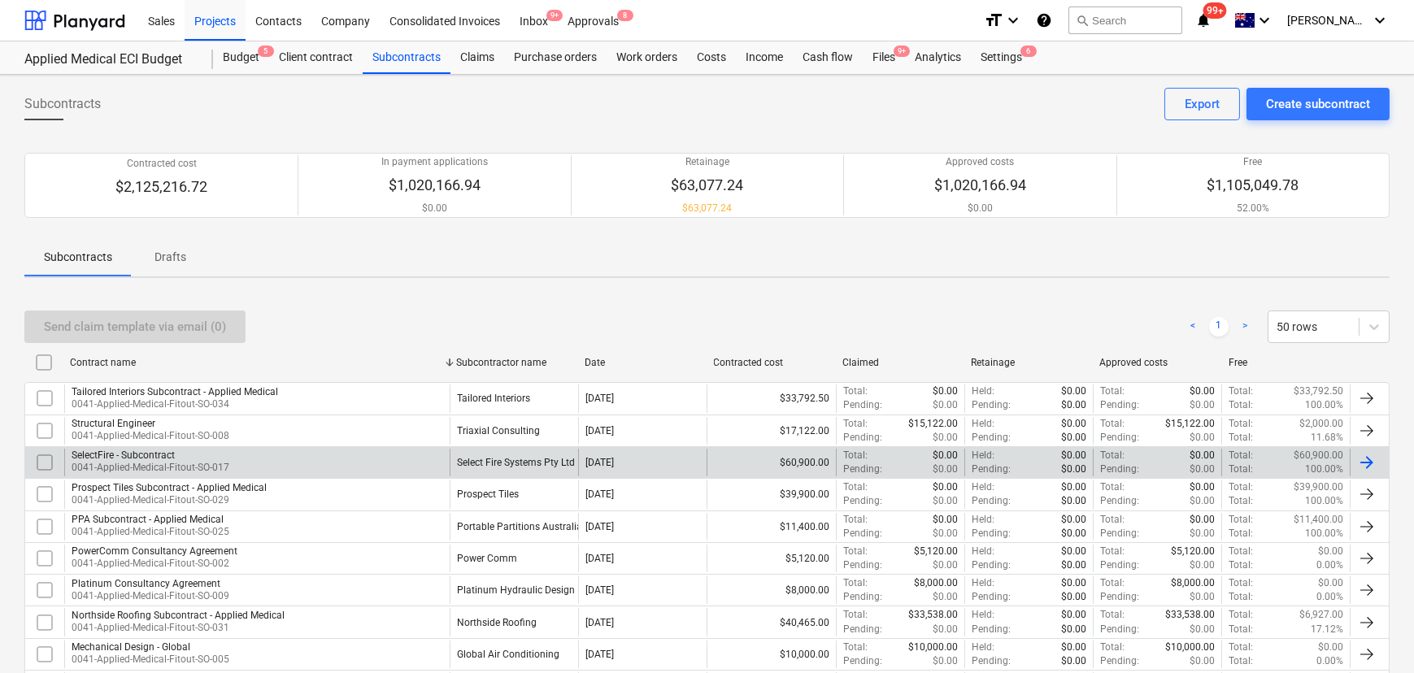
checkbox input "false"
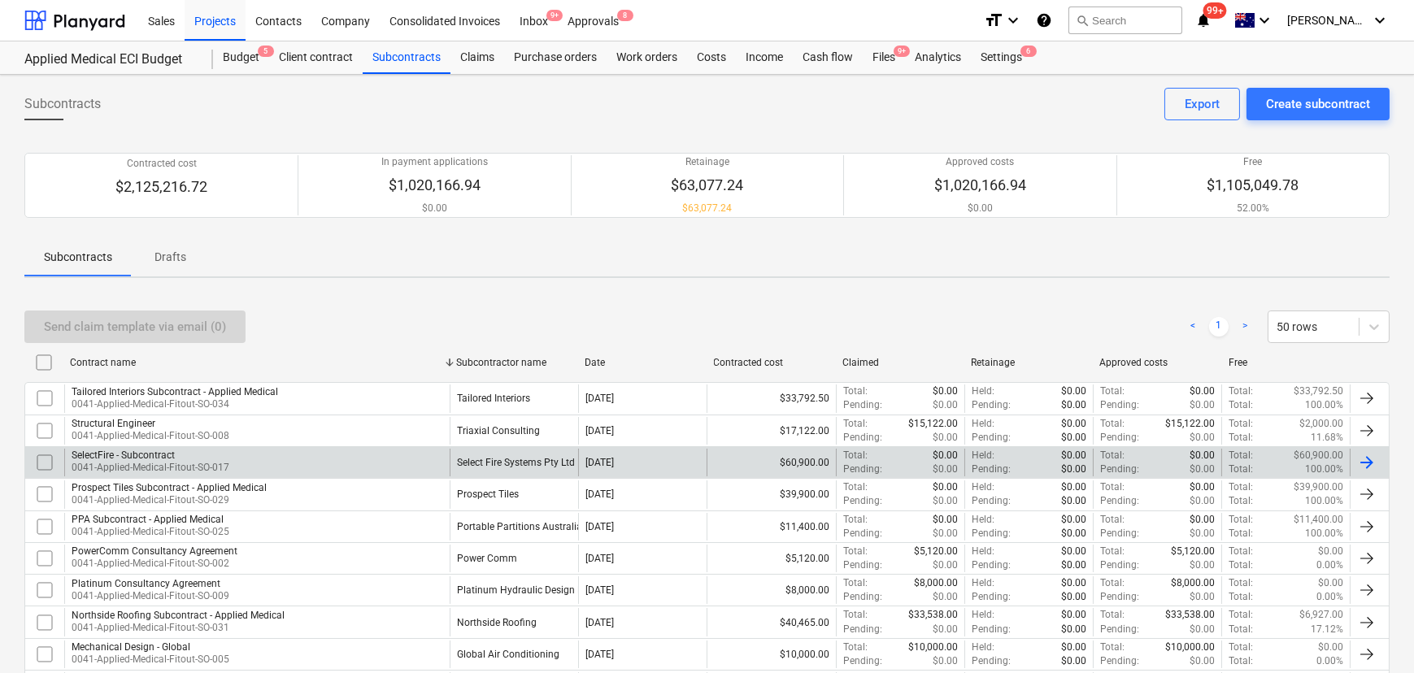
checkbox input "false"
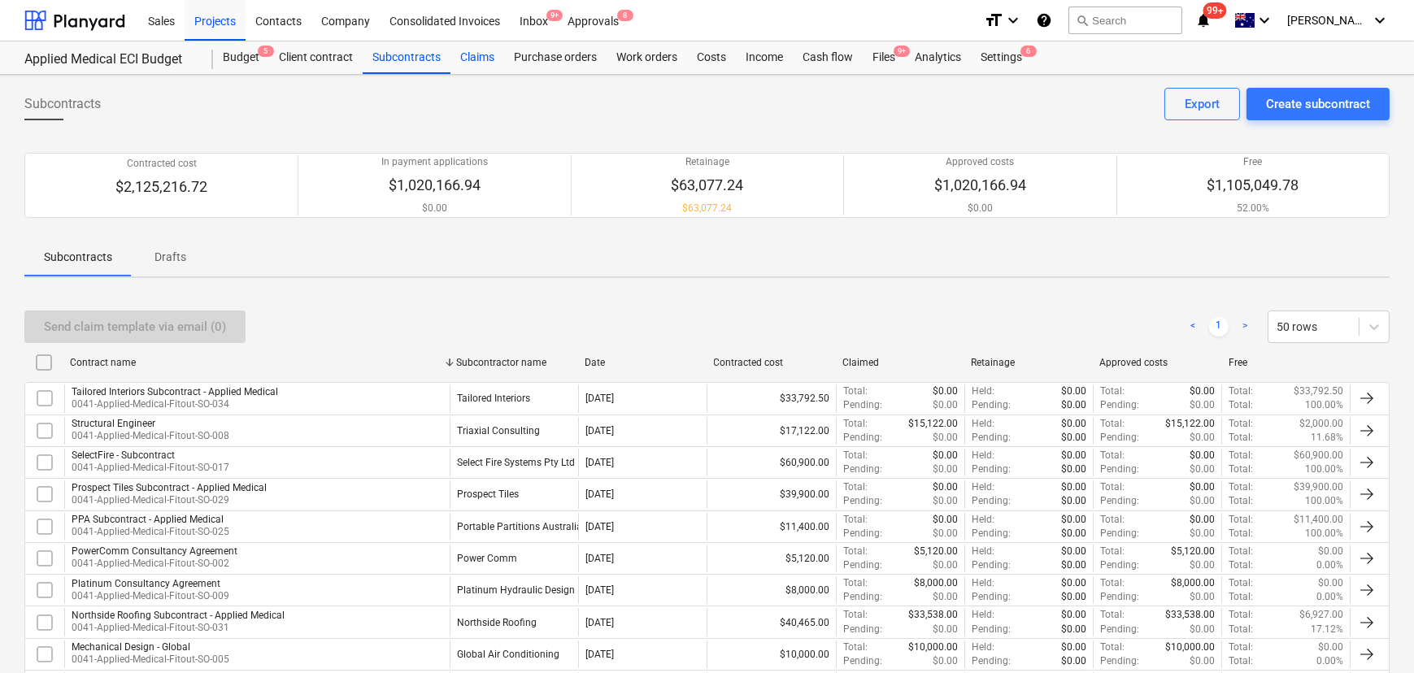
click at [473, 62] on div "Claims" at bounding box center [477, 57] width 54 height 33
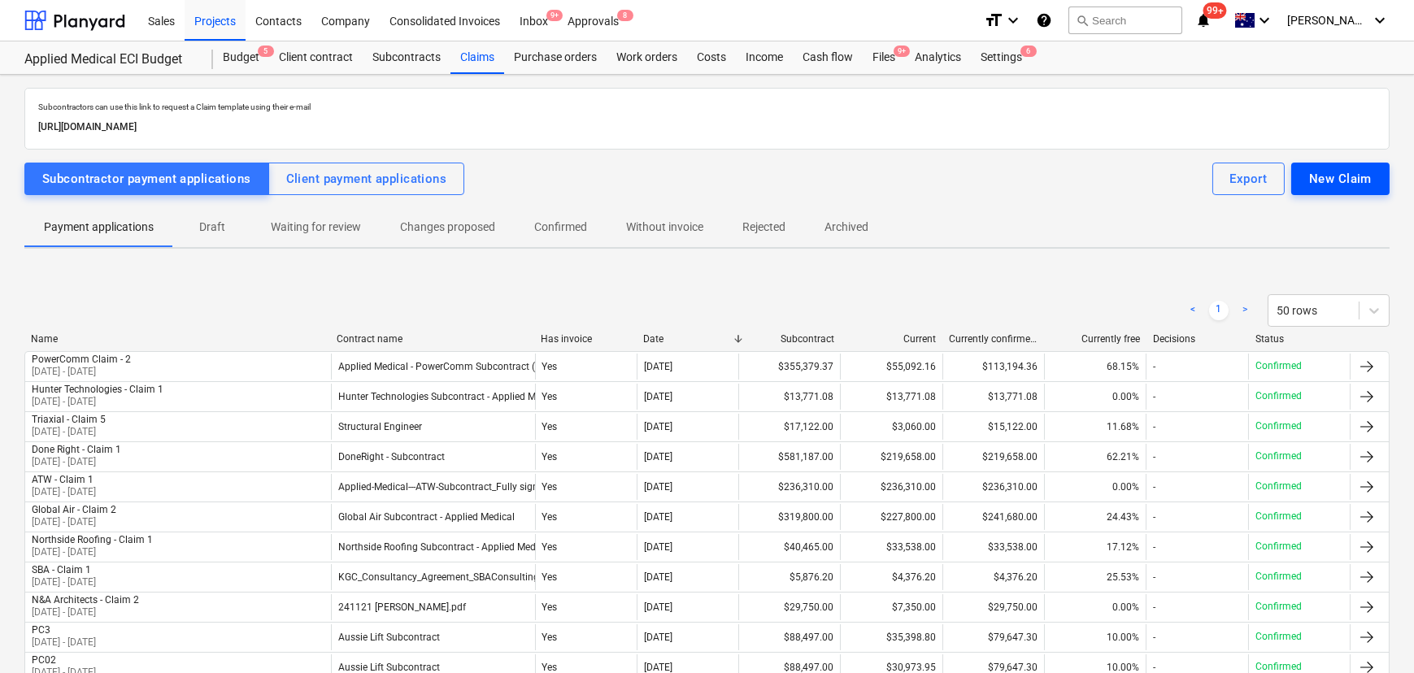
click at [1350, 189] on button "New Claim" at bounding box center [1340, 179] width 98 height 33
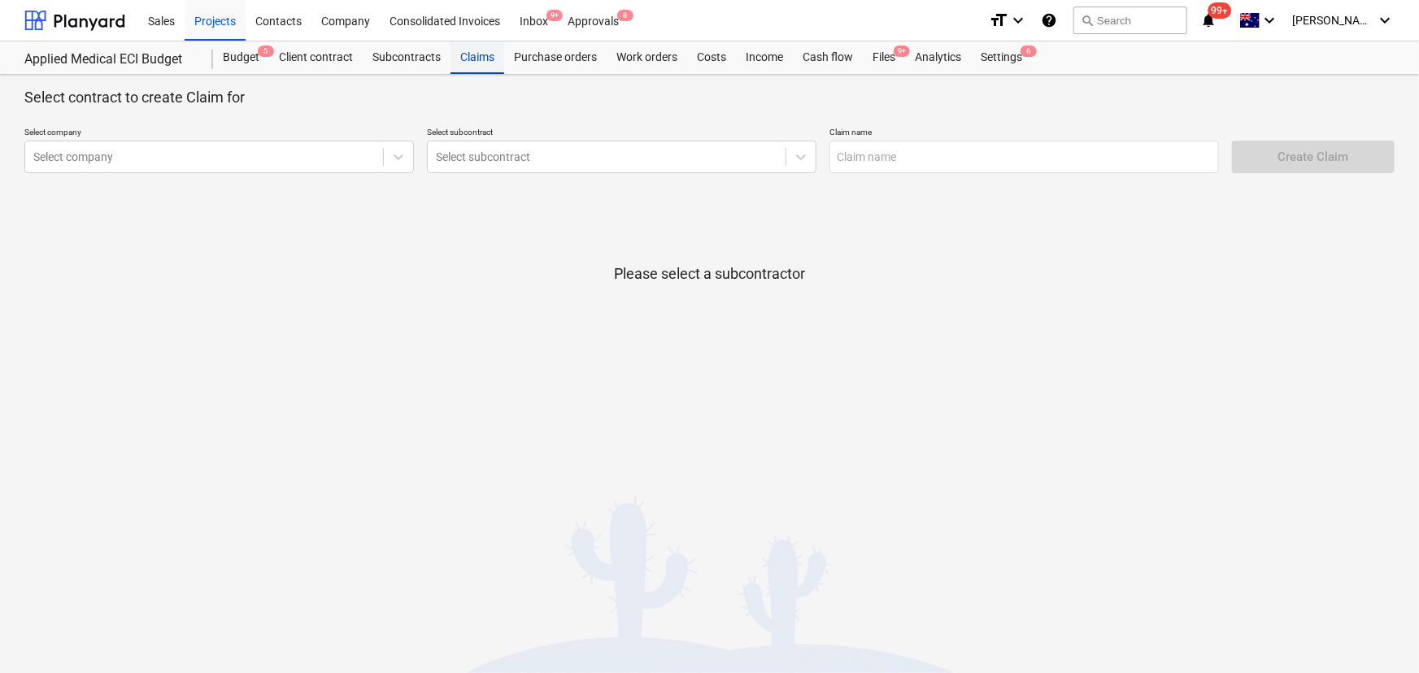
click at [454, 64] on div "Claims" at bounding box center [477, 57] width 54 height 33
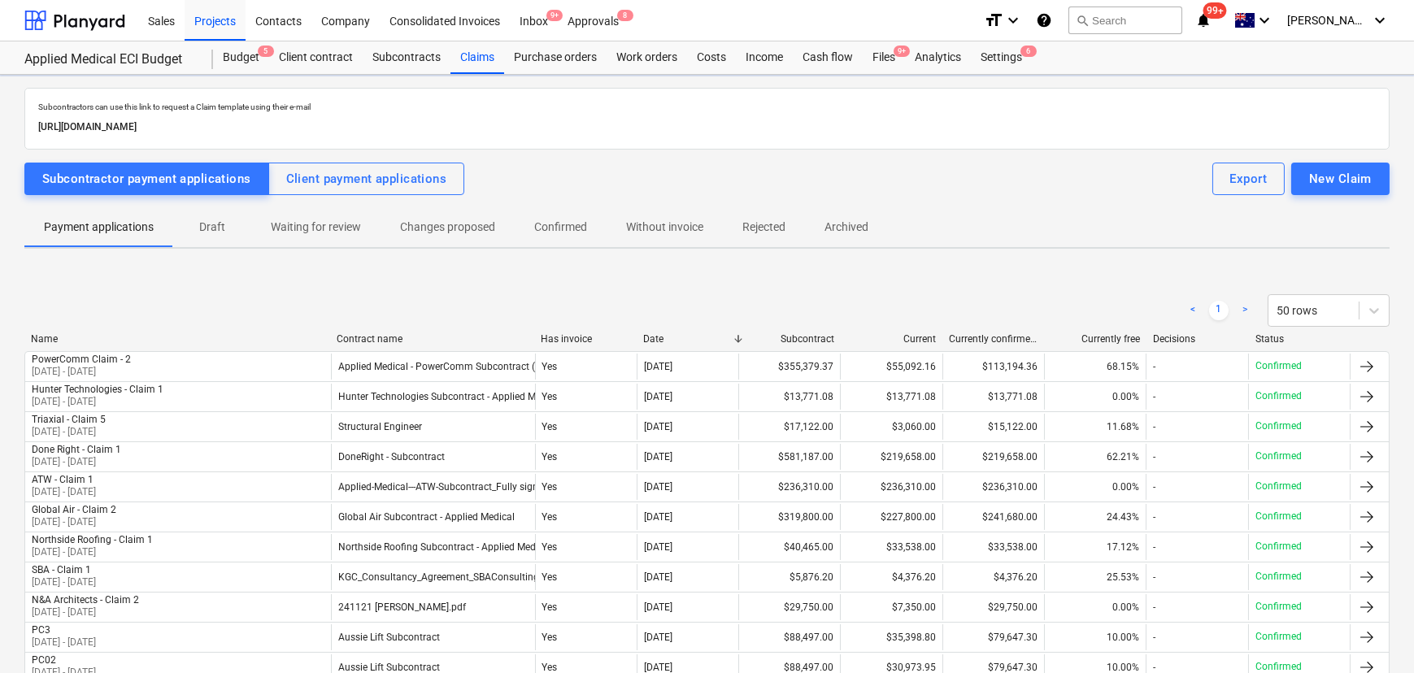
click at [216, 234] on p "Draft" at bounding box center [212, 227] width 39 height 17
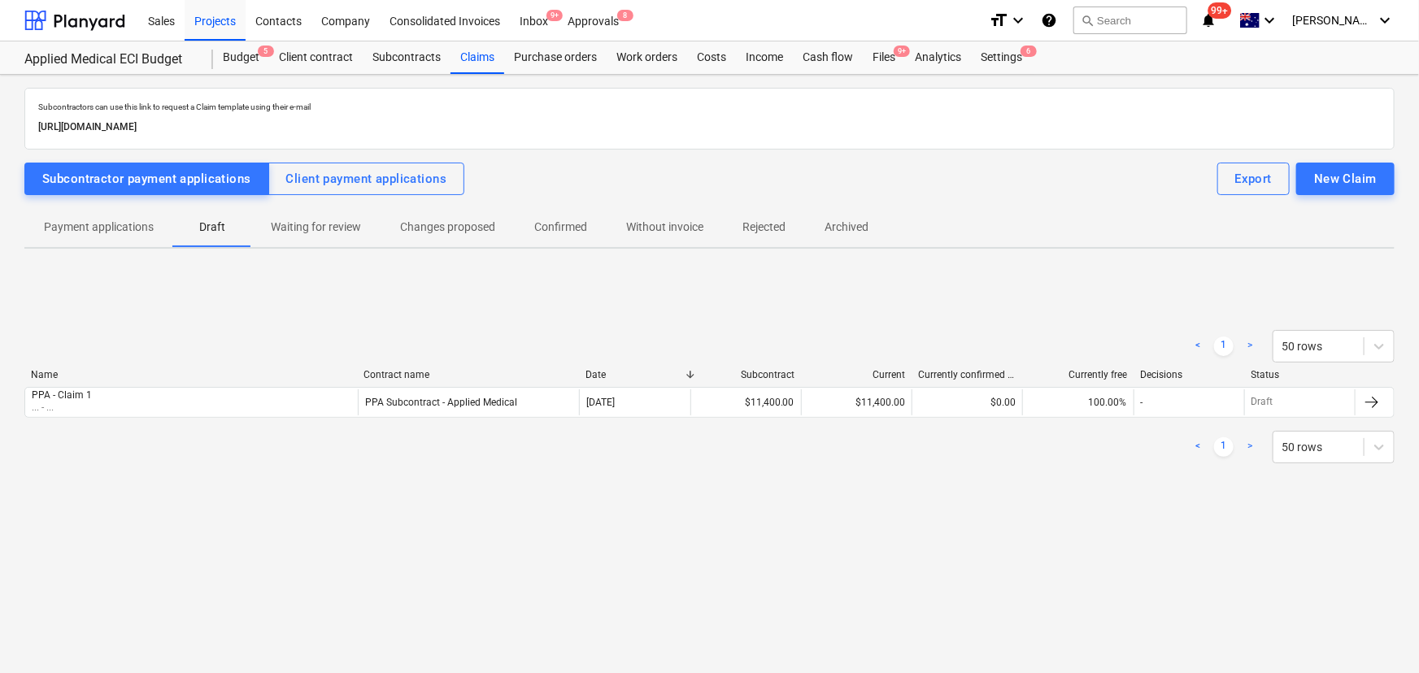
click at [163, 224] on span "Payment applications" at bounding box center [98, 227] width 149 height 27
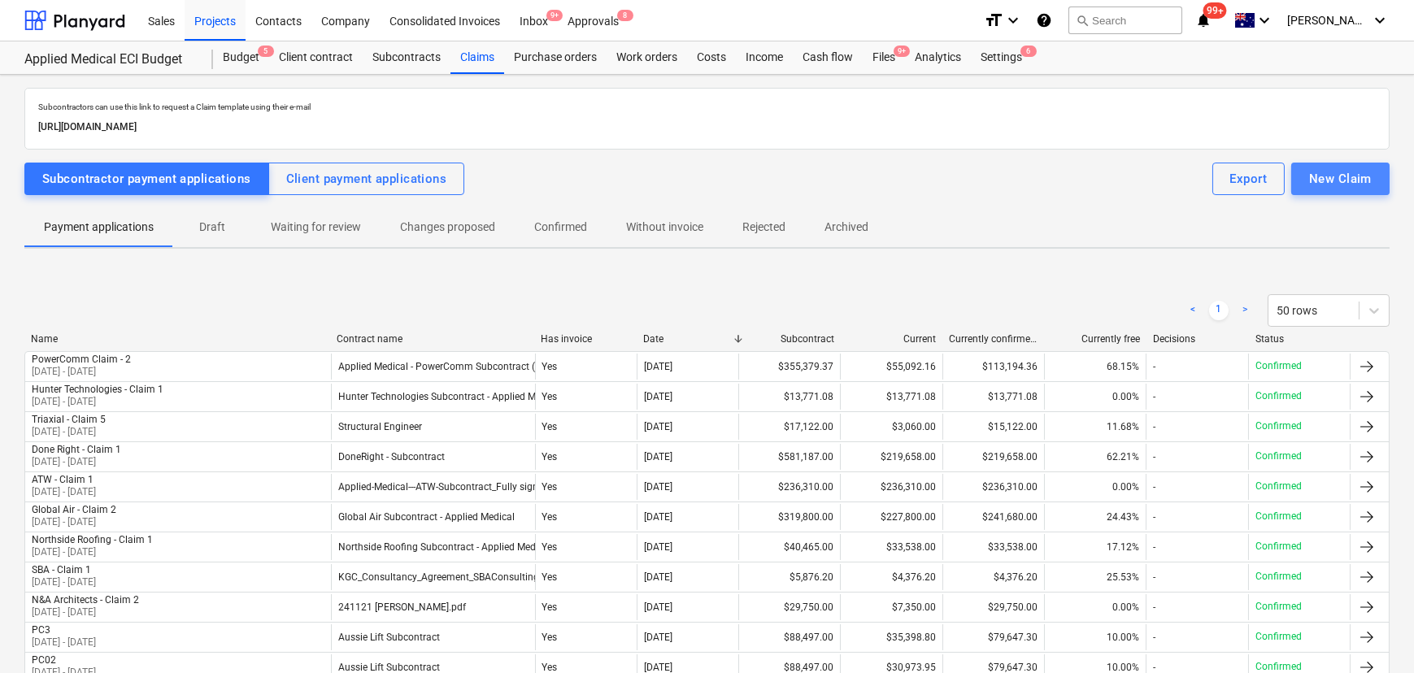
click at [1337, 171] on div "New Claim" at bounding box center [1340, 178] width 63 height 21
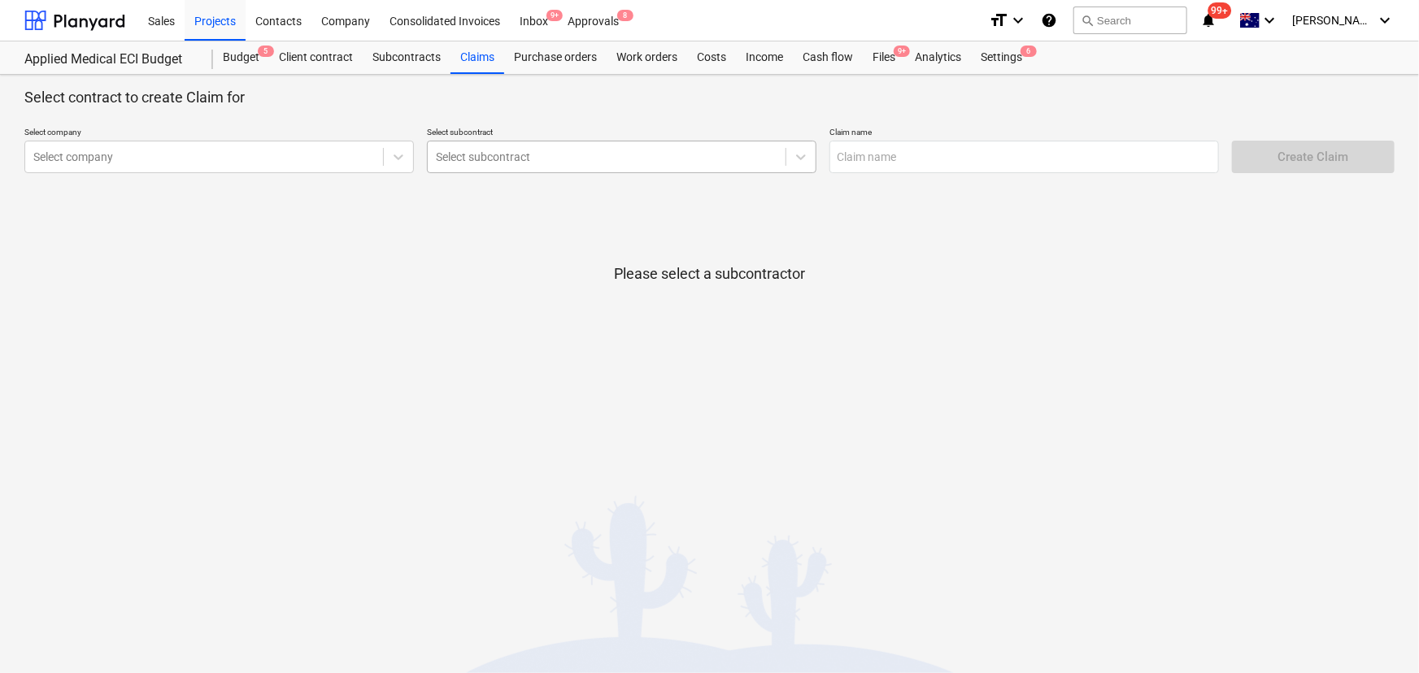
click at [428, 159] on div "Select subcontract" at bounding box center [607, 157] width 358 height 23
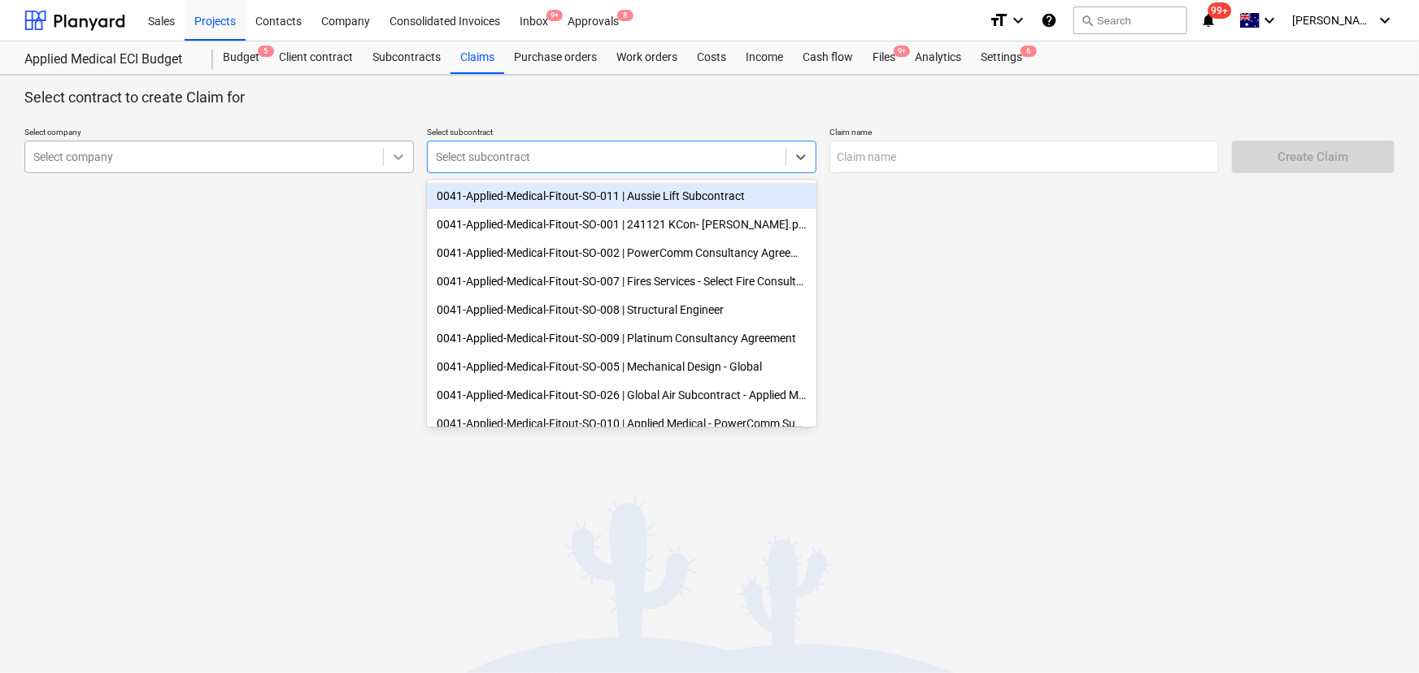
click at [398, 153] on icon at bounding box center [398, 157] width 16 height 16
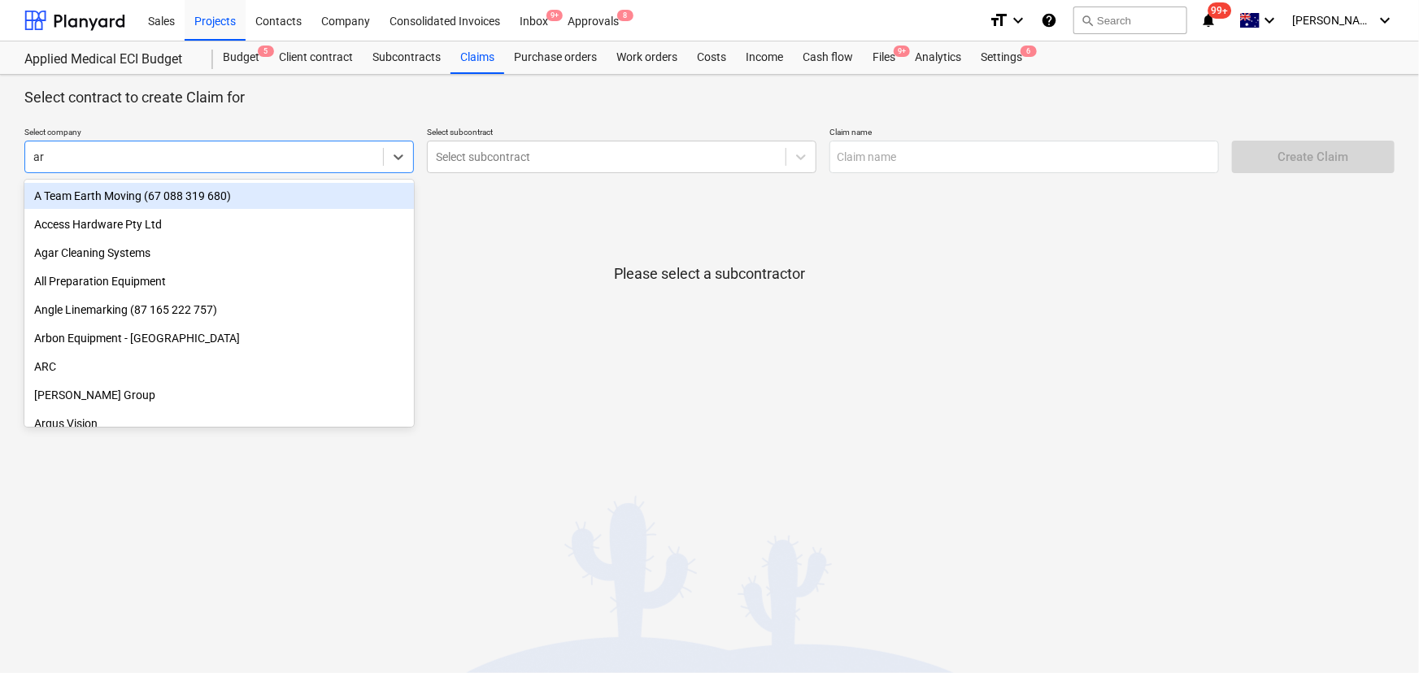
type input "arg"
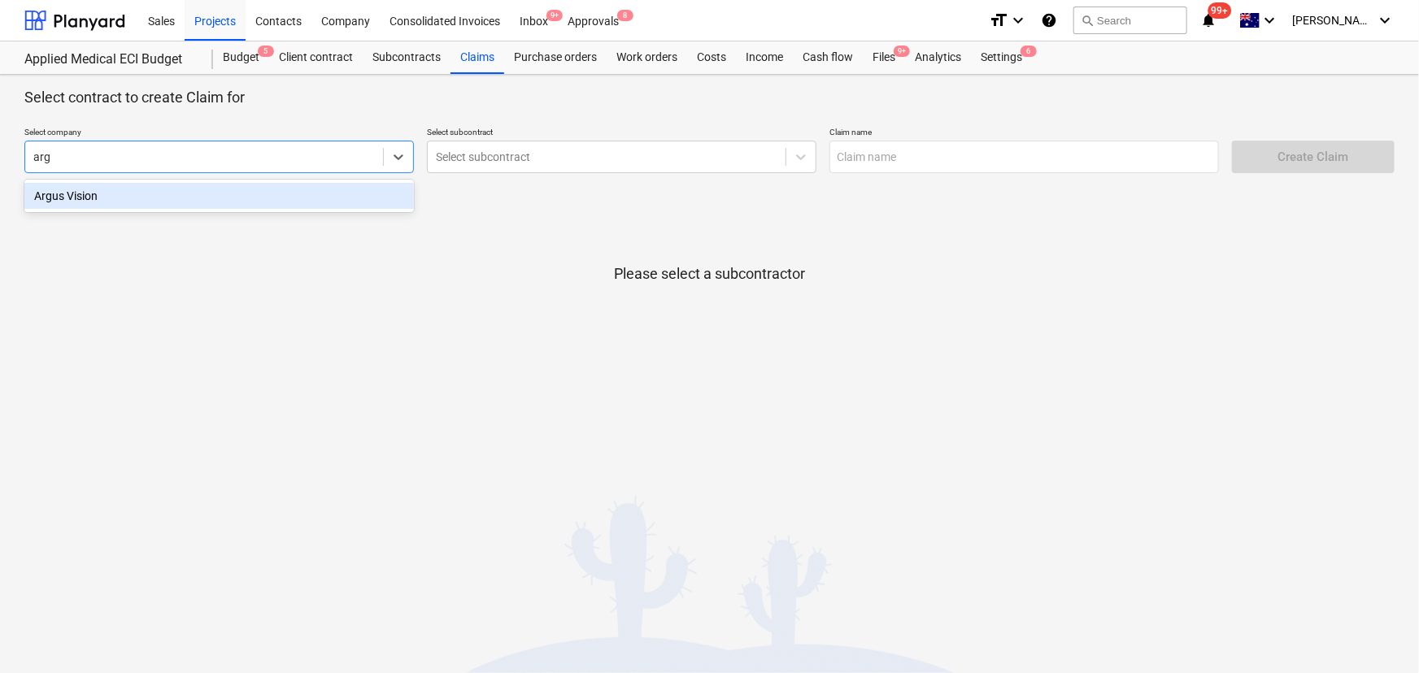
click at [193, 197] on div "Argus Vision" at bounding box center [218, 196] width 389 height 26
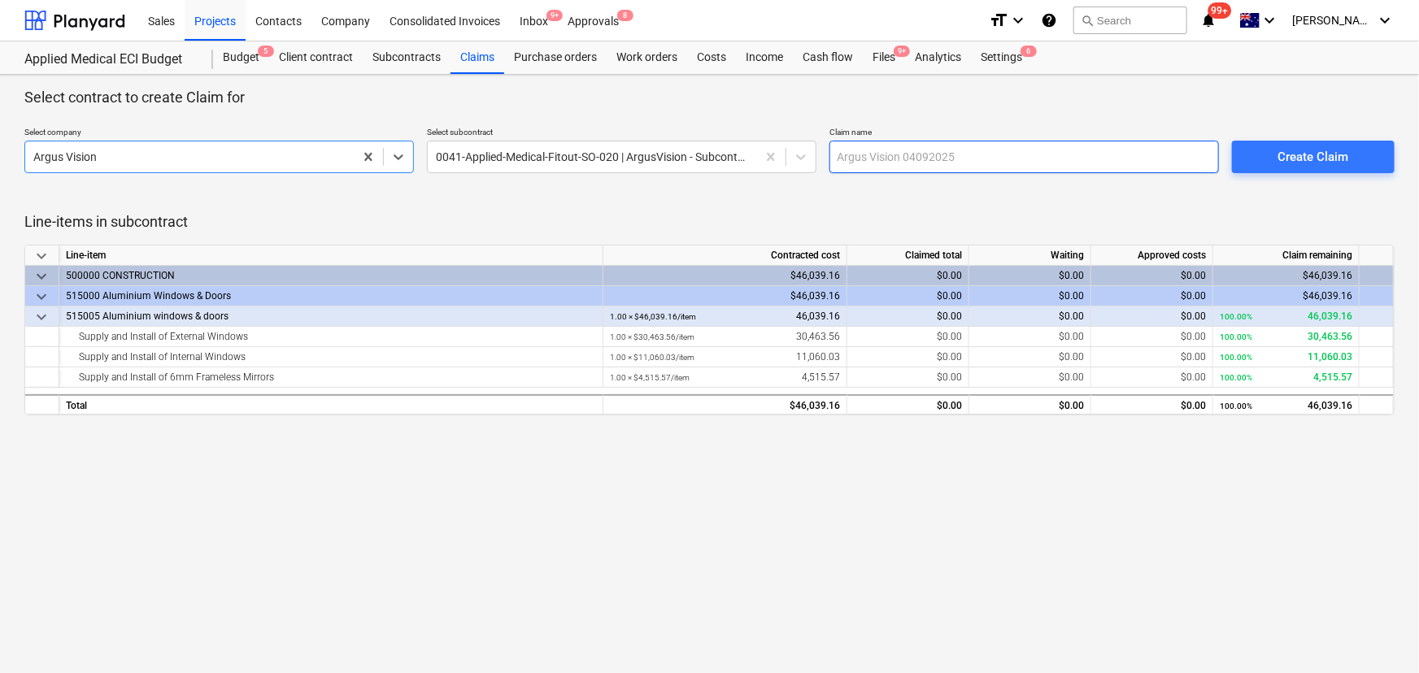
click at [955, 161] on input "text" at bounding box center [1023, 157] width 389 height 33
type input "PC01"
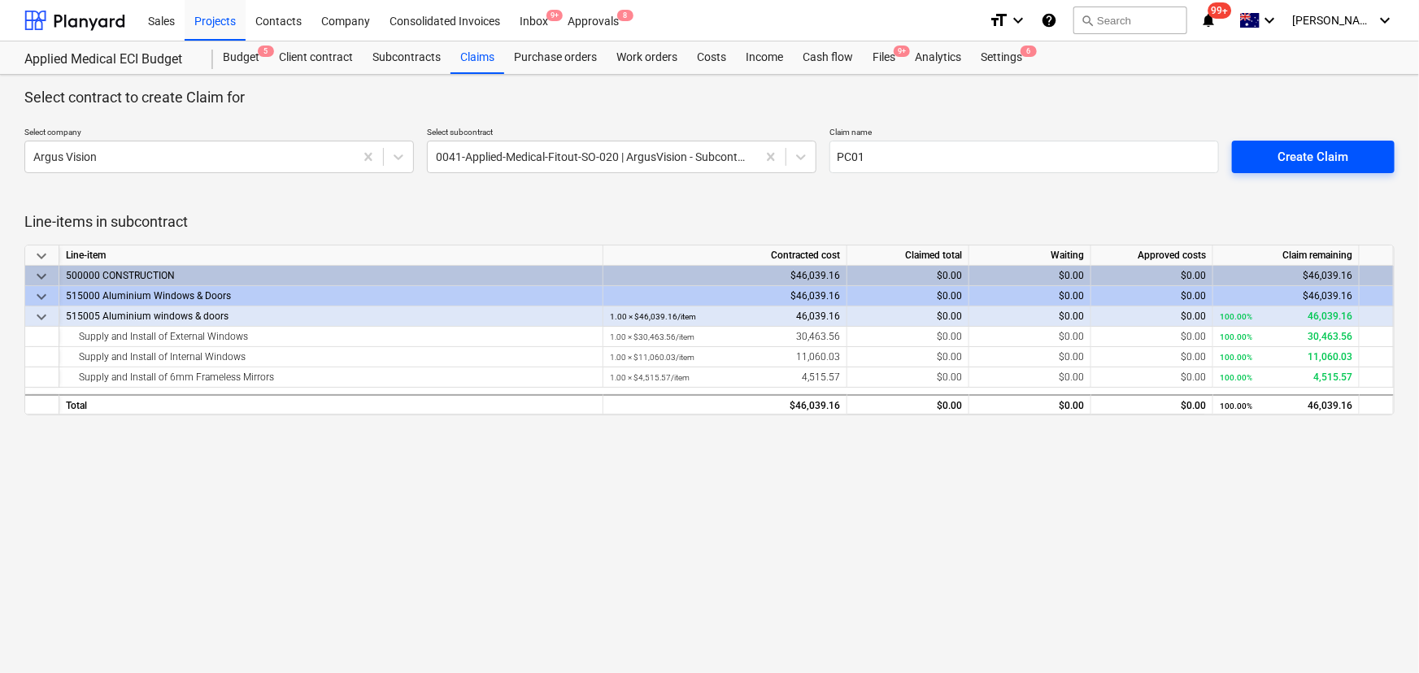
click at [1345, 163] on div "Create Claim" at bounding box center [1313, 156] width 71 height 21
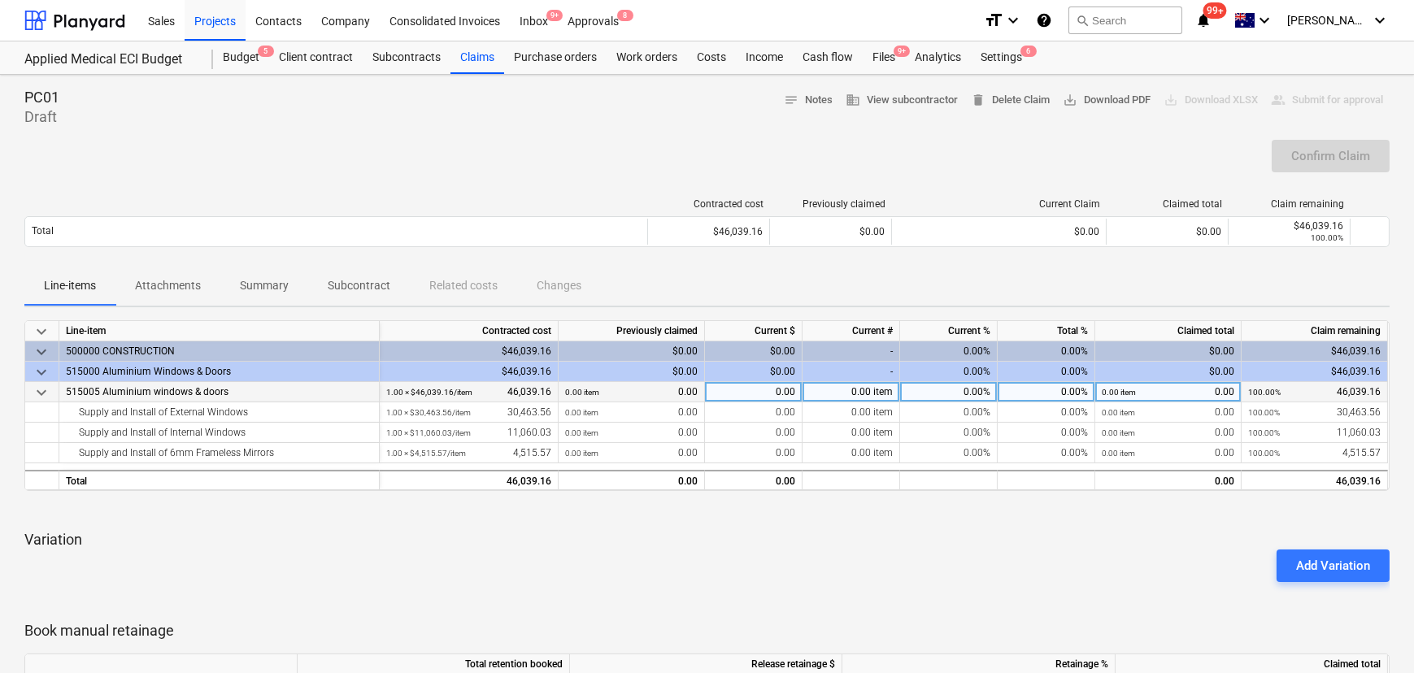
click at [972, 393] on div "0.00%" at bounding box center [949, 392] width 98 height 20
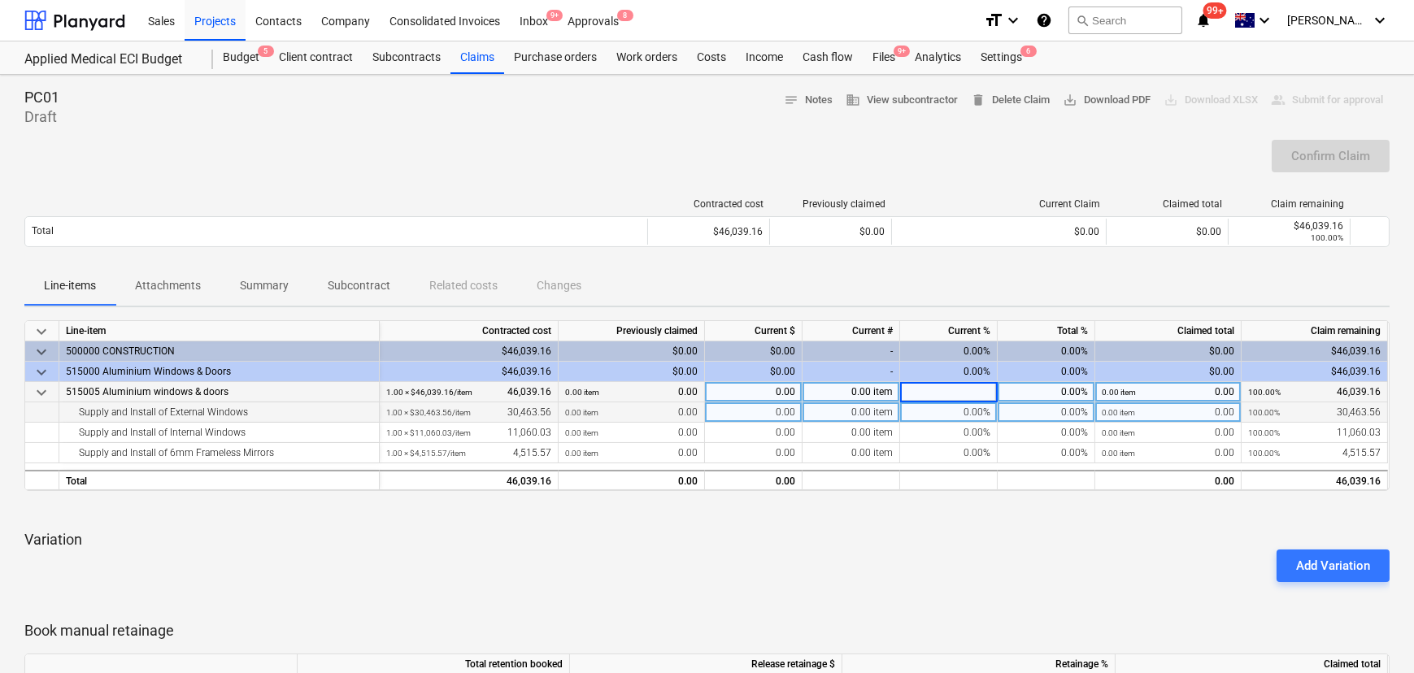
click at [883, 413] on div "0.00 item" at bounding box center [851, 412] width 98 height 20
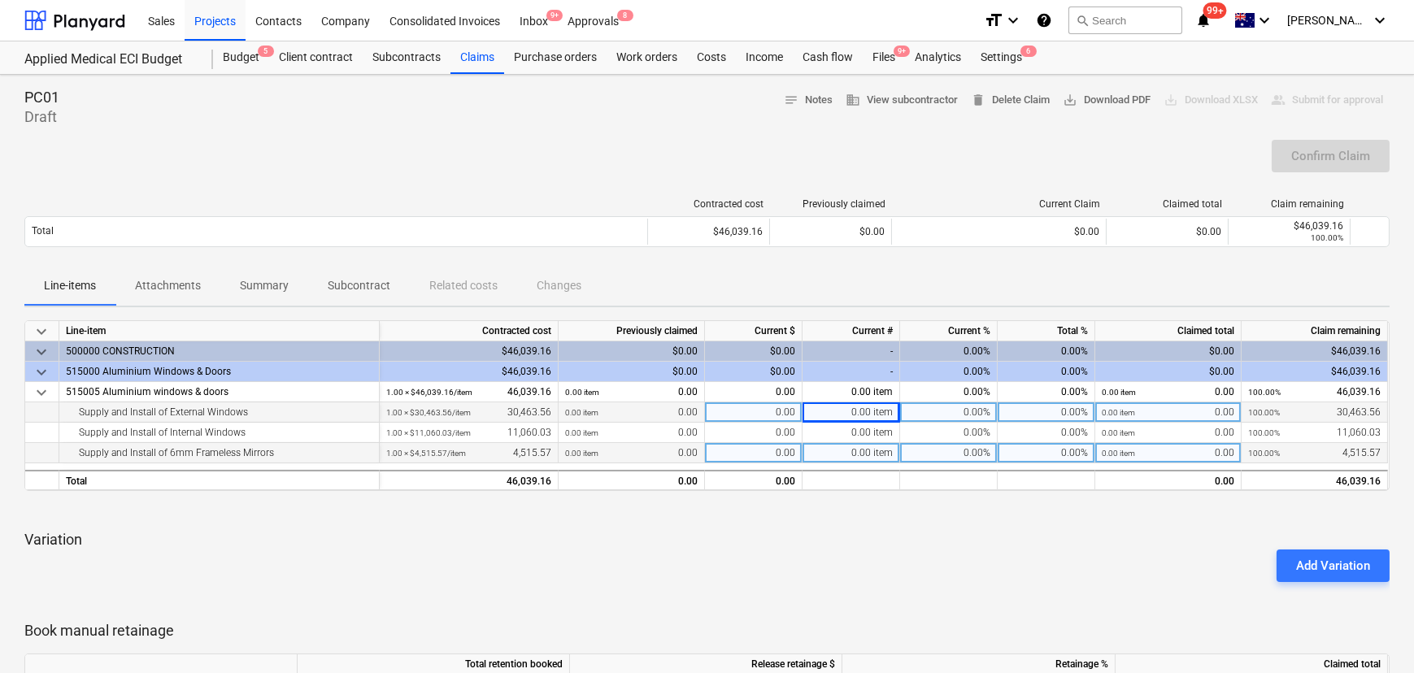
drag, startPoint x: 975, startPoint y: 393, endPoint x: 1159, endPoint y: 459, distance: 195.2
click at [975, 393] on div "0.00%" at bounding box center [949, 392] width 98 height 20
type input "0"
type input "90"
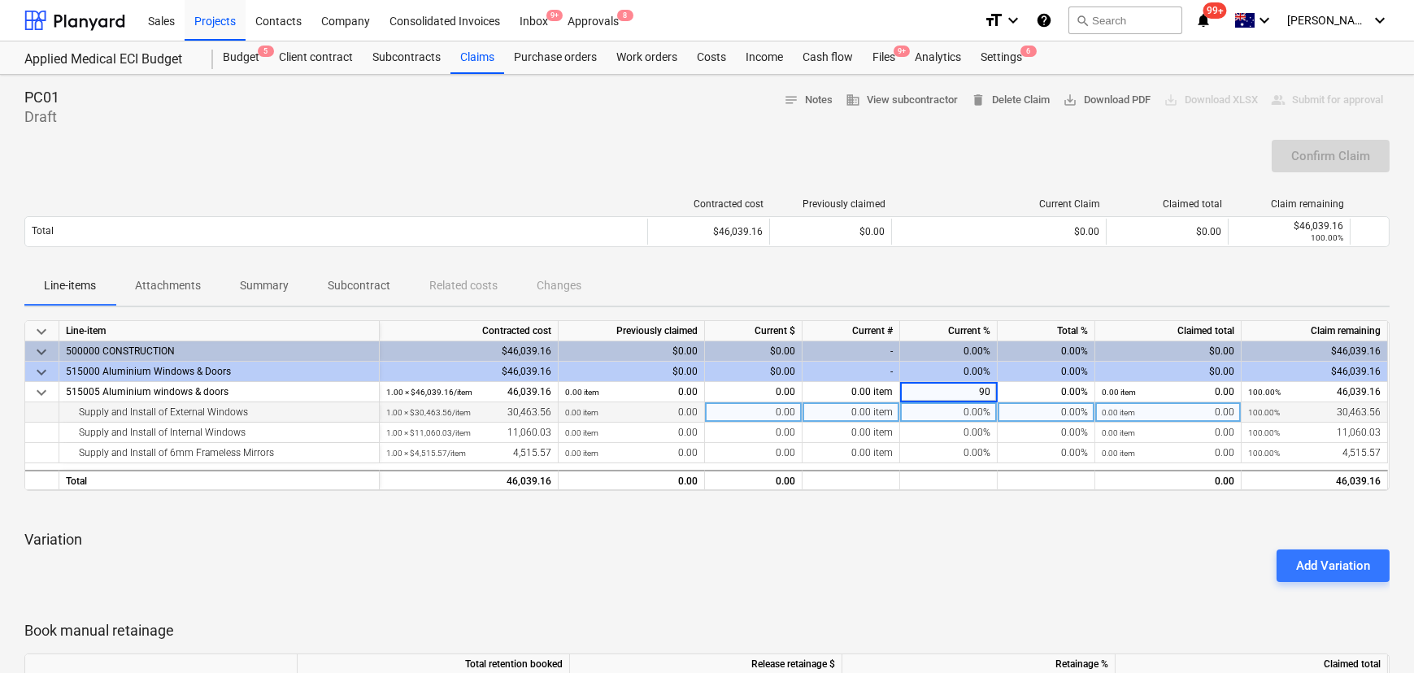
click at [1037, 598] on div at bounding box center [706, 601] width 1365 height 13
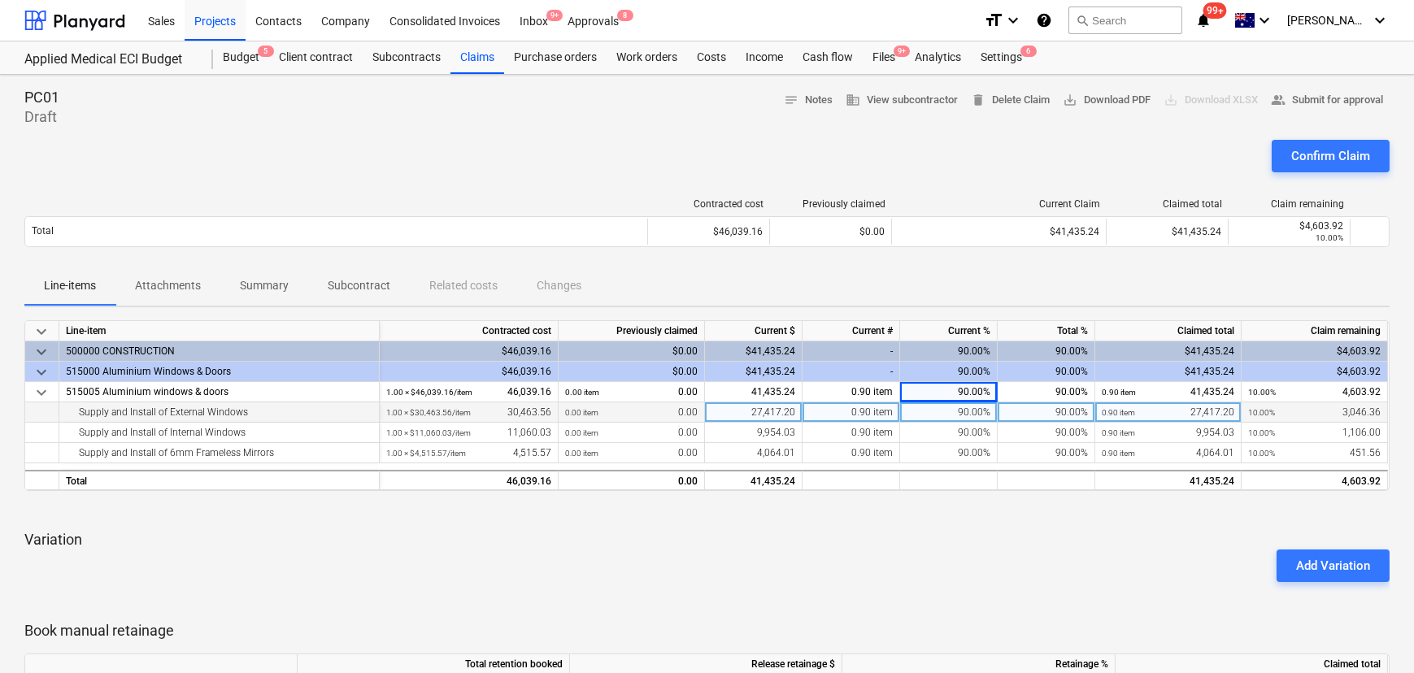
click at [967, 412] on div "90.00%" at bounding box center [949, 412] width 98 height 20
click at [967, 412] on input "90" at bounding box center [948, 412] width 97 height 20
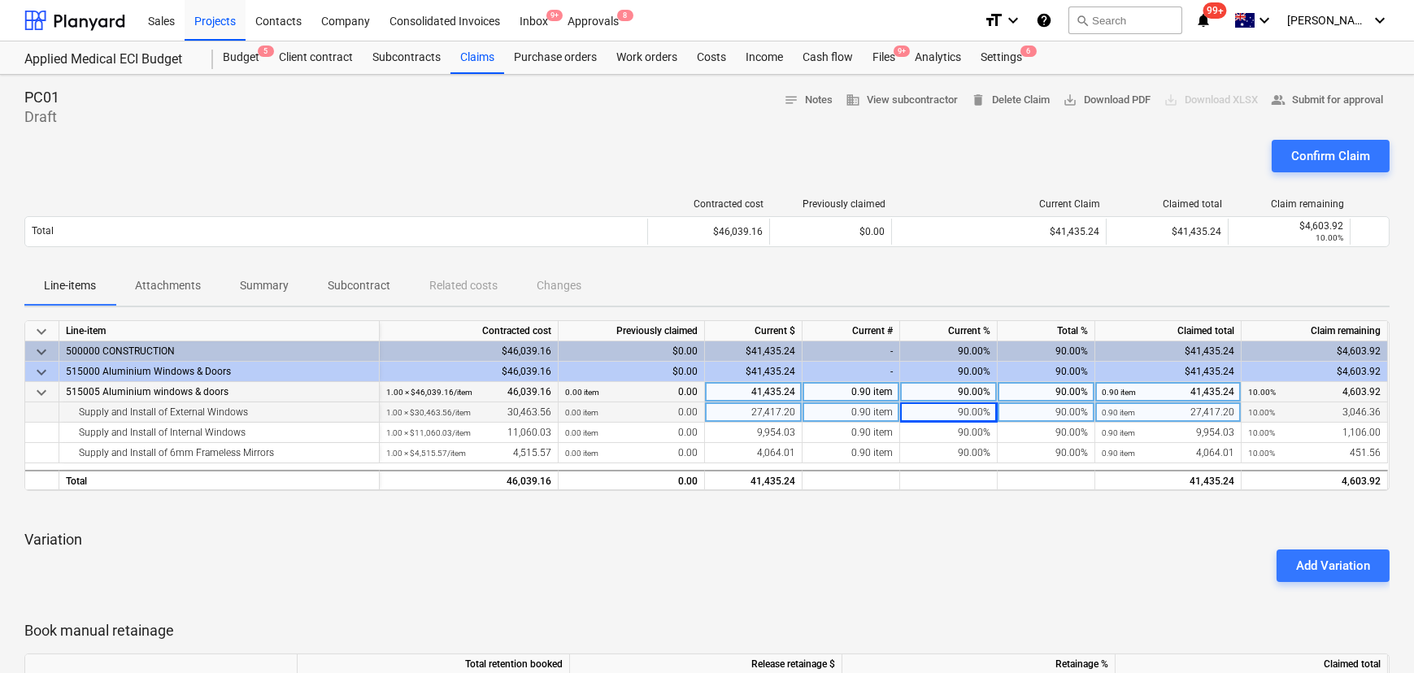
click at [952, 392] on div "90.00%" at bounding box center [949, 392] width 98 height 20
type input "0"
click at [991, 524] on div "keyboard_arrow_down Line-item Contracted cost Previously claimed Current $ Curr…" at bounding box center [706, 558] width 1365 height 476
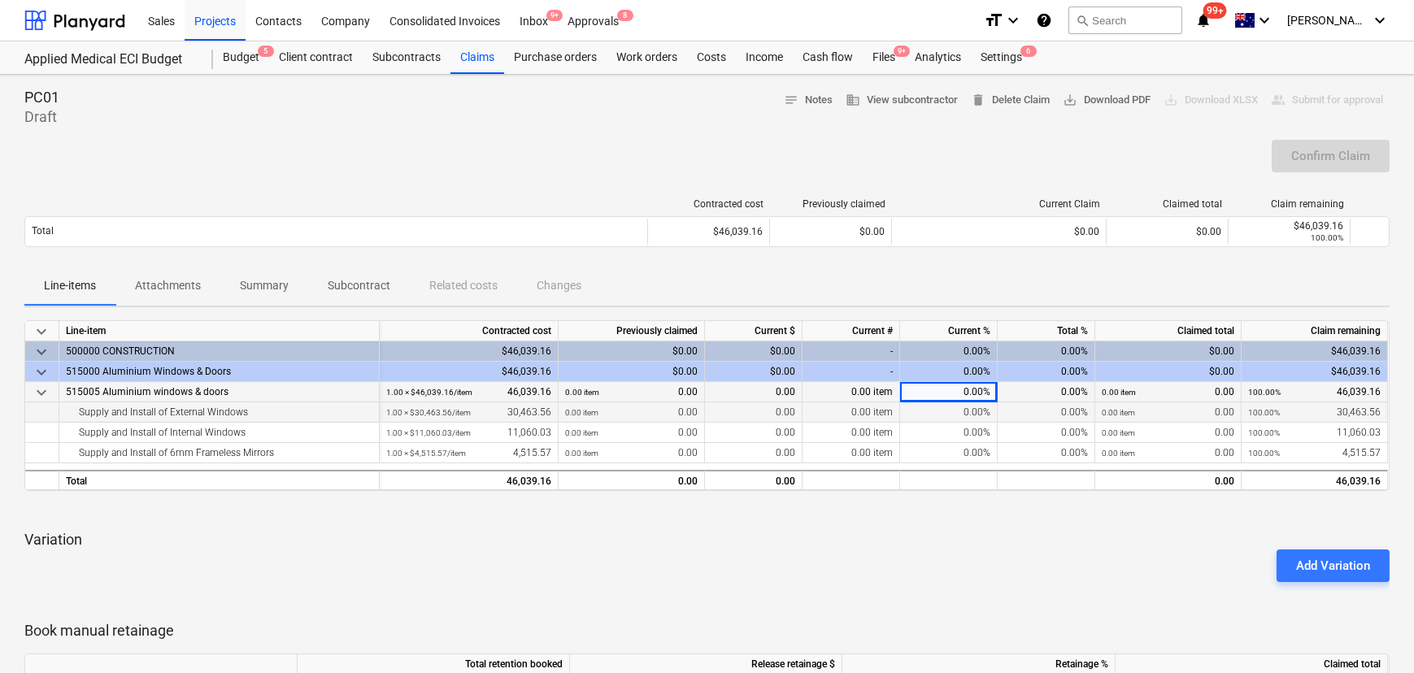
click at [974, 407] on div "0.00%" at bounding box center [949, 412] width 98 height 20
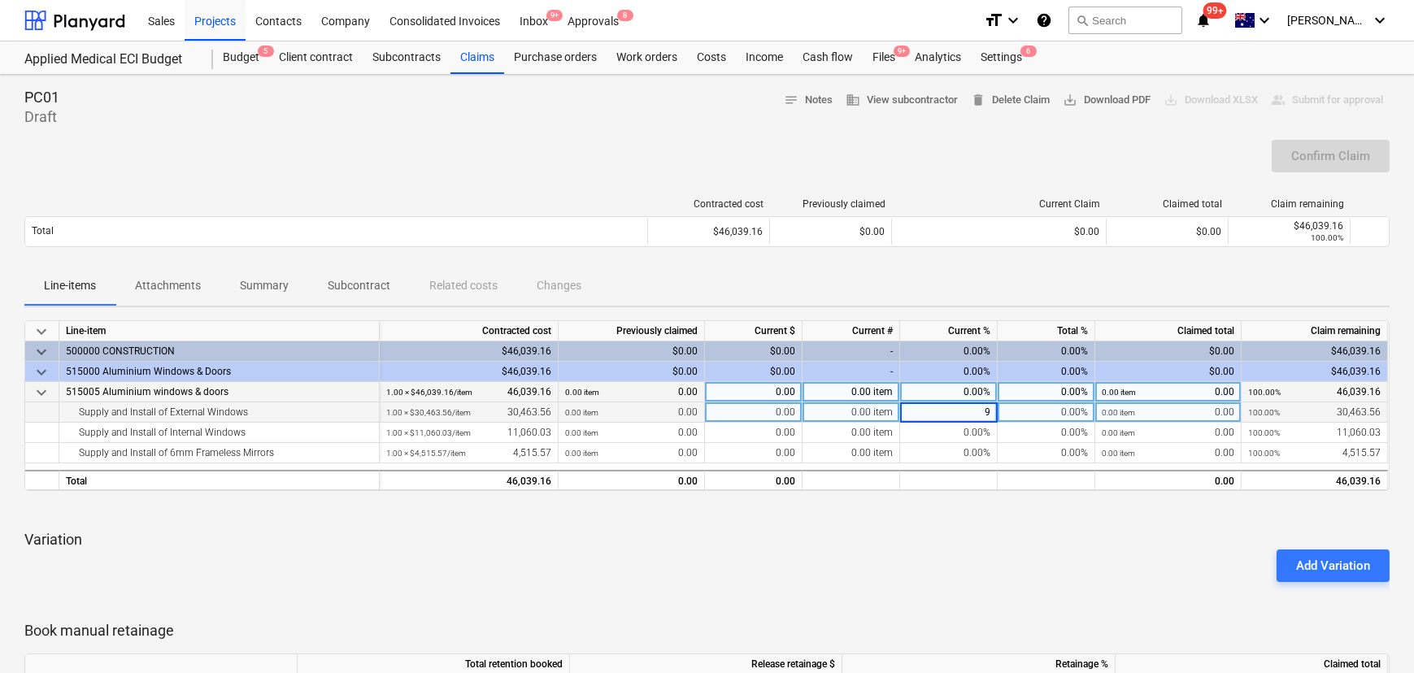
type input "90"
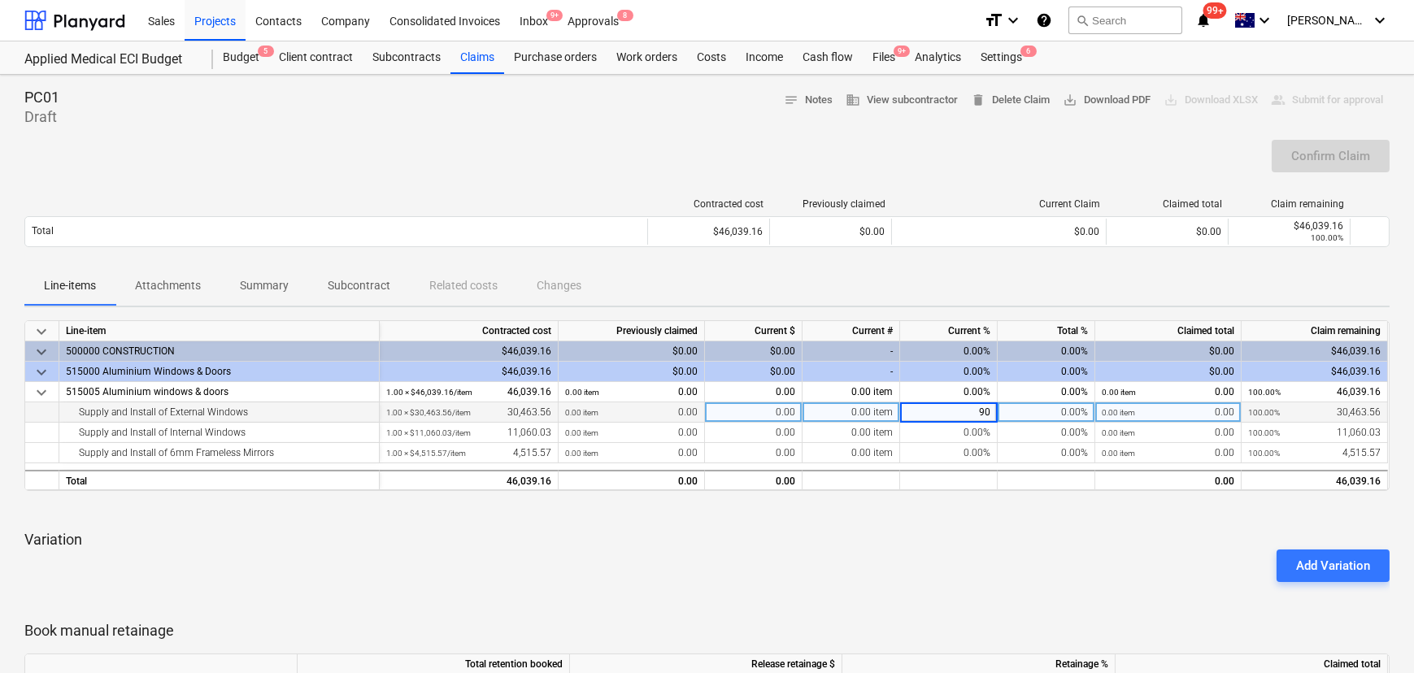
click at [981, 537] on p "Variation" at bounding box center [706, 540] width 1365 height 20
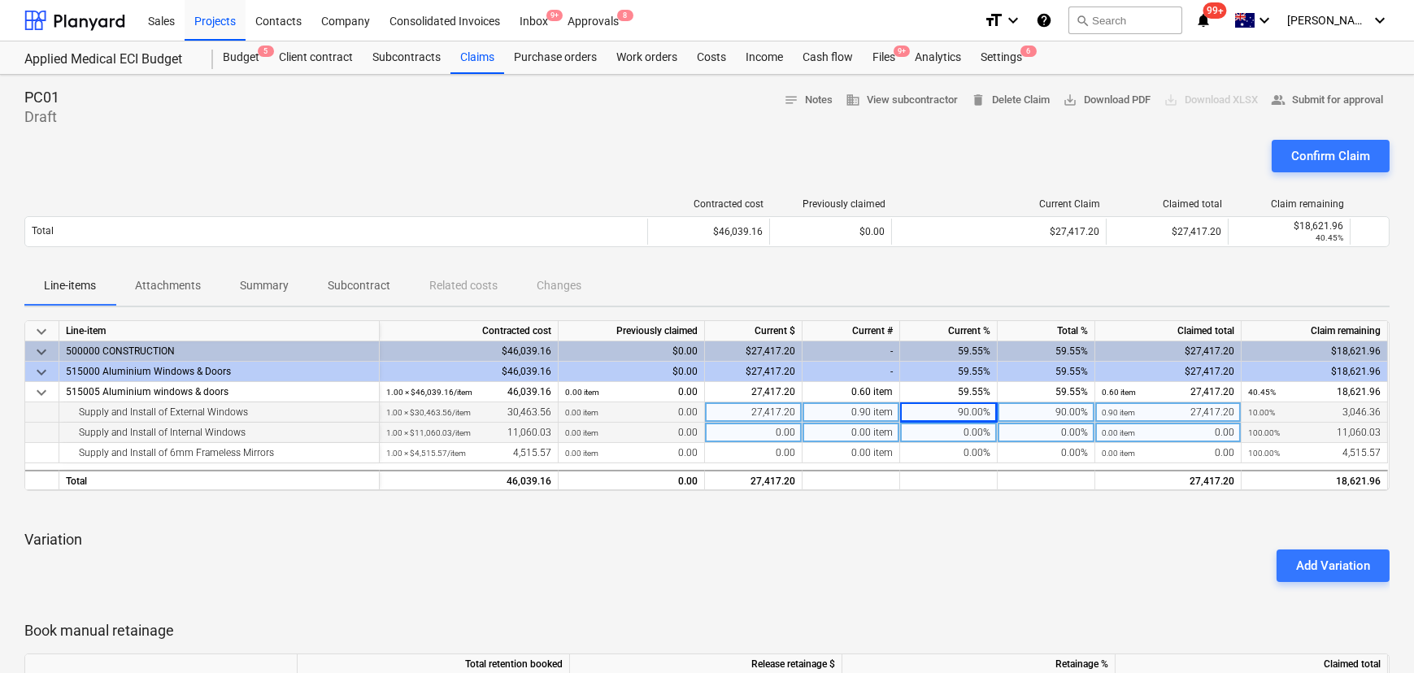
click at [959, 430] on div "0.00%" at bounding box center [949, 433] width 98 height 20
type input "90"
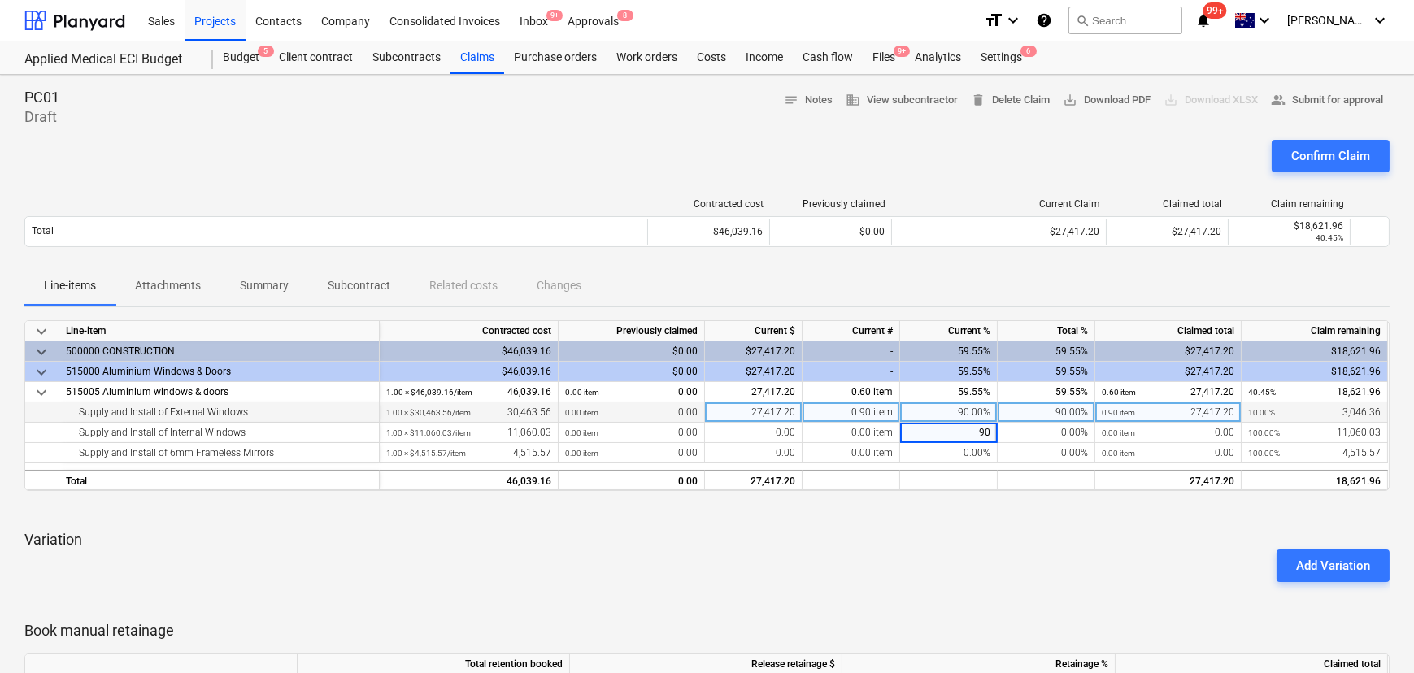
click at [965, 514] on div at bounding box center [706, 510] width 1365 height 13
drag, startPoint x: 660, startPoint y: 610, endPoint x: 663, endPoint y: 511, distance: 99.2
click at [663, 511] on div "keyboard_arrow_down Line-item Contracted cost Previously claimed Current $ Curr…" at bounding box center [706, 558] width 1365 height 476
drag, startPoint x: 1399, startPoint y: 424, endPoint x: 1391, endPoint y: 421, distance: 8.5
click at [1399, 423] on div "PC01 Draft notes Notes business View subcontractor delete Delete Claim save_alt…" at bounding box center [707, 556] width 1414 height 963
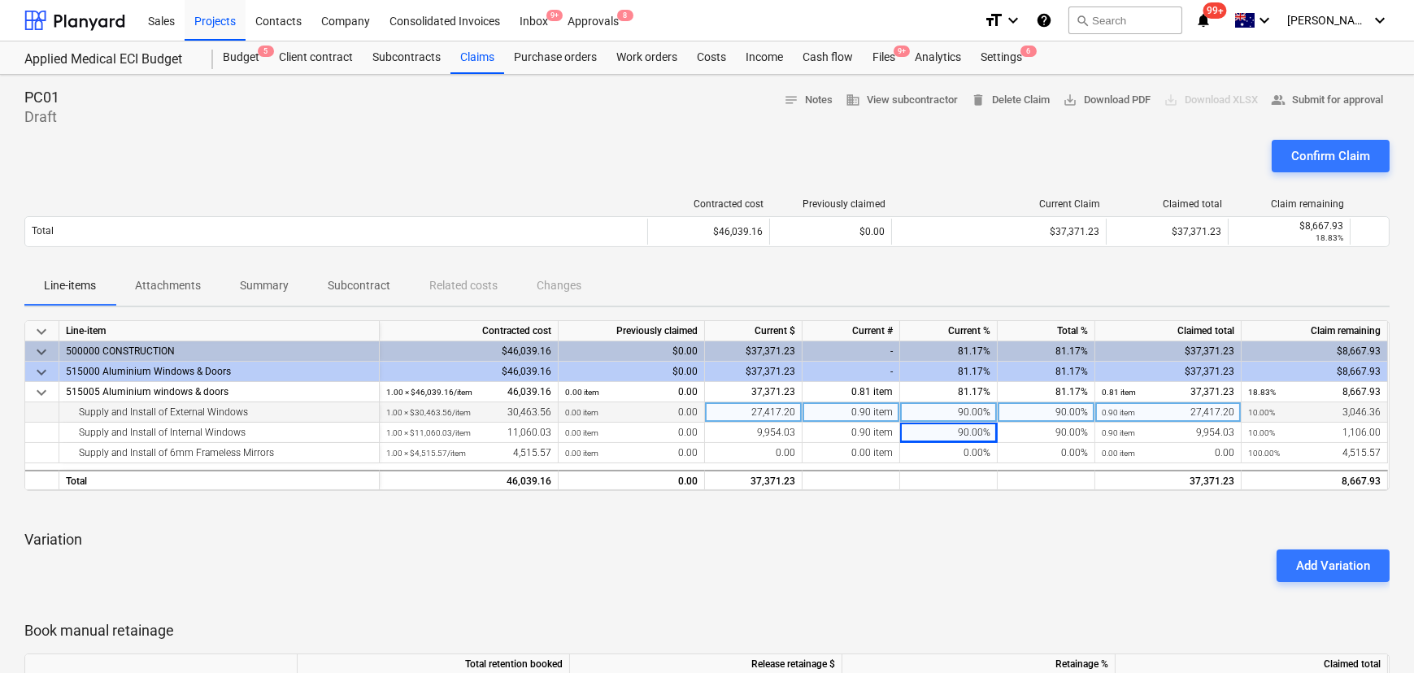
click at [1398, 431] on div "PC01 Draft notes Notes business View subcontractor delete Delete Claim save_alt…" at bounding box center [707, 556] width 1414 height 963
click at [870, 520] on div "keyboard_arrow_down Line-item Contracted cost Previously claimed Current $ Curr…" at bounding box center [706, 558] width 1365 height 476
click at [1113, 99] on span "save_alt Download PDF" at bounding box center [1107, 100] width 88 height 19
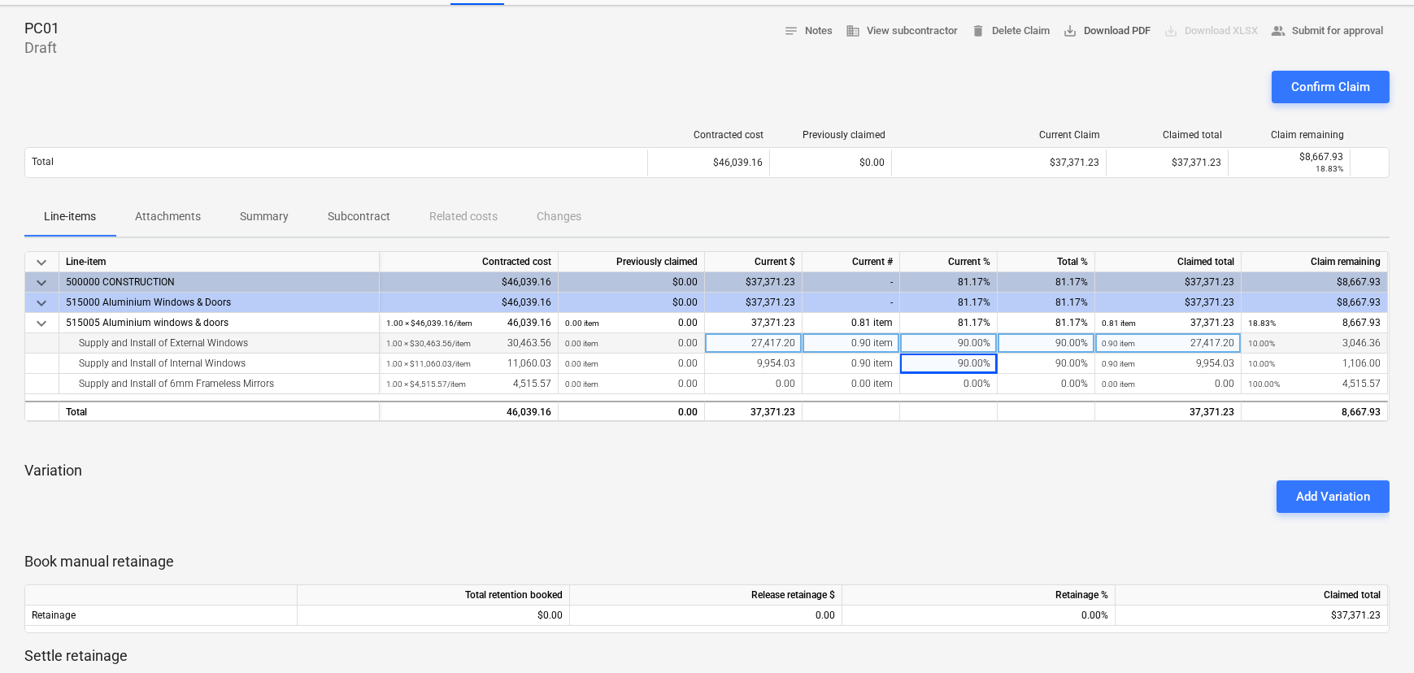
scroll to position [68, 0]
click at [1112, 35] on span "save_alt Download PDF" at bounding box center [1107, 32] width 88 height 19
click at [999, 518] on div "Add Variation" at bounding box center [707, 498] width 1378 height 46
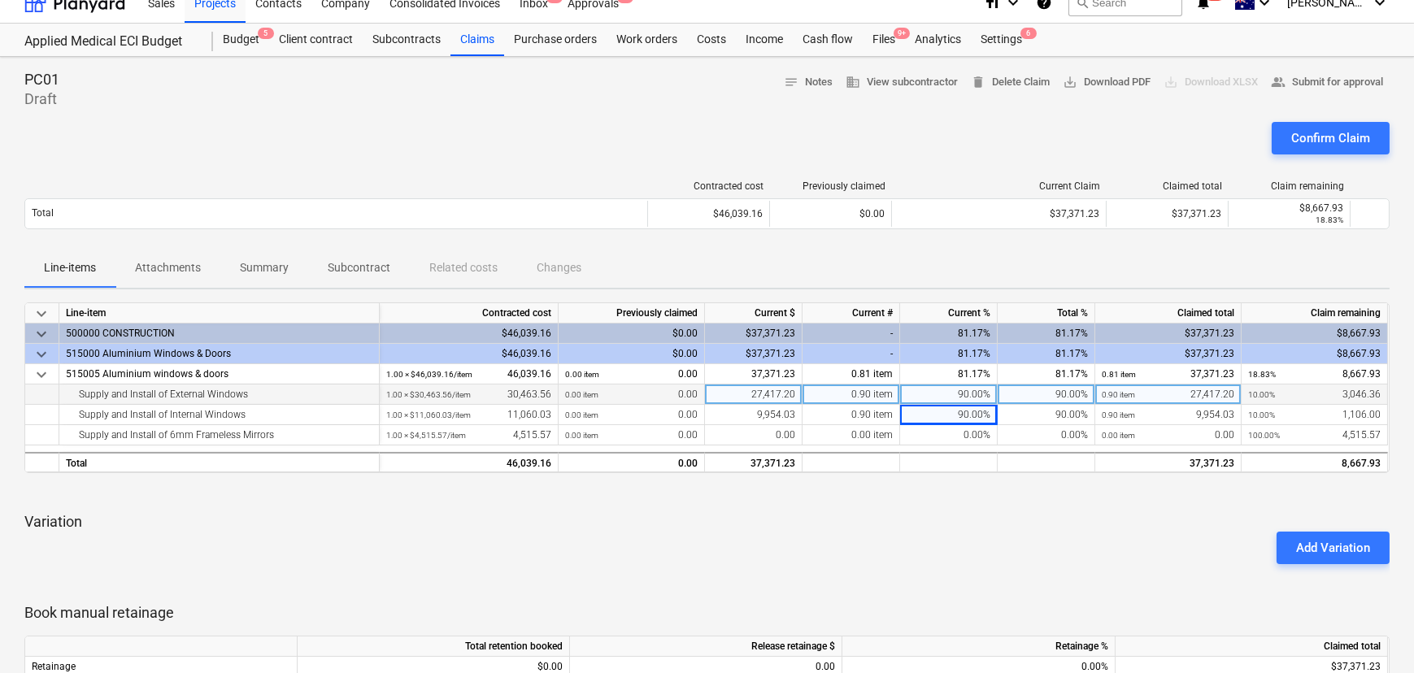
scroll to position [0, 0]
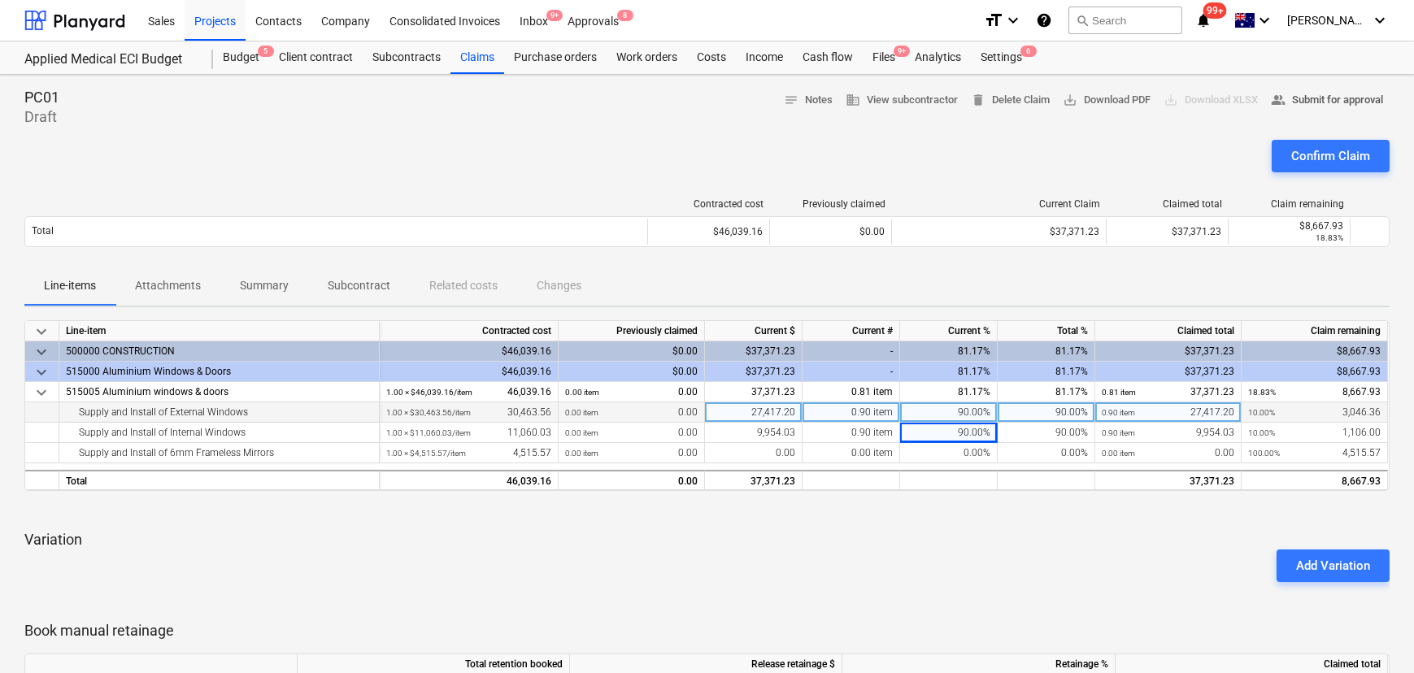
click at [1350, 95] on span "people_alt Submit for approval" at bounding box center [1327, 100] width 112 height 19
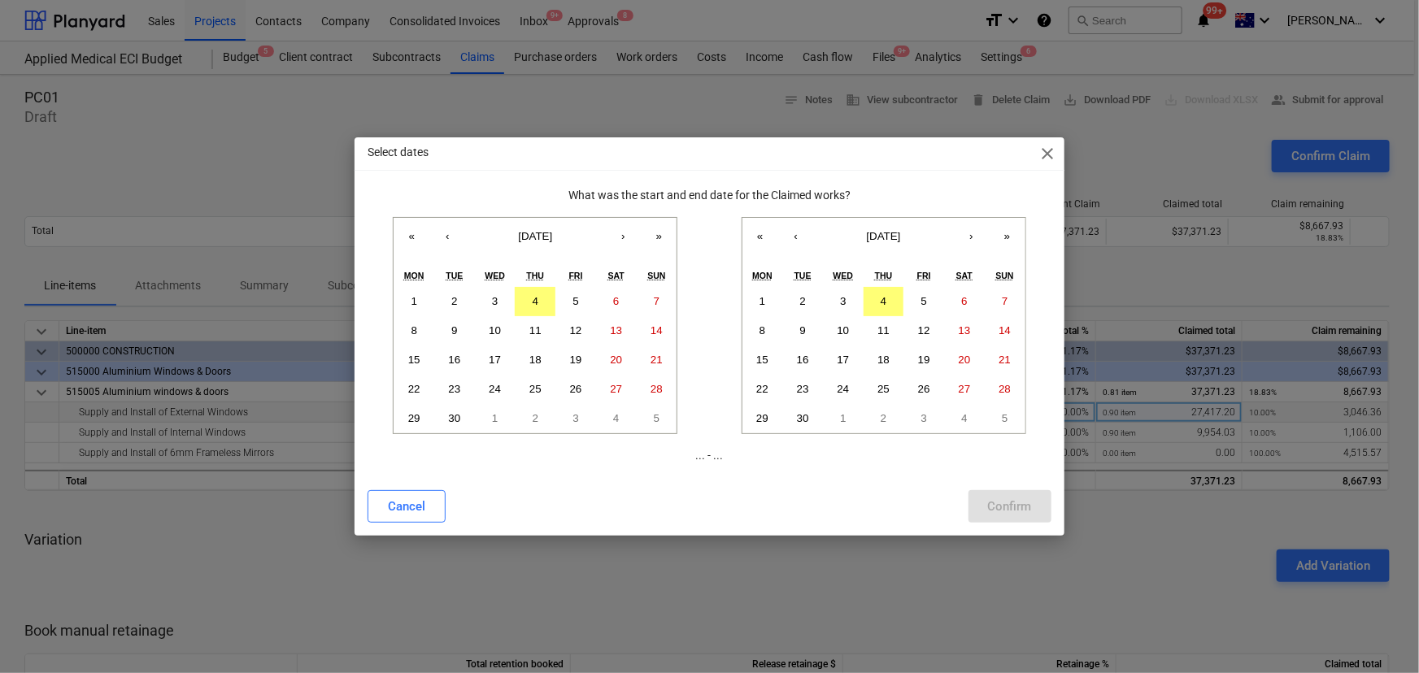
click at [1054, 158] on span "close" at bounding box center [1048, 154] width 20 height 20
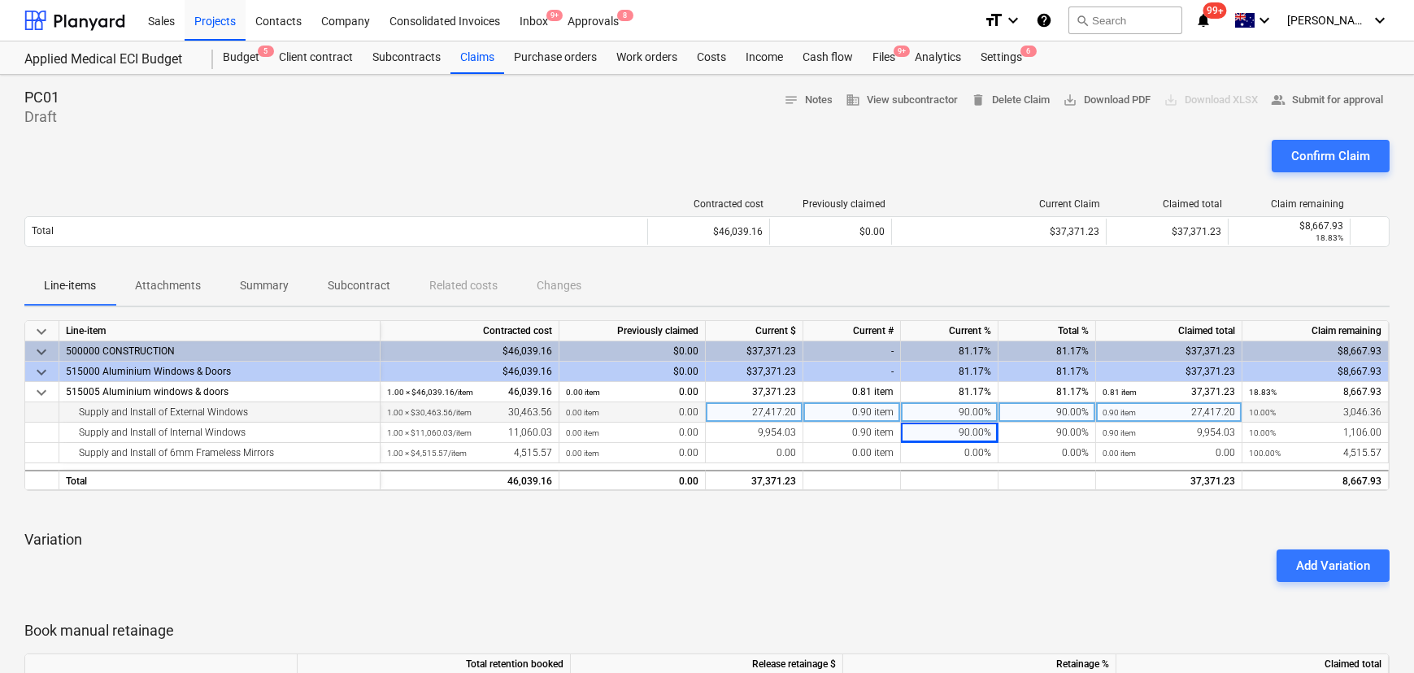
drag, startPoint x: 1020, startPoint y: 106, endPoint x: 919, endPoint y: 420, distance: 330.6
click at [1020, 106] on span "delete Delete Claim" at bounding box center [1010, 100] width 79 height 19
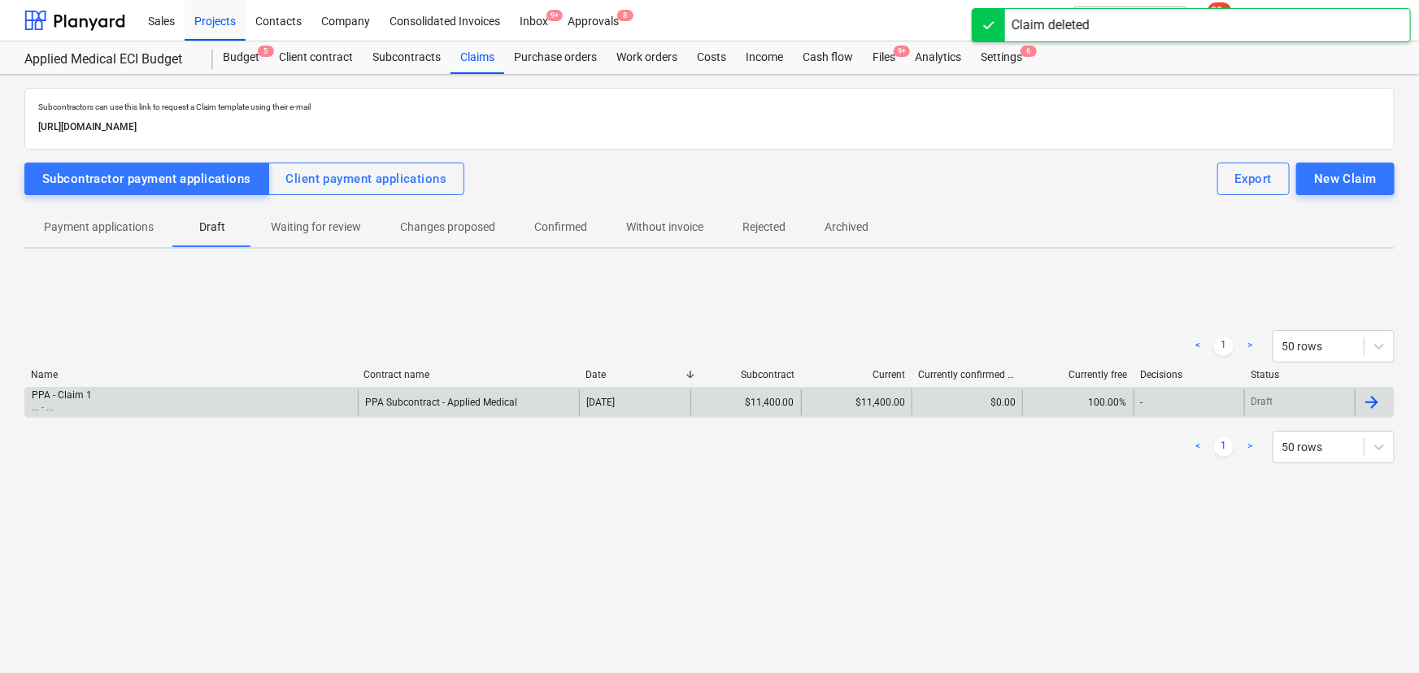
click at [400, 413] on div "PPA Subcontract - Applied Medical" at bounding box center [469, 402] width 222 height 26
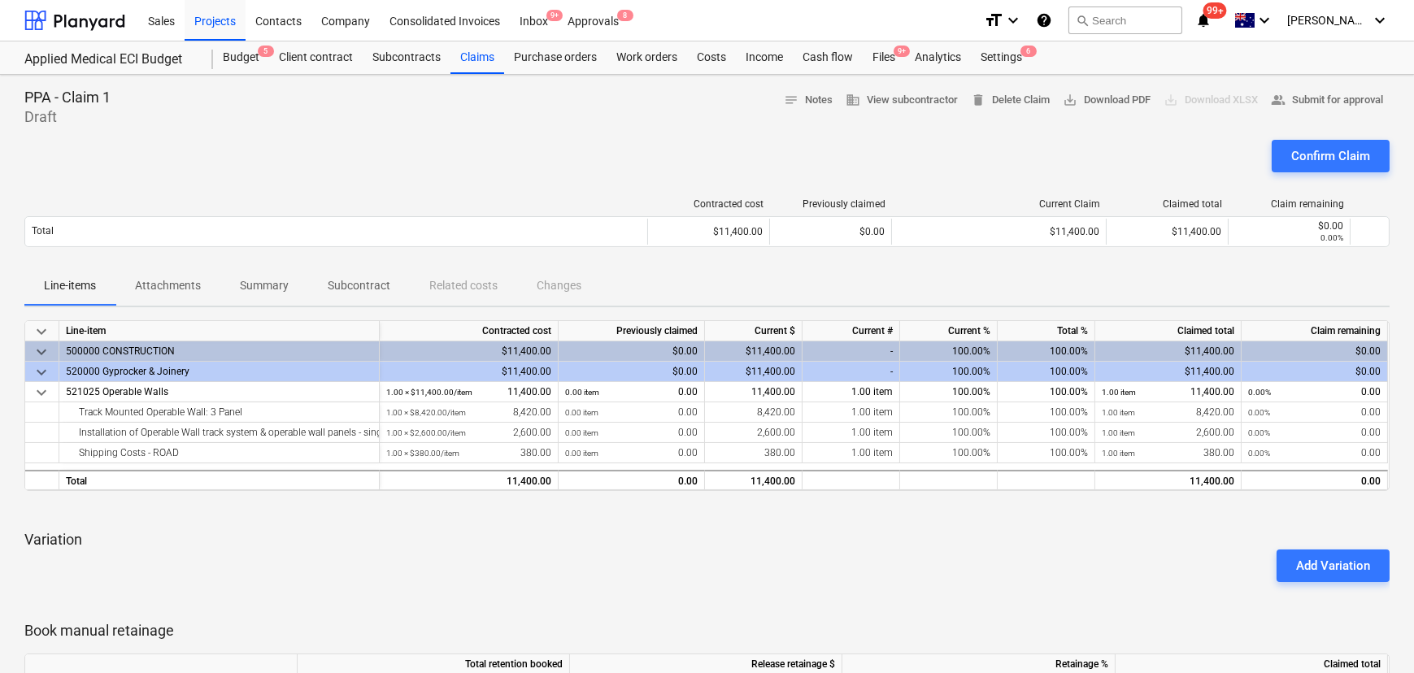
drag, startPoint x: 841, startPoint y: 616, endPoint x: 1120, endPoint y: 621, distance: 278.1
click at [1058, 633] on div "keyboard_arrow_down Line-item Contracted cost Previously claimed Current $ Curr…" at bounding box center [706, 558] width 1365 height 476
click at [221, 20] on div "Projects" at bounding box center [215, 19] width 61 height 41
